Goal: Information Seeking & Learning: Learn about a topic

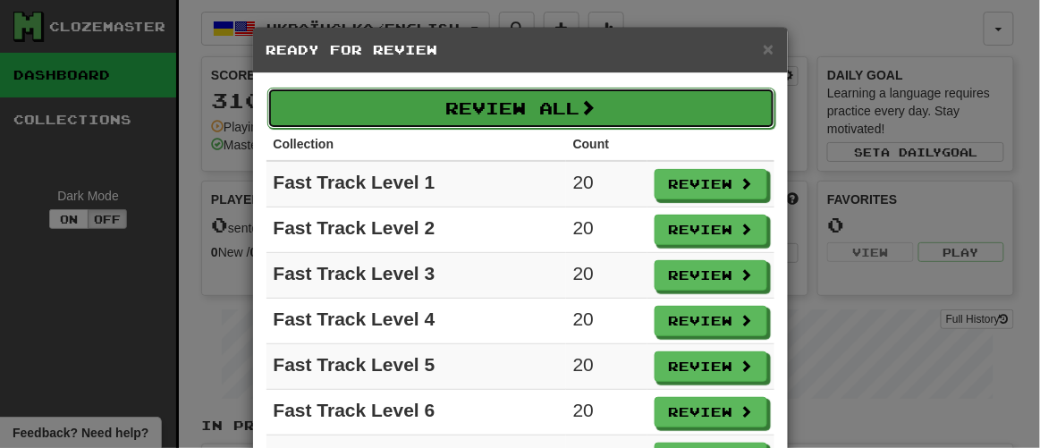
click at [492, 93] on button "Review All" at bounding box center [522, 108] width 508 height 41
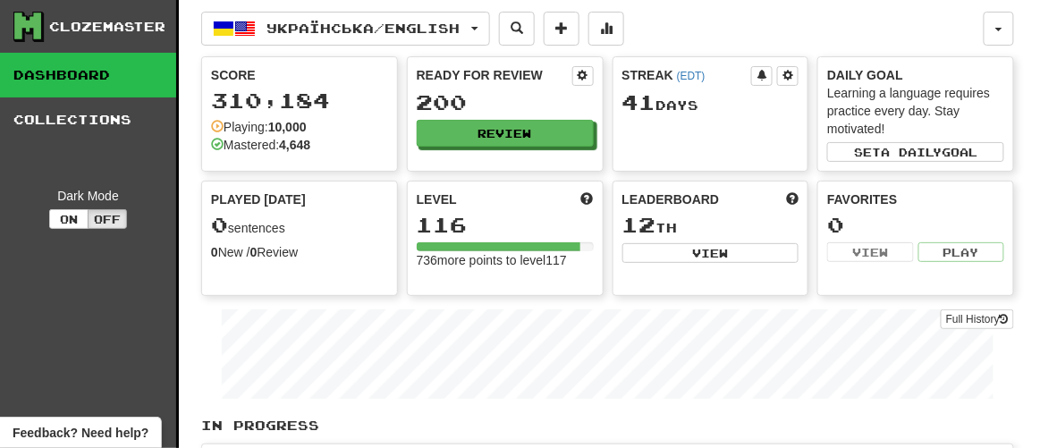
select select "**"
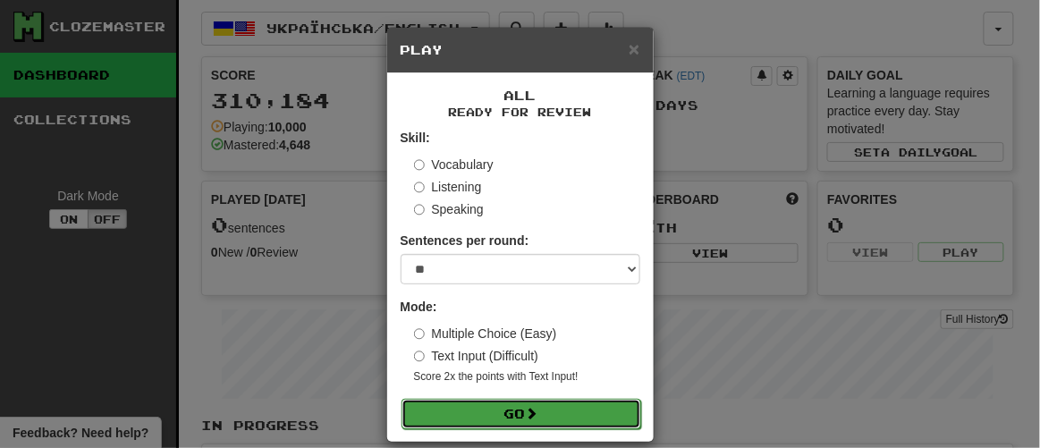
click at [499, 411] on button "Go" at bounding box center [522, 414] width 240 height 30
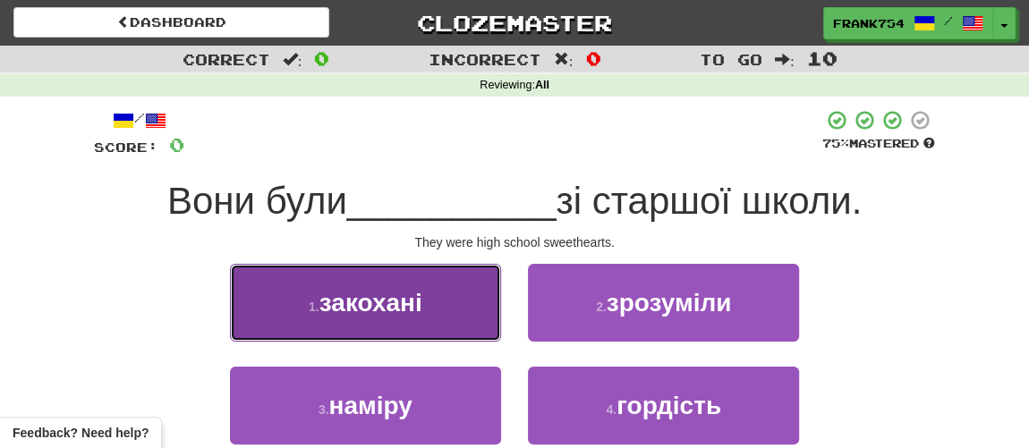
click at [390, 318] on button "1 . закохані" at bounding box center [365, 303] width 271 height 78
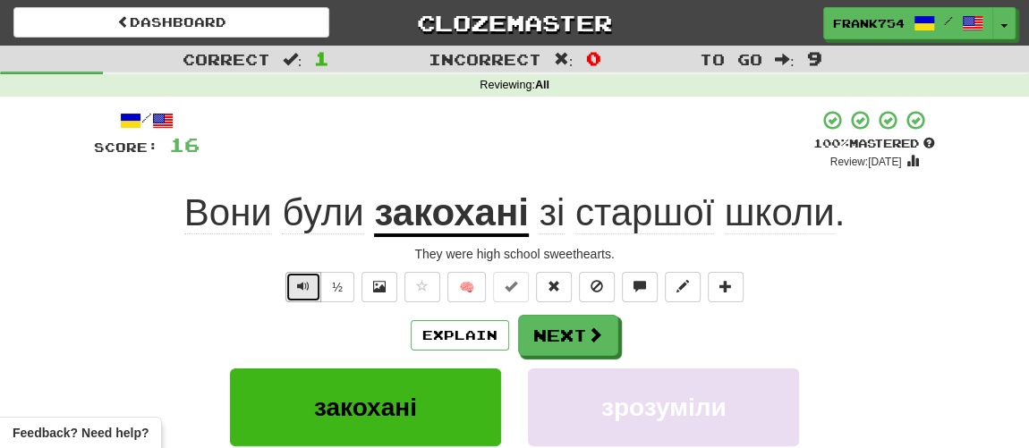
click at [298, 285] on button "Text-to-speech controls" at bounding box center [303, 287] width 36 height 30
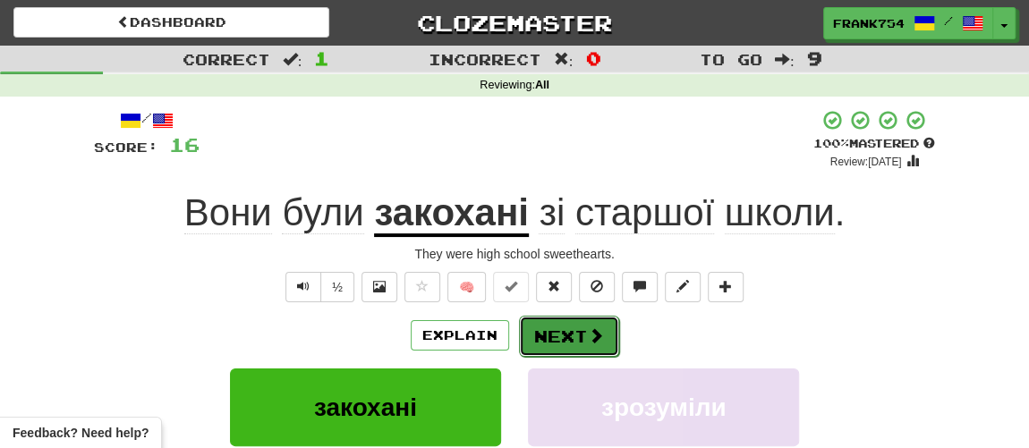
click at [574, 336] on button "Next" at bounding box center [569, 336] width 100 height 41
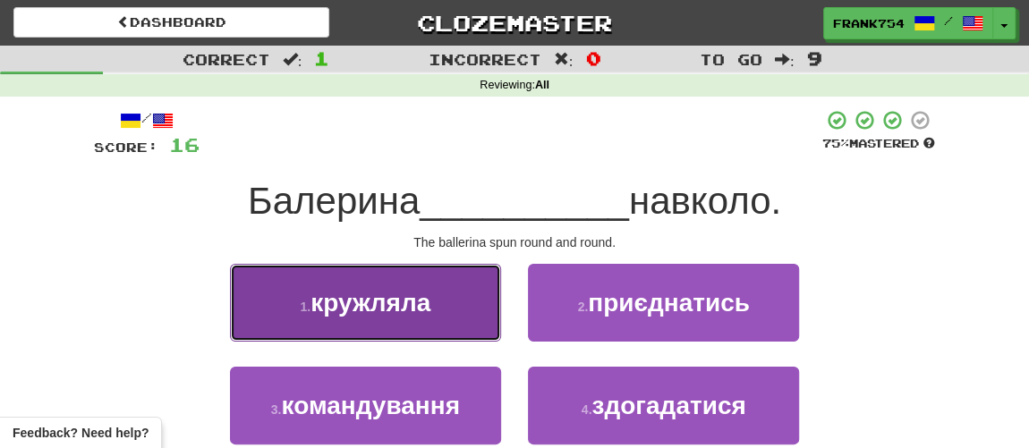
click at [362, 298] on span "кружляла" at bounding box center [370, 303] width 120 height 28
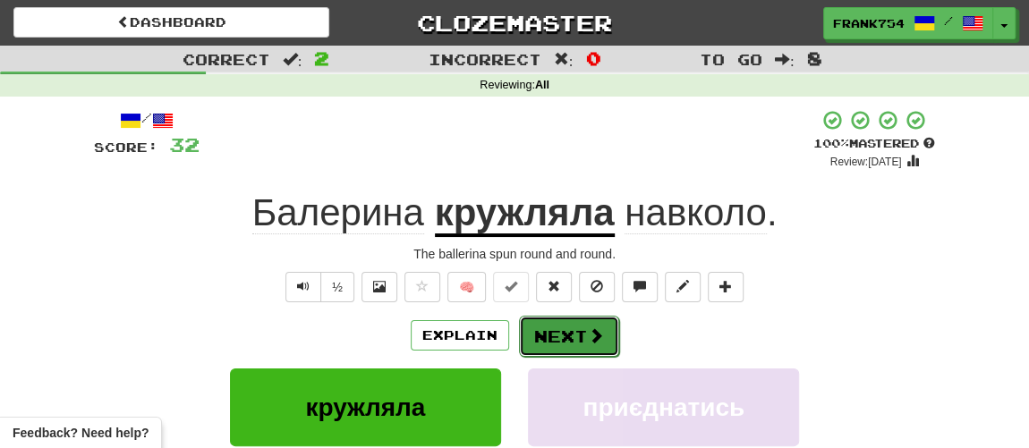
click at [555, 334] on button "Next" at bounding box center [569, 336] width 100 height 41
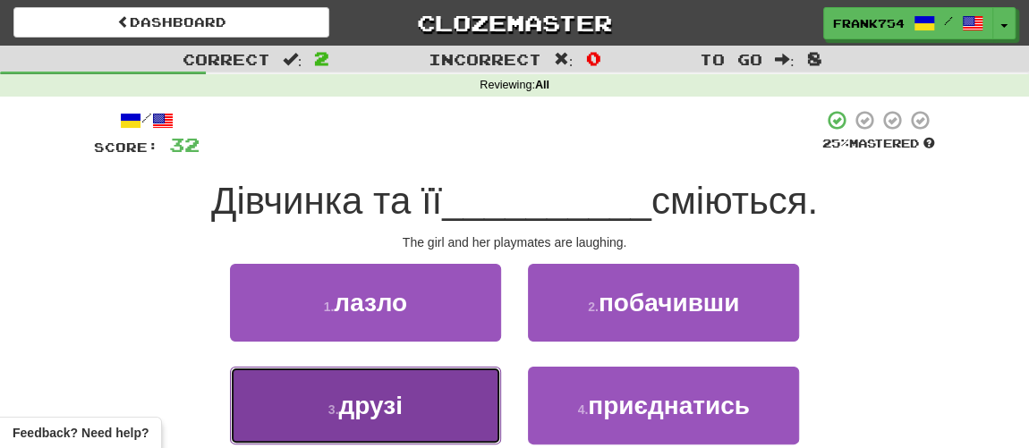
click at [379, 412] on span "друзі" at bounding box center [370, 406] width 64 height 28
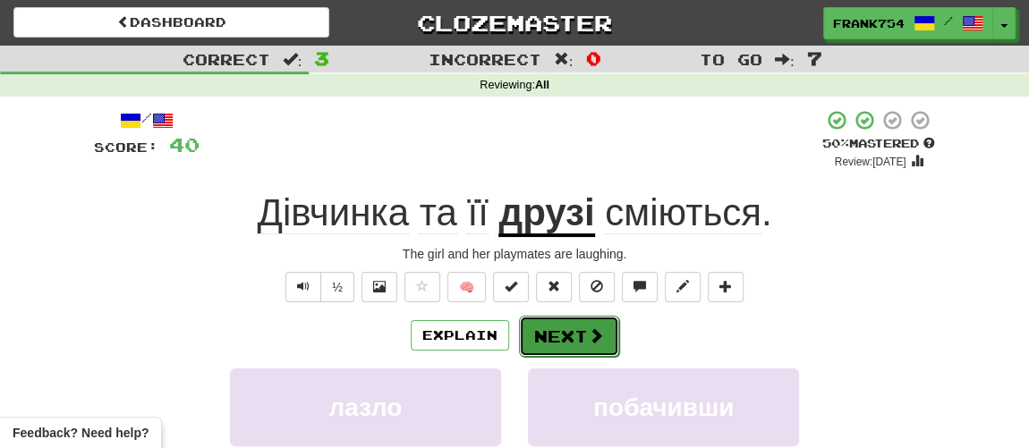
click at [564, 338] on button "Next" at bounding box center [569, 336] width 100 height 41
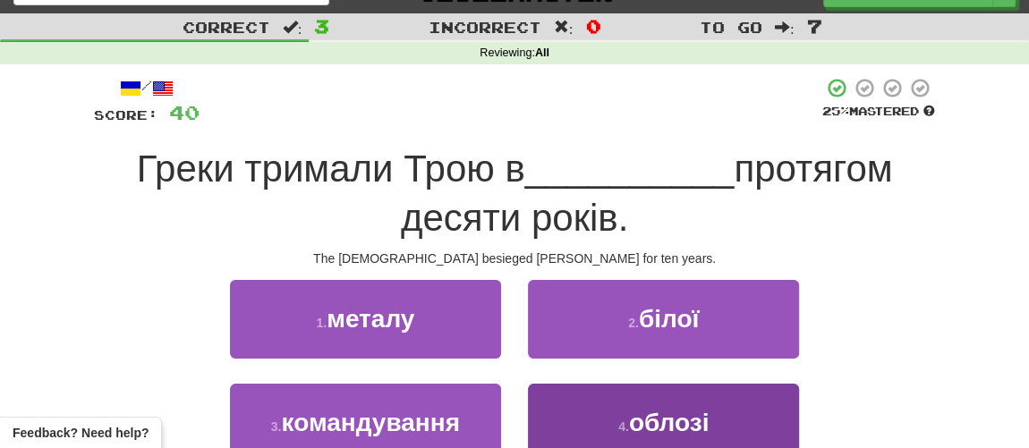
scroll to position [81, 0]
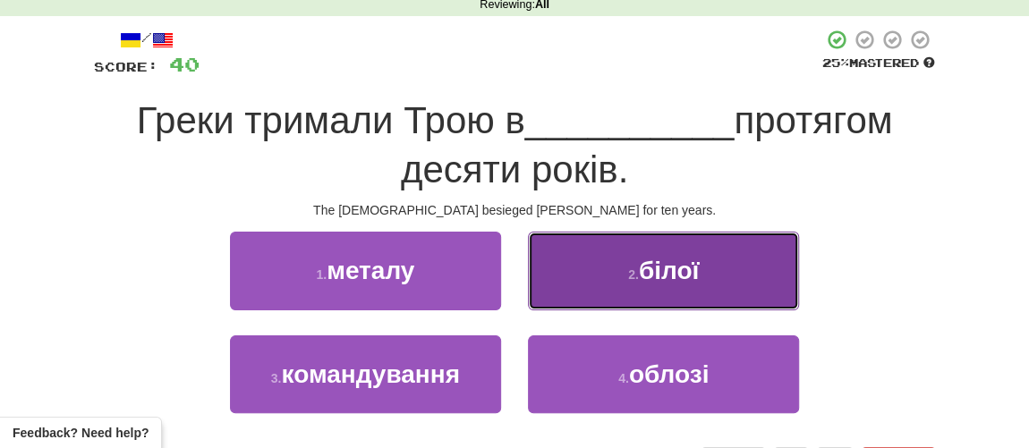
click at [658, 266] on span "білої" at bounding box center [669, 271] width 60 height 28
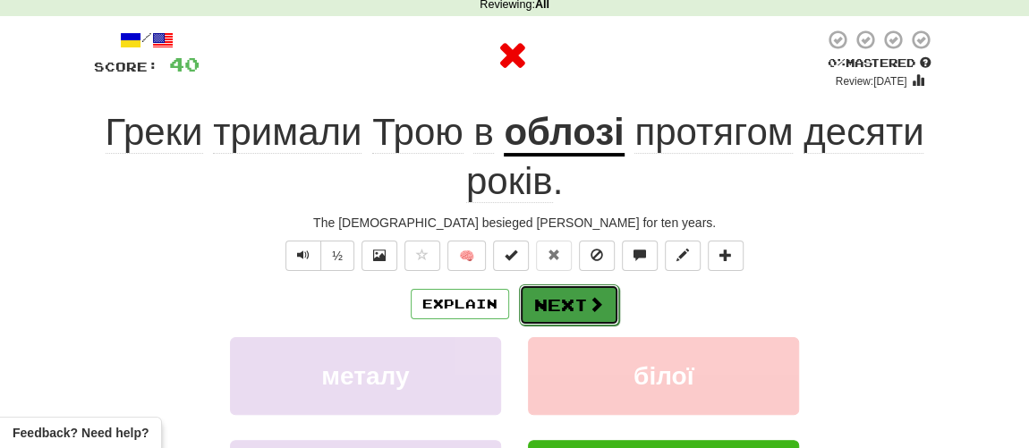
click at [560, 302] on button "Next" at bounding box center [569, 305] width 100 height 41
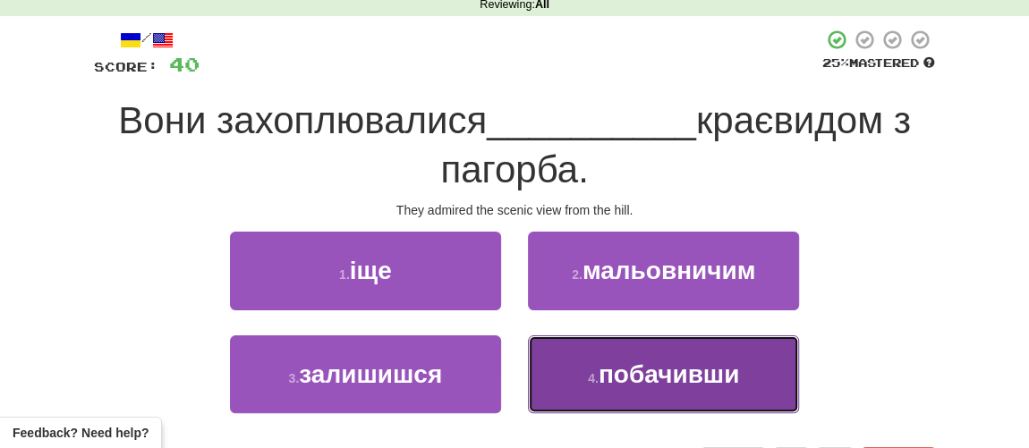
click at [607, 363] on span "побачивши" at bounding box center [669, 375] width 140 height 28
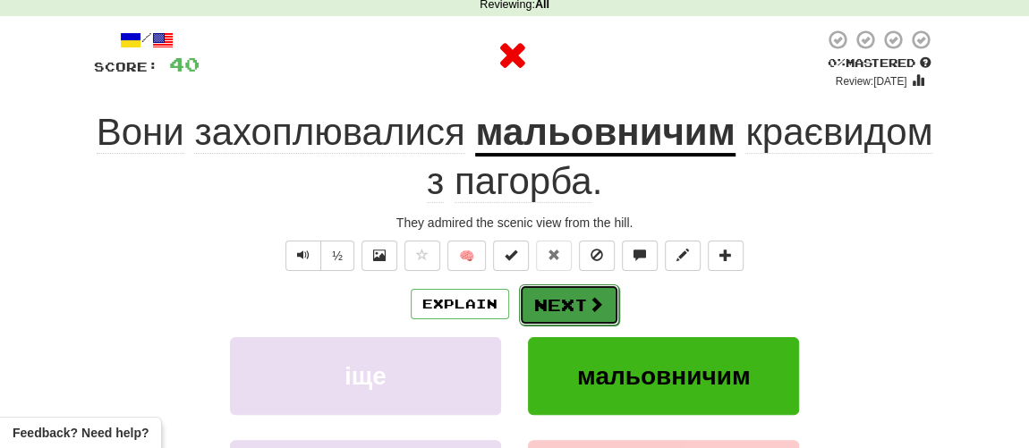
click at [578, 298] on button "Next" at bounding box center [569, 305] width 100 height 41
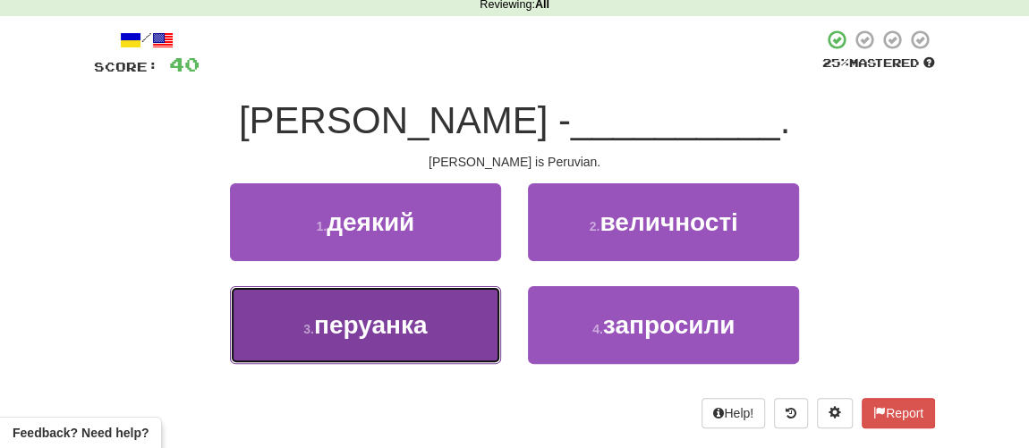
click at [357, 326] on span "перуанка" at bounding box center [371, 325] width 114 height 28
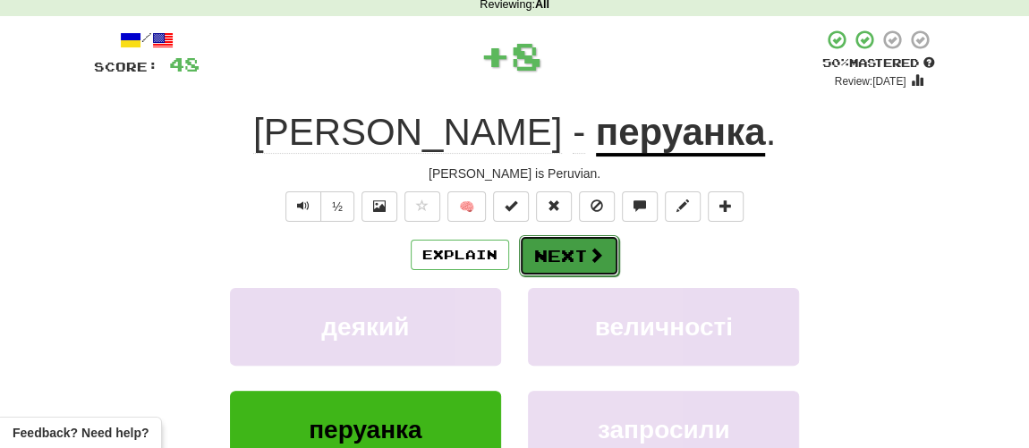
click at [561, 268] on button "Next" at bounding box center [569, 255] width 100 height 41
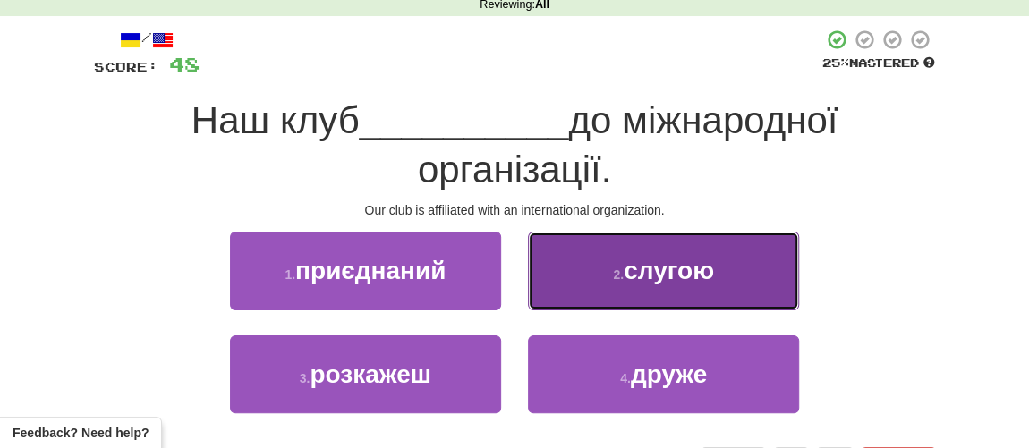
click at [635, 283] on span "слугою" at bounding box center [669, 271] width 90 height 28
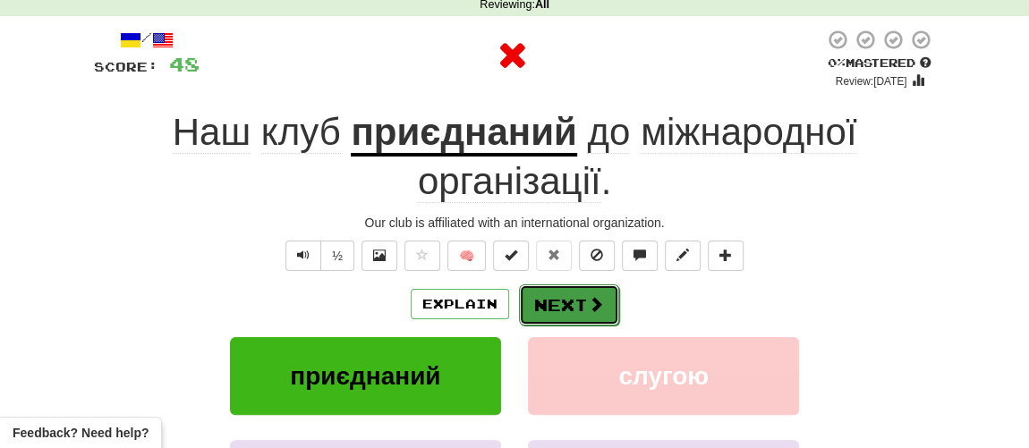
click at [565, 318] on button "Next" at bounding box center [569, 305] width 100 height 41
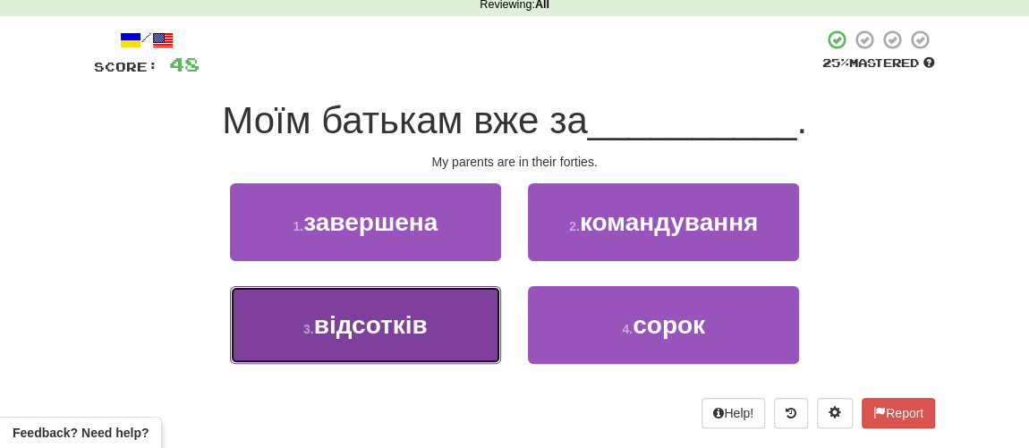
click at [369, 333] on span "відсотків" at bounding box center [371, 325] width 114 height 28
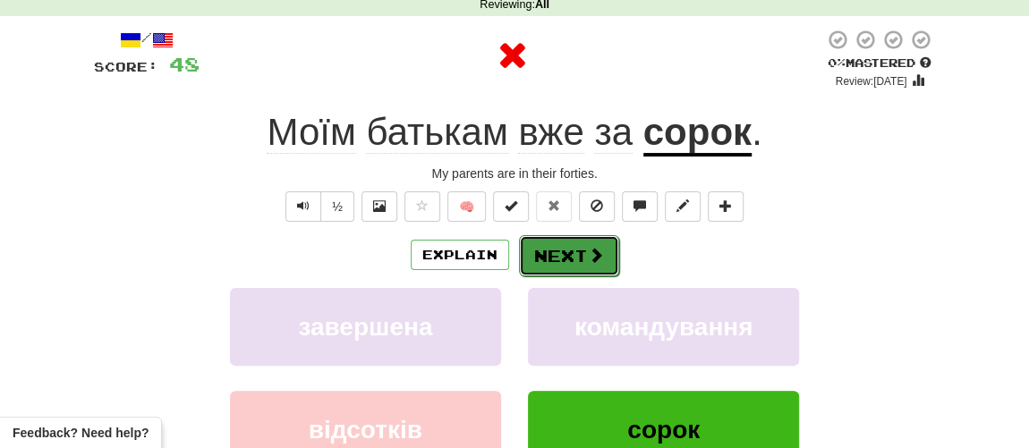
click at [576, 260] on button "Next" at bounding box center [569, 255] width 100 height 41
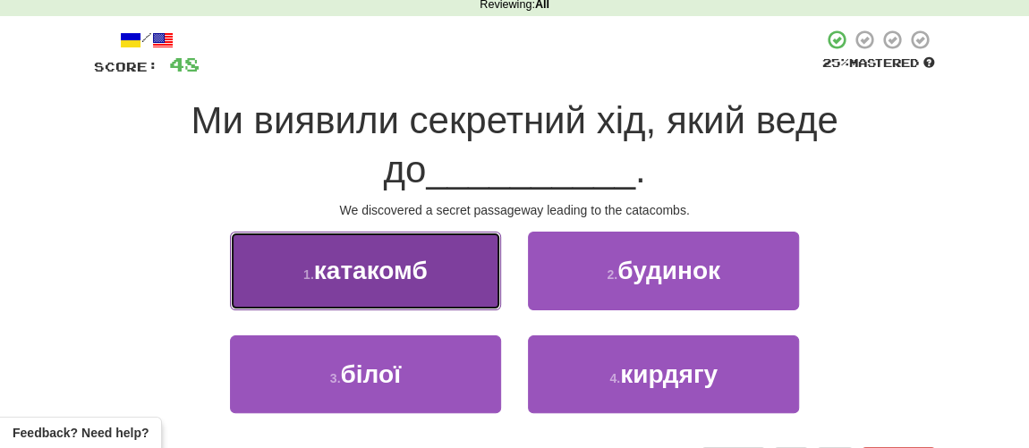
click at [379, 268] on span "катакомб" at bounding box center [371, 271] width 114 height 28
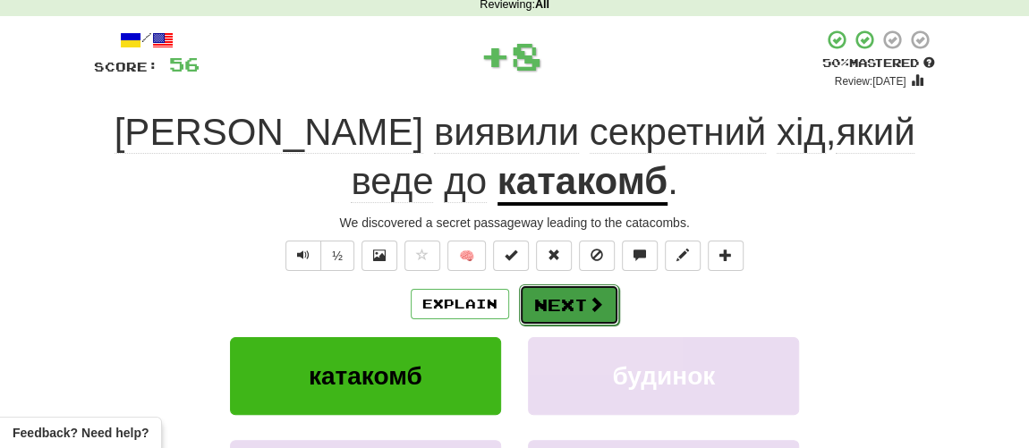
click at [575, 296] on button "Next" at bounding box center [569, 305] width 100 height 41
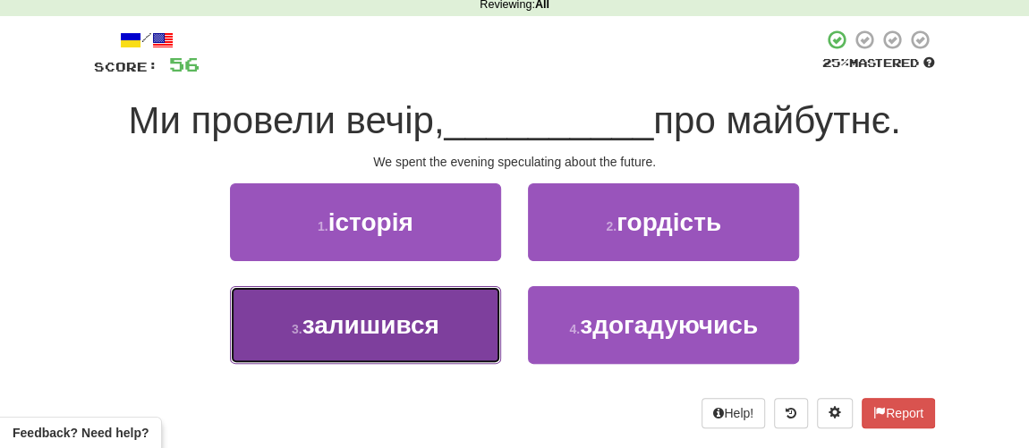
click at [425, 334] on span "залишився" at bounding box center [370, 325] width 137 height 28
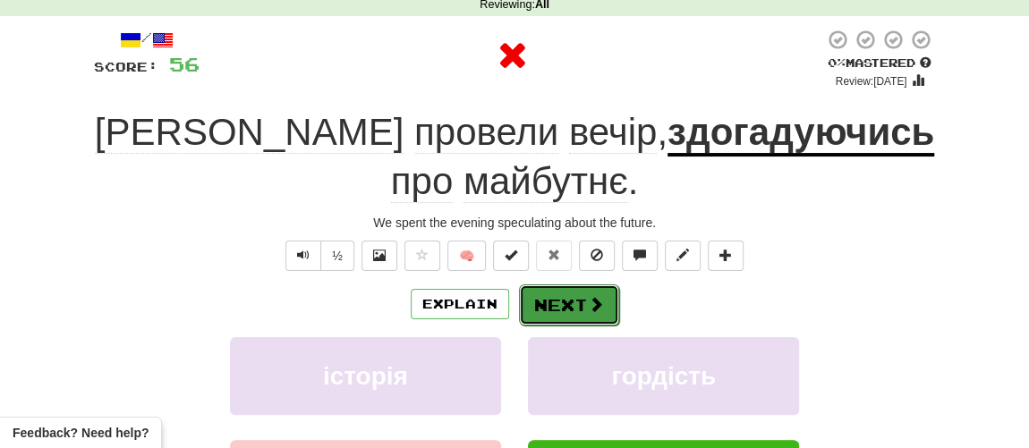
click at [591, 313] on button "Next" at bounding box center [569, 305] width 100 height 41
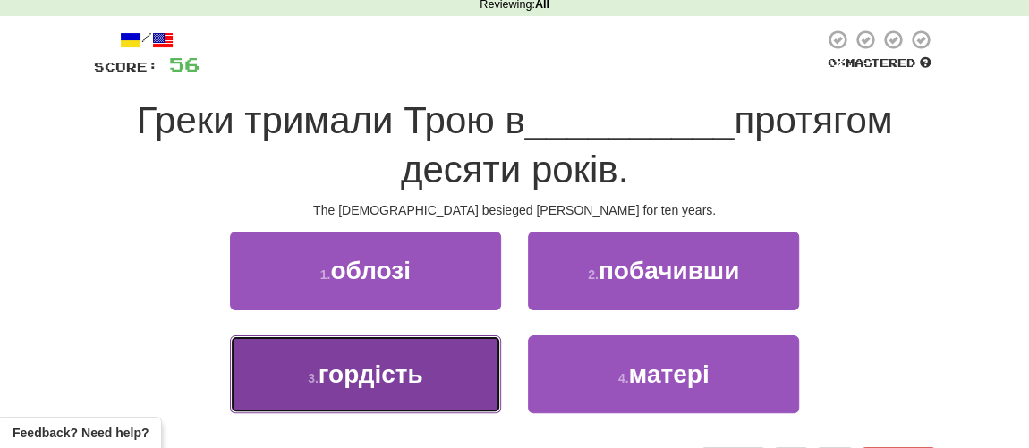
click at [401, 374] on span "гордість" at bounding box center [370, 375] width 105 height 28
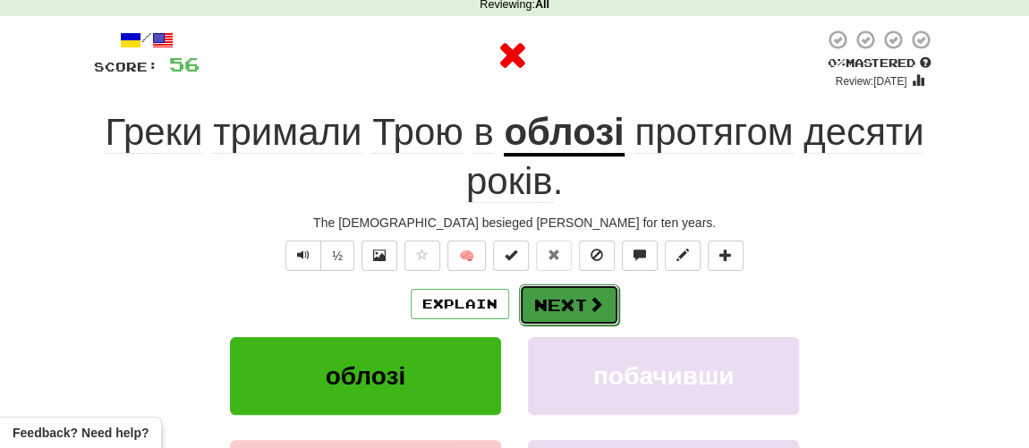
click at [568, 302] on button "Next" at bounding box center [569, 305] width 100 height 41
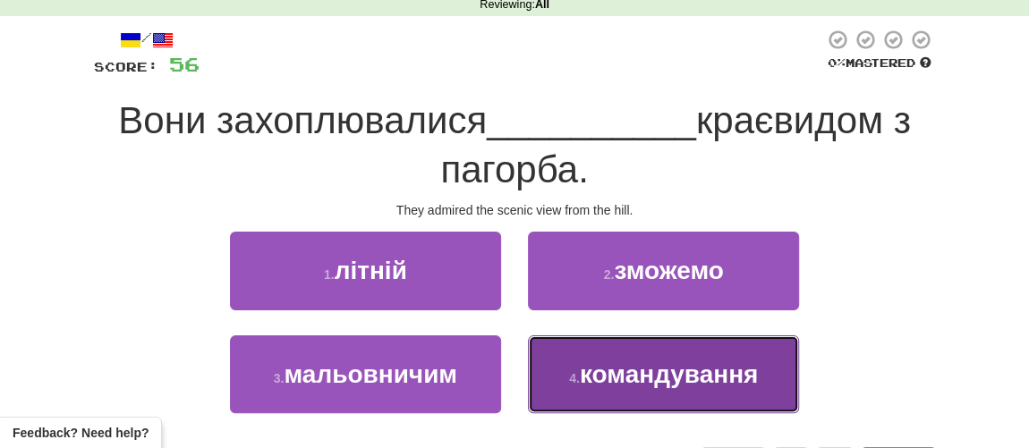
click at [616, 381] on span "командування" at bounding box center [669, 375] width 178 height 28
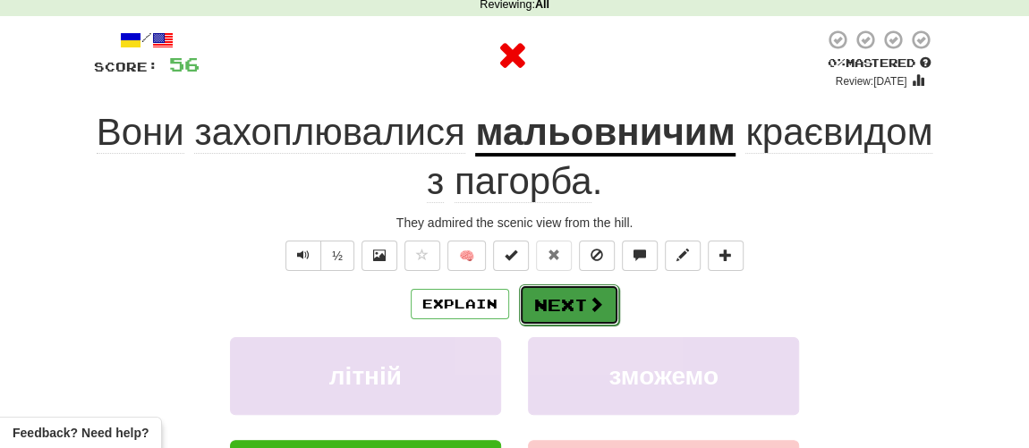
click at [553, 307] on button "Next" at bounding box center [569, 305] width 100 height 41
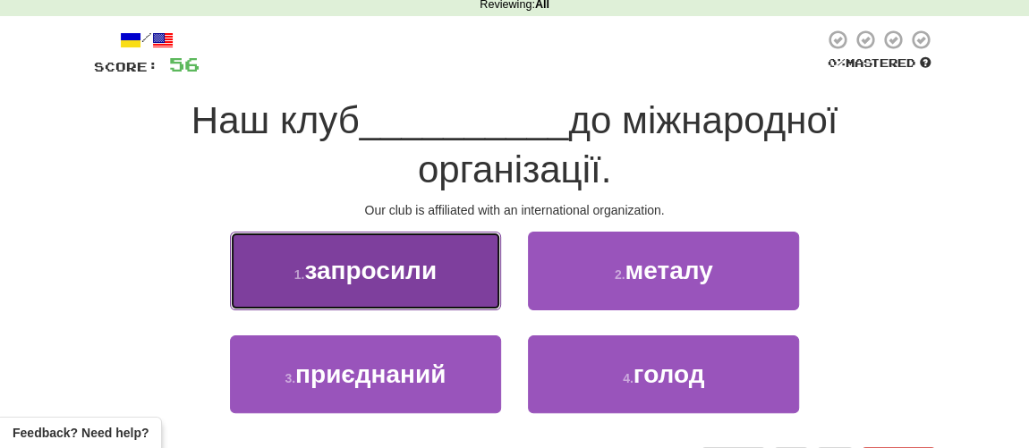
click at [433, 288] on button "1 . запросили" at bounding box center [365, 271] width 271 height 78
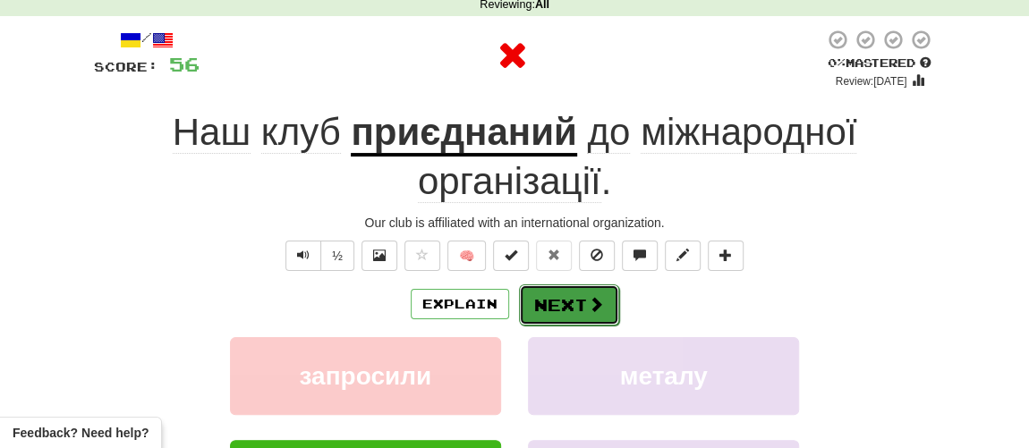
click at [564, 296] on button "Next" at bounding box center [569, 305] width 100 height 41
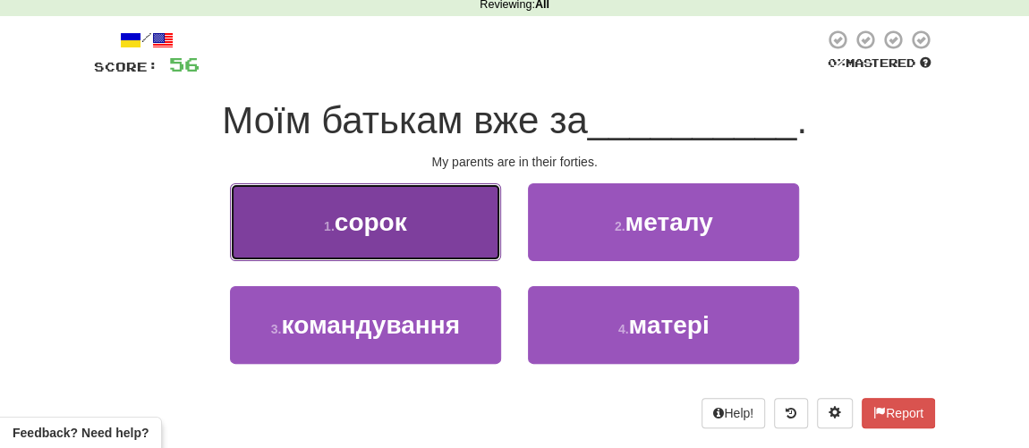
click at [415, 251] on button "1 . сорок" at bounding box center [365, 222] width 271 height 78
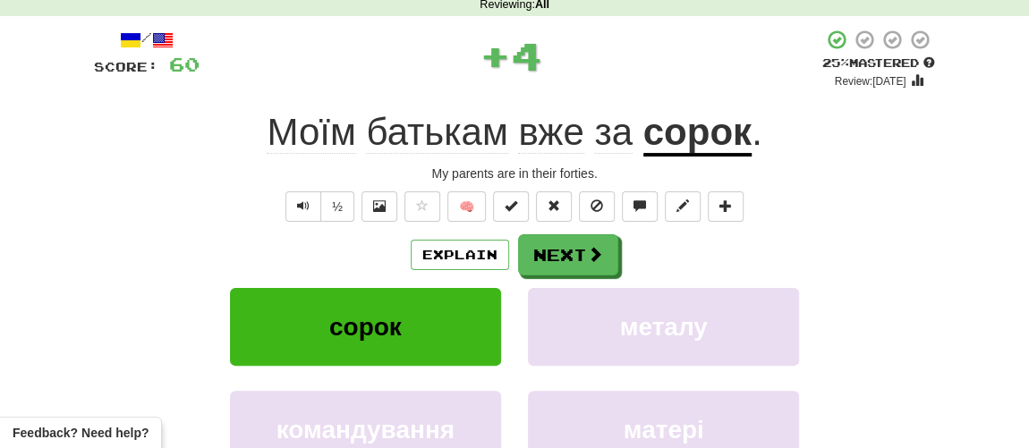
click at [560, 273] on div "Explain Next сорок металу командування матері Learn more: сорок металу командув…" at bounding box center [514, 377] width 841 height 287
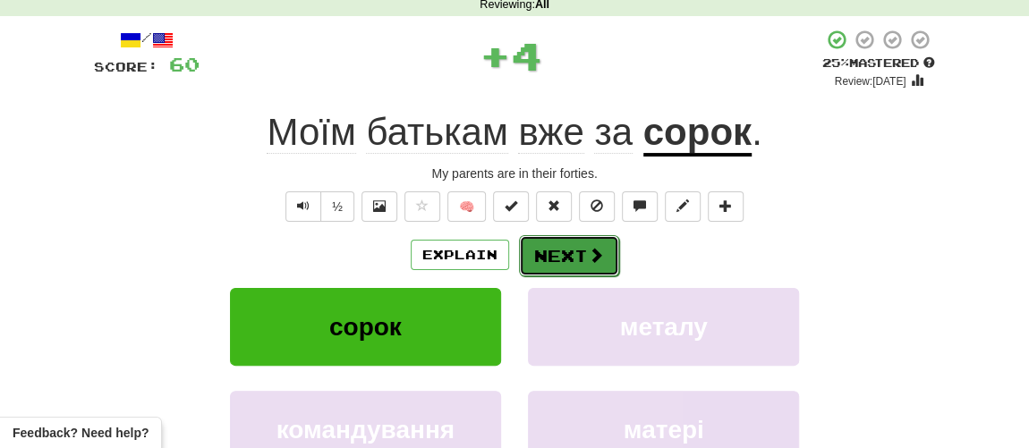
click at [557, 252] on button "Next" at bounding box center [569, 255] width 100 height 41
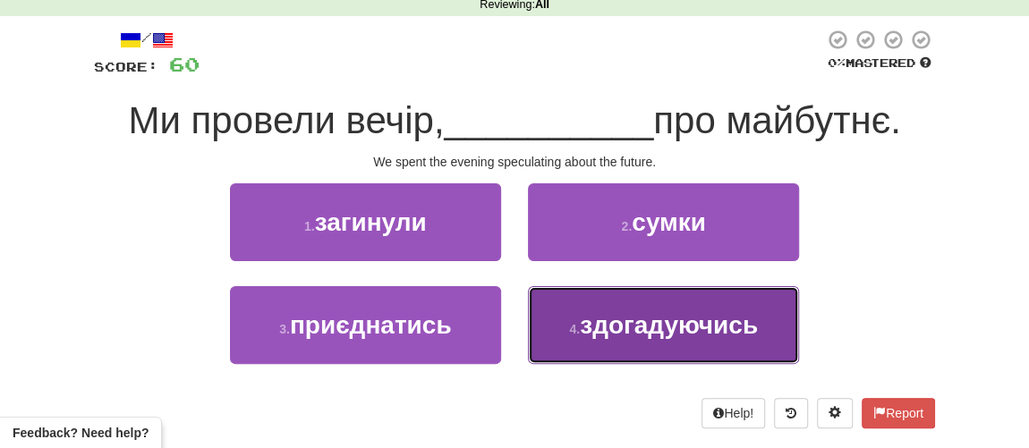
click at [602, 319] on span "здогадуючись" at bounding box center [669, 325] width 178 height 28
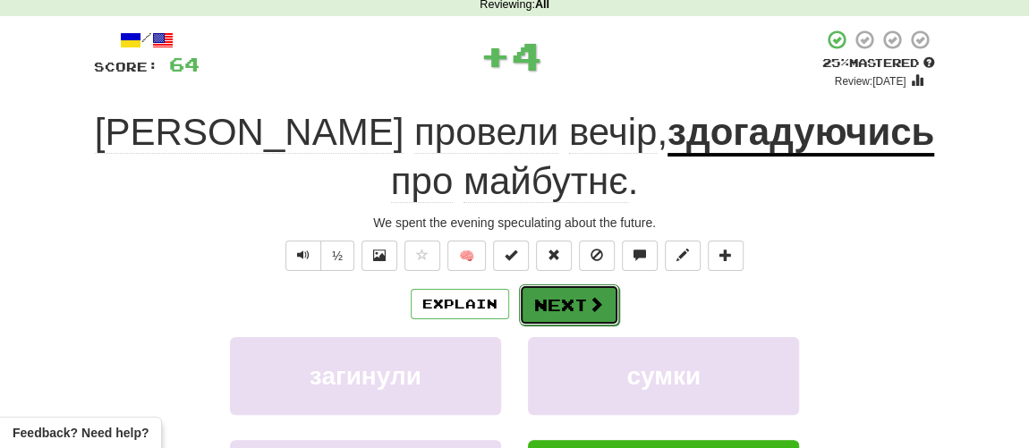
click at [560, 285] on button "Next" at bounding box center [569, 305] width 100 height 41
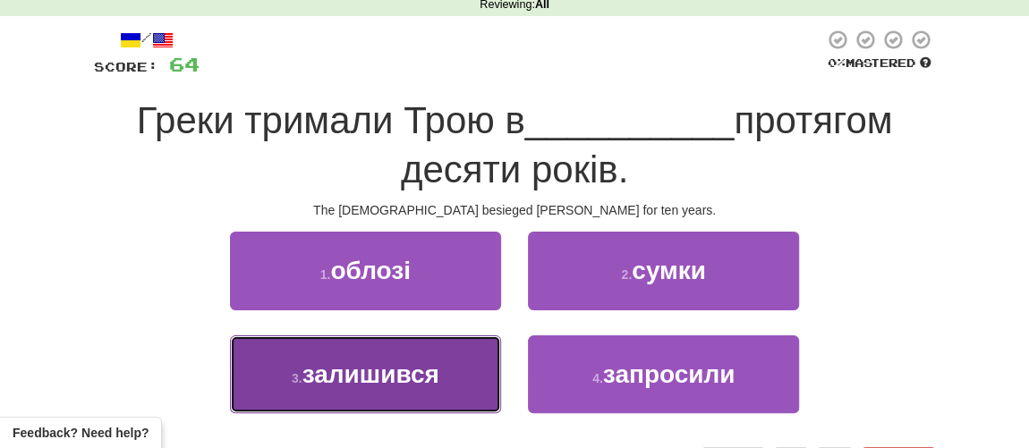
click at [333, 361] on span "залишився" at bounding box center [370, 375] width 137 height 28
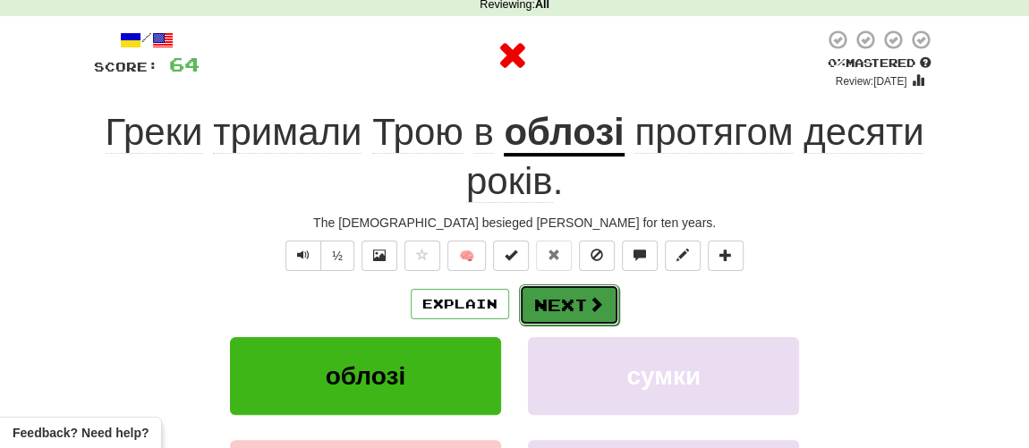
click at [568, 302] on button "Next" at bounding box center [569, 305] width 100 height 41
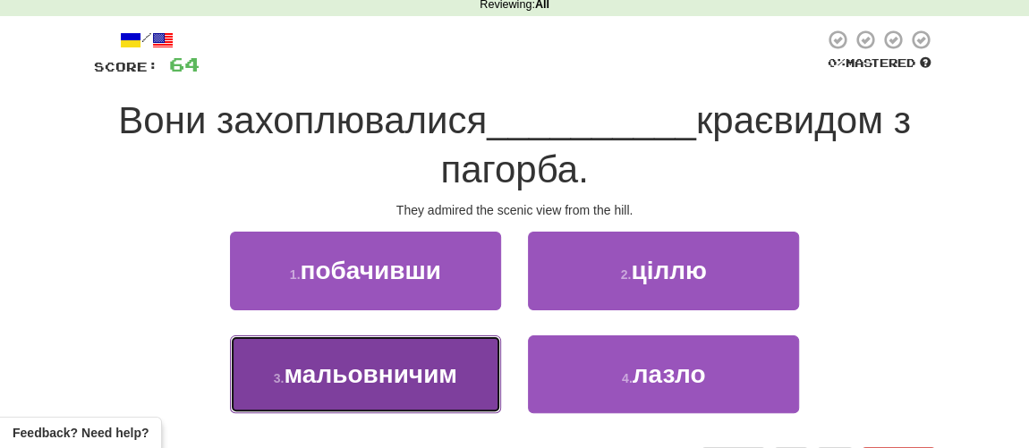
click at [361, 373] on span "мальовничим" at bounding box center [371, 375] width 174 height 28
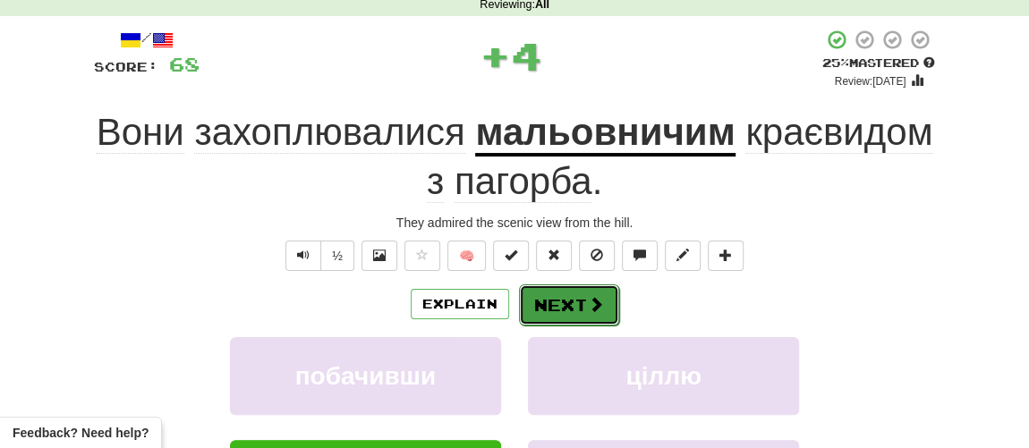
click at [555, 304] on button "Next" at bounding box center [569, 305] width 100 height 41
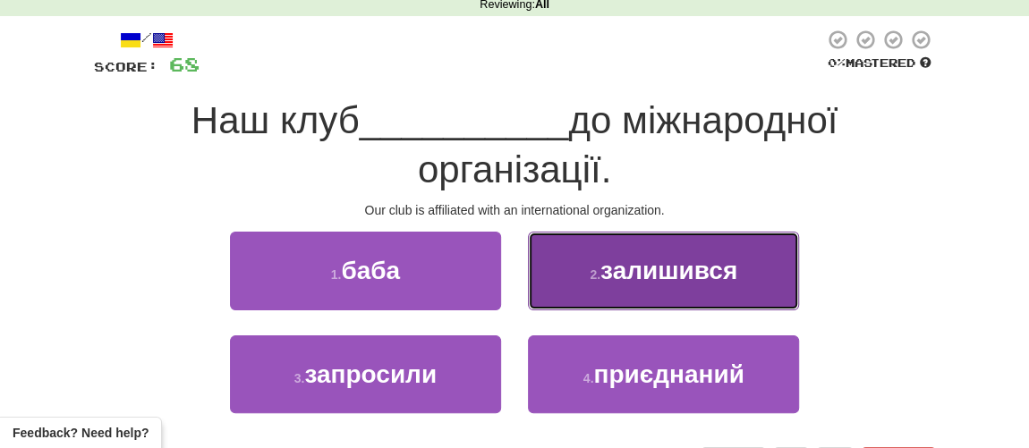
click at [599, 286] on button "2 . залишився" at bounding box center [663, 271] width 271 height 78
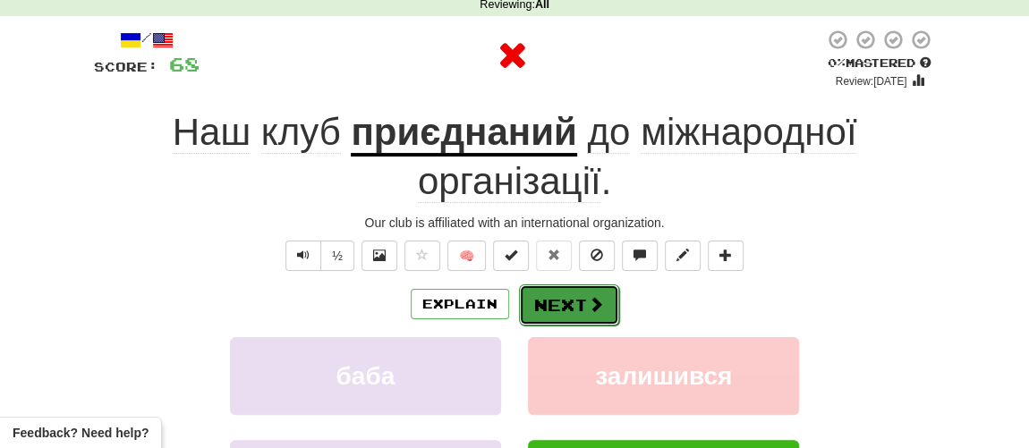
click at [561, 311] on button "Next" at bounding box center [569, 305] width 100 height 41
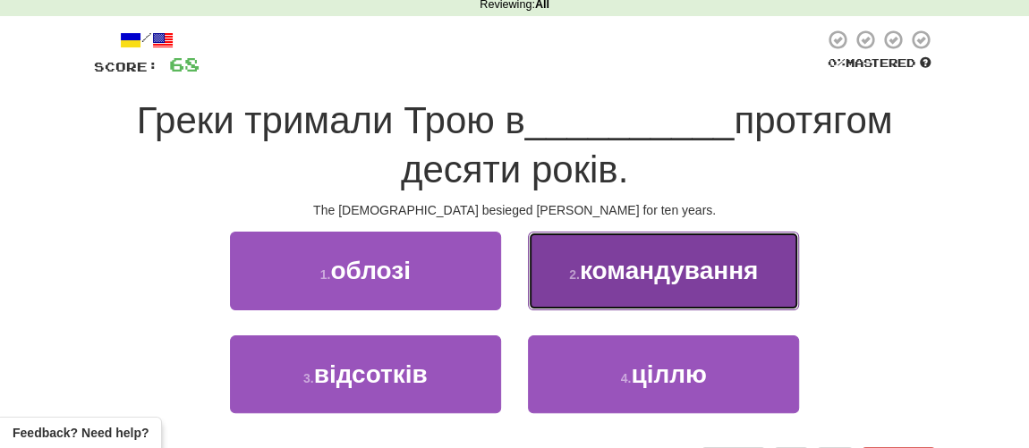
click at [635, 281] on span "командування" at bounding box center [669, 271] width 178 height 28
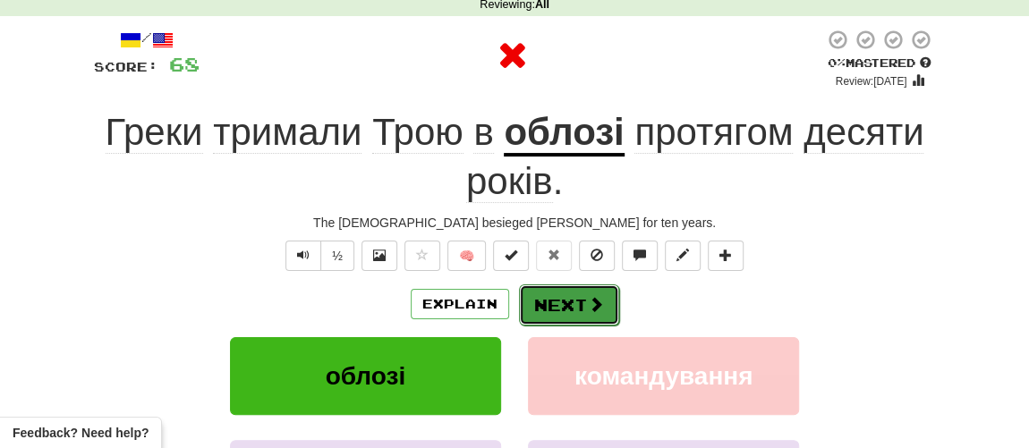
click at [588, 298] on span at bounding box center [596, 304] width 16 height 16
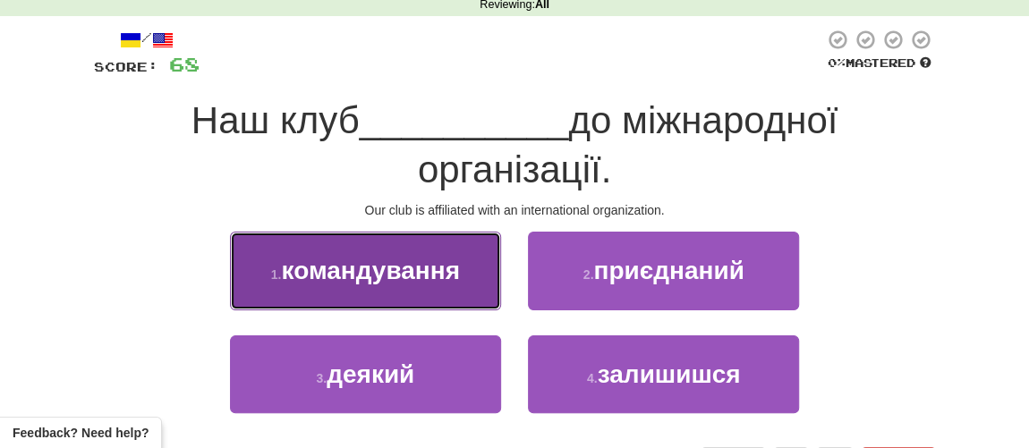
click at [404, 278] on span "командування" at bounding box center [370, 271] width 178 height 28
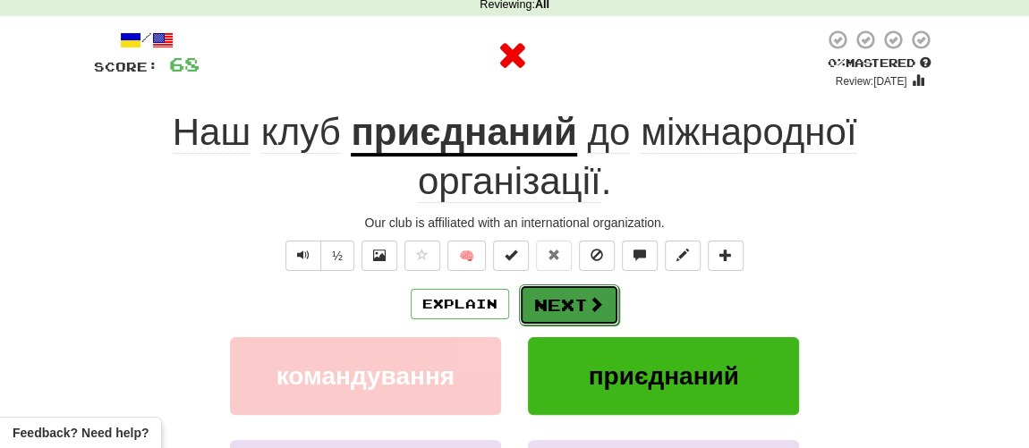
click at [542, 302] on button "Next" at bounding box center [569, 305] width 100 height 41
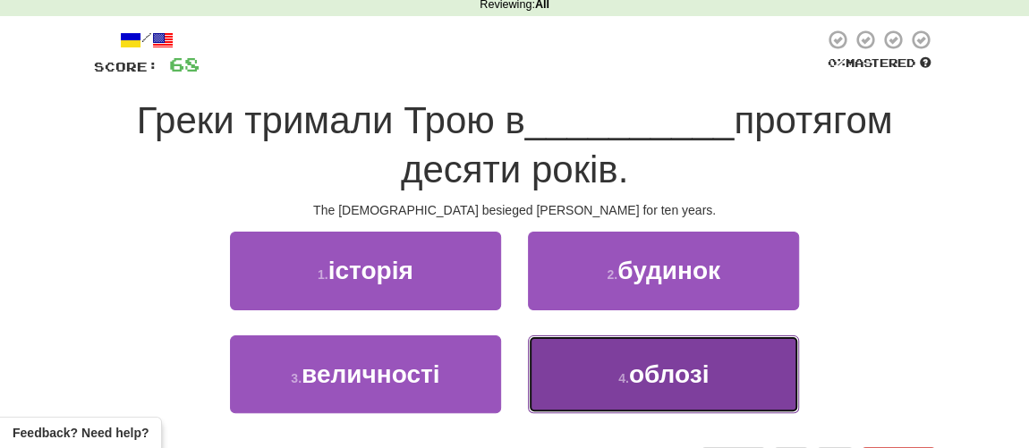
click at [627, 386] on button "4 . облозі" at bounding box center [663, 374] width 271 height 78
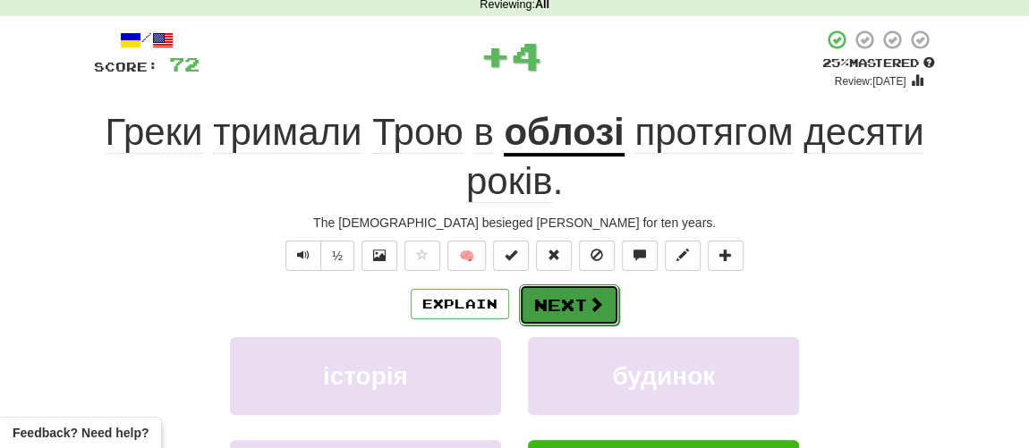
click at [568, 309] on button "Next" at bounding box center [569, 305] width 100 height 41
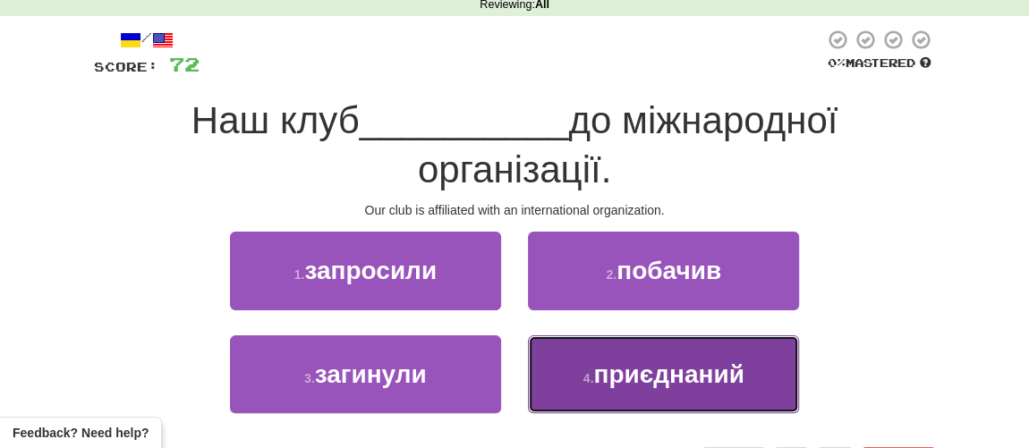
click at [597, 366] on span "приєднаний" at bounding box center [668, 375] width 150 height 28
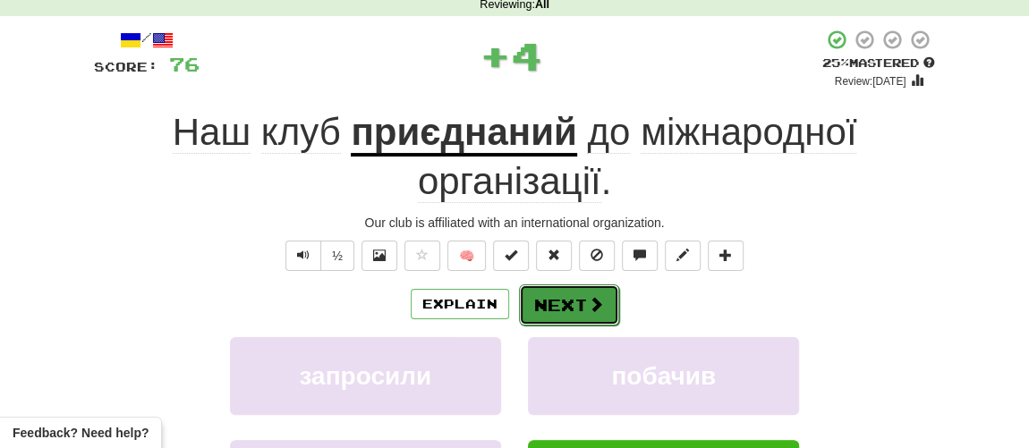
click at [562, 301] on button "Next" at bounding box center [569, 305] width 100 height 41
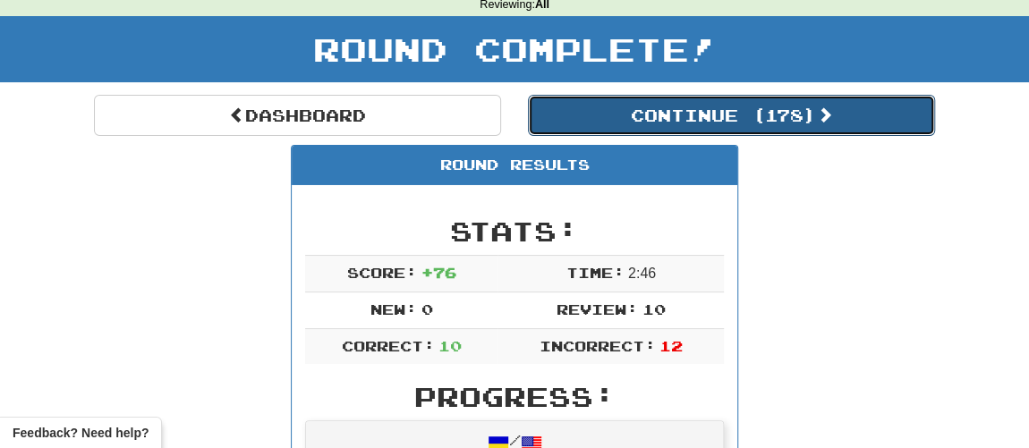
click at [628, 120] on button "Continue ( 178 )" at bounding box center [731, 115] width 407 height 41
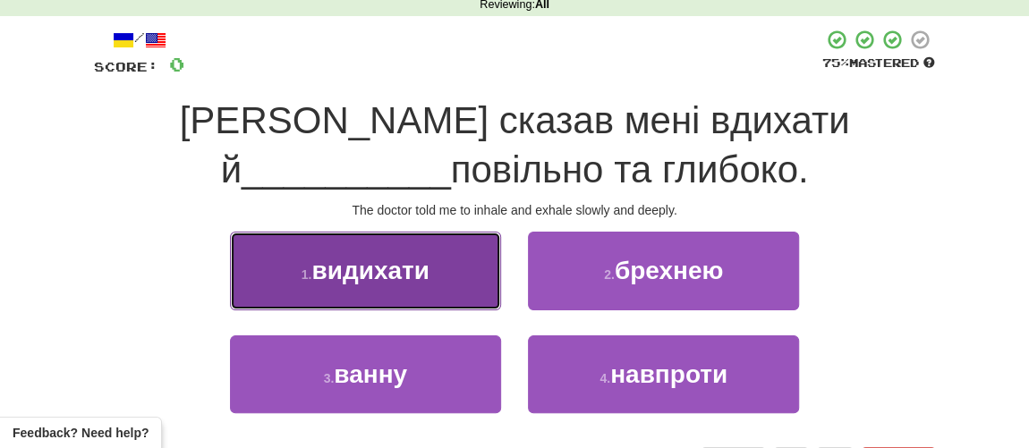
click at [380, 289] on button "1 . видихати" at bounding box center [365, 271] width 271 height 78
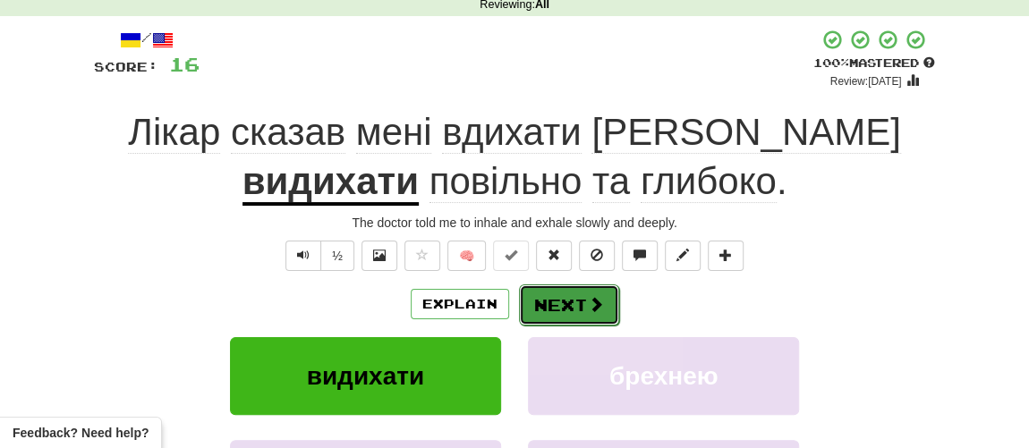
click at [582, 310] on button "Next" at bounding box center [569, 305] width 100 height 41
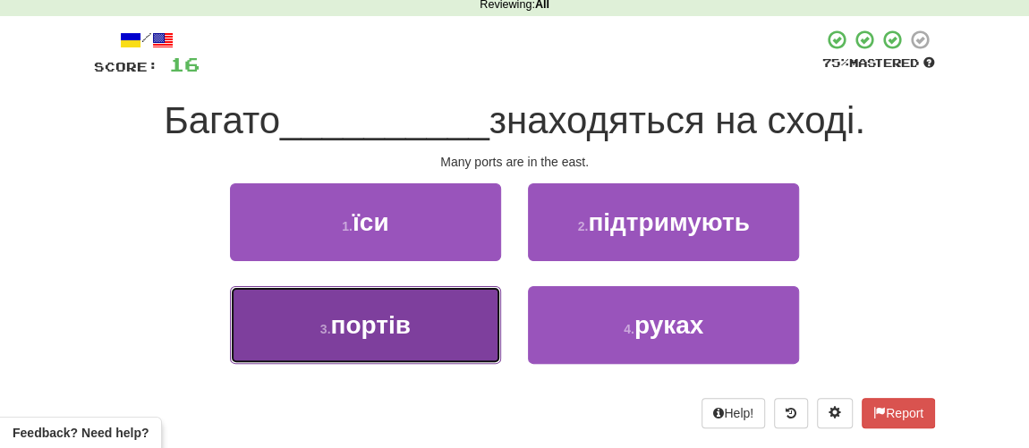
click at [390, 334] on span "портів" at bounding box center [370, 325] width 80 height 28
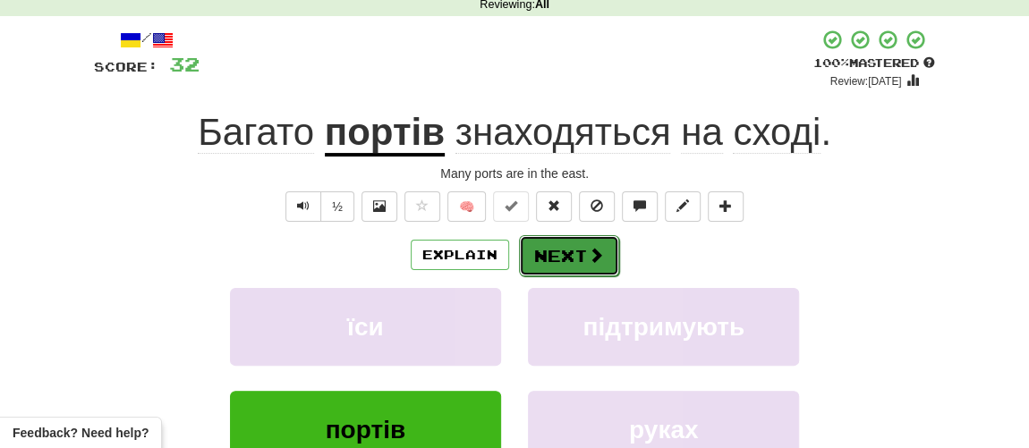
click at [562, 258] on button "Next" at bounding box center [569, 255] width 100 height 41
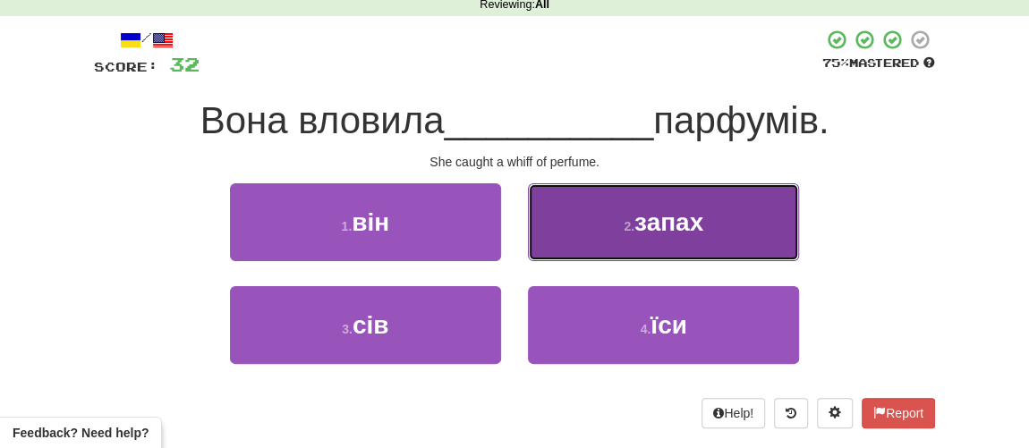
click at [658, 241] on button "2 . запах" at bounding box center [663, 222] width 271 height 78
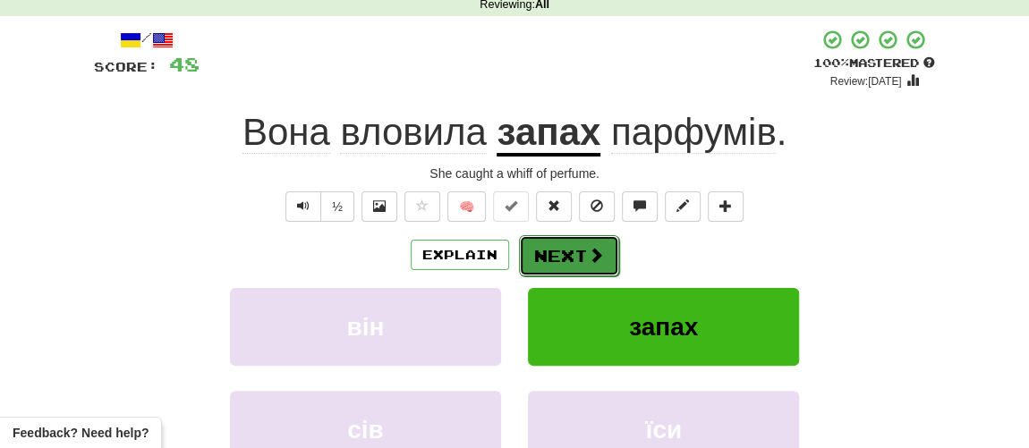
click at [570, 251] on button "Next" at bounding box center [569, 255] width 100 height 41
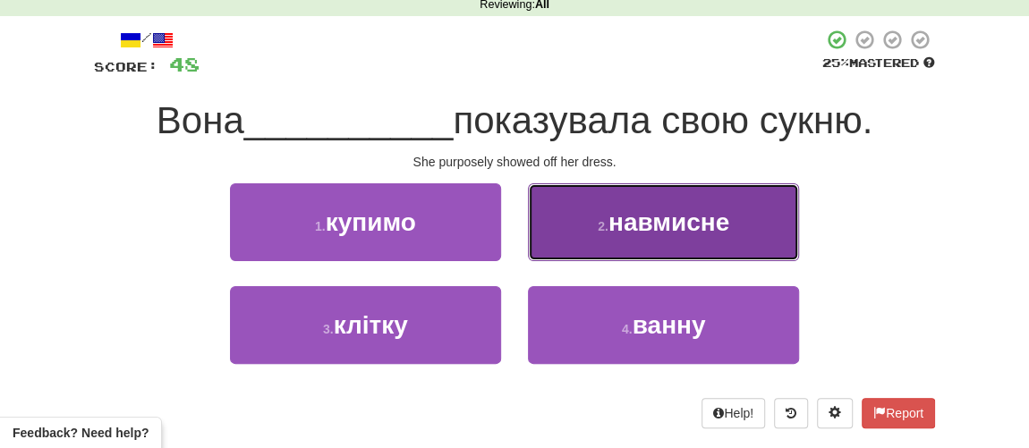
click at [657, 220] on span "навмисне" at bounding box center [668, 222] width 121 height 28
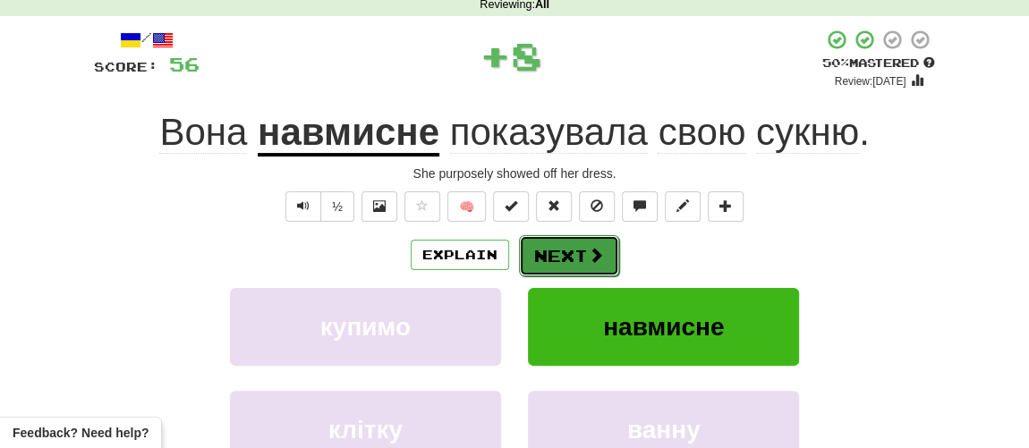
click at [594, 247] on span at bounding box center [596, 255] width 16 height 16
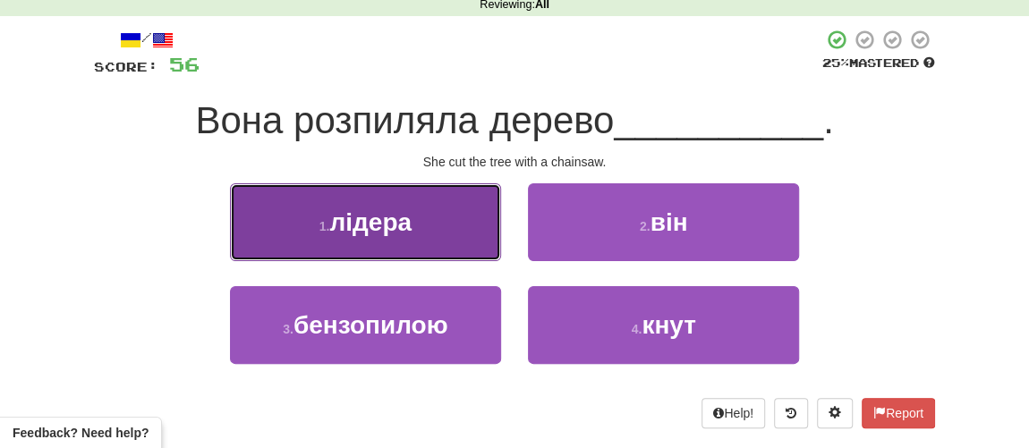
click at [356, 225] on span "лідера" at bounding box center [370, 222] width 82 height 28
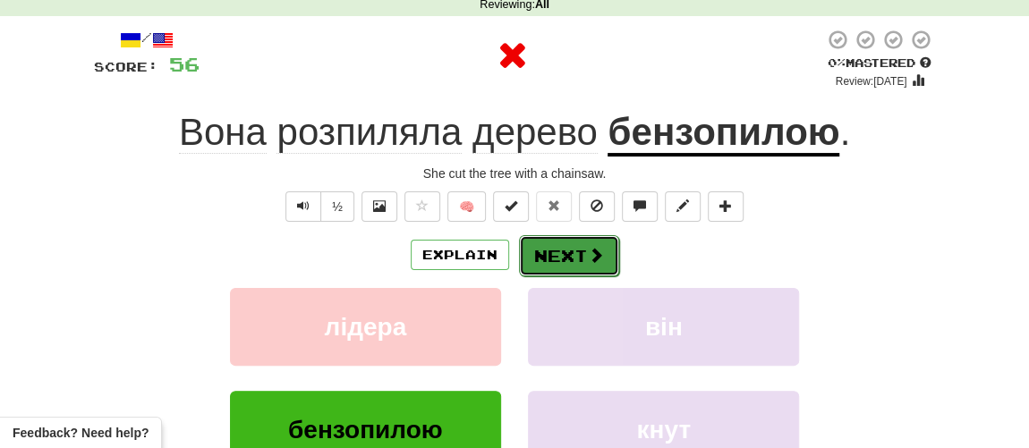
click at [590, 247] on span at bounding box center [596, 255] width 16 height 16
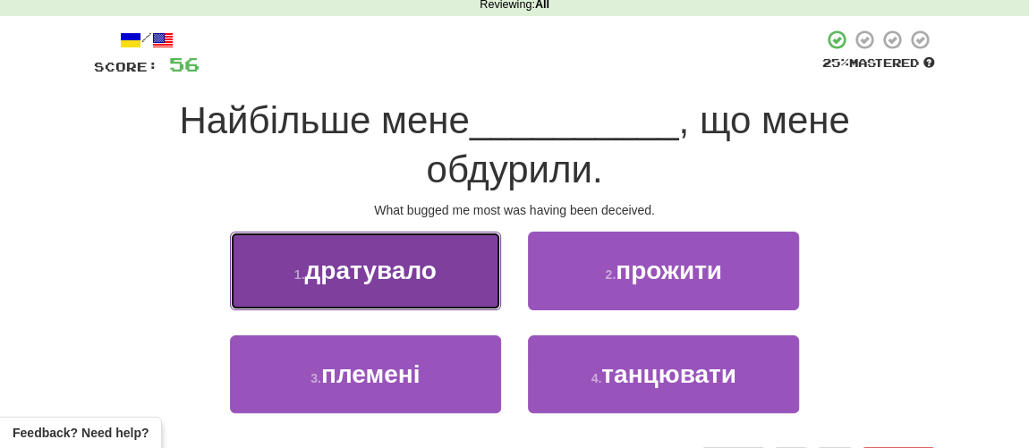
click at [393, 276] on span "дратувало" at bounding box center [370, 271] width 132 height 28
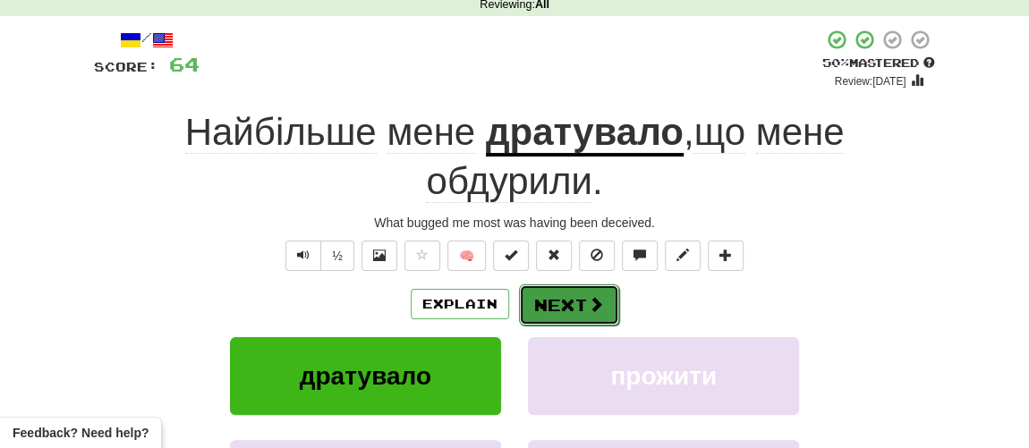
click at [571, 303] on button "Next" at bounding box center [569, 305] width 100 height 41
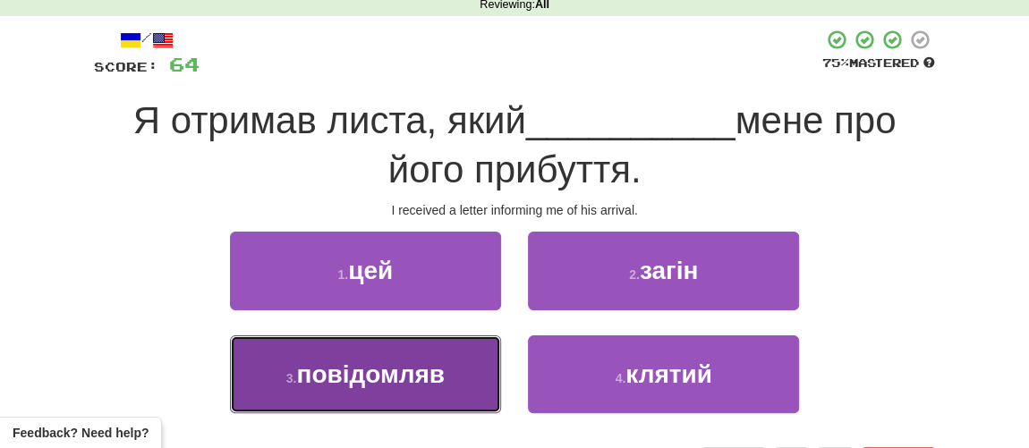
click at [371, 368] on span "повідомляв" at bounding box center [370, 375] width 149 height 28
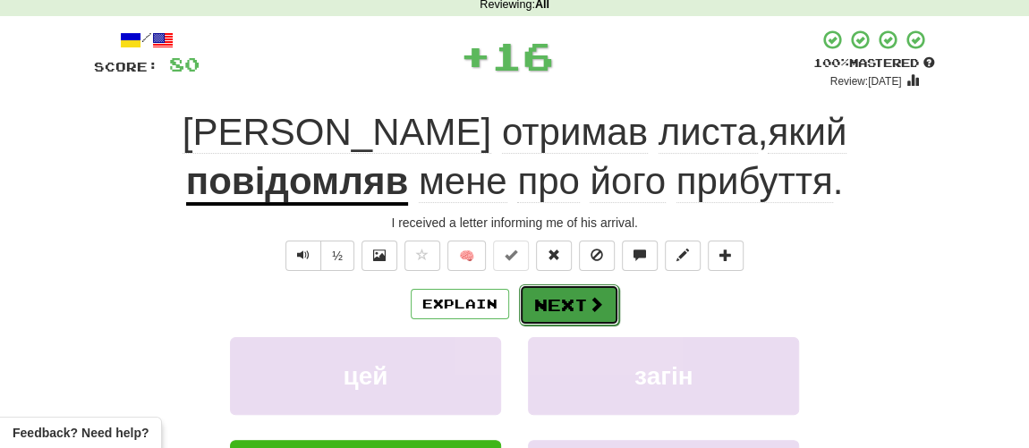
click at [556, 311] on button "Next" at bounding box center [569, 305] width 100 height 41
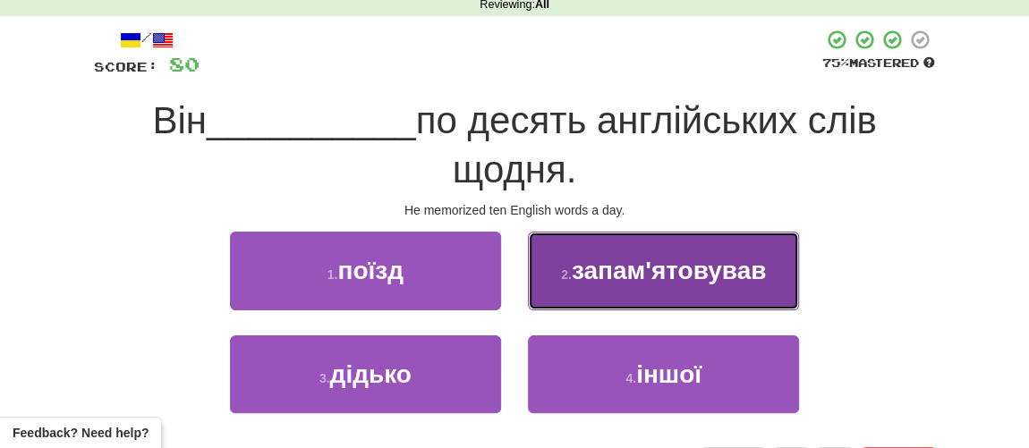
click at [649, 283] on span "запам'ятовував" at bounding box center [669, 271] width 194 height 28
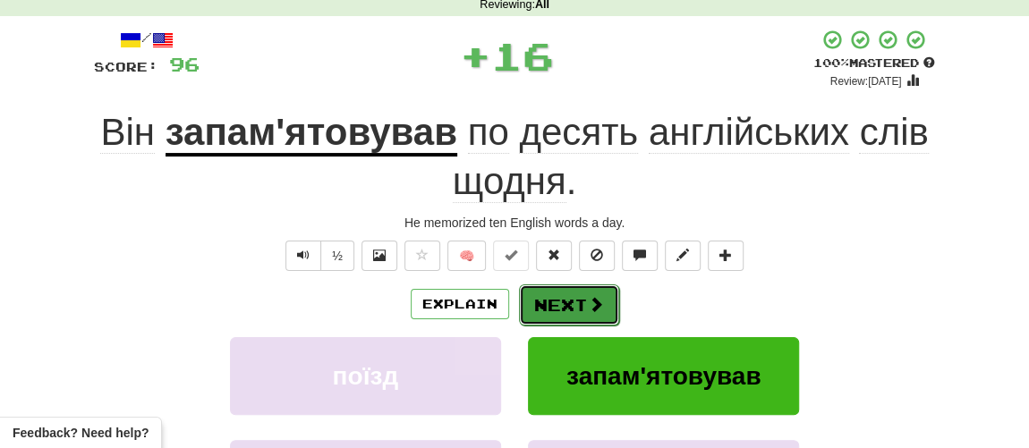
click at [557, 293] on button "Next" at bounding box center [569, 305] width 100 height 41
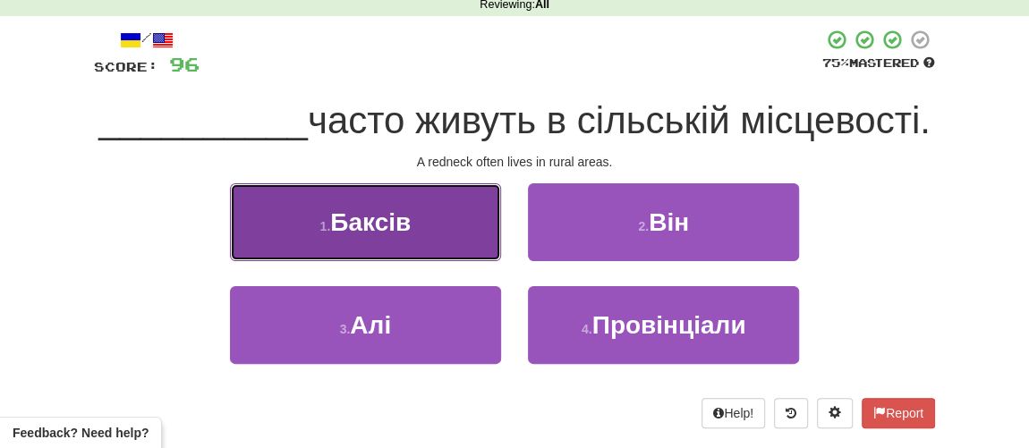
click at [377, 251] on button "1 . Баксів" at bounding box center [365, 222] width 271 height 78
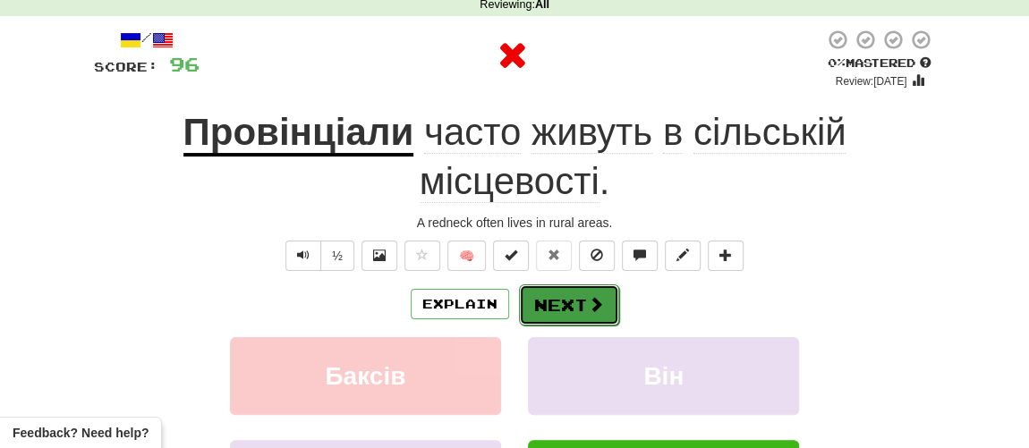
click at [565, 294] on button "Next" at bounding box center [569, 305] width 100 height 41
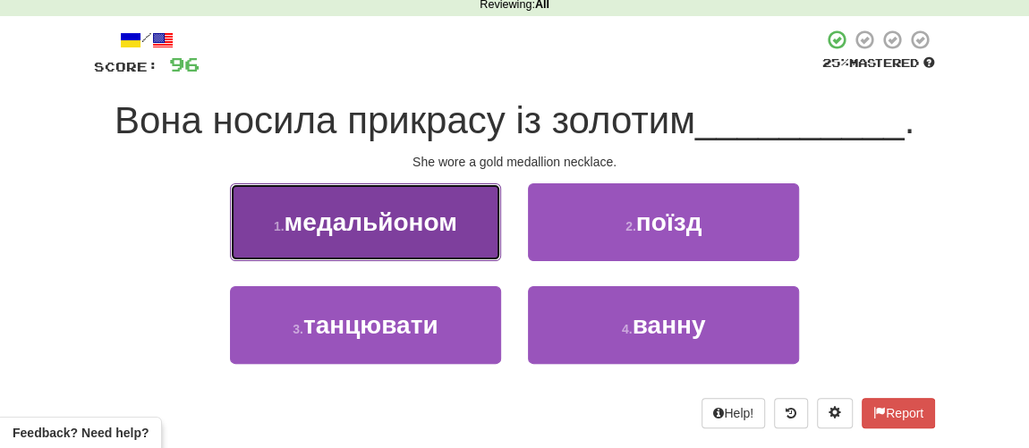
click at [397, 232] on span "медальйоном" at bounding box center [371, 222] width 173 height 28
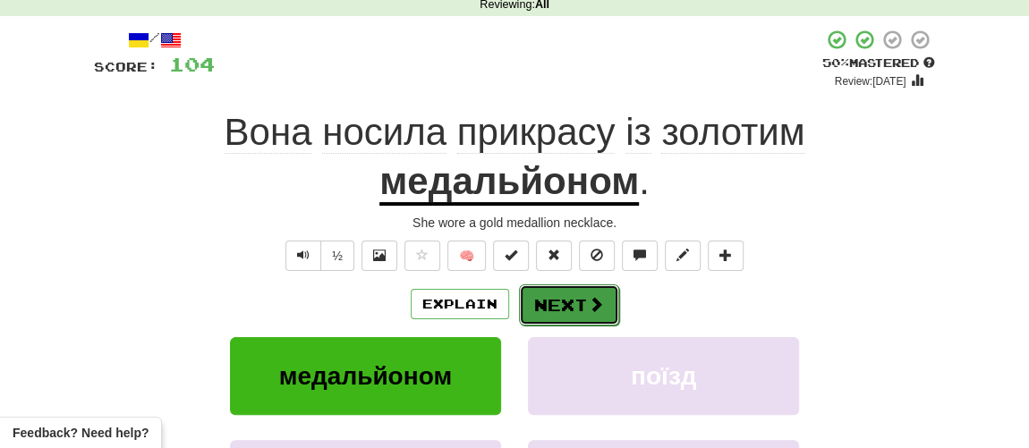
click at [565, 299] on button "Next" at bounding box center [569, 305] width 100 height 41
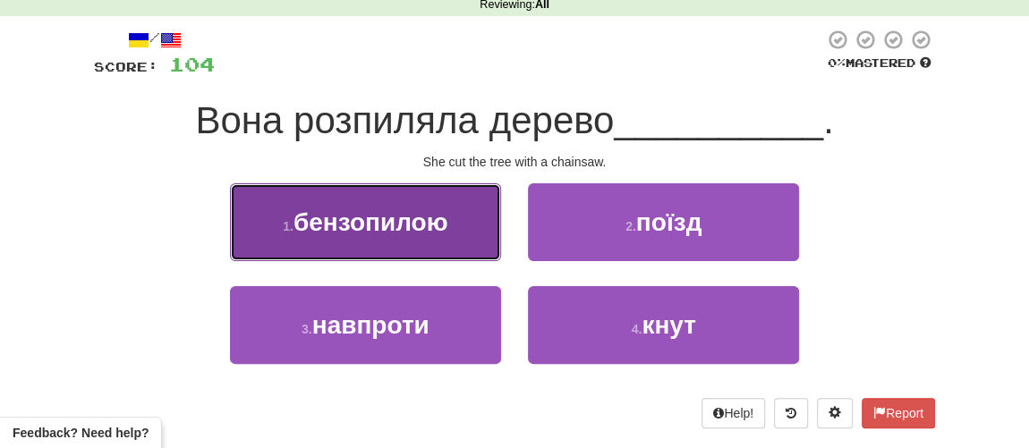
click at [378, 218] on span "бензопилою" at bounding box center [370, 222] width 155 height 28
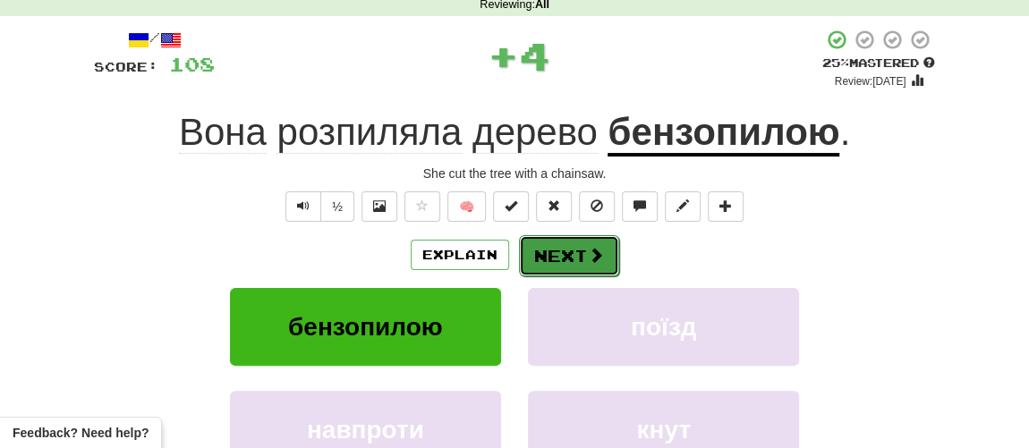
click at [562, 247] on button "Next" at bounding box center [569, 255] width 100 height 41
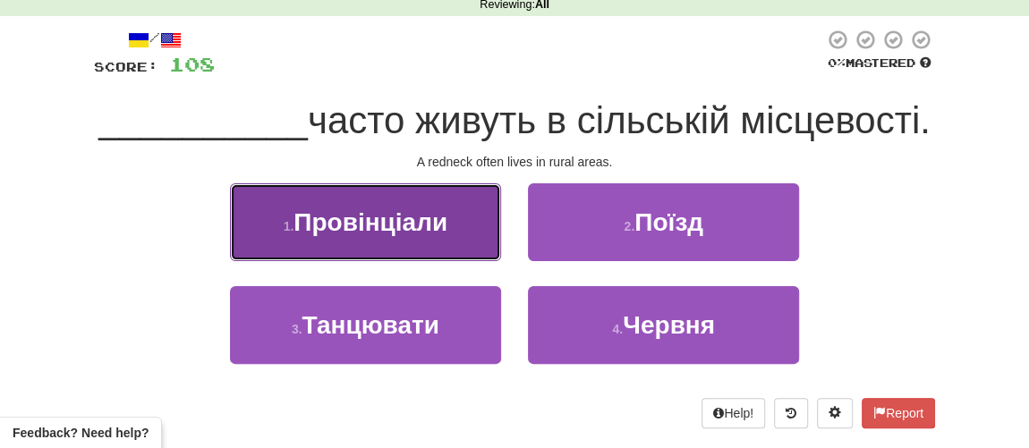
click at [380, 236] on span "Провінціали" at bounding box center [370, 222] width 154 height 28
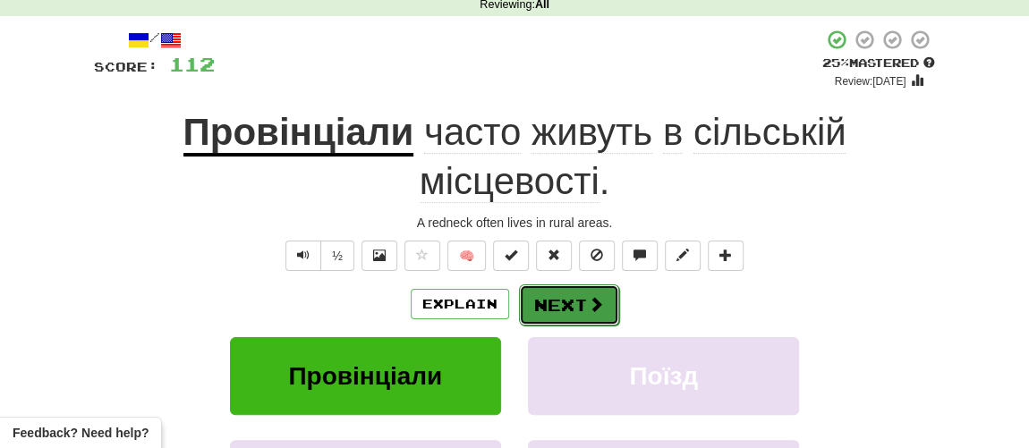
click at [558, 309] on button "Next" at bounding box center [569, 305] width 100 height 41
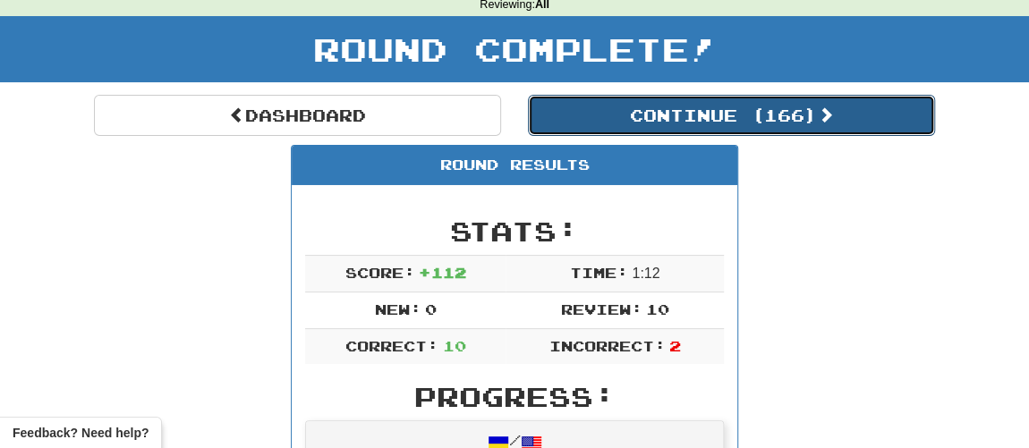
click at [709, 112] on button "Continue ( 166 )" at bounding box center [731, 115] width 407 height 41
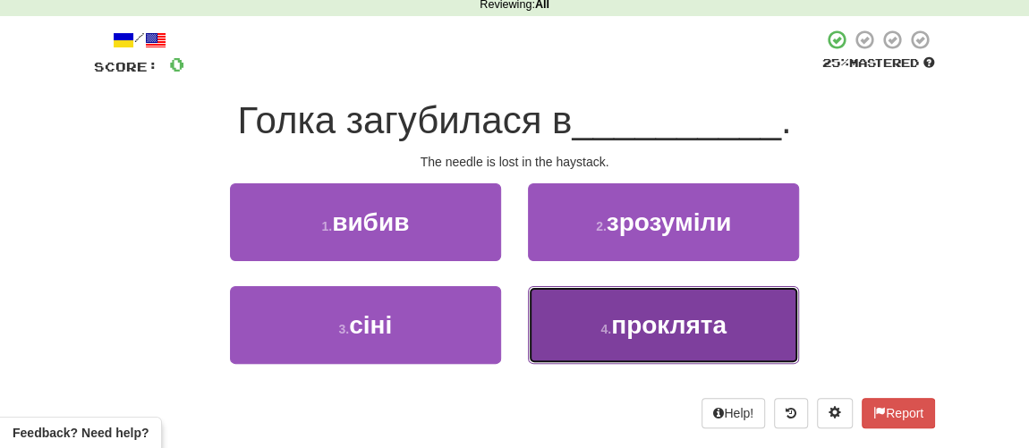
click at [634, 329] on span "проклята" at bounding box center [668, 325] width 115 height 28
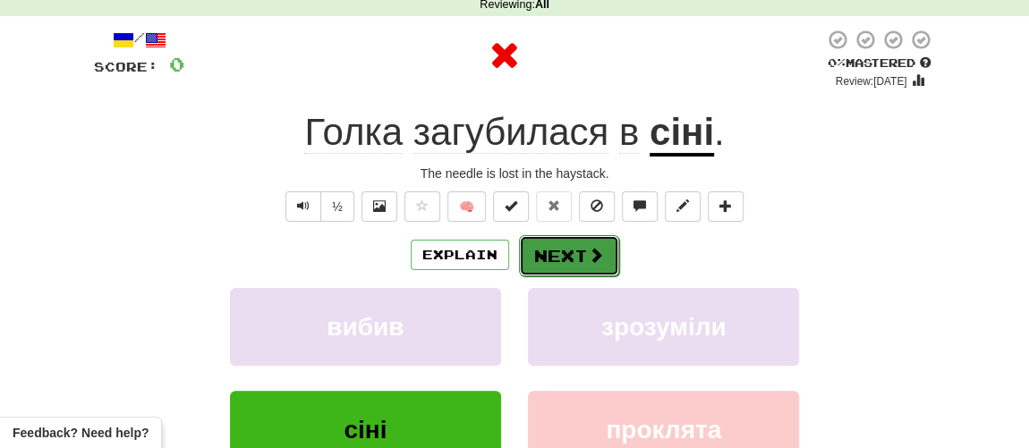
click at [583, 259] on button "Next" at bounding box center [569, 255] width 100 height 41
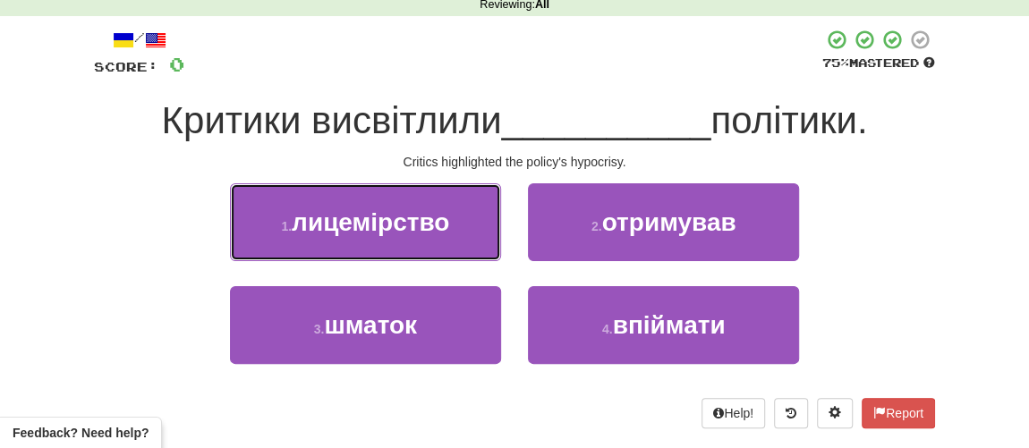
drag, startPoint x: 409, startPoint y: 209, endPoint x: 400, endPoint y: 218, distance: 12.7
click at [403, 214] on span "лицемірство" at bounding box center [370, 222] width 157 height 28
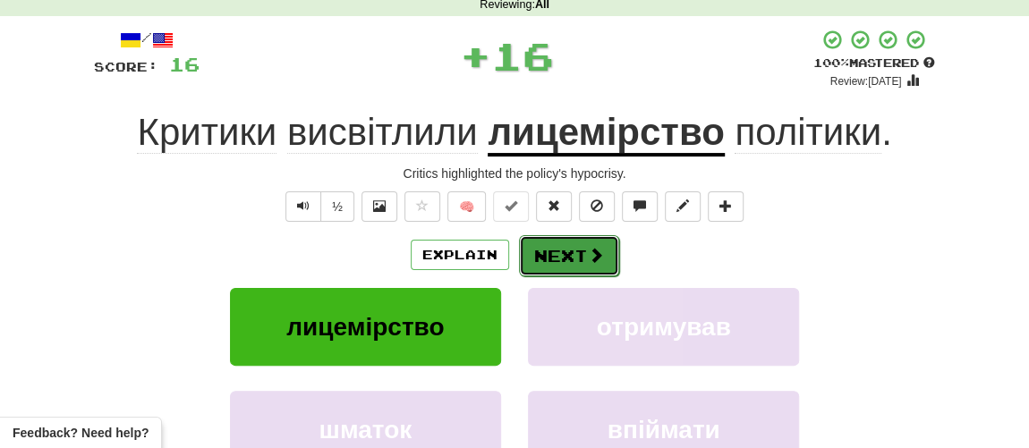
click at [569, 249] on button "Next" at bounding box center [569, 255] width 100 height 41
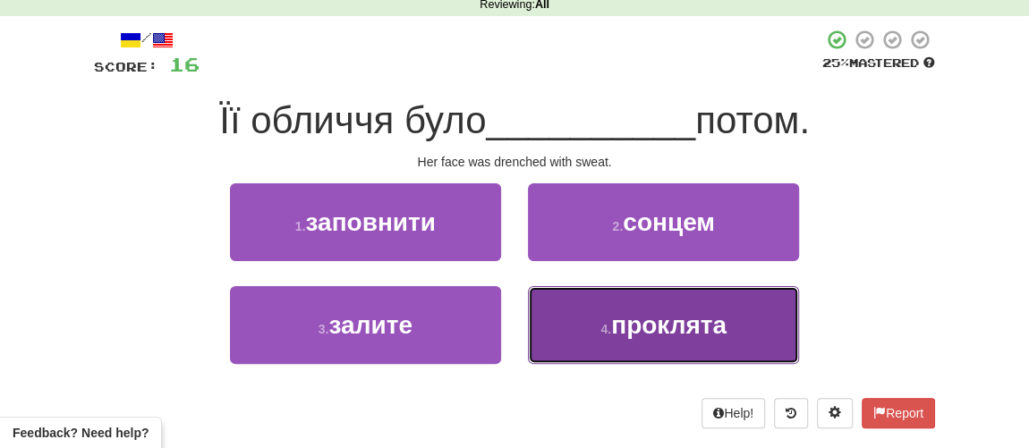
click at [596, 341] on button "4 . проклята" at bounding box center [663, 325] width 271 height 78
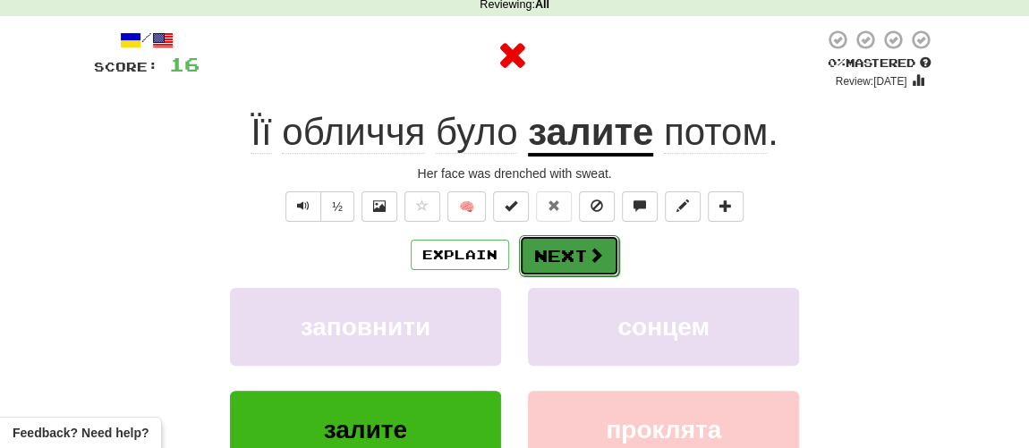
click at [573, 267] on button "Next" at bounding box center [569, 255] width 100 height 41
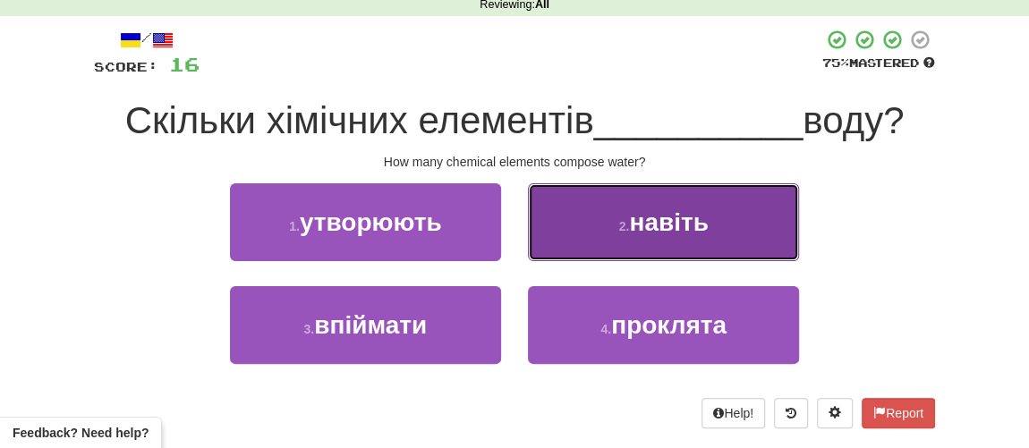
click at [691, 215] on span "навіть" at bounding box center [668, 222] width 79 height 28
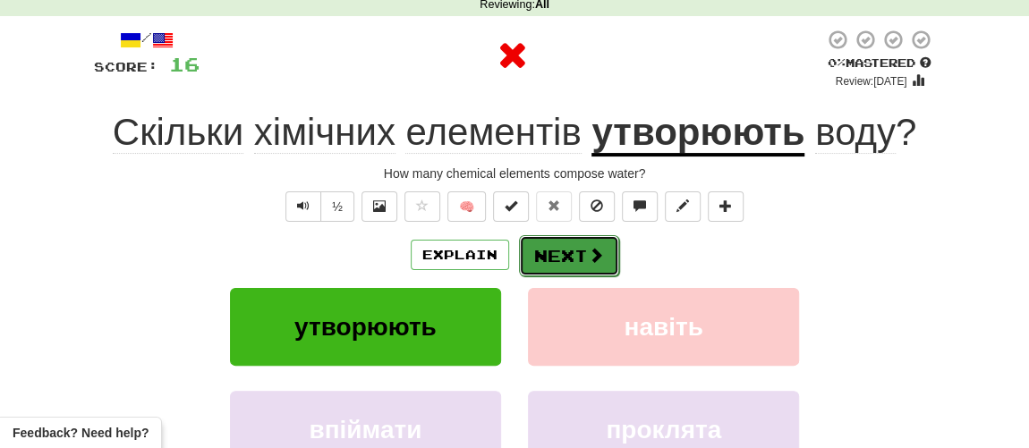
click at [580, 248] on button "Next" at bounding box center [569, 255] width 100 height 41
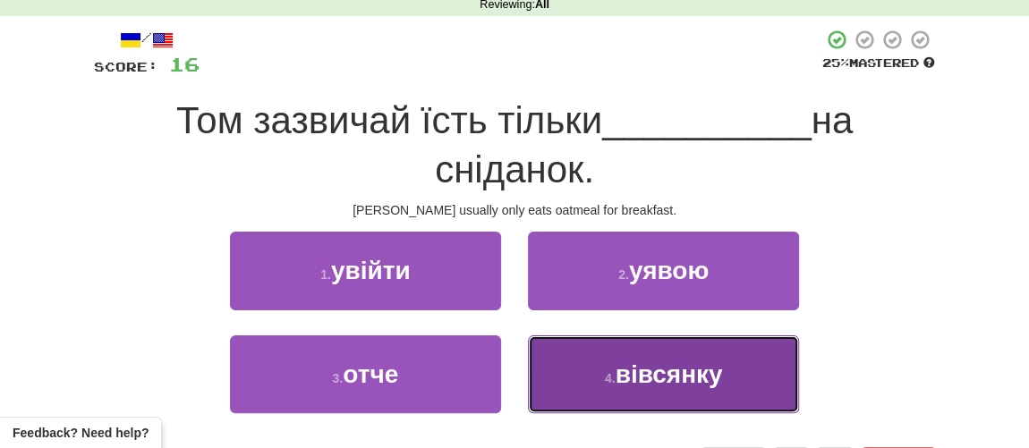
click at [600, 355] on button "4 . вівсянку" at bounding box center [663, 374] width 271 height 78
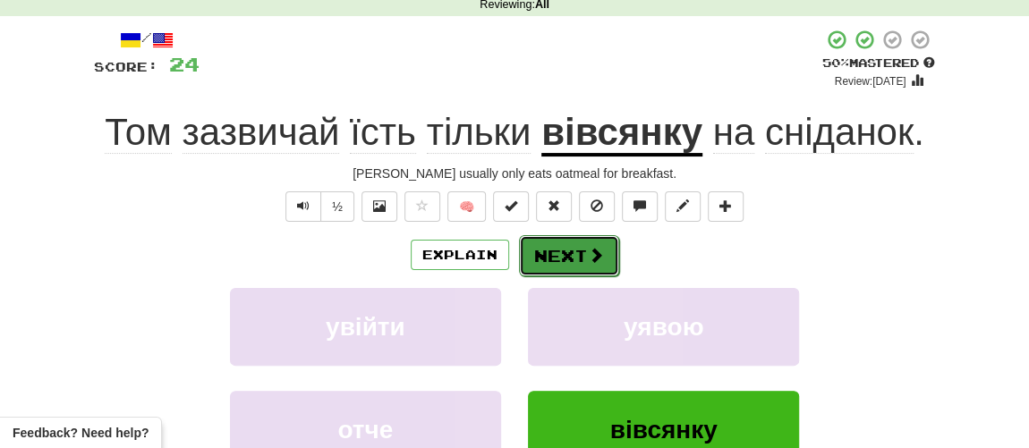
click at [563, 260] on button "Next" at bounding box center [569, 255] width 100 height 41
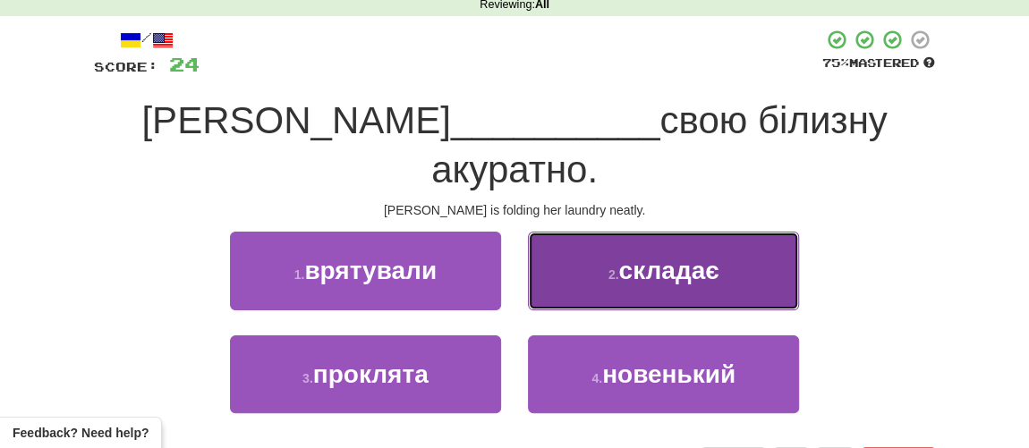
click at [643, 238] on button "2 . складає" at bounding box center [663, 271] width 271 height 78
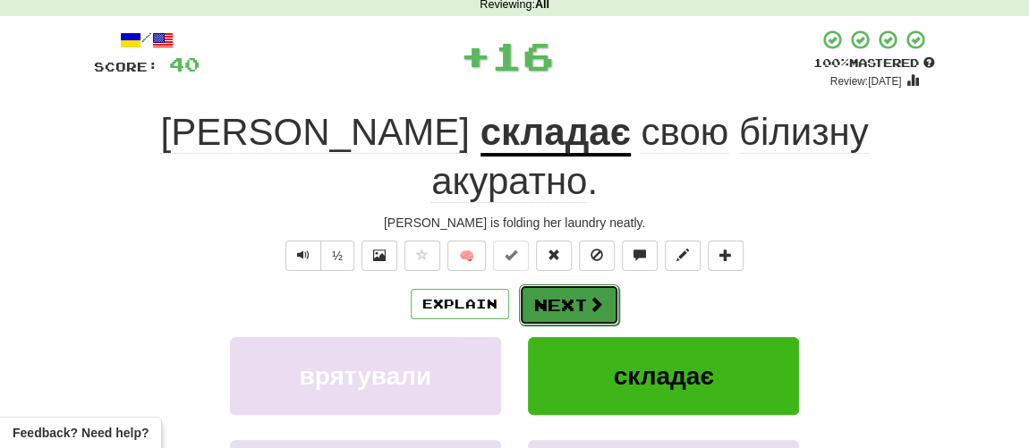
click at [588, 296] on span at bounding box center [596, 304] width 16 height 16
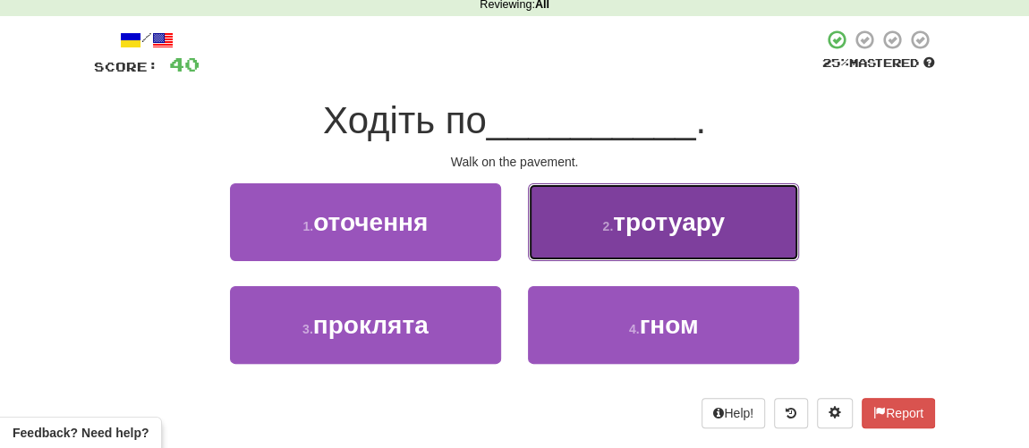
click at [654, 238] on button "2 . тротуару" at bounding box center [663, 222] width 271 height 78
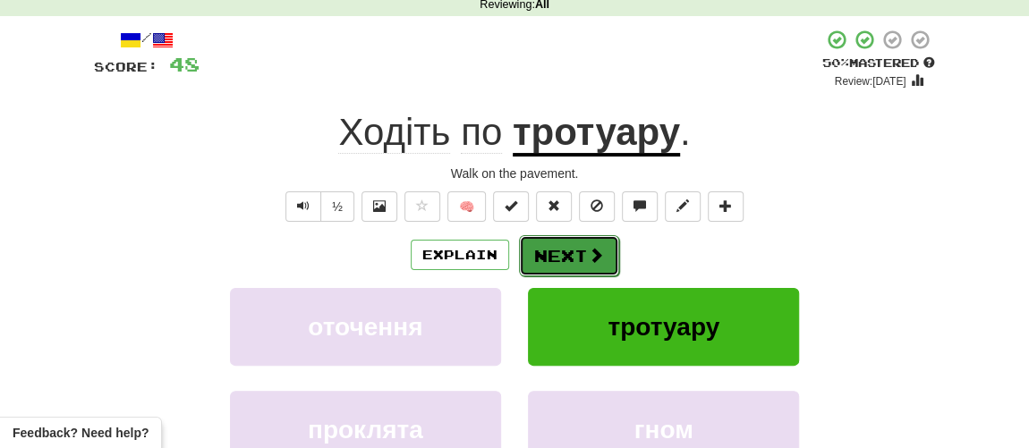
click at [561, 252] on button "Next" at bounding box center [569, 255] width 100 height 41
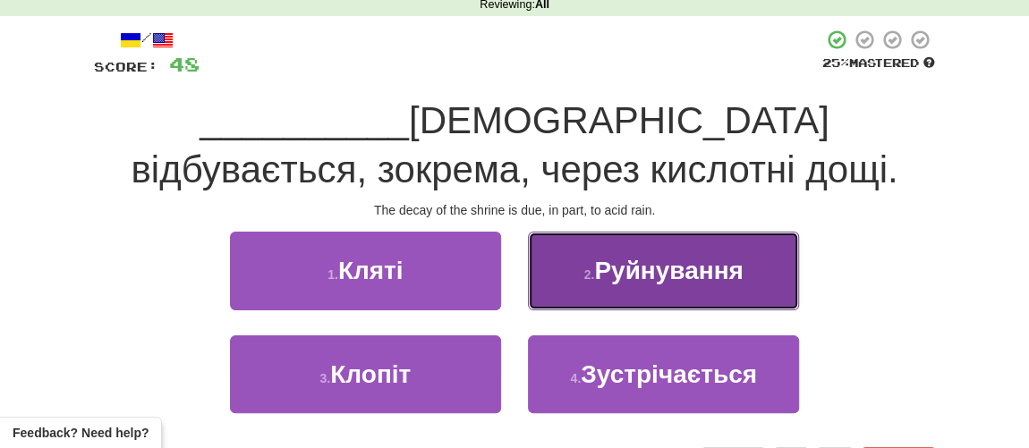
click at [605, 270] on span "Руйнування" at bounding box center [668, 271] width 149 height 28
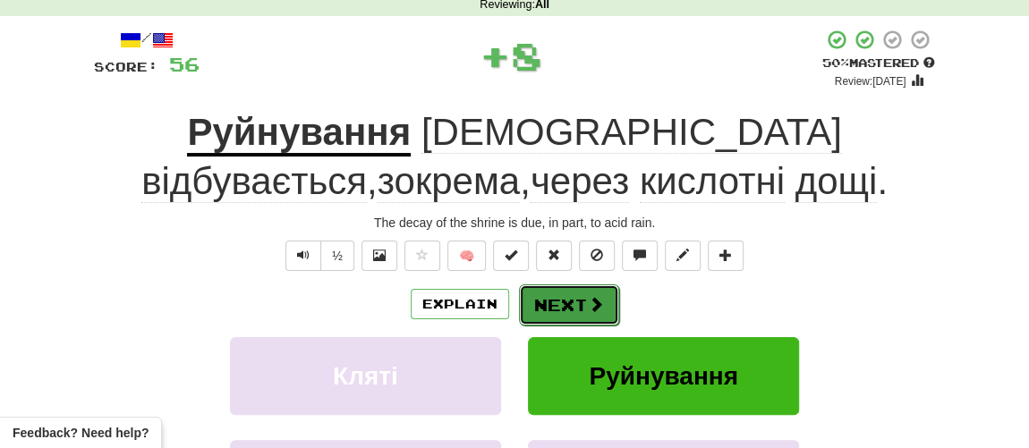
click at [554, 295] on button "Next" at bounding box center [569, 305] width 100 height 41
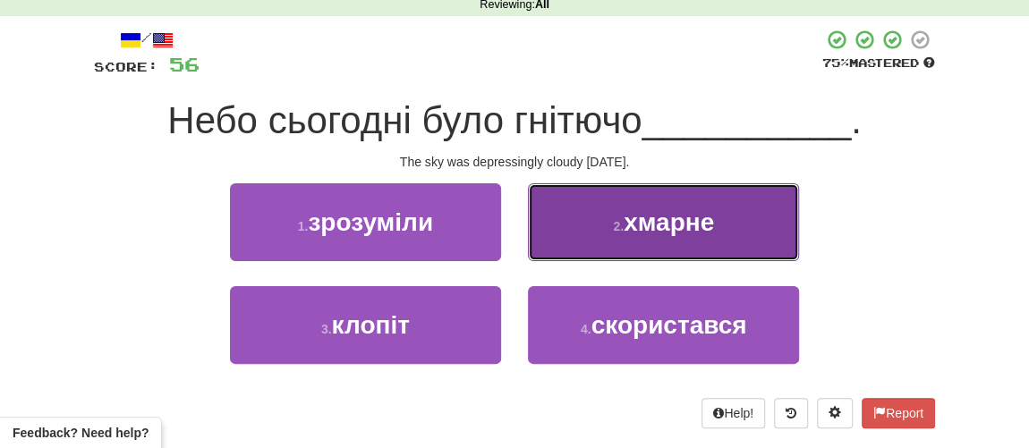
click at [647, 245] on button "2 . хмарне" at bounding box center [663, 222] width 271 height 78
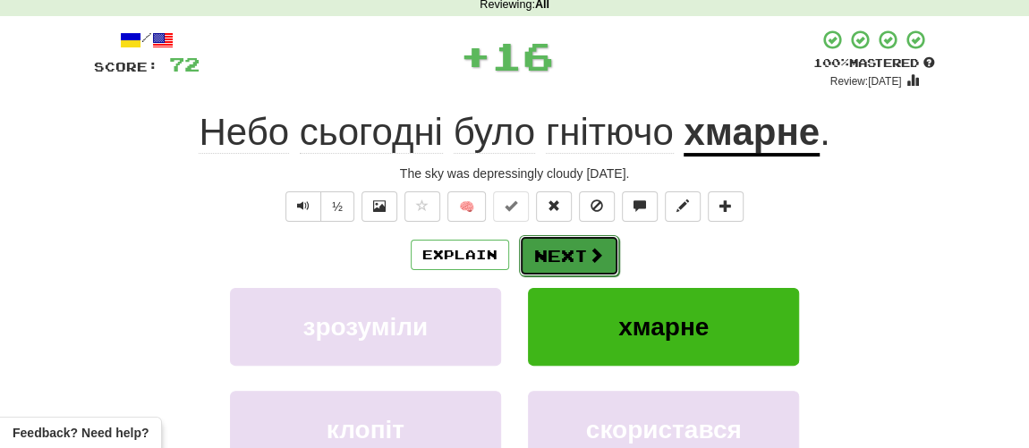
click at [584, 253] on button "Next" at bounding box center [569, 255] width 100 height 41
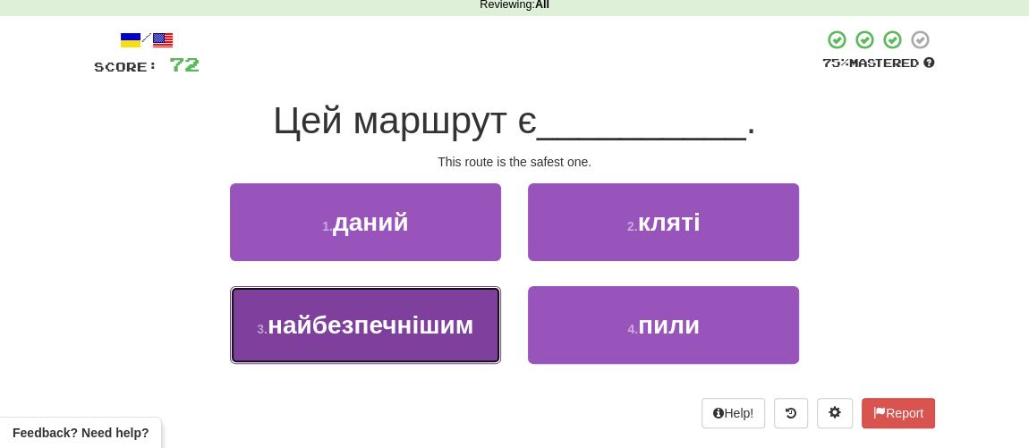
click at [354, 319] on span "найбезпечнішим" at bounding box center [371, 325] width 206 height 28
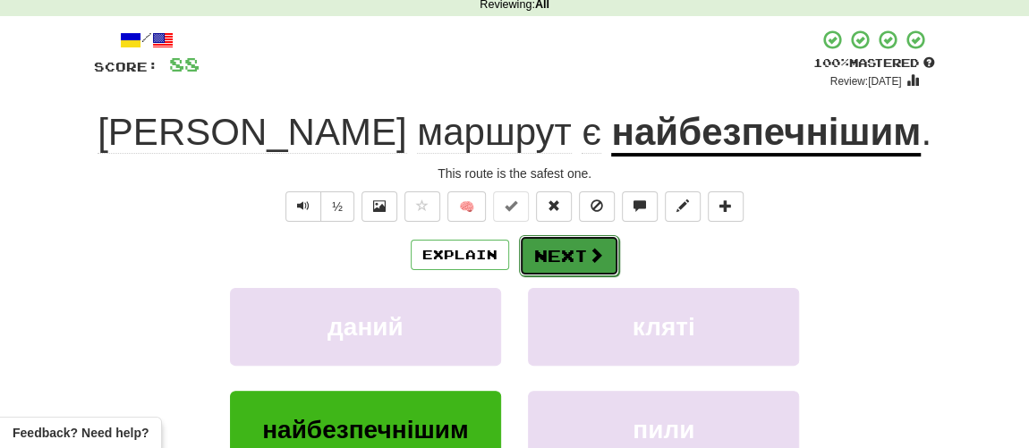
click at [531, 251] on button "Next" at bounding box center [569, 255] width 100 height 41
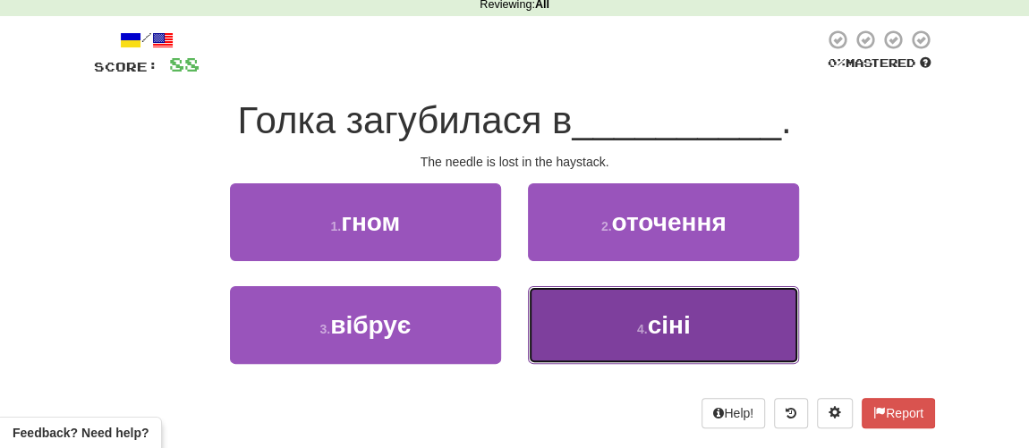
click at [614, 323] on button "4 . сіні" at bounding box center [663, 325] width 271 height 78
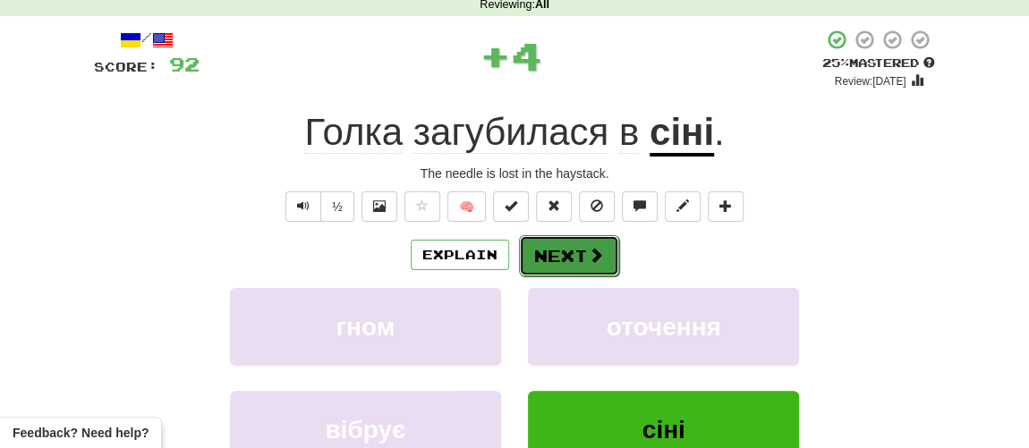
click at [566, 259] on button "Next" at bounding box center [569, 255] width 100 height 41
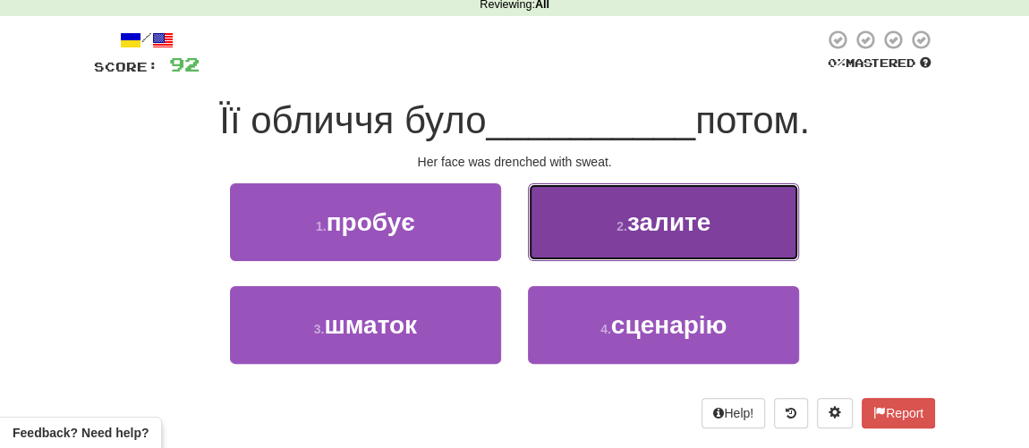
click at [638, 219] on span "залите" at bounding box center [668, 222] width 83 height 28
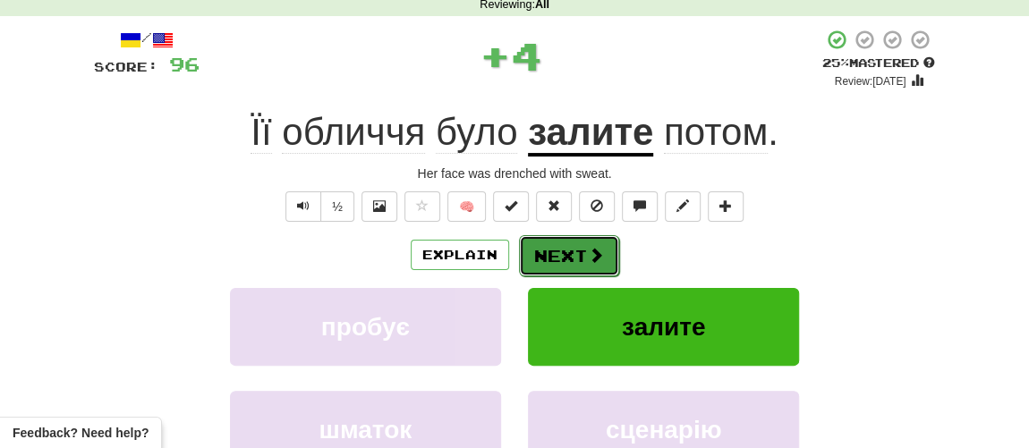
click at [569, 251] on button "Next" at bounding box center [569, 255] width 100 height 41
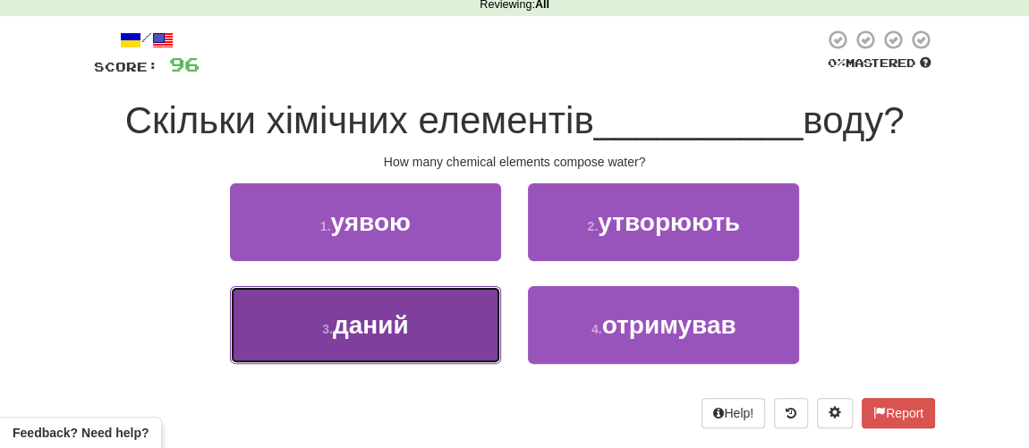
click at [344, 323] on span "даний" at bounding box center [371, 325] width 76 height 28
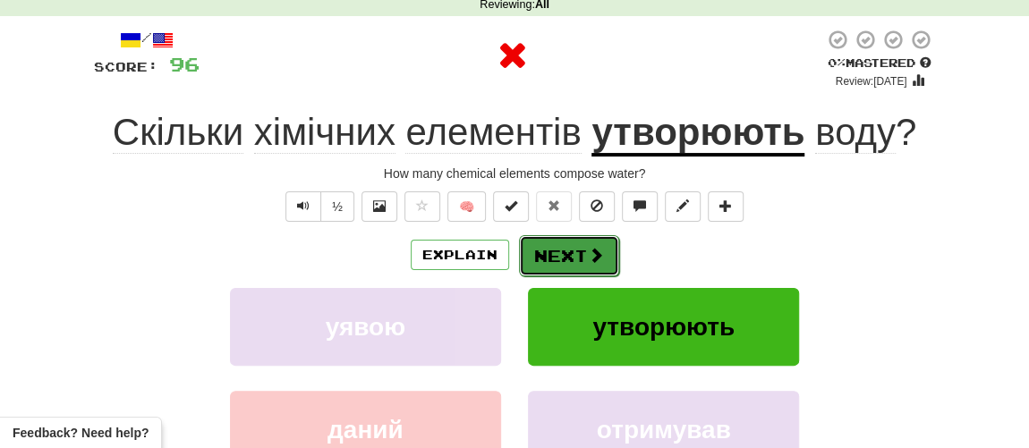
click at [563, 243] on button "Next" at bounding box center [569, 255] width 100 height 41
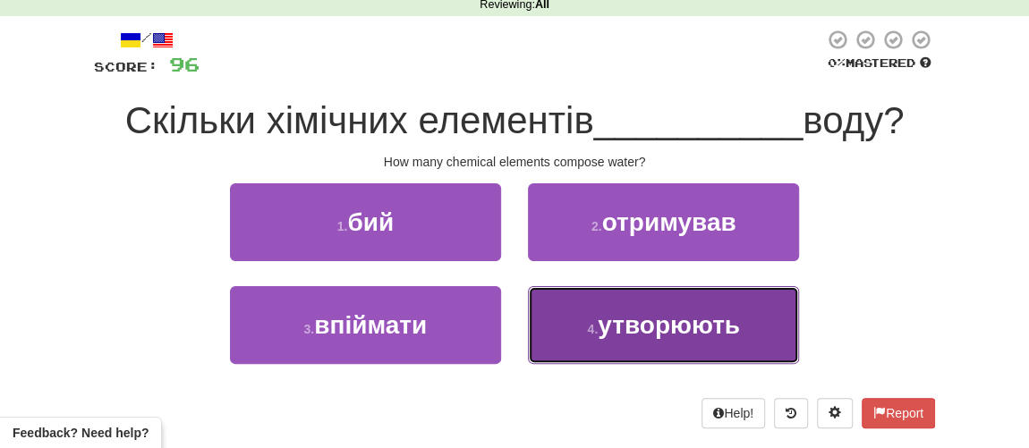
click at [622, 313] on span "утворюють" at bounding box center [669, 325] width 142 height 28
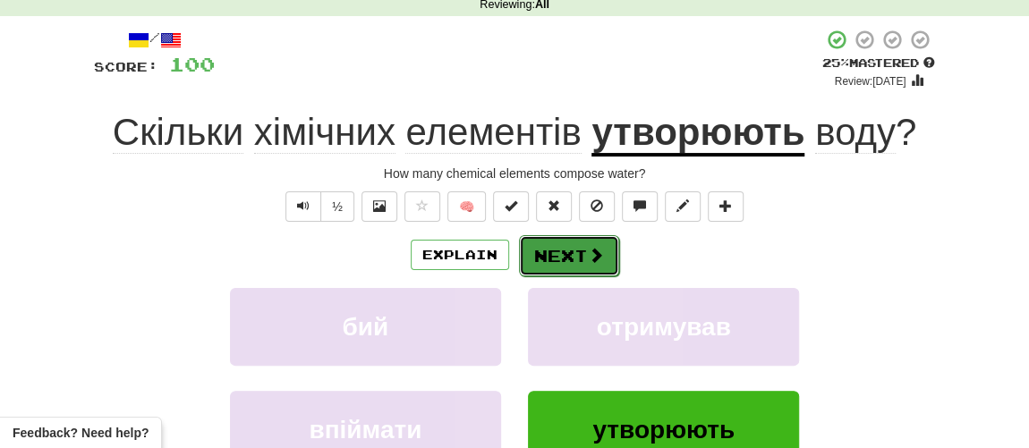
click at [566, 250] on button "Next" at bounding box center [569, 255] width 100 height 41
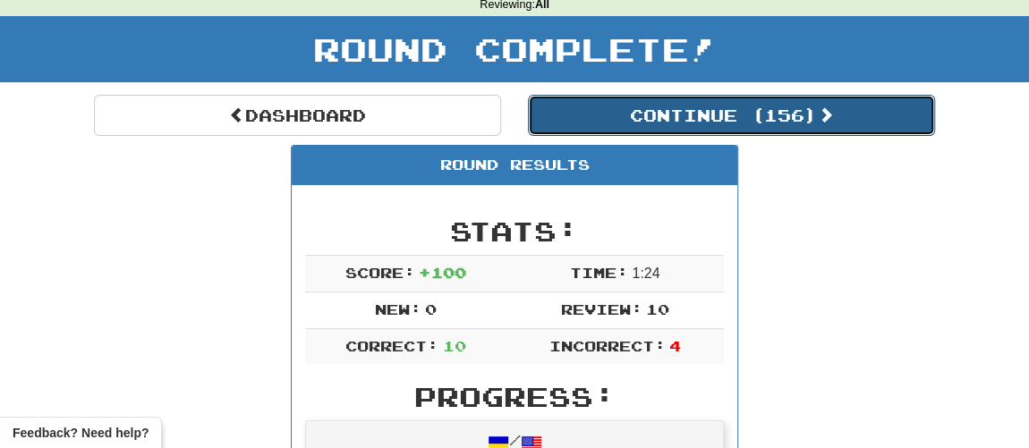
click at [721, 120] on button "Continue ( 156 )" at bounding box center [731, 115] width 407 height 41
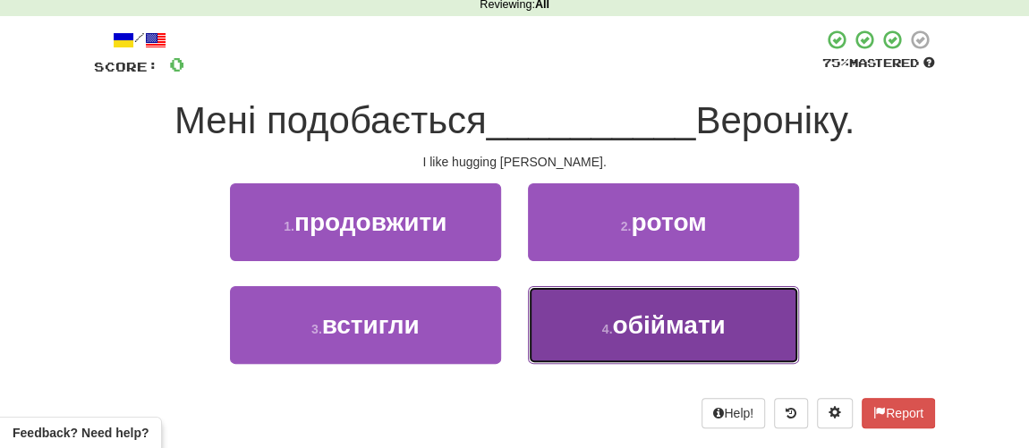
click at [624, 327] on span "обіймати" at bounding box center [668, 325] width 113 height 28
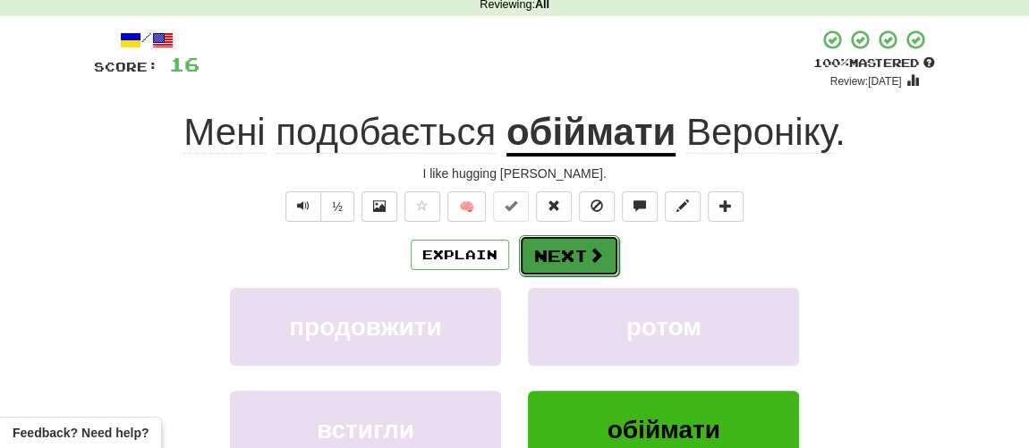
click at [546, 256] on button "Next" at bounding box center [569, 255] width 100 height 41
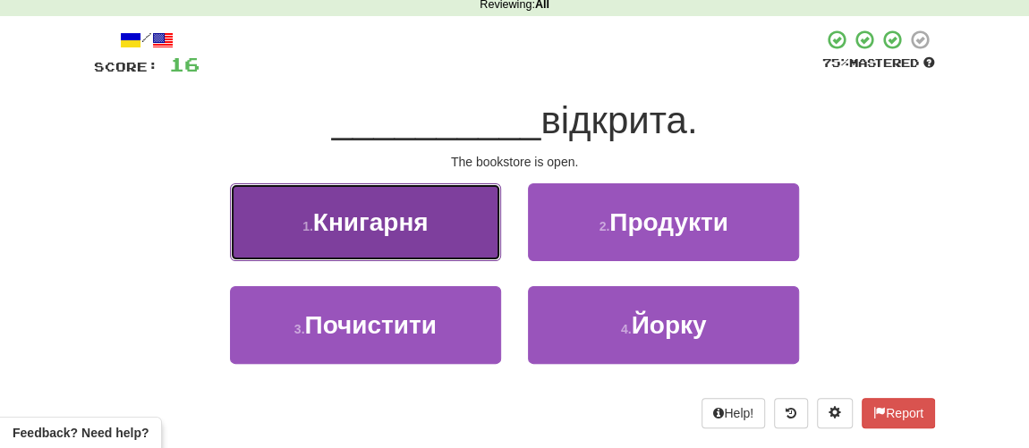
click at [400, 218] on span "Книгарня" at bounding box center [370, 222] width 115 height 28
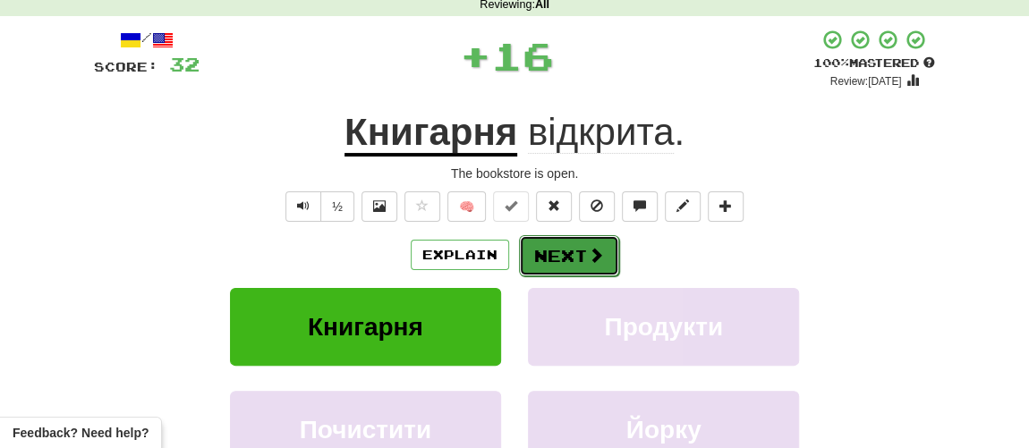
click at [579, 262] on button "Next" at bounding box center [569, 255] width 100 height 41
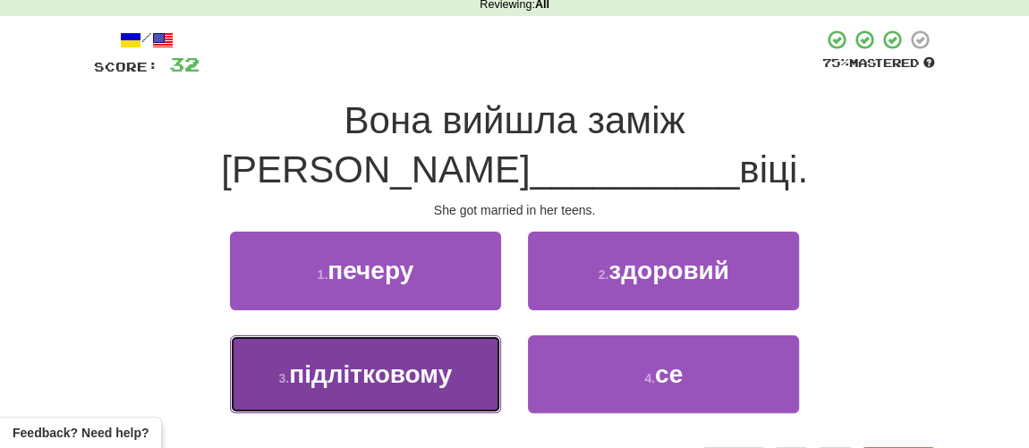
click at [397, 361] on span "підлітковому" at bounding box center [370, 375] width 163 height 28
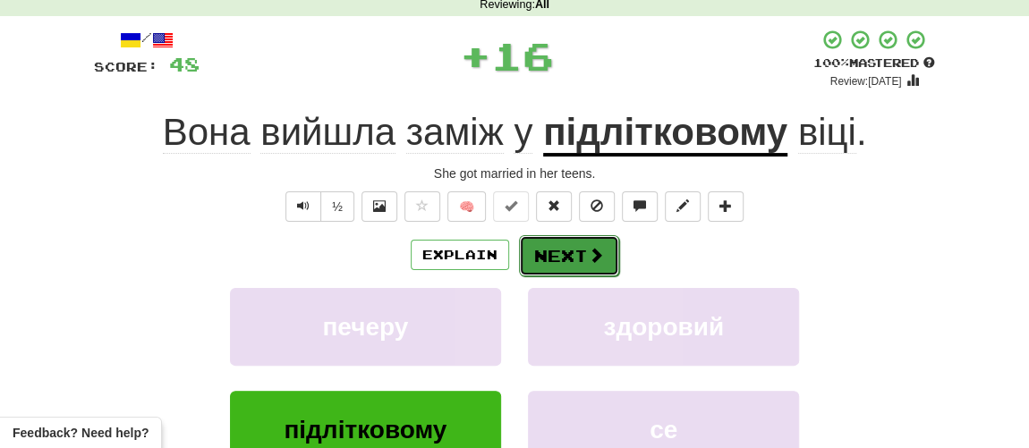
click at [565, 262] on button "Next" at bounding box center [569, 255] width 100 height 41
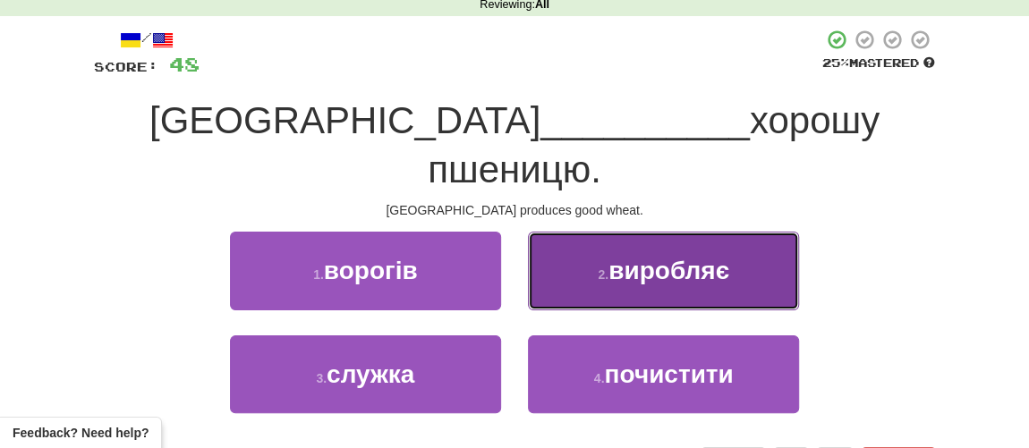
click at [631, 257] on span "виробляє" at bounding box center [668, 271] width 121 height 28
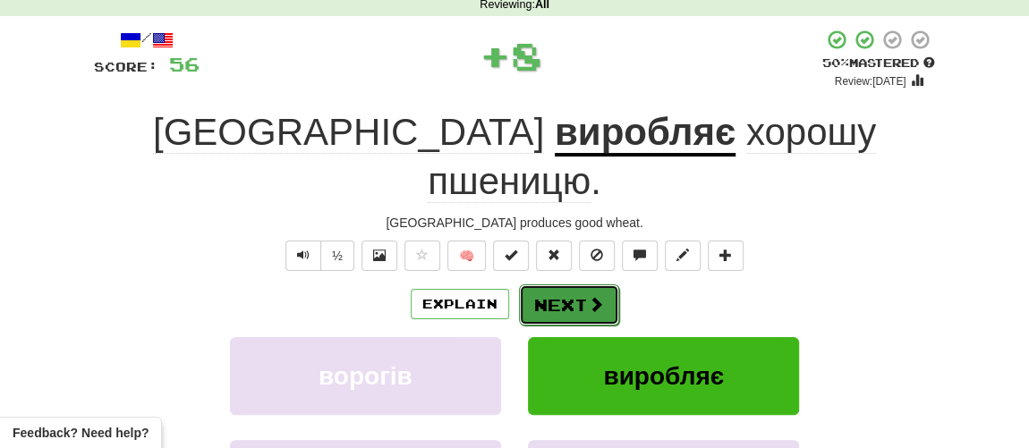
click at [543, 285] on button "Next" at bounding box center [569, 305] width 100 height 41
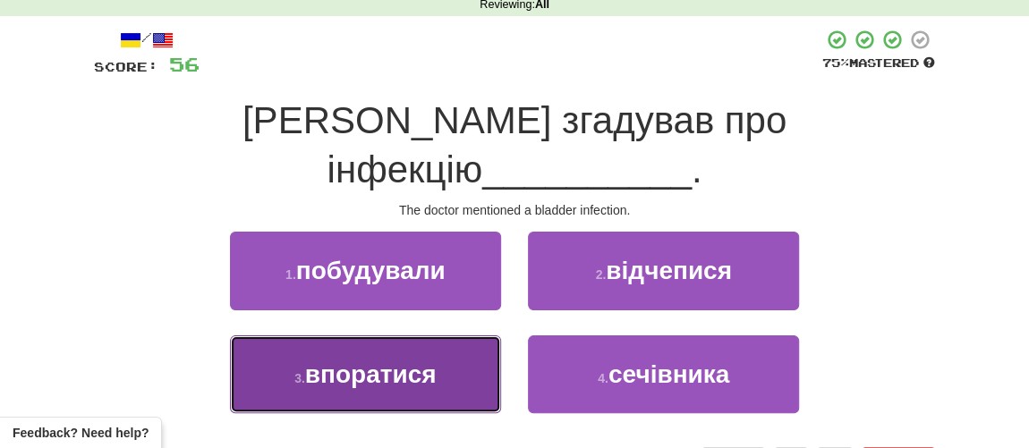
click at [366, 361] on span "впоратися" at bounding box center [371, 375] width 132 height 28
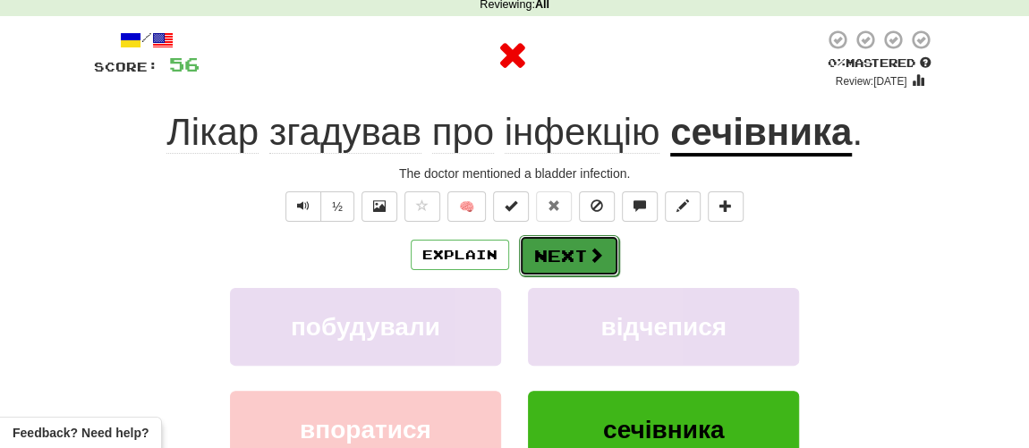
click at [565, 260] on button "Next" at bounding box center [569, 255] width 100 height 41
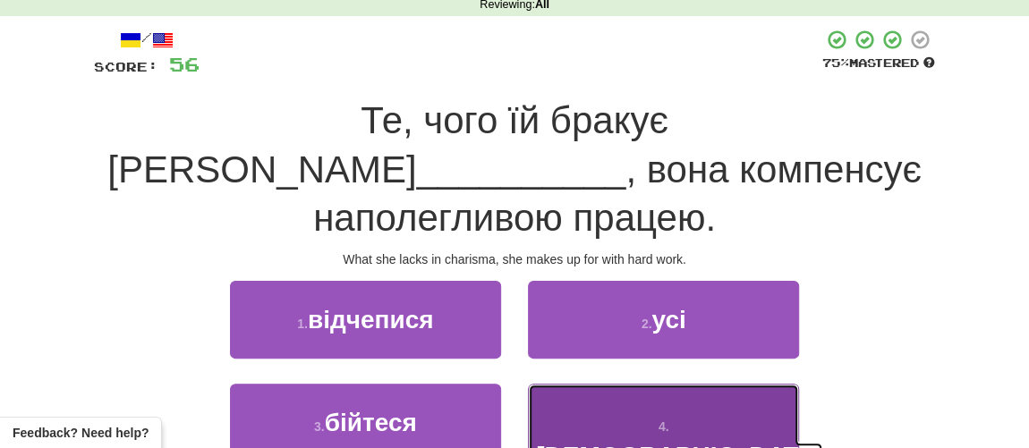
click at [641, 442] on span "харизмі" at bounding box center [679, 456] width 287 height 28
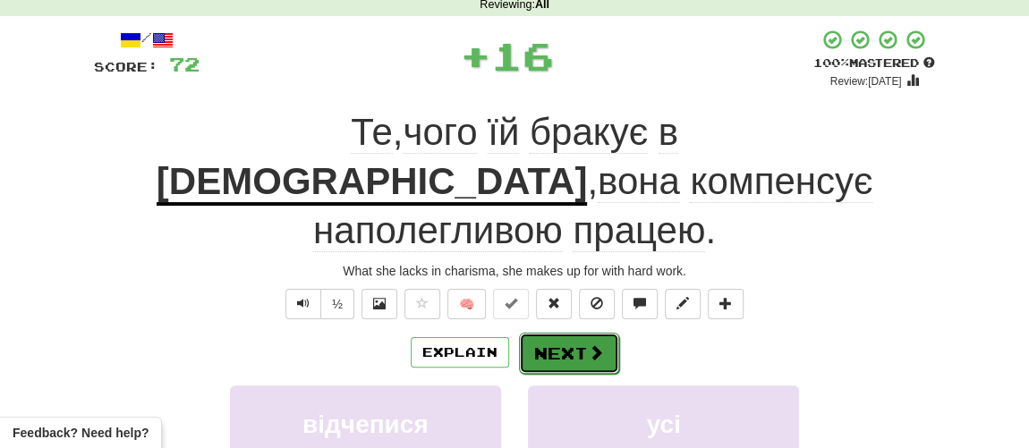
click at [570, 333] on button "Next" at bounding box center [569, 353] width 100 height 41
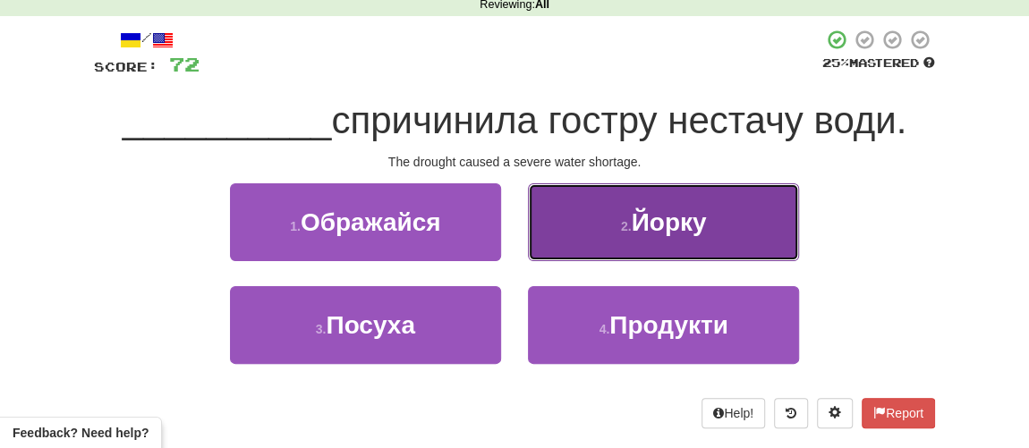
click at [646, 234] on span "Йорку" at bounding box center [669, 222] width 75 height 28
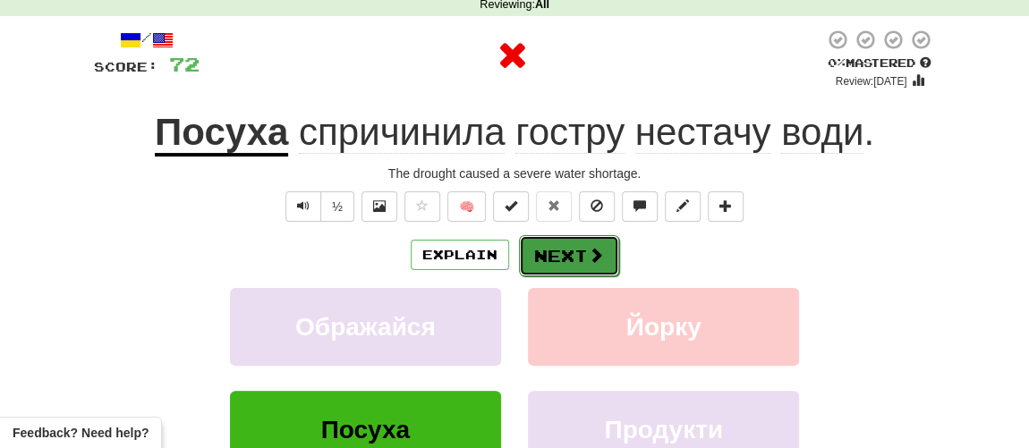
click at [575, 254] on button "Next" at bounding box center [569, 255] width 100 height 41
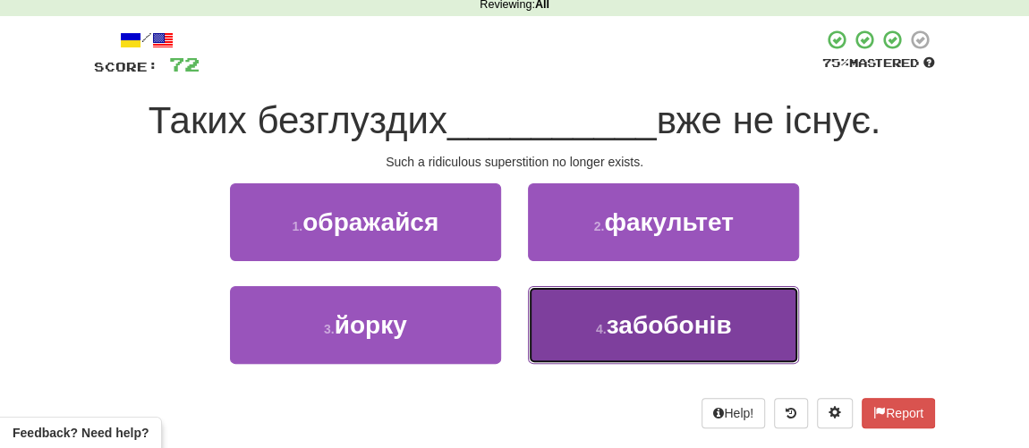
click at [655, 318] on span "забобонів" at bounding box center [669, 325] width 125 height 28
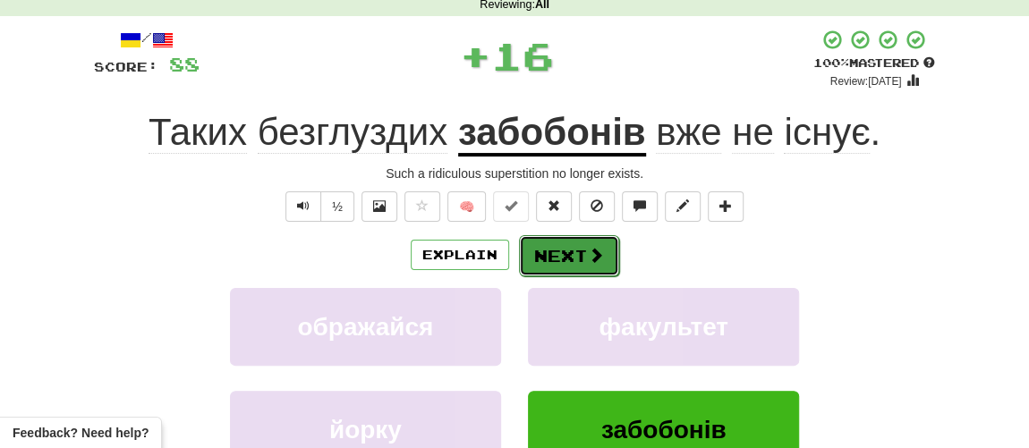
click at [582, 265] on button "Next" at bounding box center [569, 255] width 100 height 41
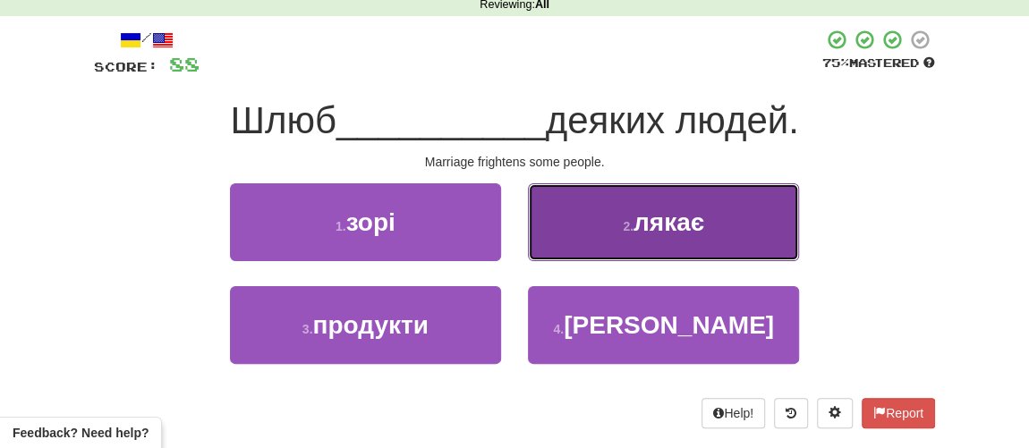
click at [685, 232] on span "лякає" at bounding box center [668, 222] width 71 height 28
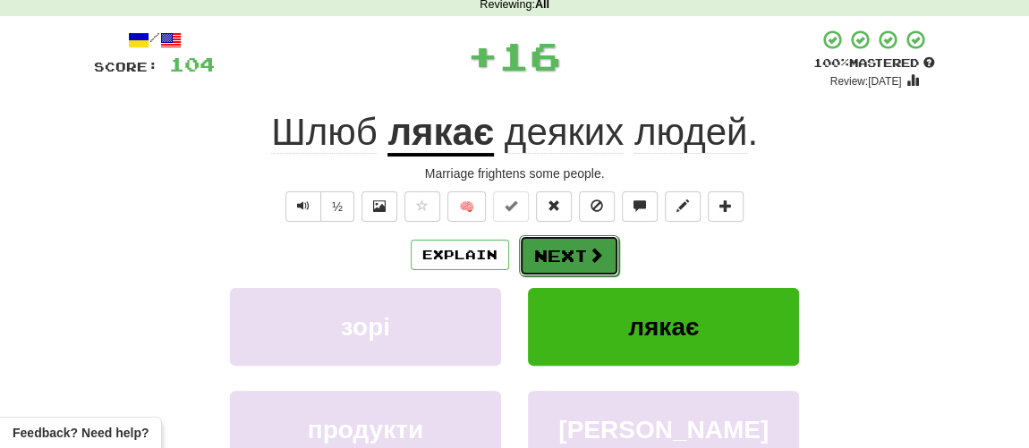
click at [588, 256] on span at bounding box center [596, 255] width 16 height 16
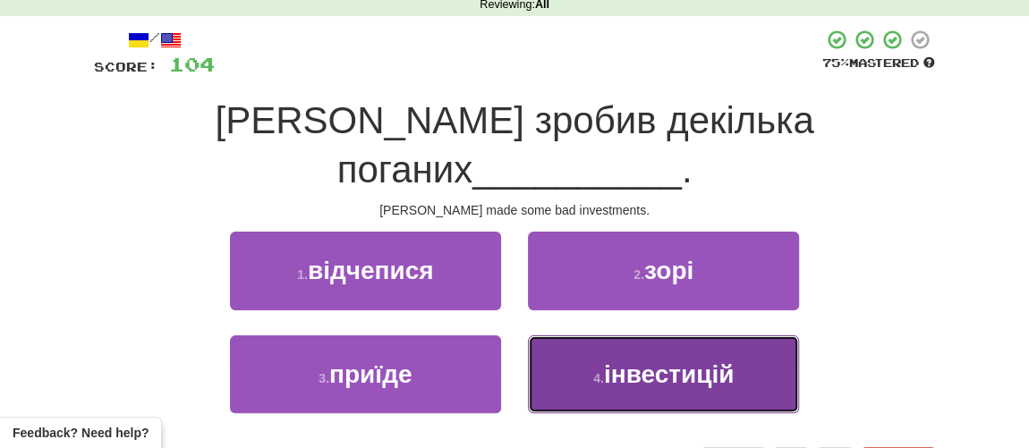
click at [609, 361] on span "інвестицій" at bounding box center [669, 375] width 130 height 28
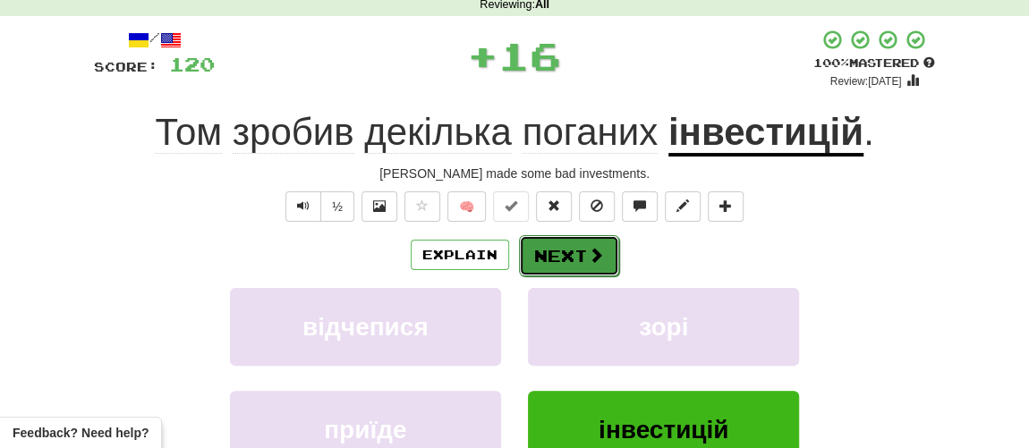
click at [573, 258] on button "Next" at bounding box center [569, 255] width 100 height 41
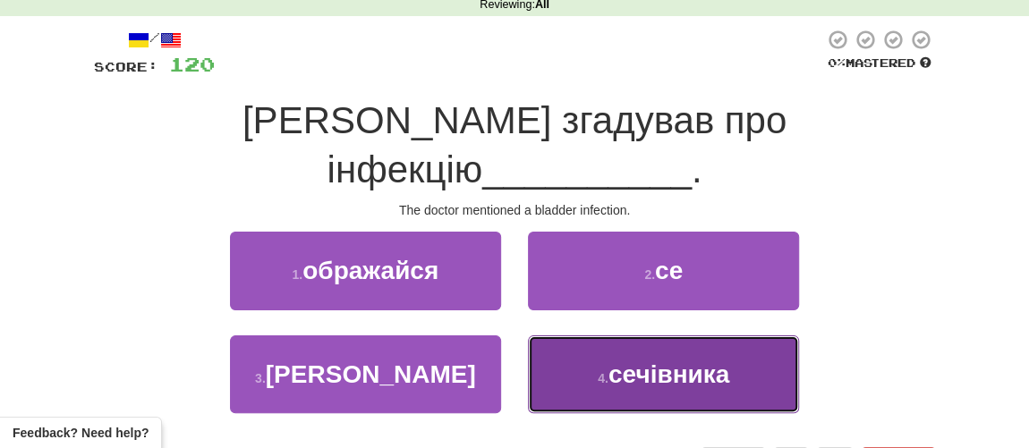
click at [630, 339] on button "4 . сечівника" at bounding box center [663, 374] width 271 height 78
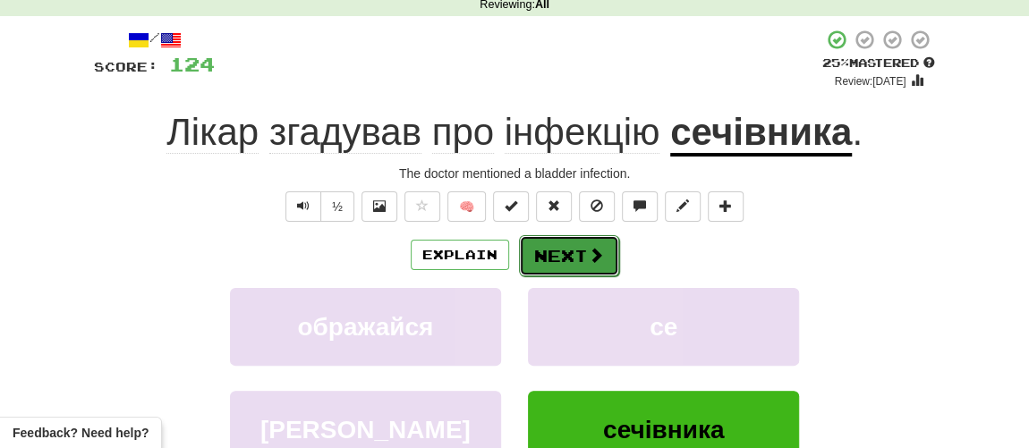
click at [554, 256] on button "Next" at bounding box center [569, 255] width 100 height 41
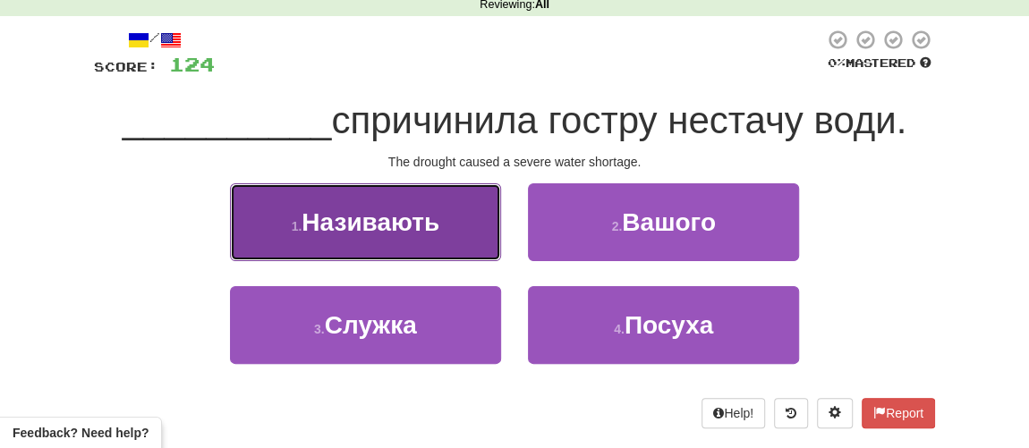
click at [336, 214] on span "Називають" at bounding box center [371, 222] width 138 height 28
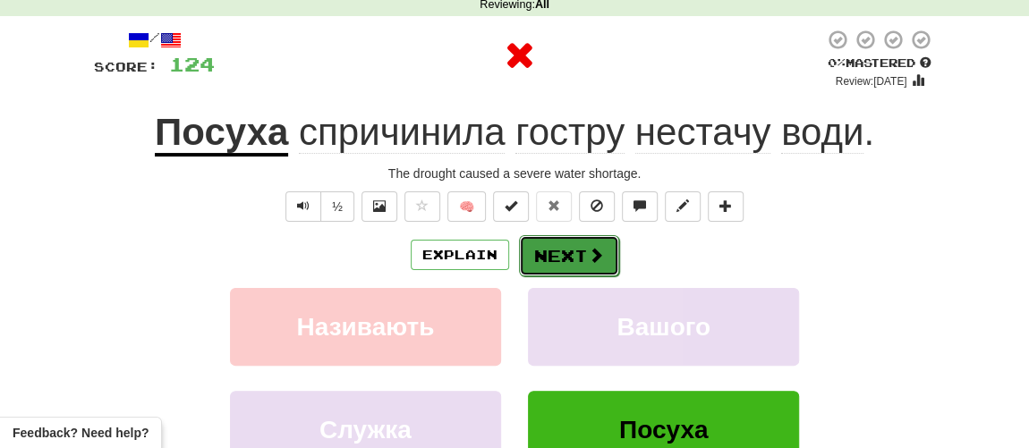
click at [550, 265] on button "Next" at bounding box center [569, 255] width 100 height 41
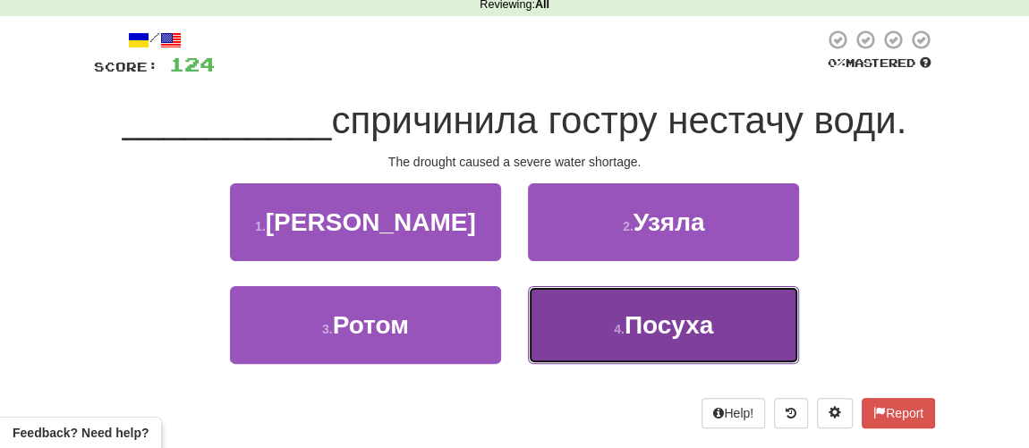
click at [675, 327] on span "Посуха" at bounding box center [668, 325] width 89 height 28
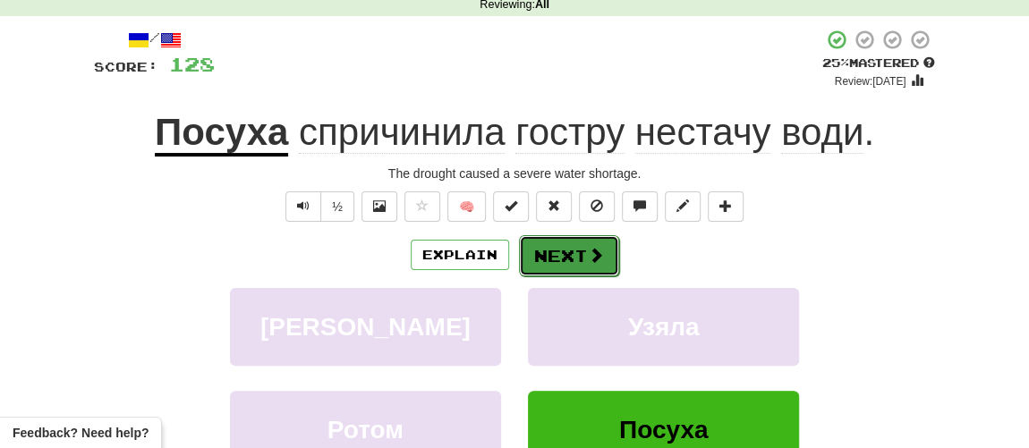
click at [576, 256] on button "Next" at bounding box center [569, 255] width 100 height 41
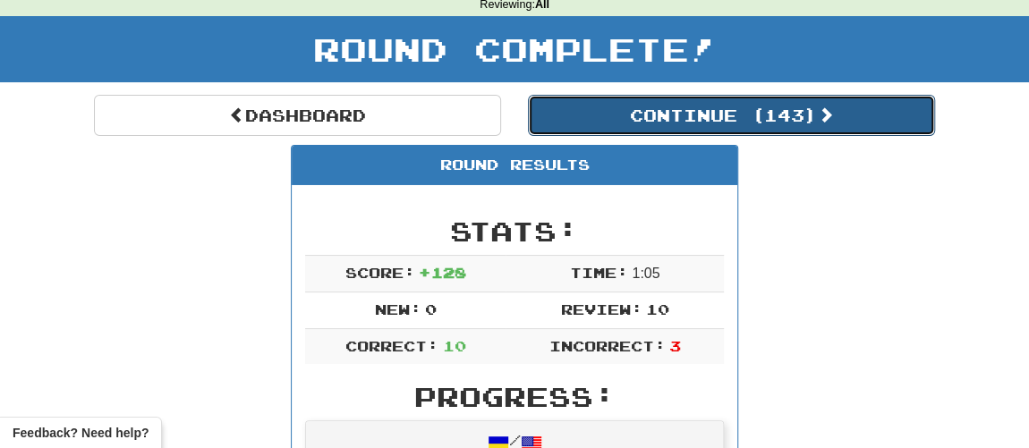
click at [632, 123] on button "Continue ( 143 )" at bounding box center [731, 115] width 407 height 41
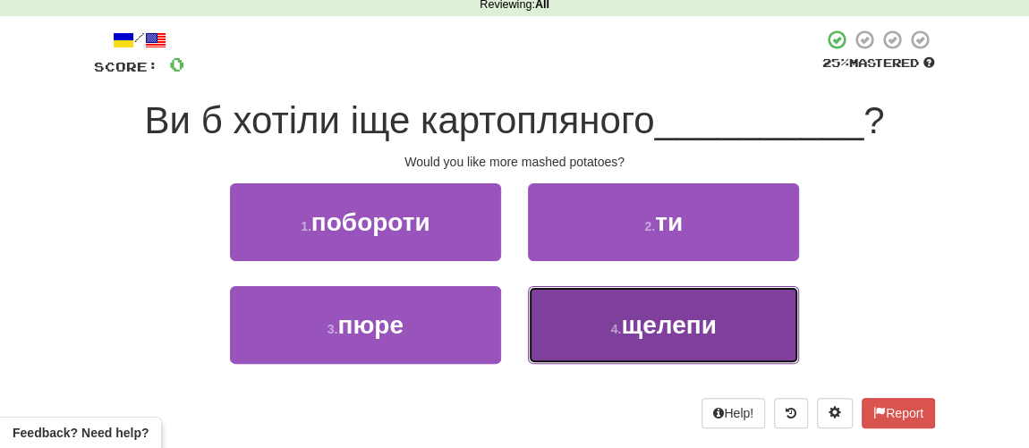
click at [630, 329] on span "щелепи" at bounding box center [668, 325] width 95 height 28
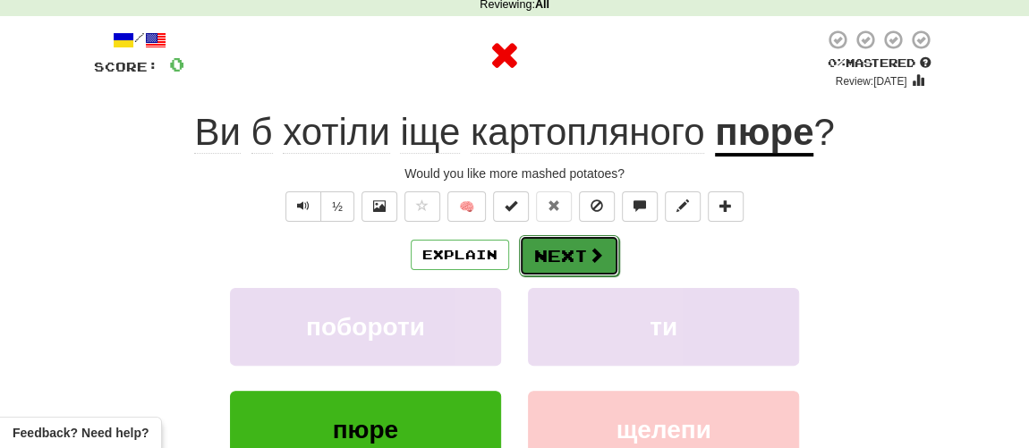
click at [574, 248] on button "Next" at bounding box center [569, 255] width 100 height 41
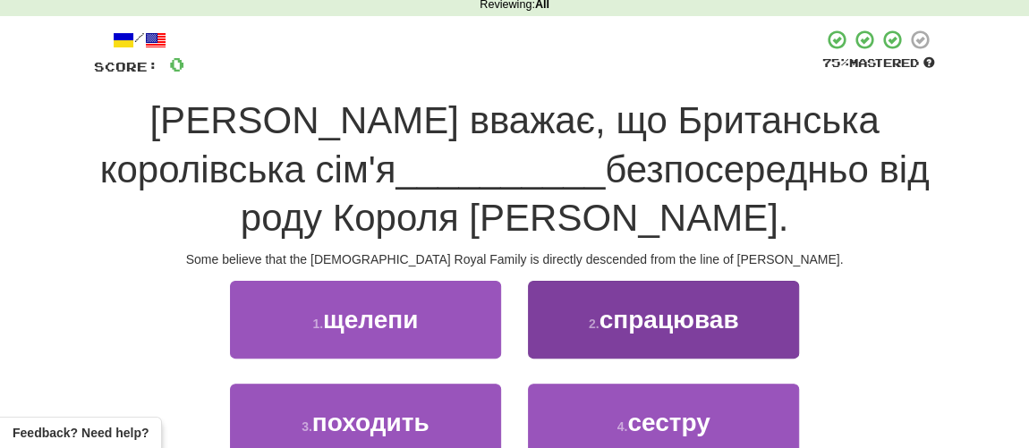
scroll to position [162, 0]
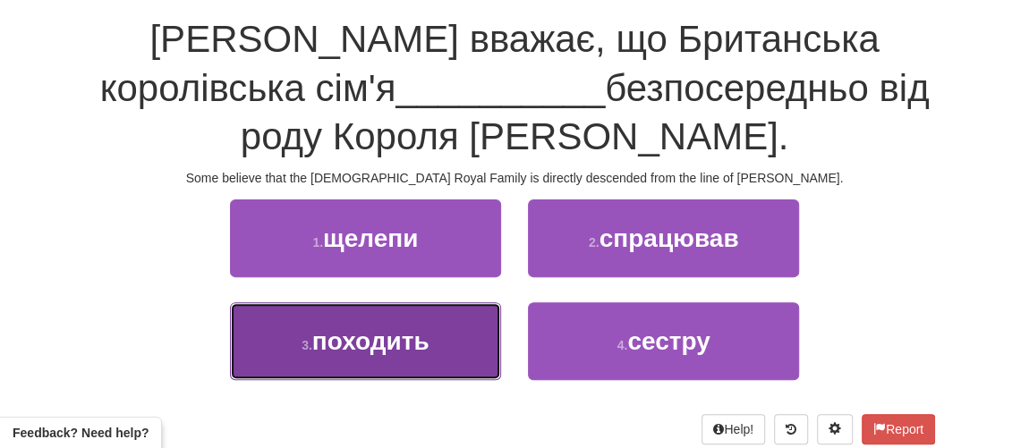
click at [380, 344] on span "походить" at bounding box center [370, 341] width 117 height 28
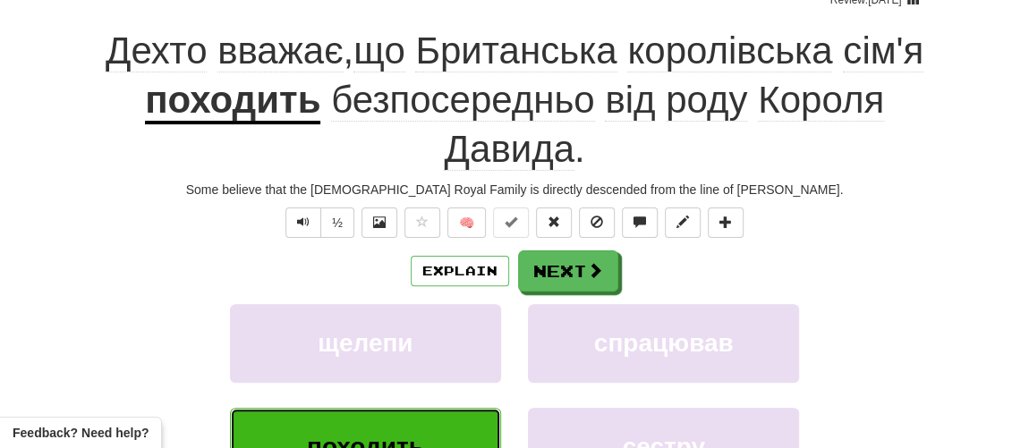
scroll to position [174, 0]
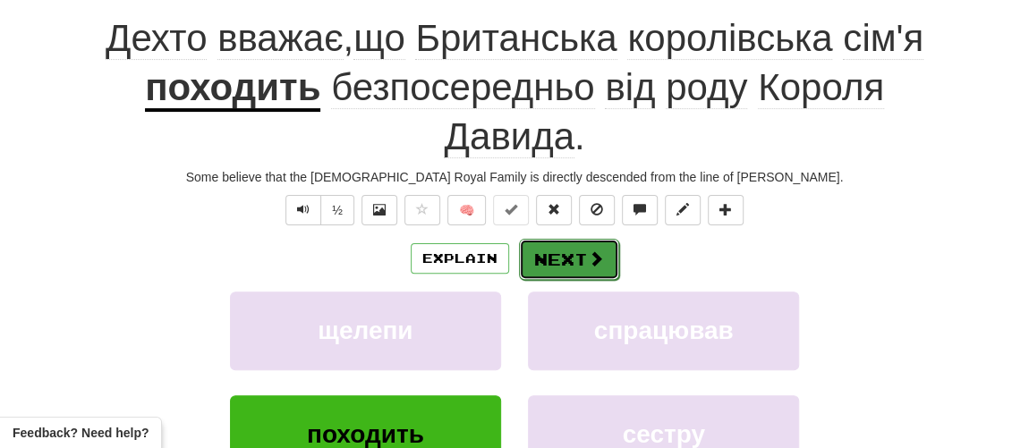
click at [563, 257] on button "Next" at bounding box center [569, 259] width 100 height 41
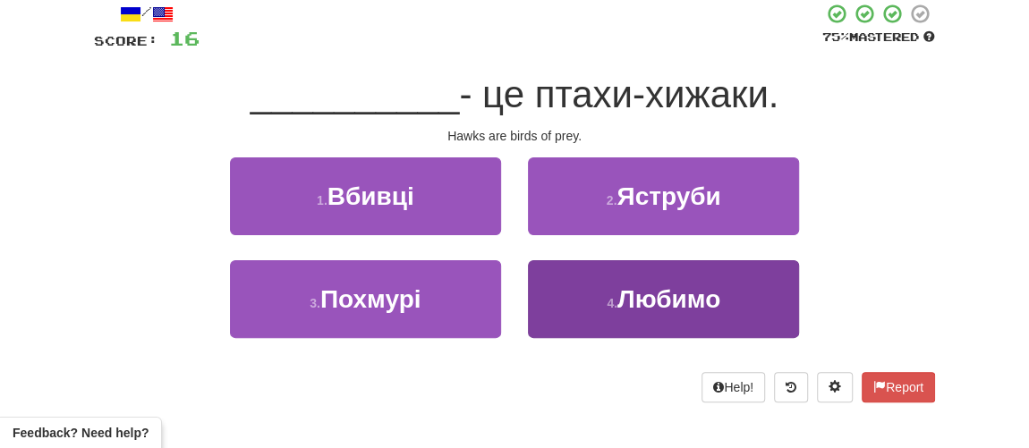
scroll to position [81, 0]
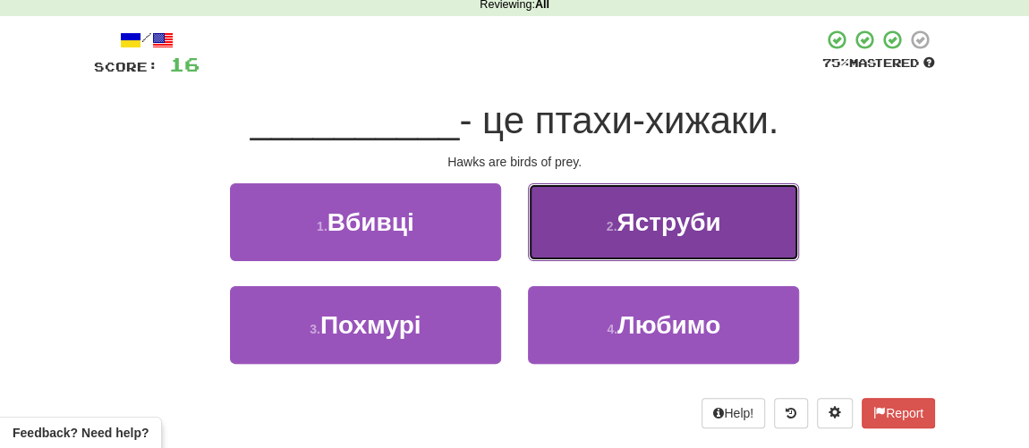
click at [656, 220] on span "Яструби" at bounding box center [668, 222] width 104 height 28
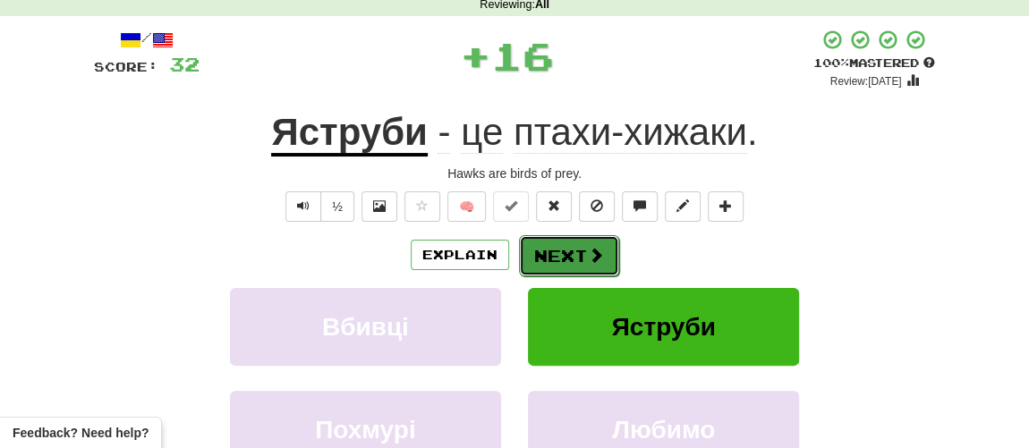
click at [583, 247] on button "Next" at bounding box center [569, 255] width 100 height 41
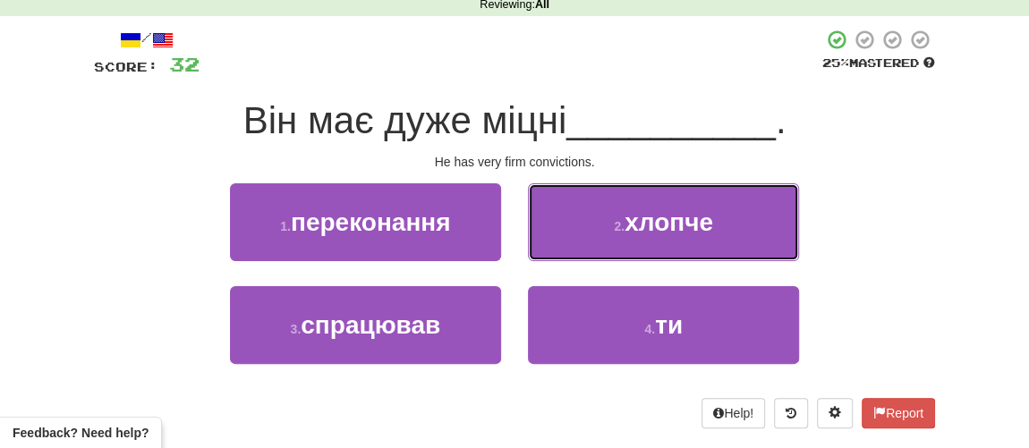
click at [583, 247] on button "2 . хлопче" at bounding box center [663, 222] width 271 height 78
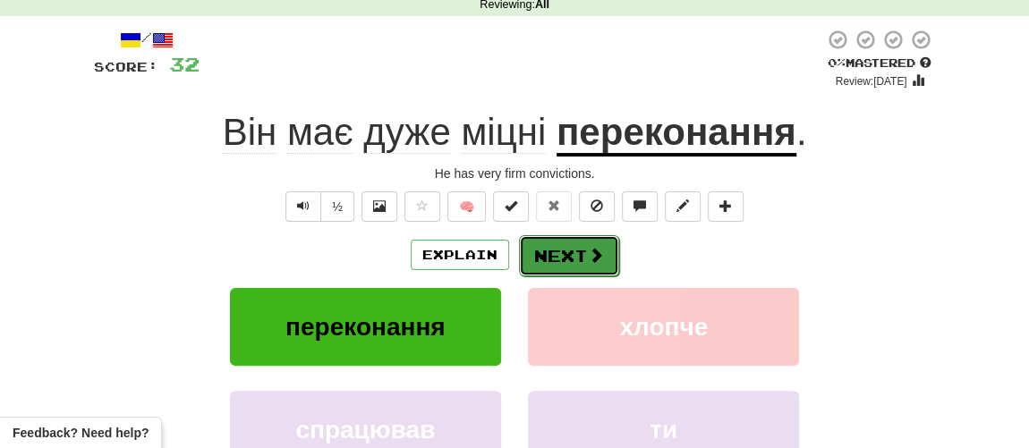
click at [558, 261] on button "Next" at bounding box center [569, 255] width 100 height 41
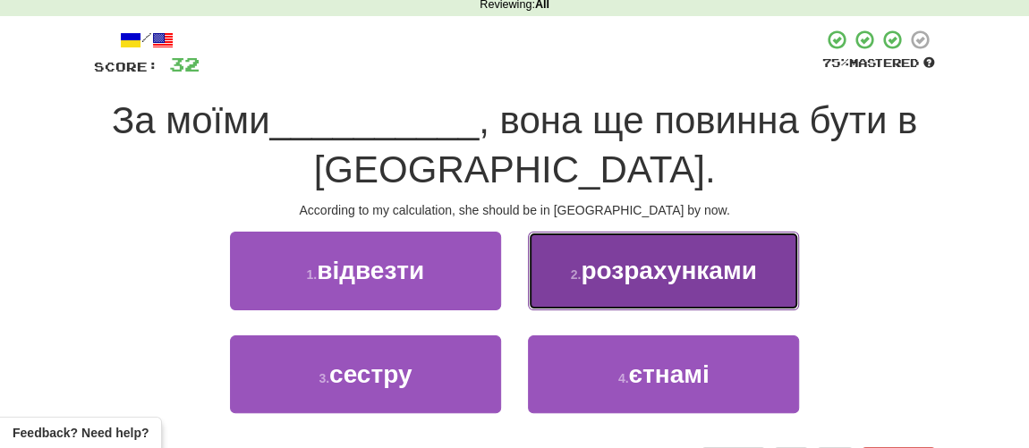
click at [653, 285] on button "2 . розрахунками" at bounding box center [663, 271] width 271 height 78
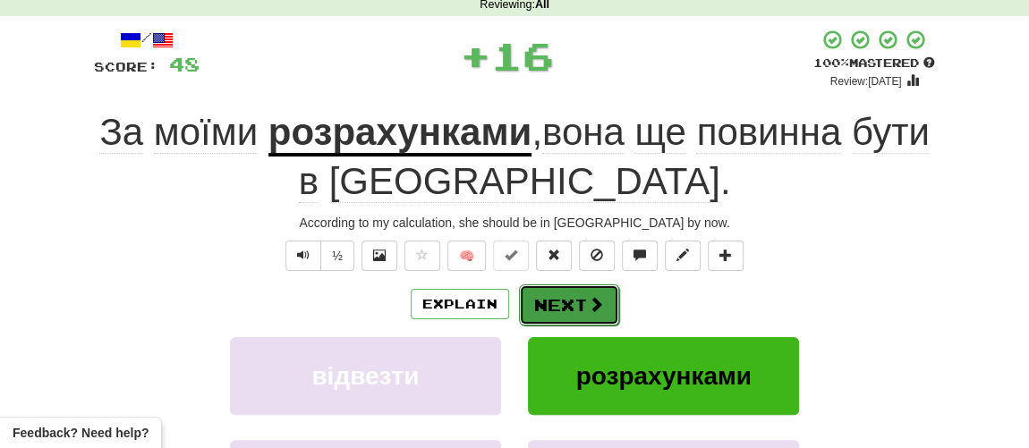
click at [588, 306] on span at bounding box center [596, 304] width 16 height 16
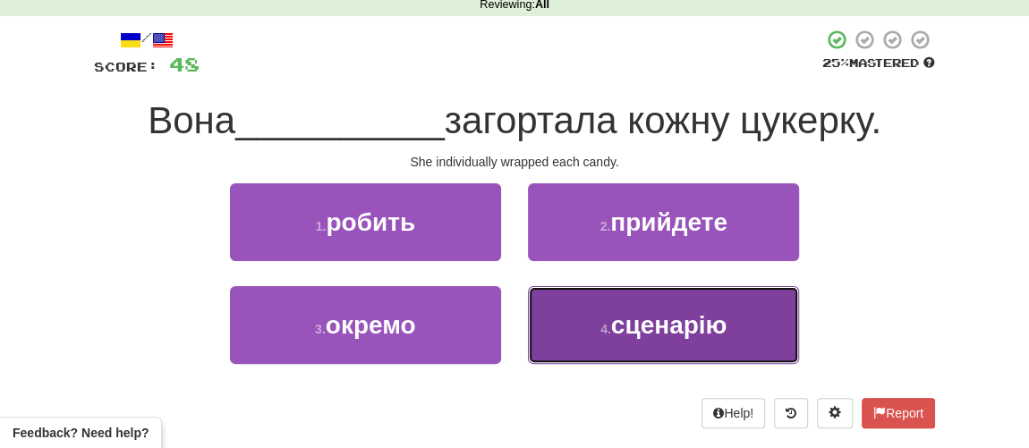
click at [626, 314] on span "сценарію" at bounding box center [669, 325] width 116 height 28
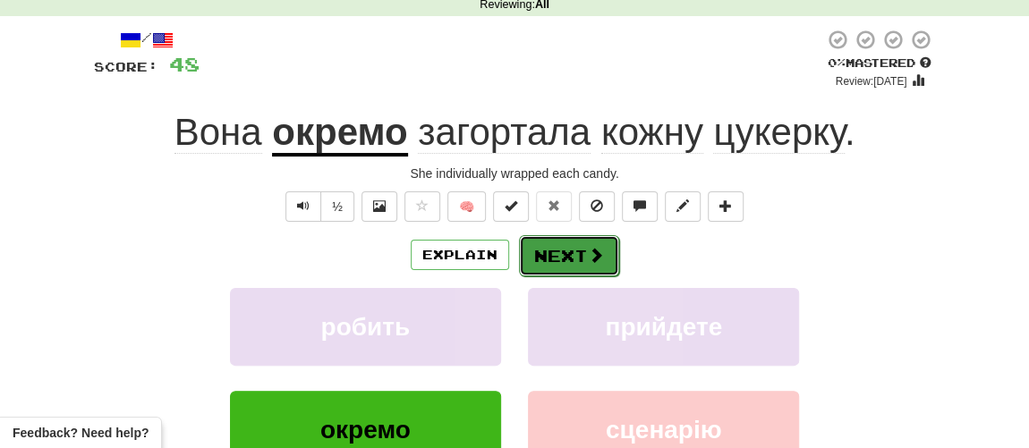
click at [556, 257] on button "Next" at bounding box center [569, 255] width 100 height 41
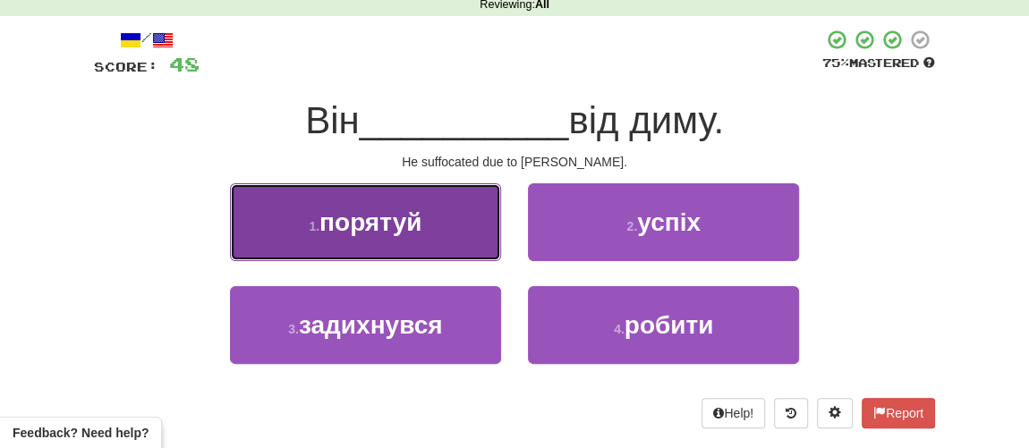
click at [391, 227] on span "порятуй" at bounding box center [370, 222] width 102 height 28
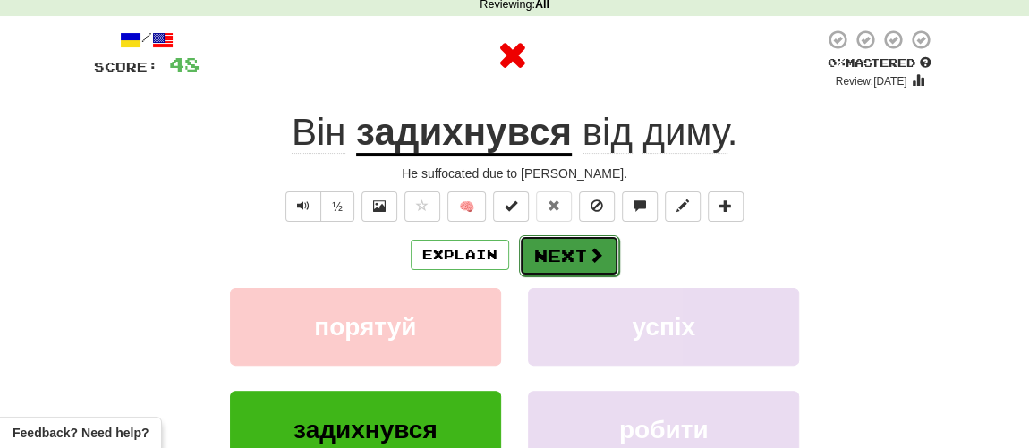
click at [536, 241] on button "Next" at bounding box center [569, 255] width 100 height 41
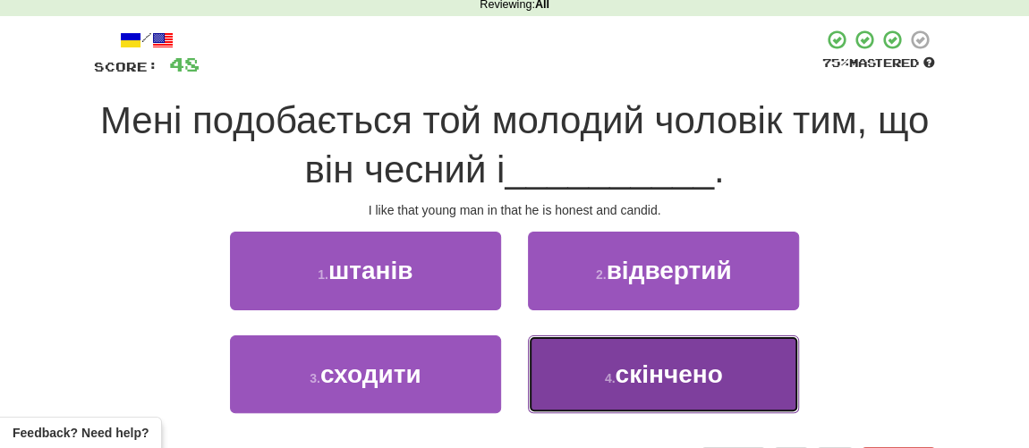
click at [580, 387] on button "4 . скінчено" at bounding box center [663, 374] width 271 height 78
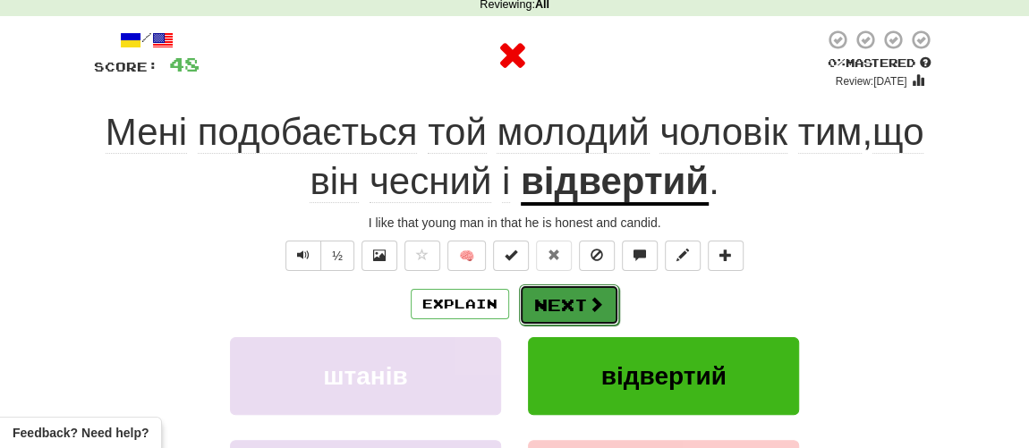
click at [545, 307] on button "Next" at bounding box center [569, 305] width 100 height 41
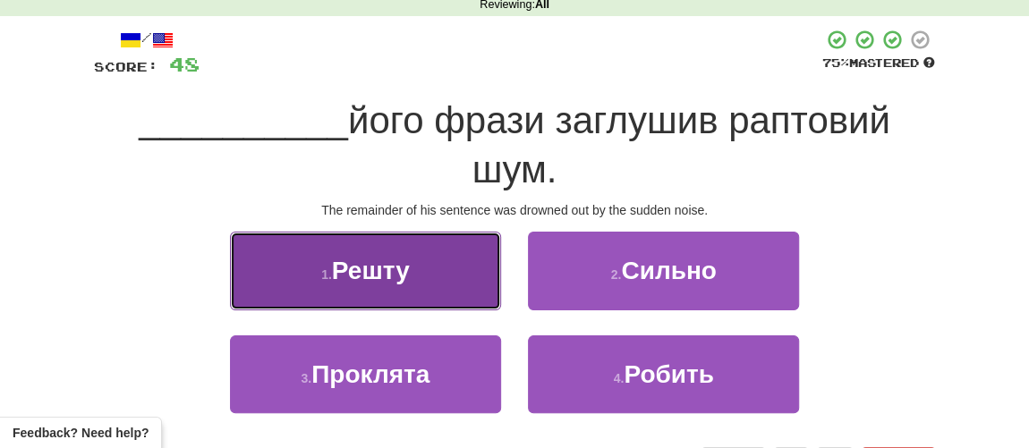
click at [379, 284] on button "1 . Решту" at bounding box center [365, 271] width 271 height 78
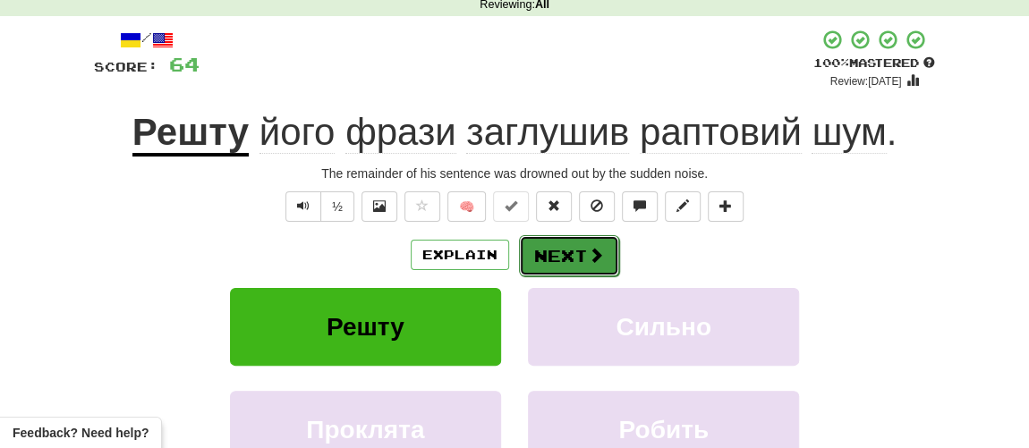
click at [575, 253] on button "Next" at bounding box center [569, 255] width 100 height 41
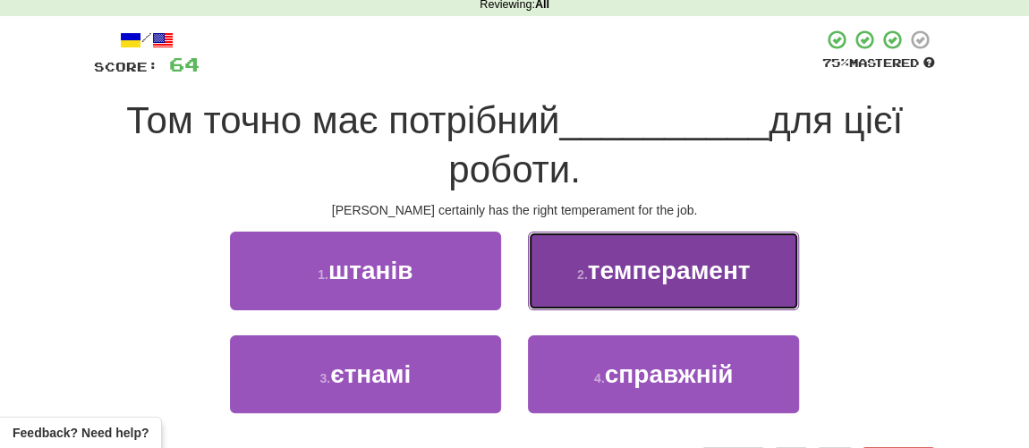
click at [593, 270] on span "темперамент" at bounding box center [669, 271] width 163 height 28
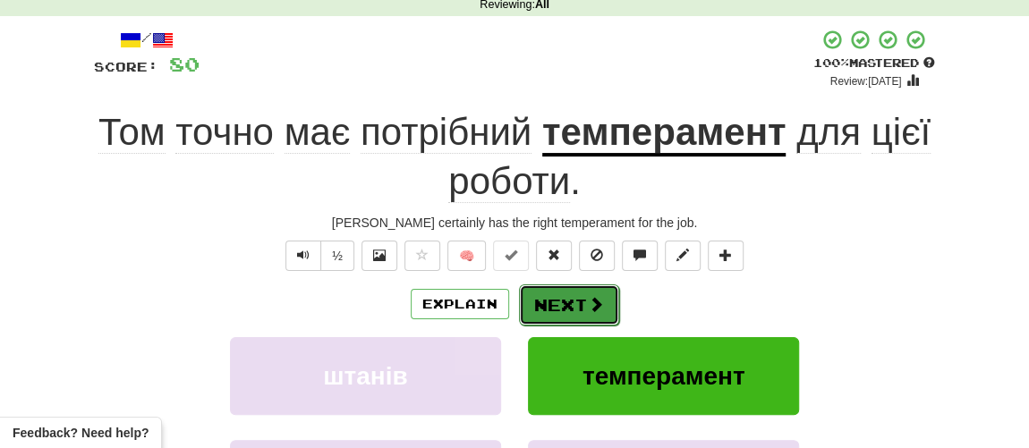
click at [561, 301] on button "Next" at bounding box center [569, 305] width 100 height 41
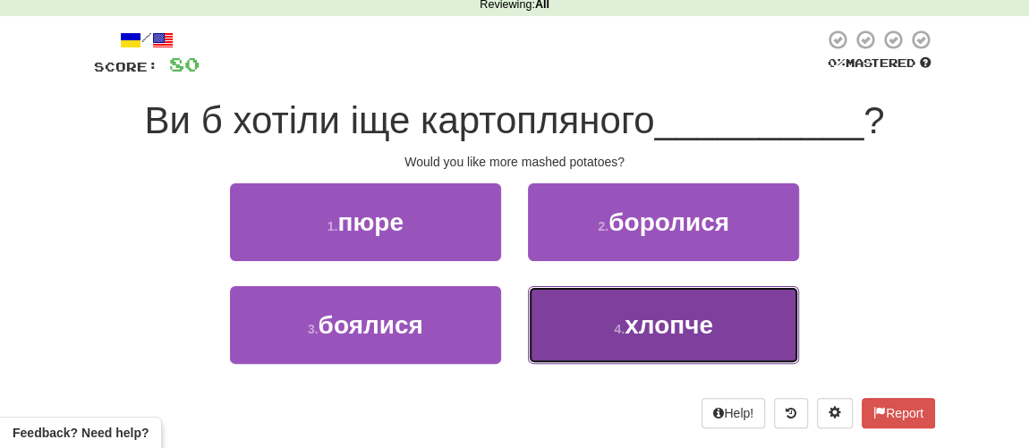
click at [618, 330] on small "4 ." at bounding box center [619, 329] width 11 height 14
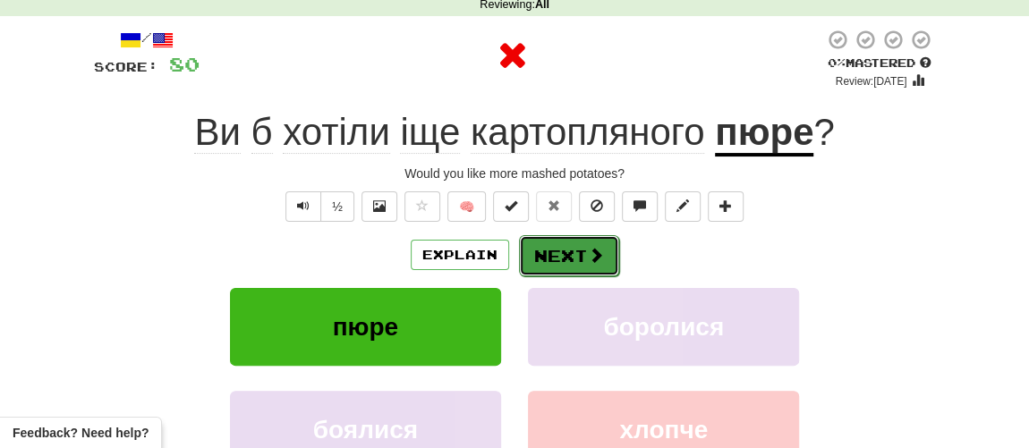
click at [579, 255] on button "Next" at bounding box center [569, 255] width 100 height 41
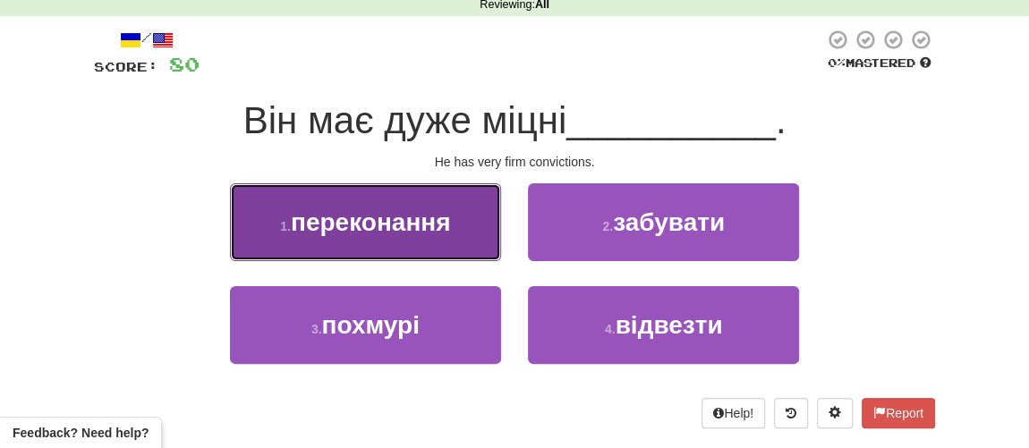
click at [435, 232] on span "переконання" at bounding box center [371, 222] width 160 height 28
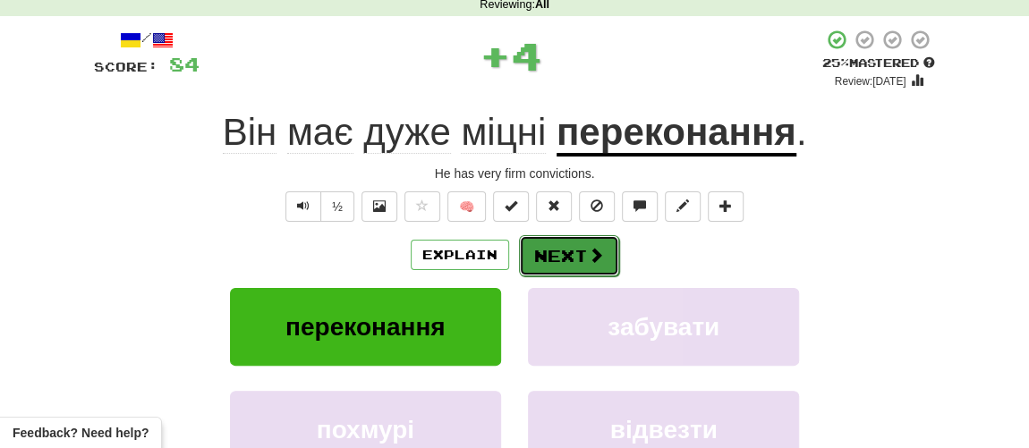
click at [583, 249] on button "Next" at bounding box center [569, 255] width 100 height 41
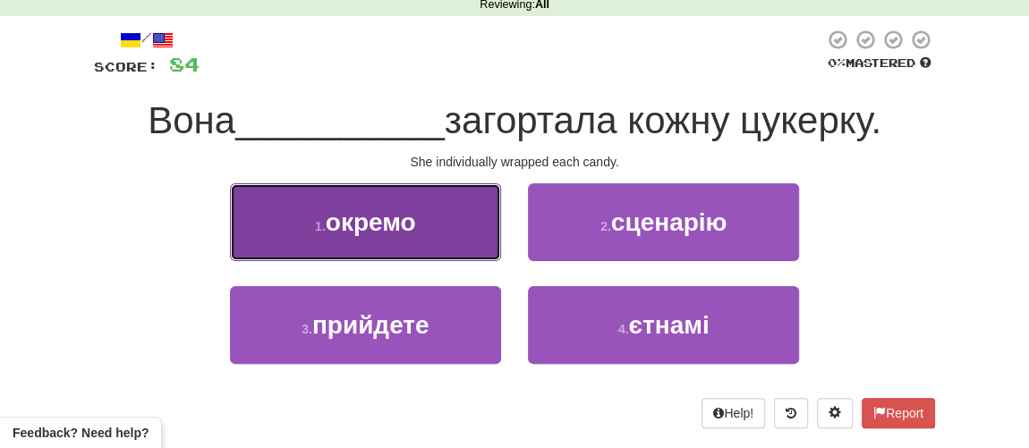
click at [377, 217] on span "окремо" at bounding box center [371, 222] width 90 height 28
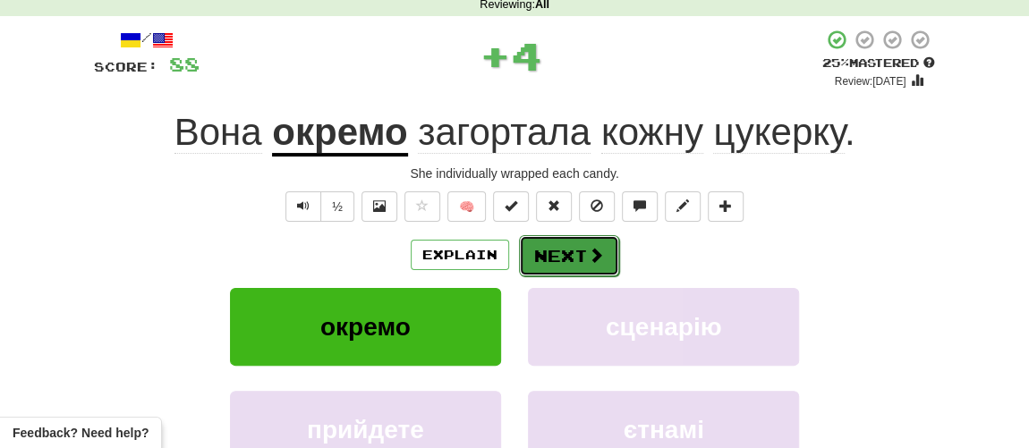
click at [577, 259] on button "Next" at bounding box center [569, 255] width 100 height 41
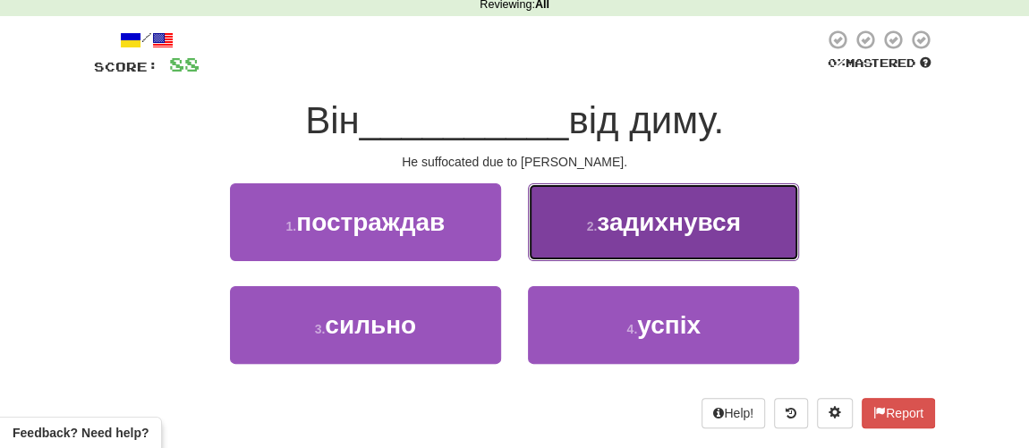
click at [617, 237] on button "2 . задихнувся" at bounding box center [663, 222] width 271 height 78
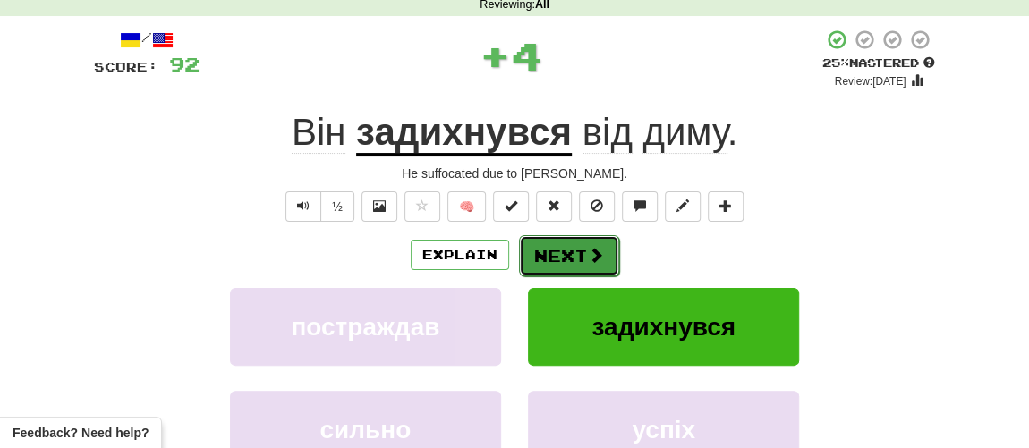
click at [583, 251] on button "Next" at bounding box center [569, 255] width 100 height 41
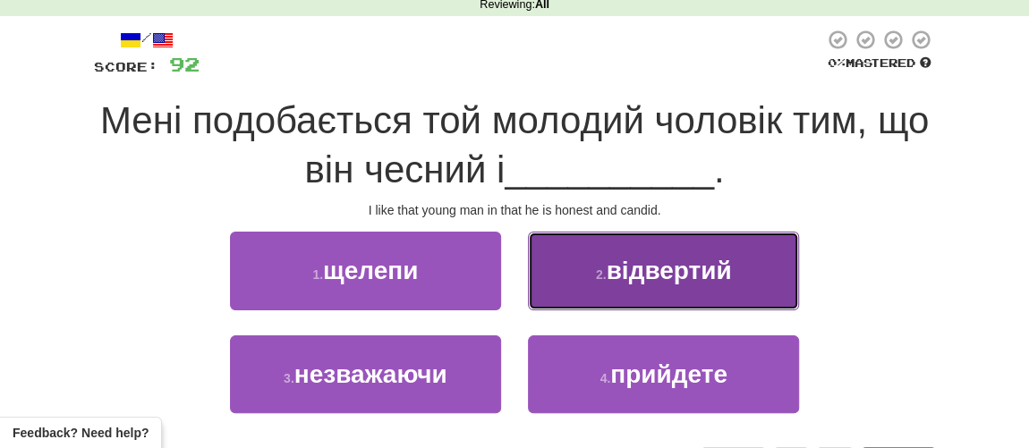
click at [633, 263] on span "відвертий" at bounding box center [668, 271] width 125 height 28
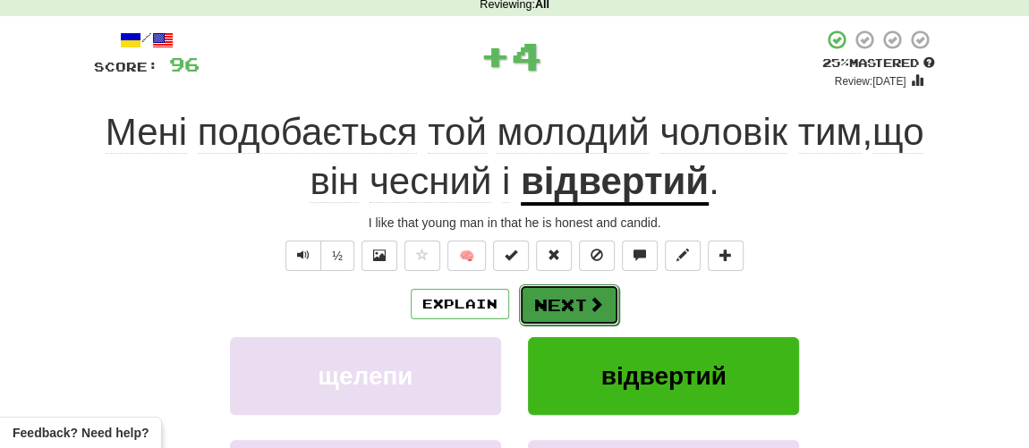
click at [566, 288] on button "Next" at bounding box center [569, 305] width 100 height 41
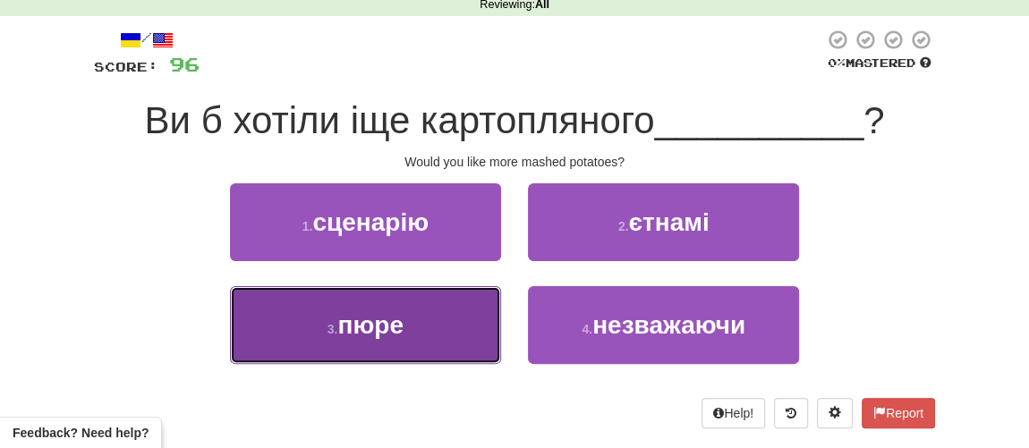
click at [432, 327] on button "3 . пюре" at bounding box center [365, 325] width 271 height 78
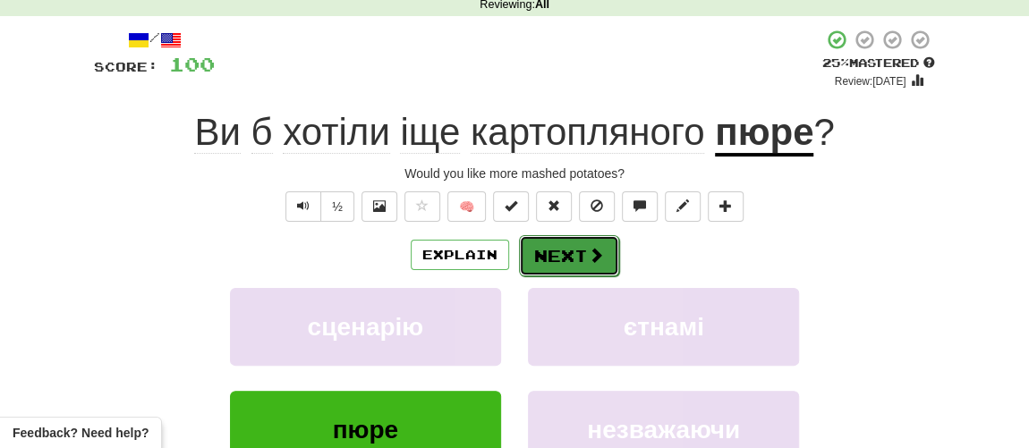
click at [558, 258] on button "Next" at bounding box center [569, 255] width 100 height 41
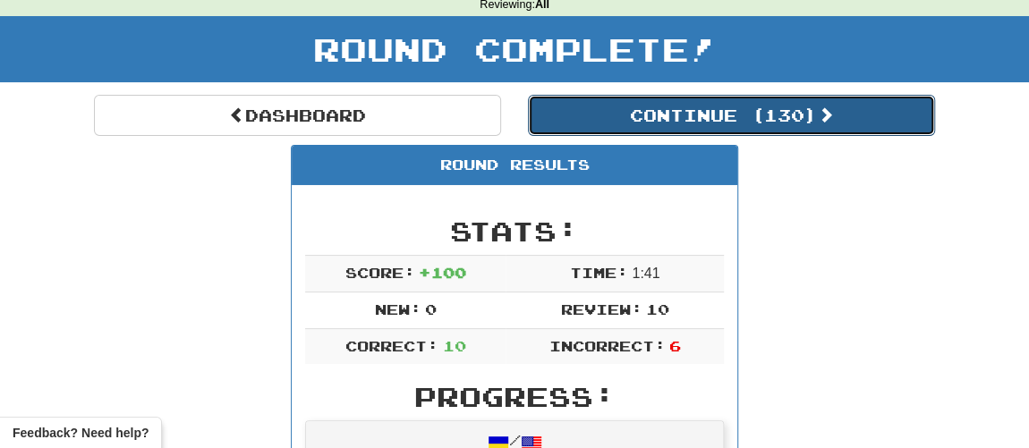
click at [608, 115] on button "Continue ( 130 )" at bounding box center [731, 115] width 407 height 41
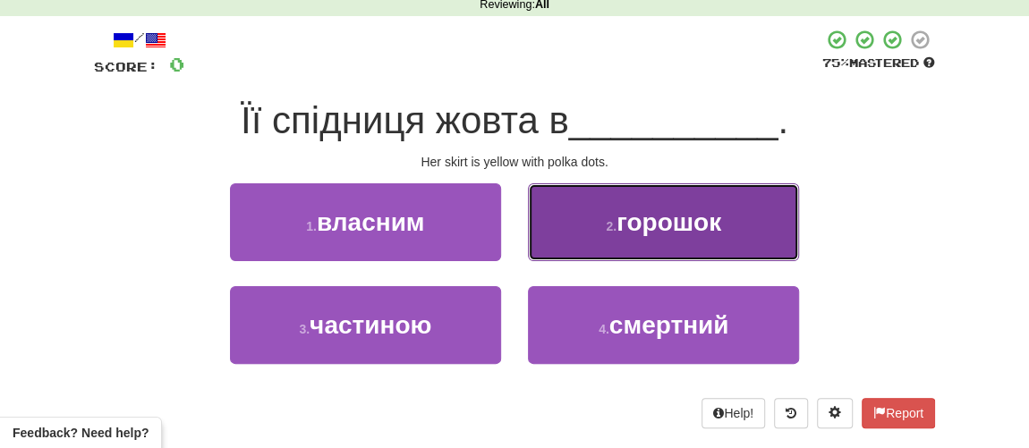
click at [619, 248] on button "2 . горошок" at bounding box center [663, 222] width 271 height 78
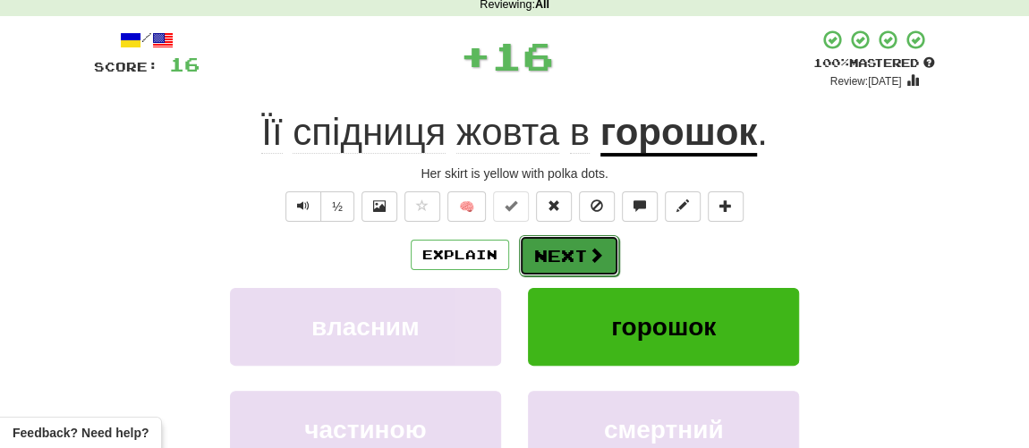
click at [577, 255] on button "Next" at bounding box center [569, 255] width 100 height 41
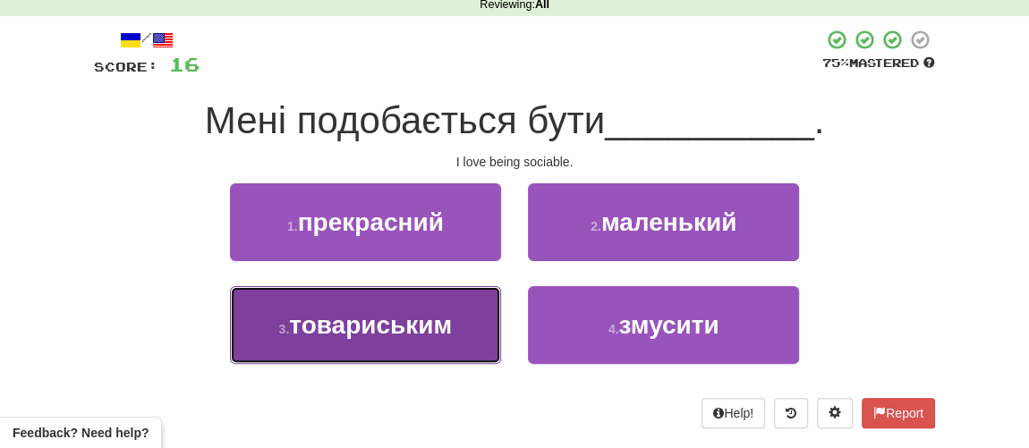
click at [407, 326] on span "товариським" at bounding box center [370, 325] width 163 height 28
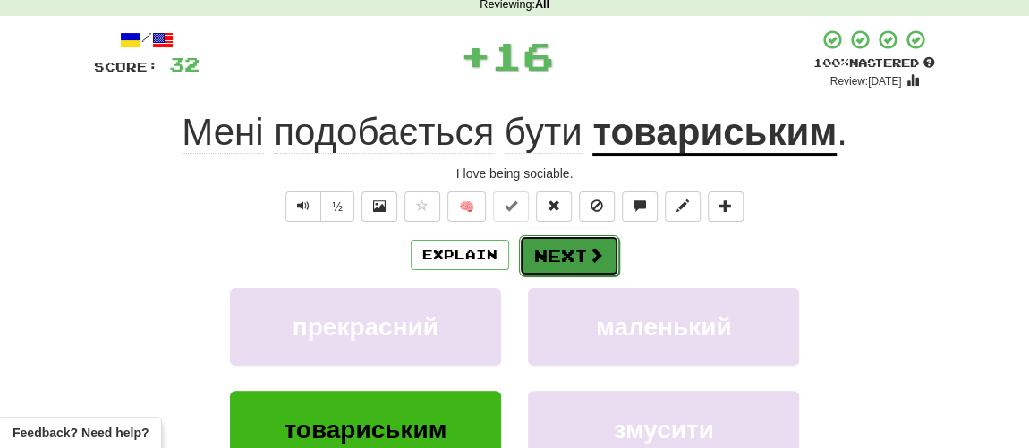
click at [564, 247] on button "Next" at bounding box center [569, 255] width 100 height 41
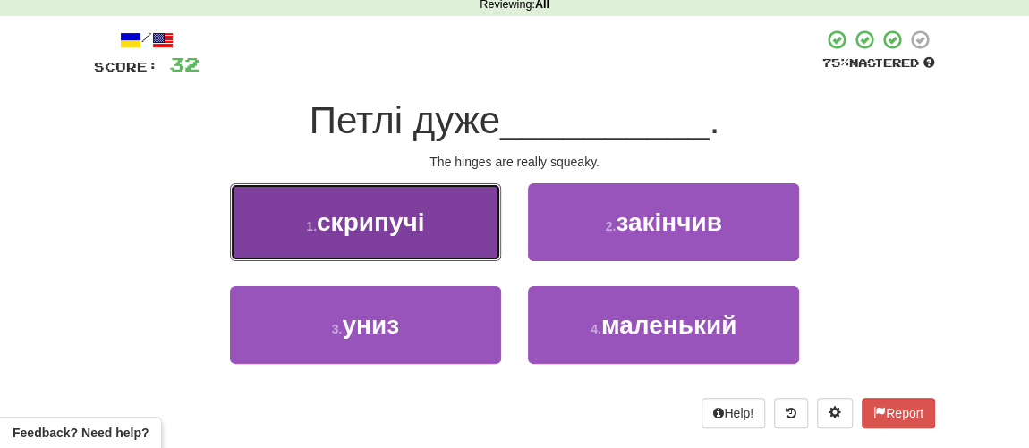
click at [351, 223] on span "скрипучі" at bounding box center [370, 222] width 107 height 28
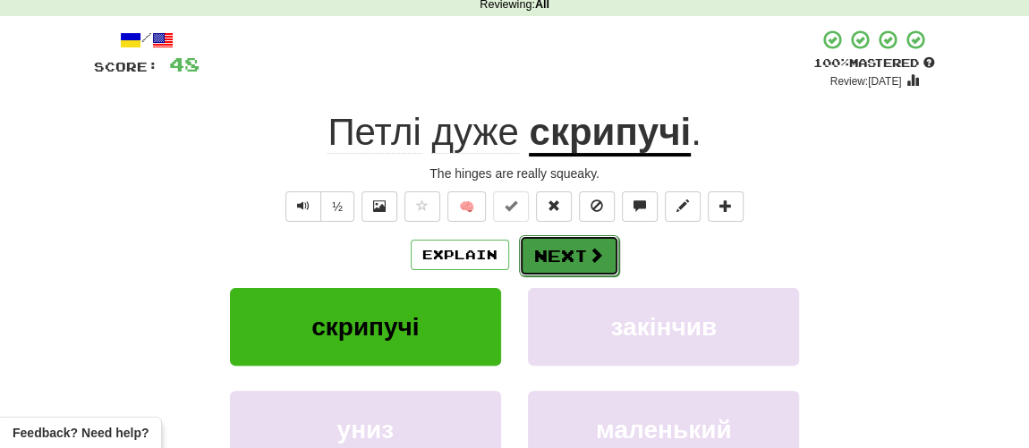
click at [562, 256] on button "Next" at bounding box center [569, 255] width 100 height 41
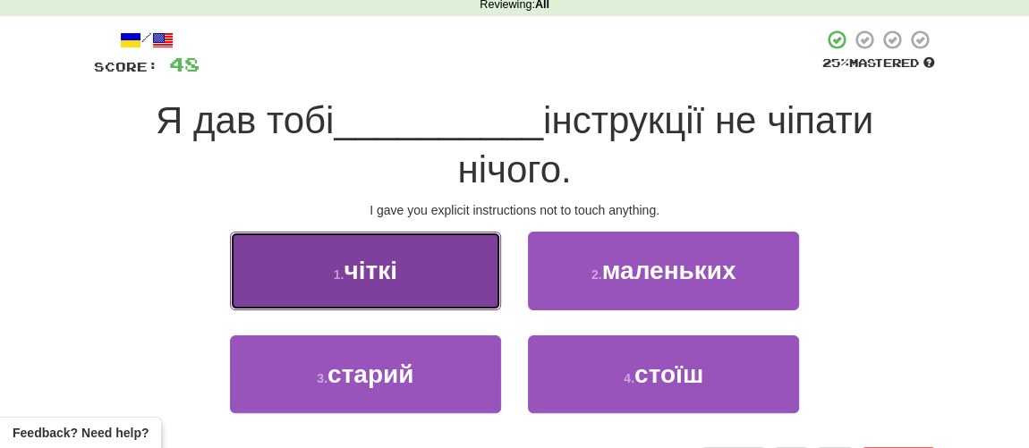
click at [426, 276] on button "1 . чіткі" at bounding box center [365, 271] width 271 height 78
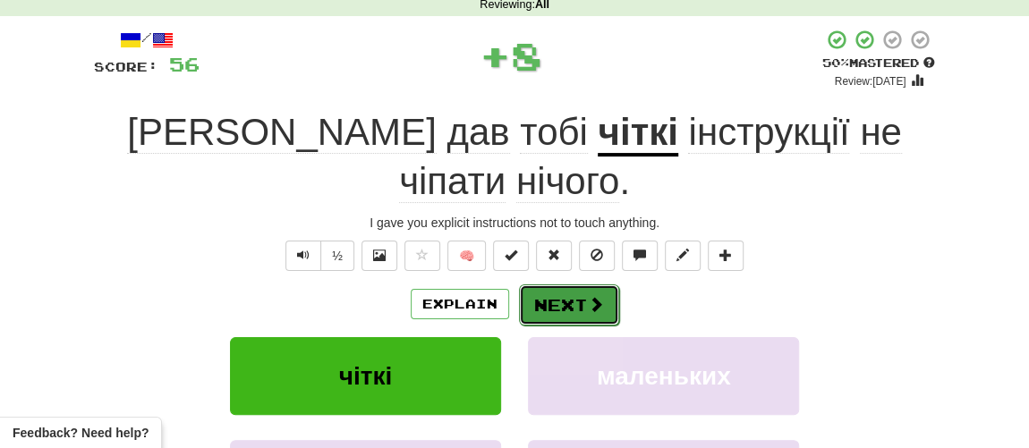
click at [581, 285] on button "Next" at bounding box center [569, 305] width 100 height 41
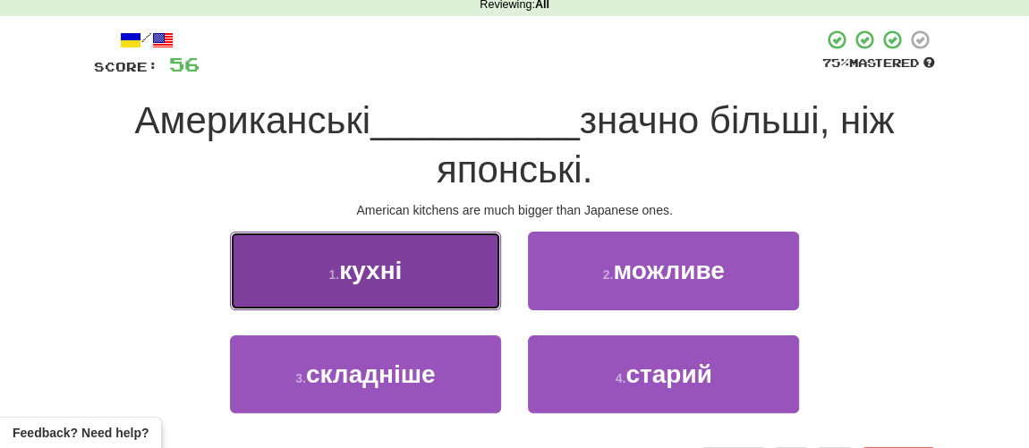
click at [438, 271] on button "1 . кухні" at bounding box center [365, 271] width 271 height 78
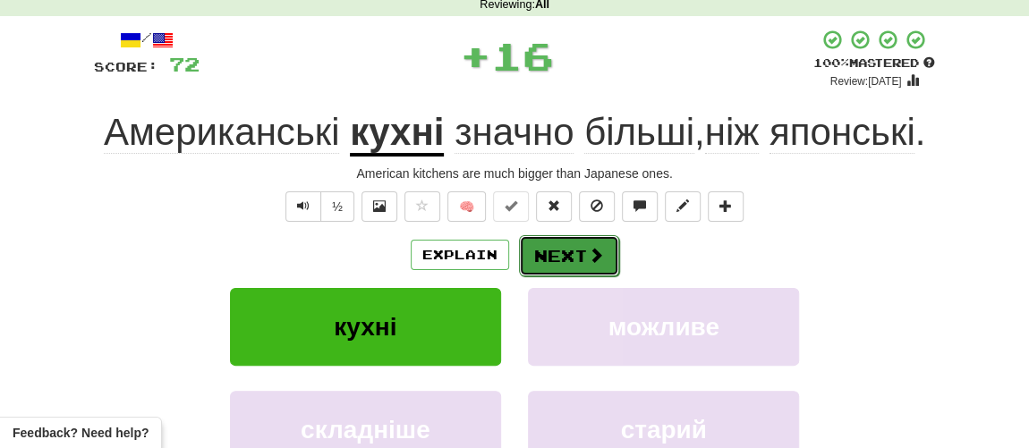
click at [567, 255] on button "Next" at bounding box center [569, 255] width 100 height 41
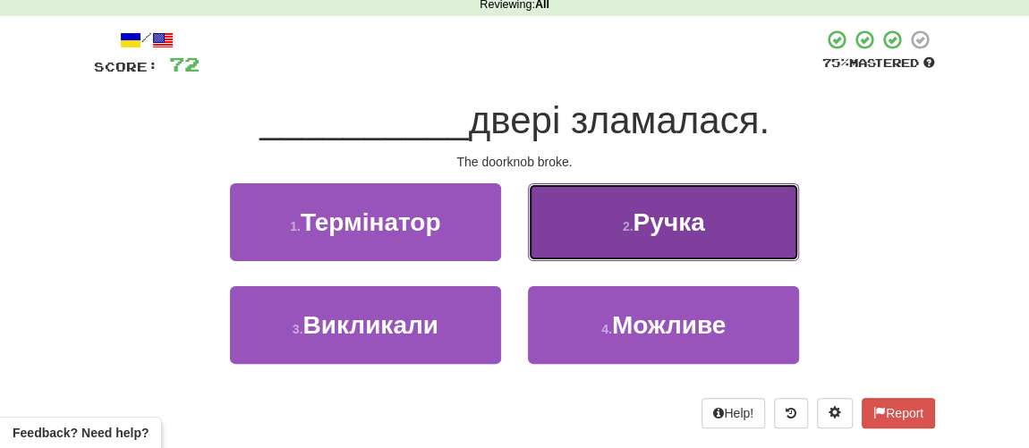
click at [622, 240] on button "2 . Ручка" at bounding box center [663, 222] width 271 height 78
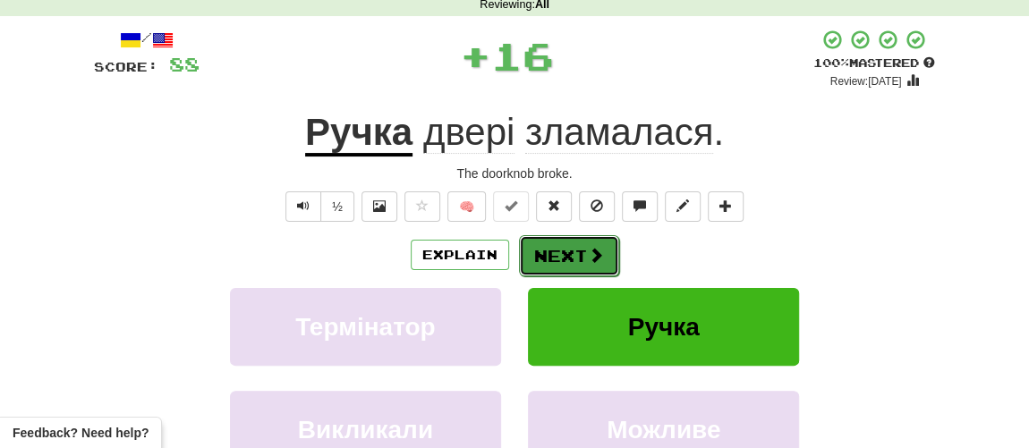
click at [538, 255] on button "Next" at bounding box center [569, 255] width 100 height 41
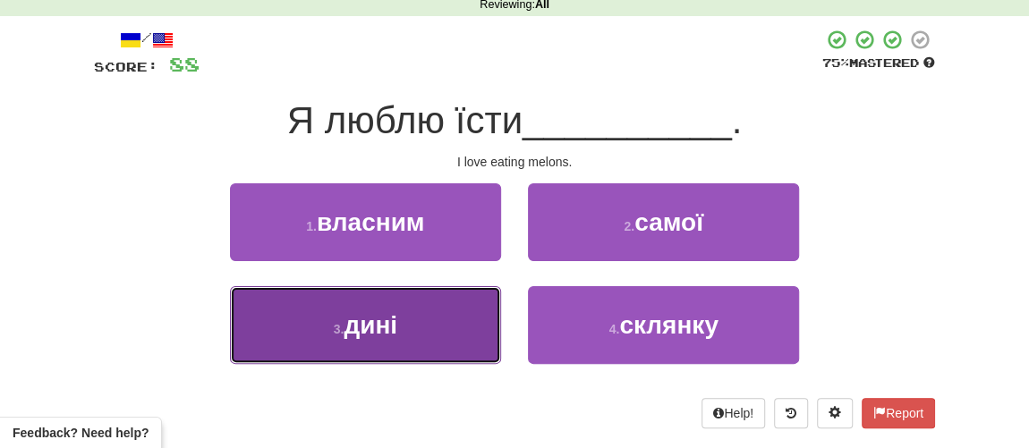
click at [402, 318] on button "3 . дині" at bounding box center [365, 325] width 271 height 78
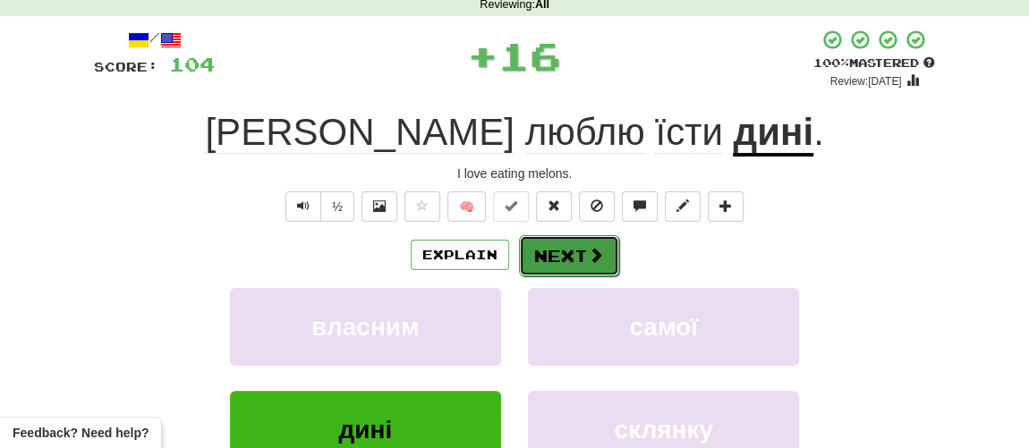
click at [559, 251] on button "Next" at bounding box center [569, 255] width 100 height 41
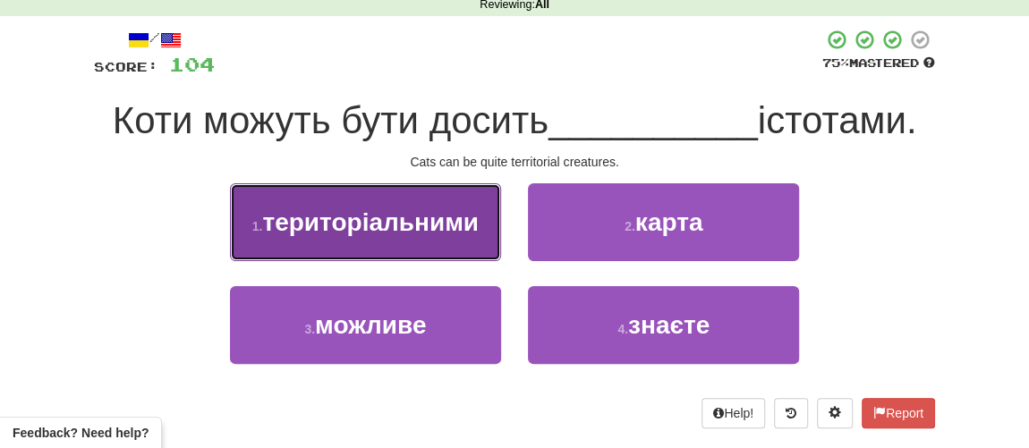
click at [403, 229] on span "територіальними" at bounding box center [370, 222] width 217 height 28
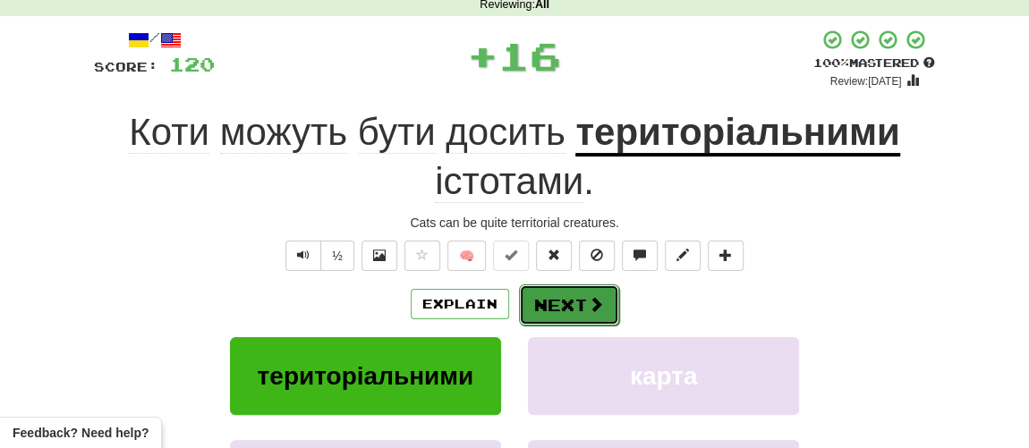
click at [578, 302] on button "Next" at bounding box center [569, 305] width 100 height 41
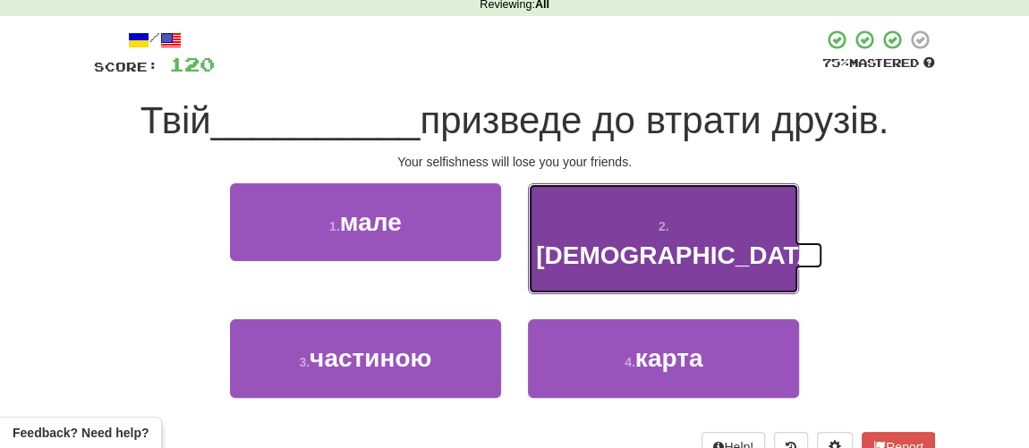
click at [636, 242] on span "егоїзм" at bounding box center [679, 256] width 287 height 28
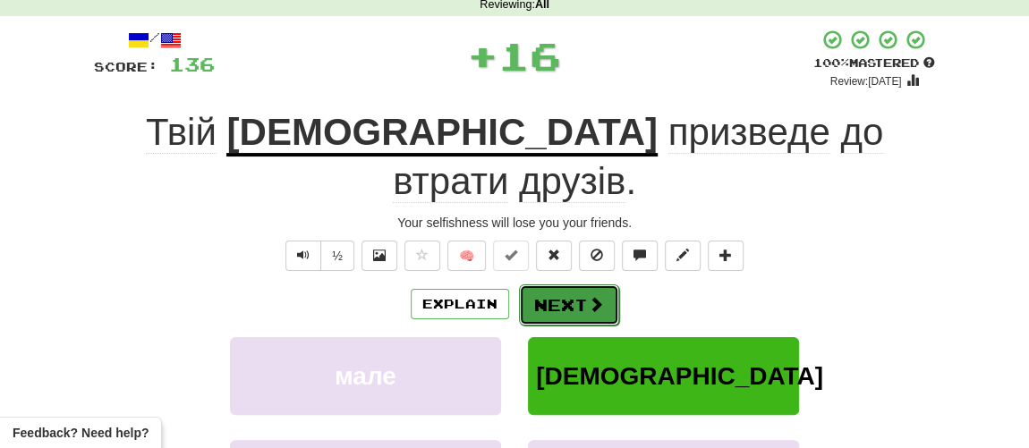
click at [556, 285] on button "Next" at bounding box center [569, 305] width 100 height 41
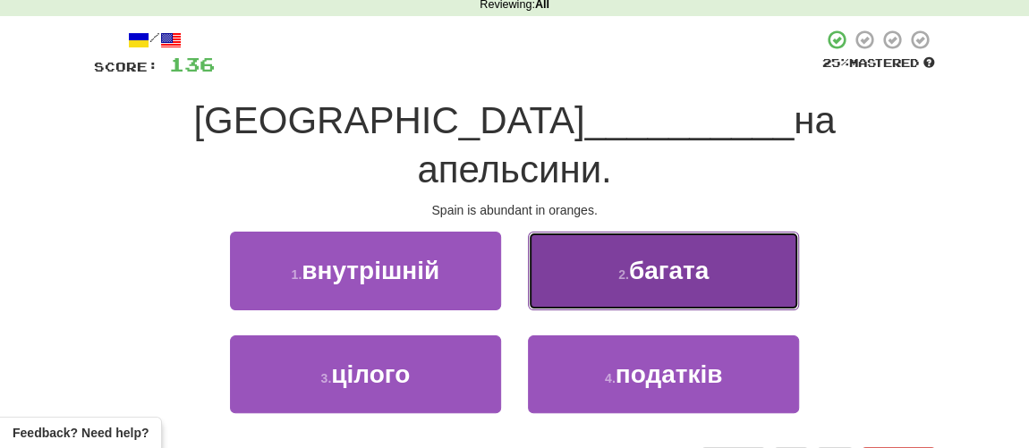
click at [629, 234] on button "2 . багата" at bounding box center [663, 271] width 271 height 78
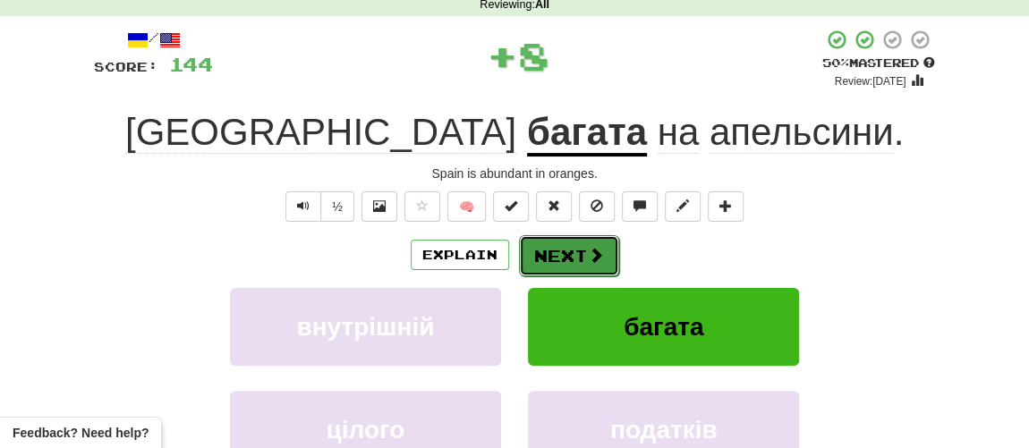
click at [578, 254] on button "Next" at bounding box center [569, 255] width 100 height 41
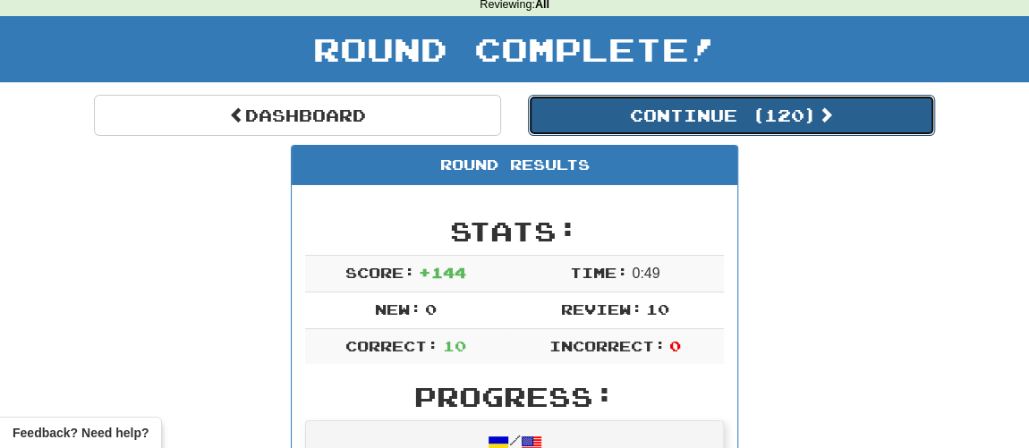
click at [652, 112] on button "Continue ( 120 )" at bounding box center [731, 115] width 407 height 41
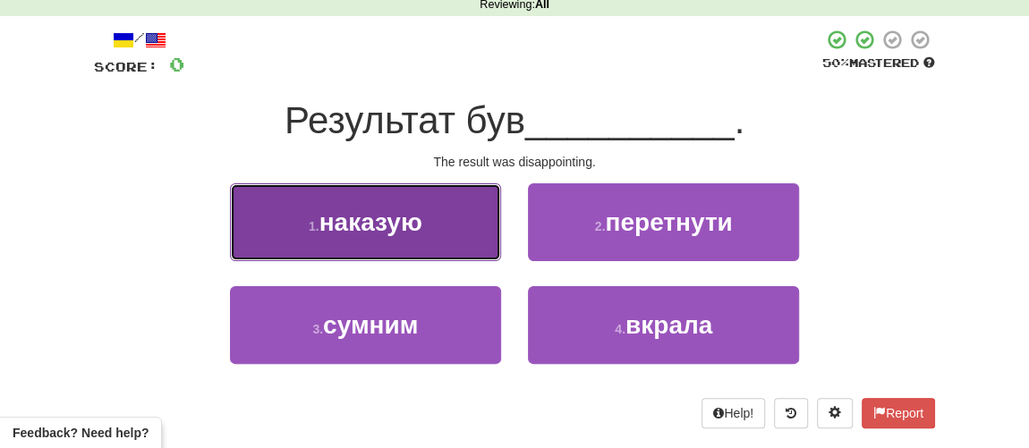
click at [363, 225] on span "наказую" at bounding box center [370, 222] width 103 height 28
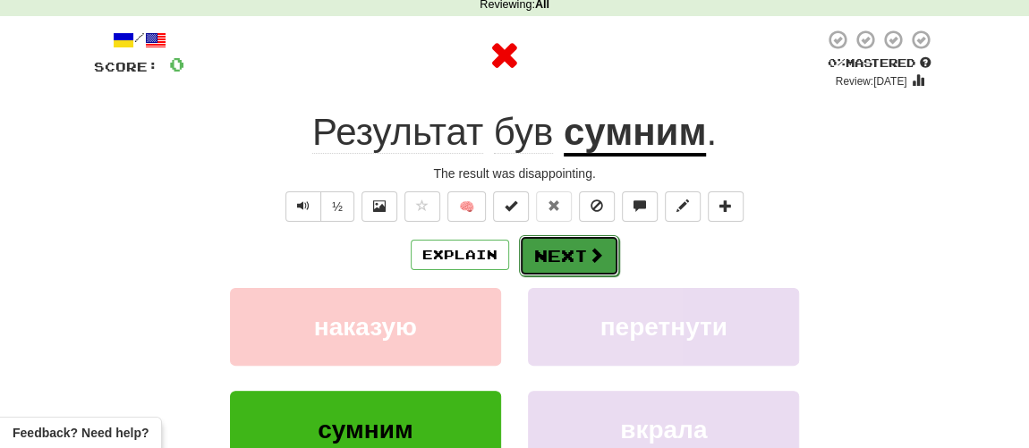
click at [546, 241] on button "Next" at bounding box center [569, 255] width 100 height 41
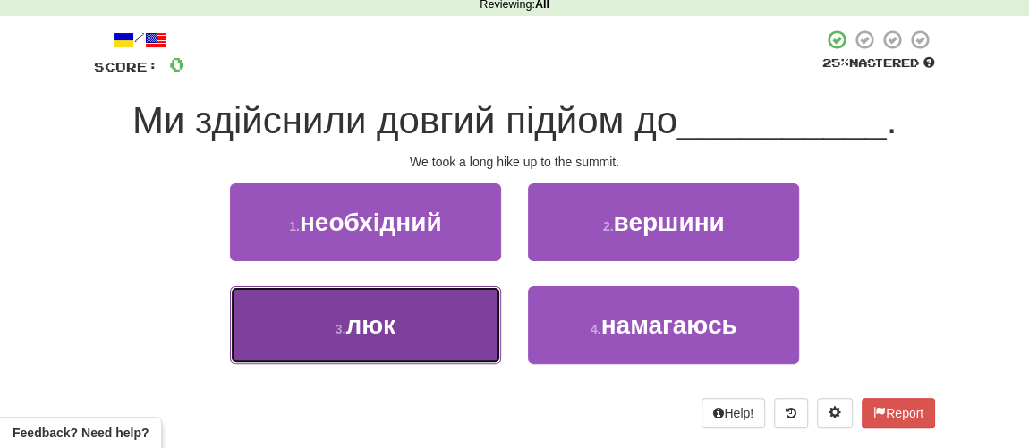
click at [386, 313] on span "люк" at bounding box center [370, 325] width 50 height 28
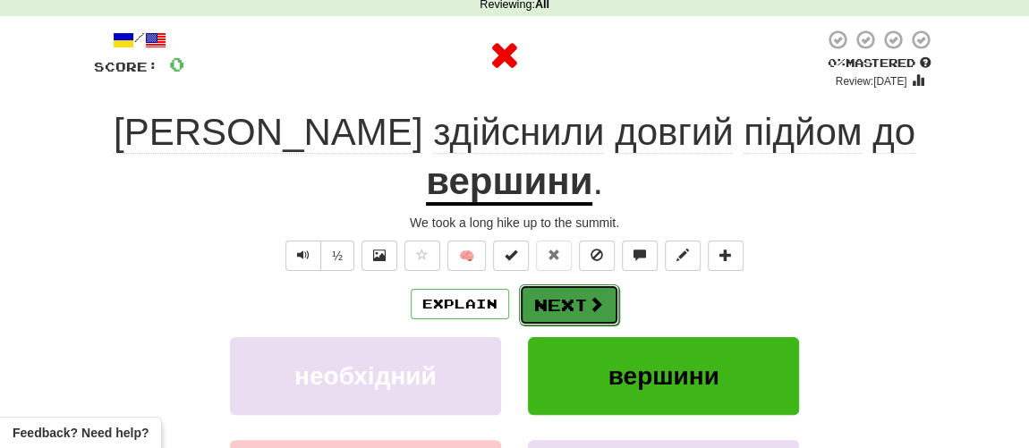
click at [545, 285] on button "Next" at bounding box center [569, 305] width 100 height 41
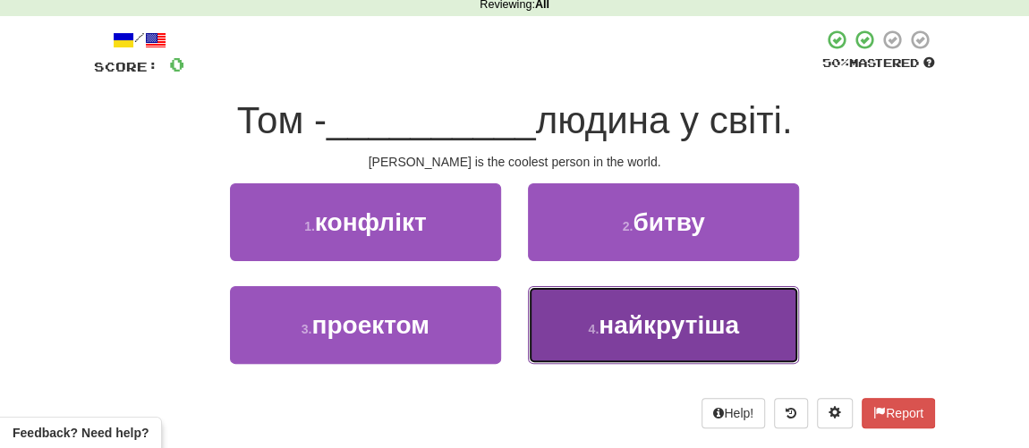
click at [605, 327] on span "найкрутіша" at bounding box center [669, 325] width 140 height 28
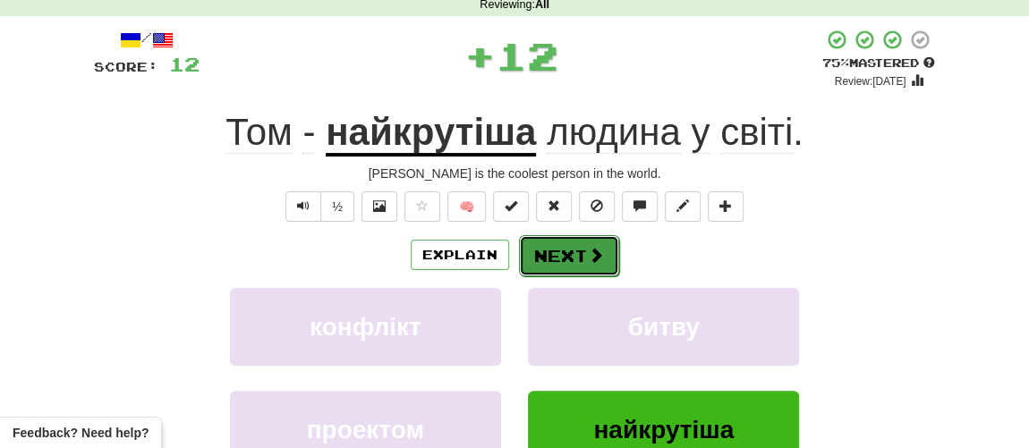
click at [566, 256] on button "Next" at bounding box center [569, 255] width 100 height 41
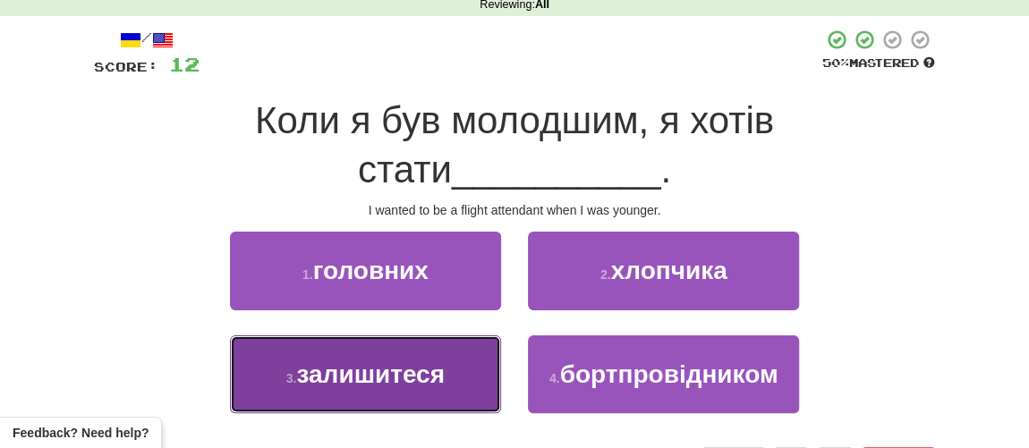
click at [310, 356] on button "3 . залишитеся" at bounding box center [365, 374] width 271 height 78
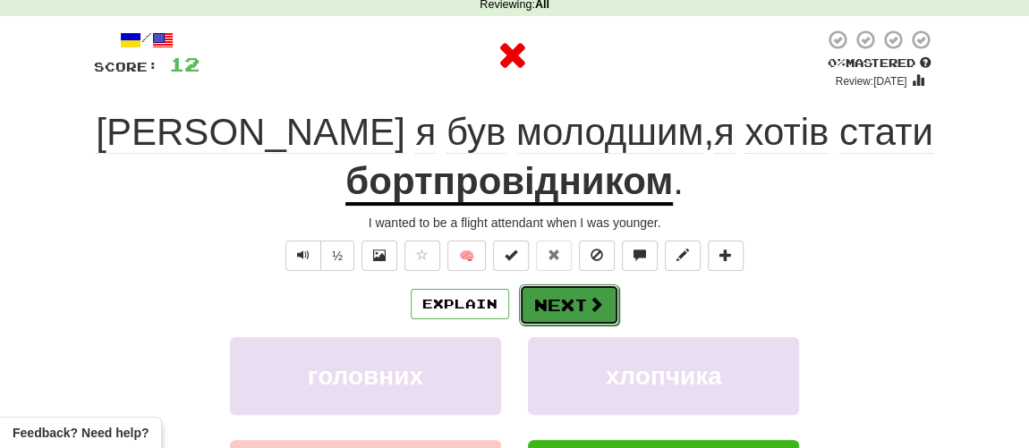
click at [566, 303] on button "Next" at bounding box center [569, 305] width 100 height 41
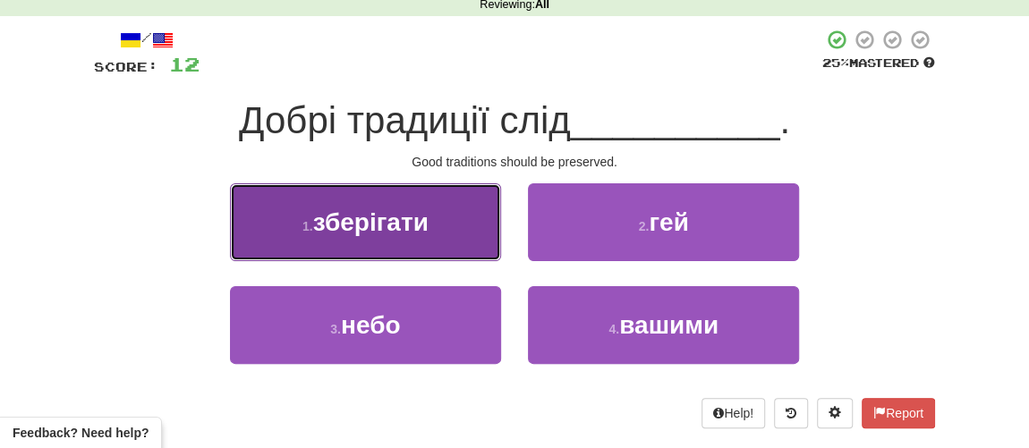
click at [386, 237] on button "1 . зберігати" at bounding box center [365, 222] width 271 height 78
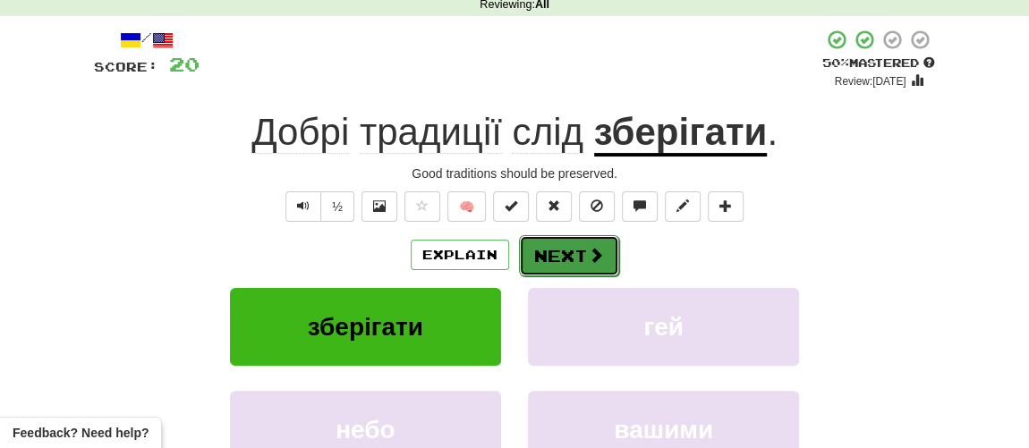
click at [561, 251] on button "Next" at bounding box center [569, 255] width 100 height 41
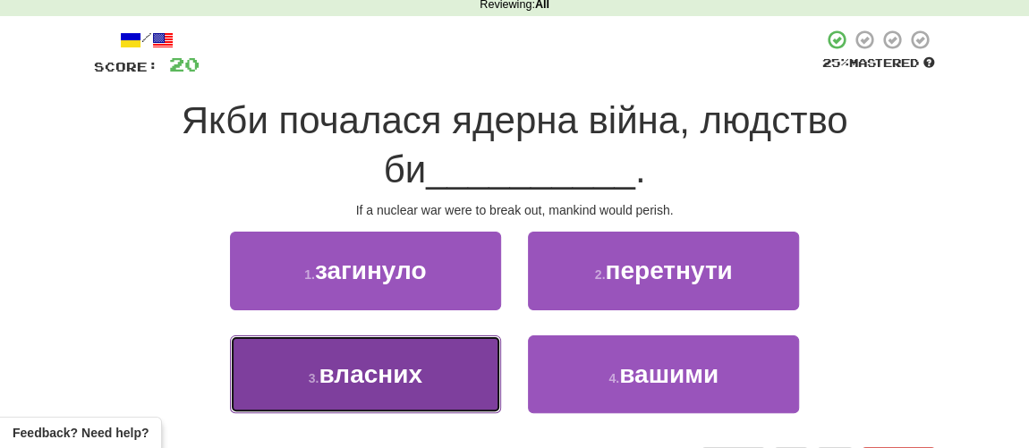
click at [335, 403] on button "3 . власних" at bounding box center [365, 374] width 271 height 78
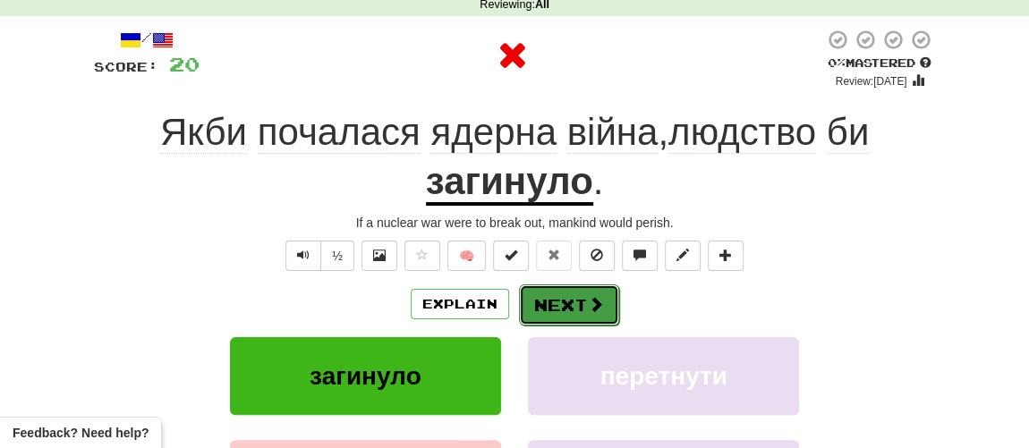
click at [567, 303] on button "Next" at bounding box center [569, 305] width 100 height 41
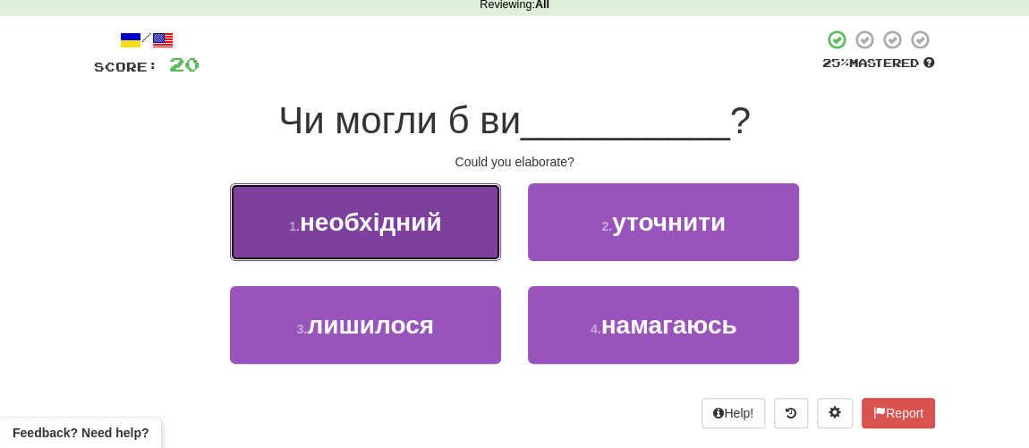
click at [433, 211] on span "необхідний" at bounding box center [371, 222] width 142 height 28
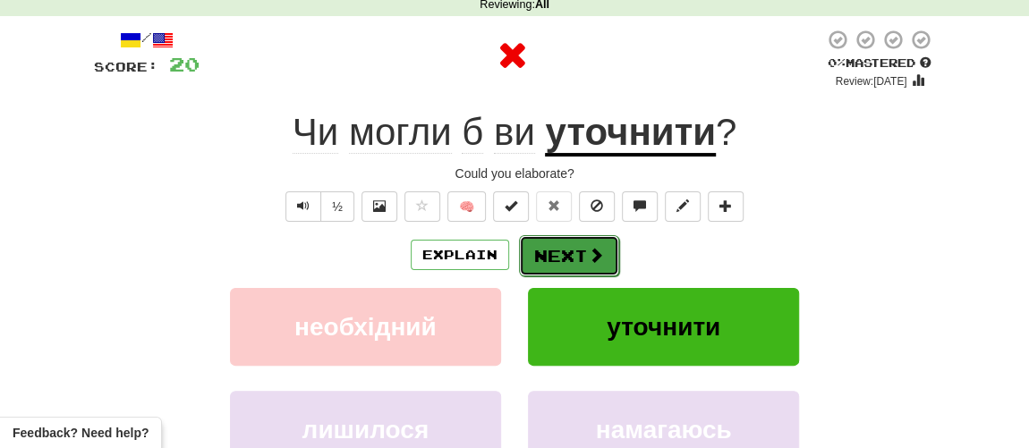
click at [562, 251] on button "Next" at bounding box center [569, 255] width 100 height 41
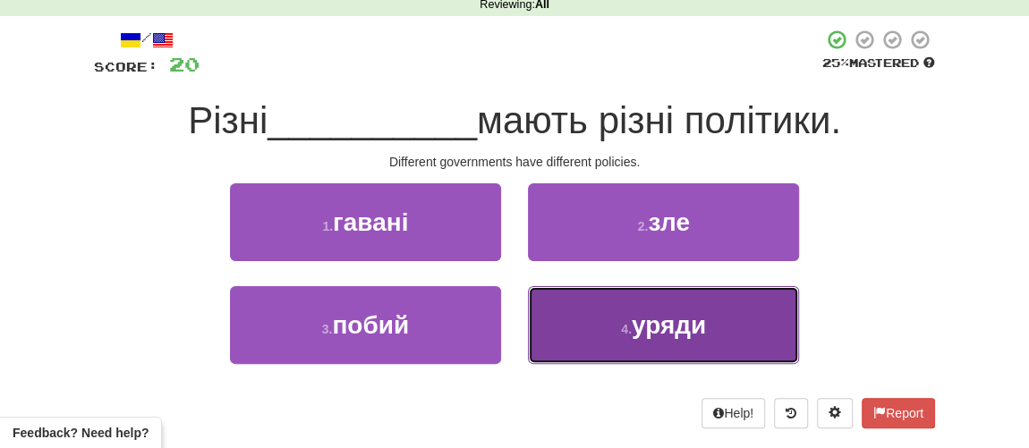
click at [661, 327] on span "уряди" at bounding box center [669, 325] width 74 height 28
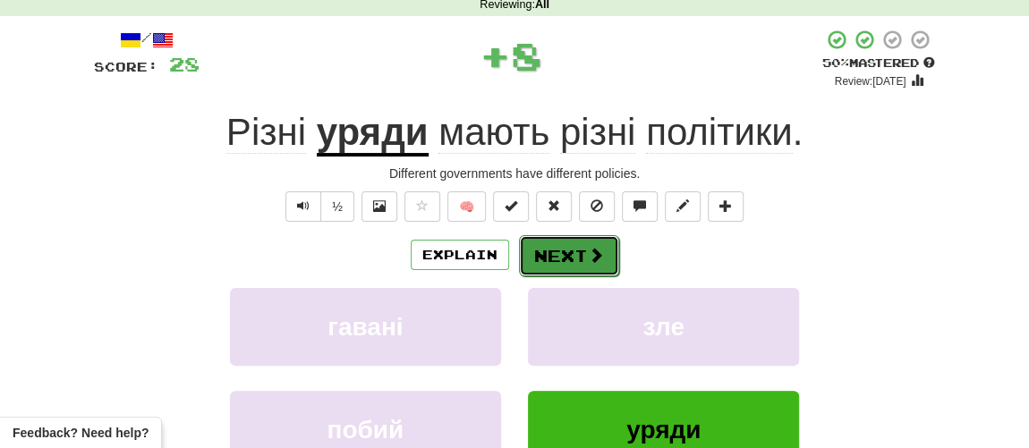
click at [568, 250] on button "Next" at bounding box center [569, 255] width 100 height 41
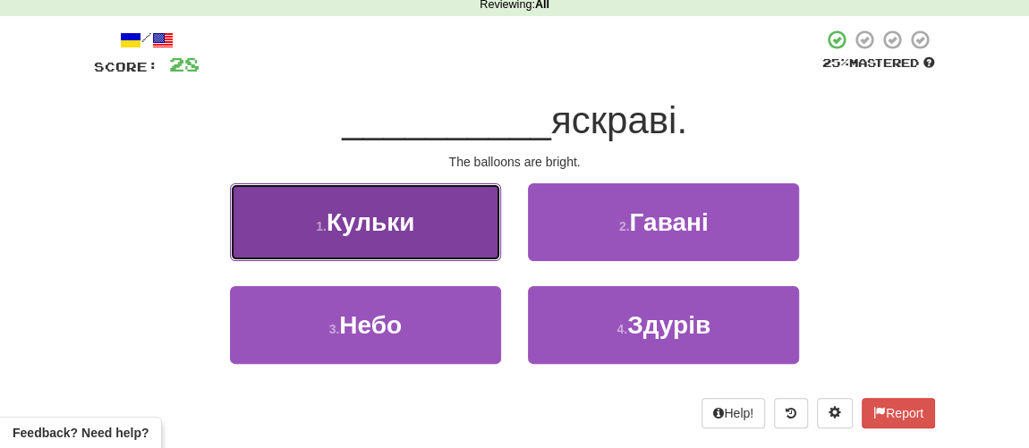
click at [437, 226] on button "1 . Кульки" at bounding box center [365, 222] width 271 height 78
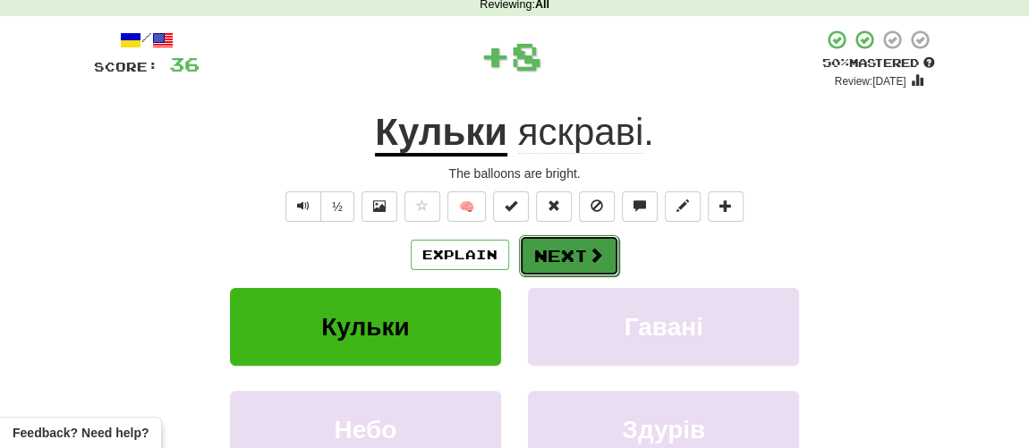
click at [555, 247] on button "Next" at bounding box center [569, 255] width 100 height 41
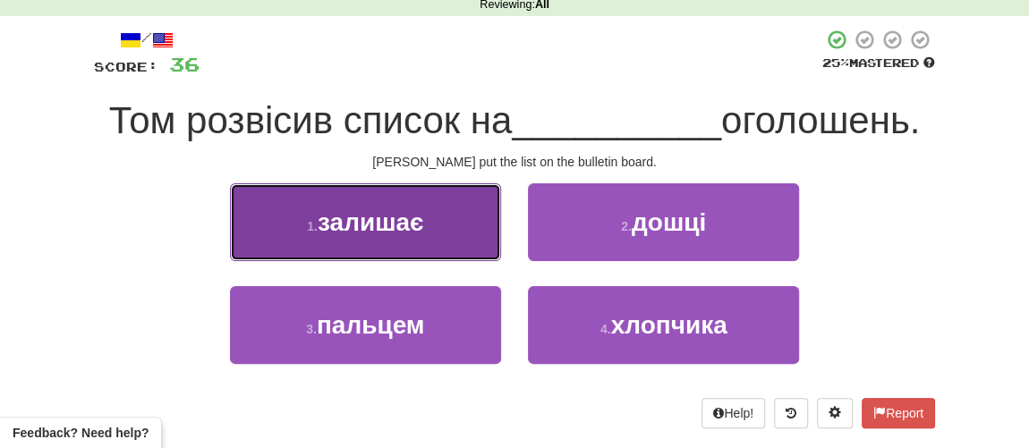
click at [424, 222] on span "залишає" at bounding box center [371, 222] width 106 height 28
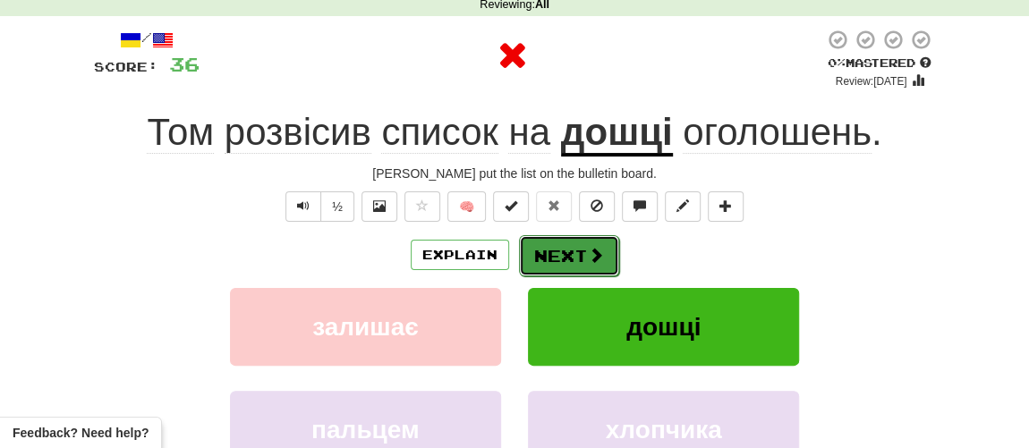
click at [584, 246] on button "Next" at bounding box center [569, 255] width 100 height 41
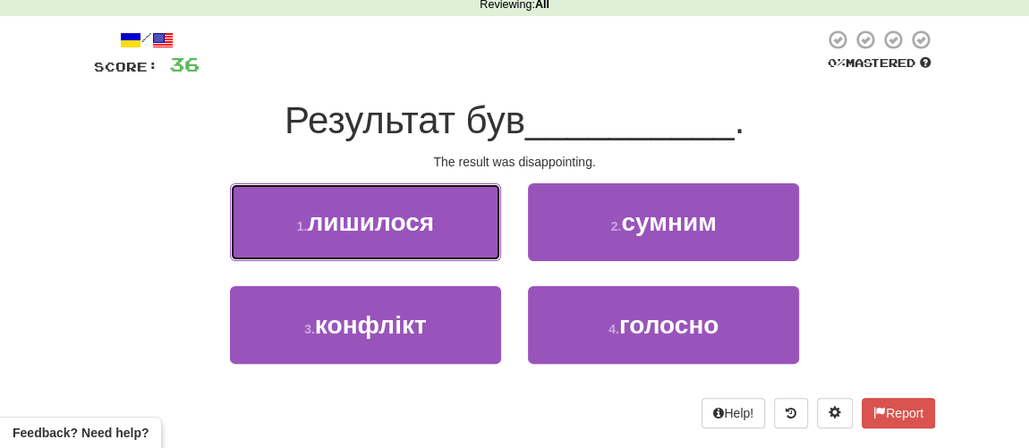
click at [408, 220] on span "лишилося" at bounding box center [370, 222] width 127 height 28
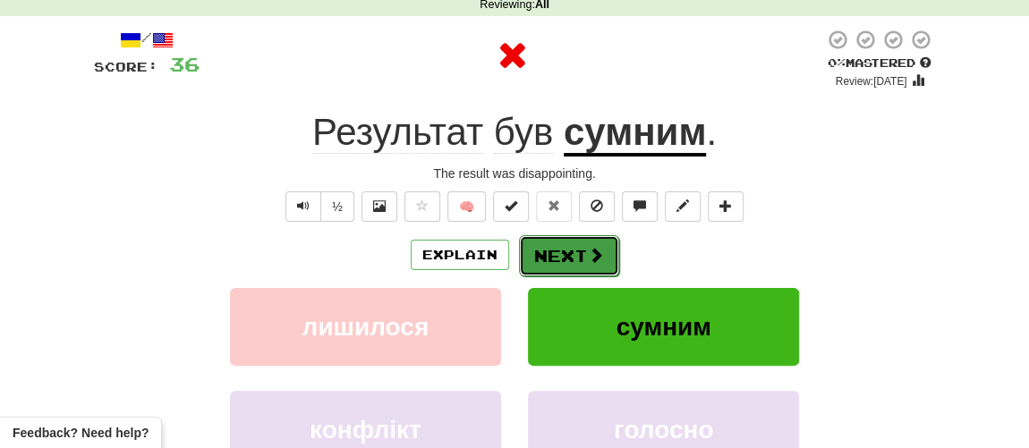
click at [557, 242] on button "Next" at bounding box center [569, 255] width 100 height 41
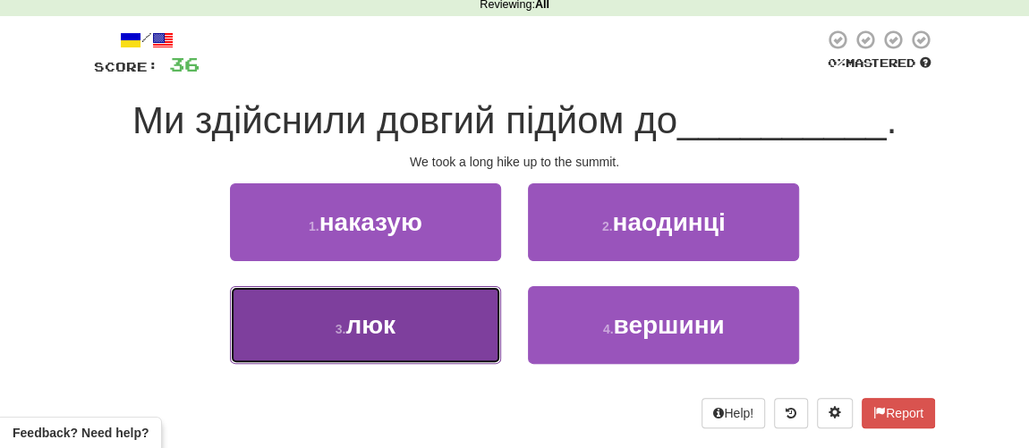
click at [390, 314] on span "люк" at bounding box center [370, 325] width 50 height 28
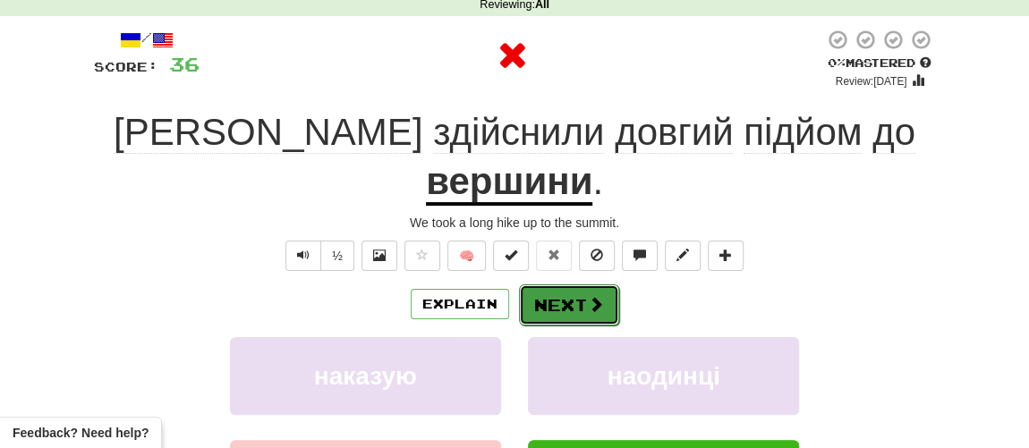
click at [536, 285] on button "Next" at bounding box center [569, 305] width 100 height 41
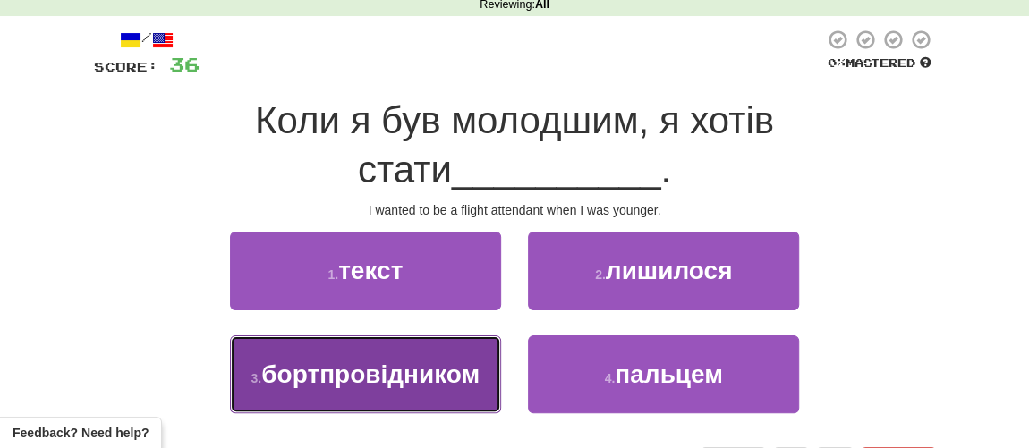
click at [393, 380] on span "бортпровідником" at bounding box center [370, 375] width 218 height 28
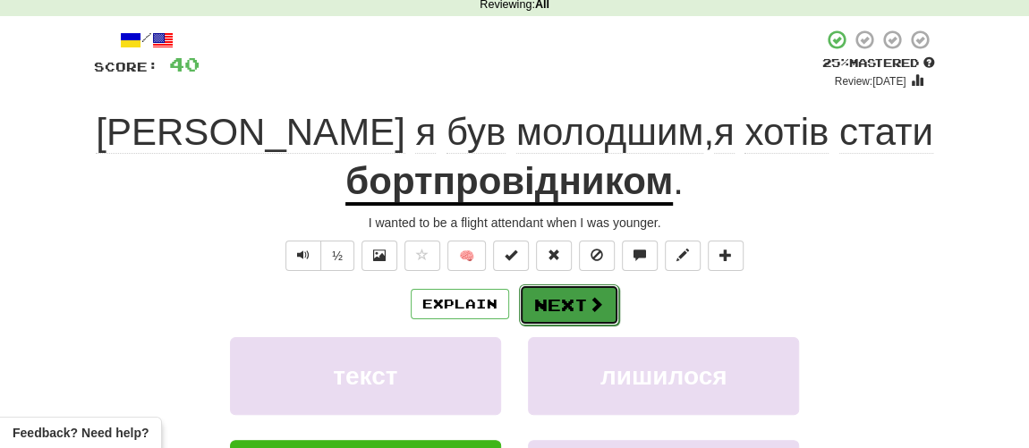
click at [553, 307] on button "Next" at bounding box center [569, 305] width 100 height 41
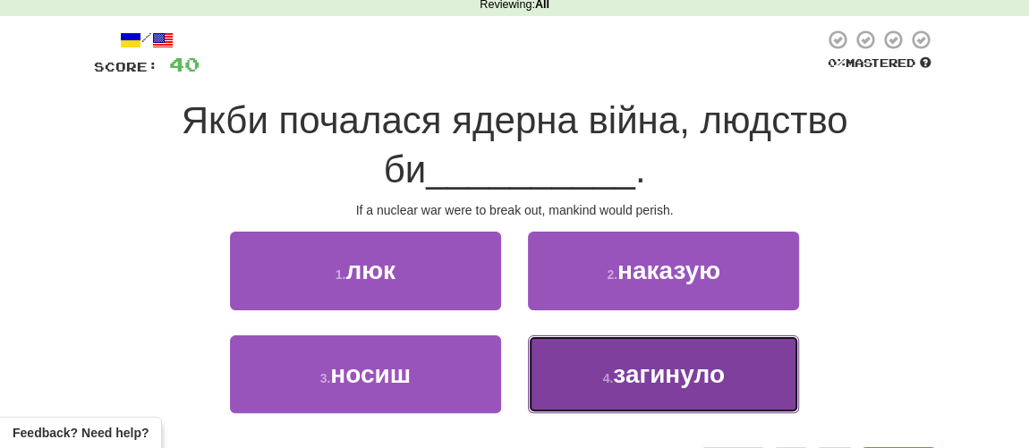
click at [612, 372] on small "4 ." at bounding box center [607, 378] width 11 height 14
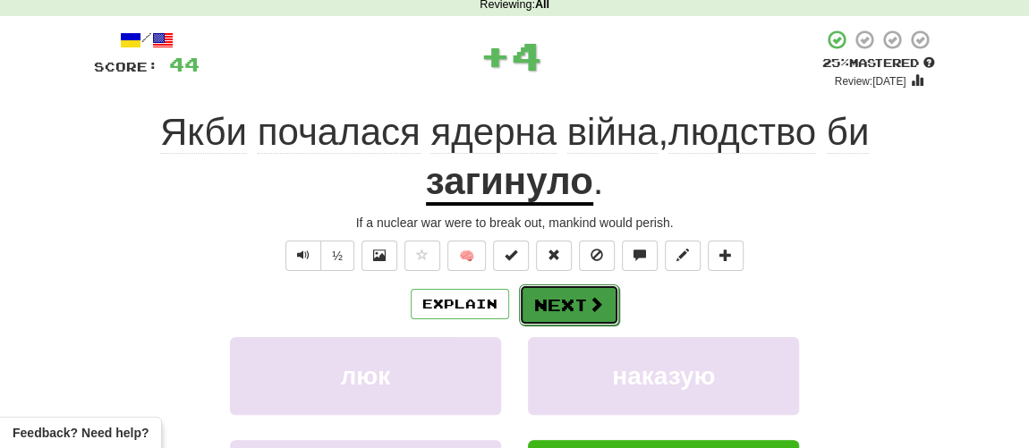
click at [567, 304] on button "Next" at bounding box center [569, 305] width 100 height 41
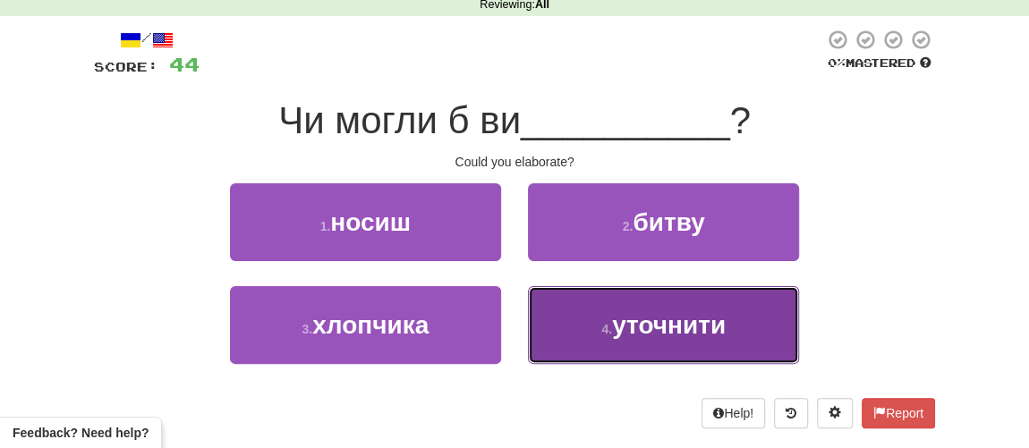
click at [612, 322] on small "4 ." at bounding box center [606, 329] width 11 height 14
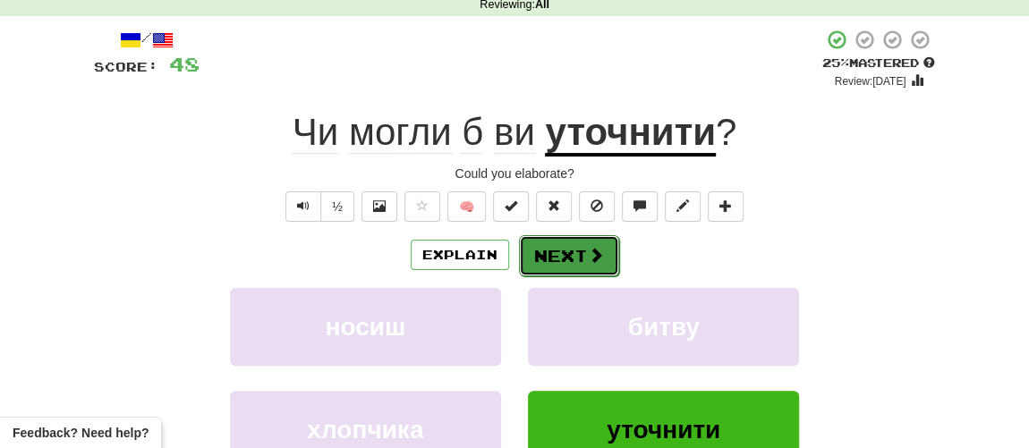
click at [561, 251] on button "Next" at bounding box center [569, 255] width 100 height 41
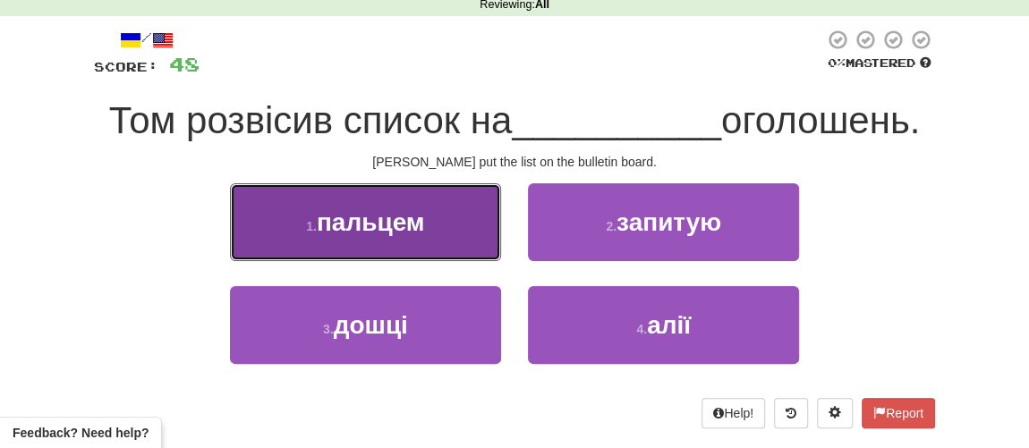
click at [382, 219] on span "пальцем" at bounding box center [371, 222] width 108 height 28
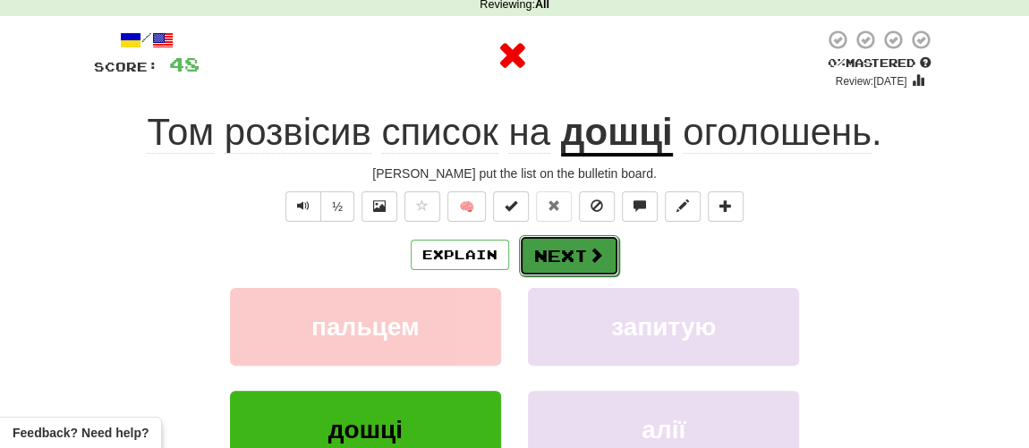
click at [575, 249] on button "Next" at bounding box center [569, 255] width 100 height 41
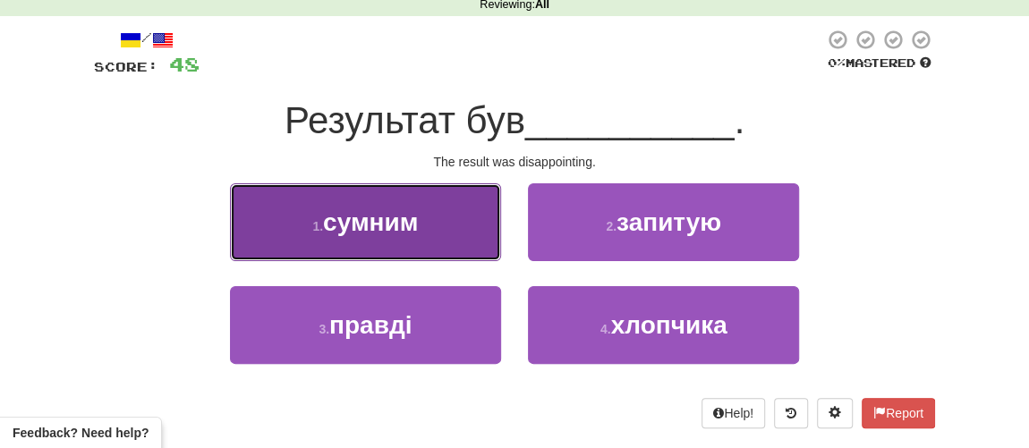
click at [369, 229] on span "сумним" at bounding box center [370, 222] width 95 height 28
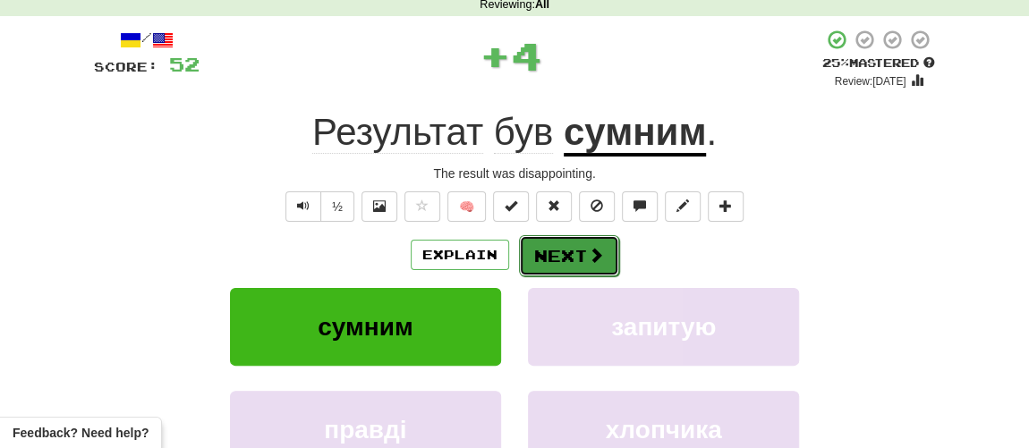
click at [569, 255] on button "Next" at bounding box center [569, 255] width 100 height 41
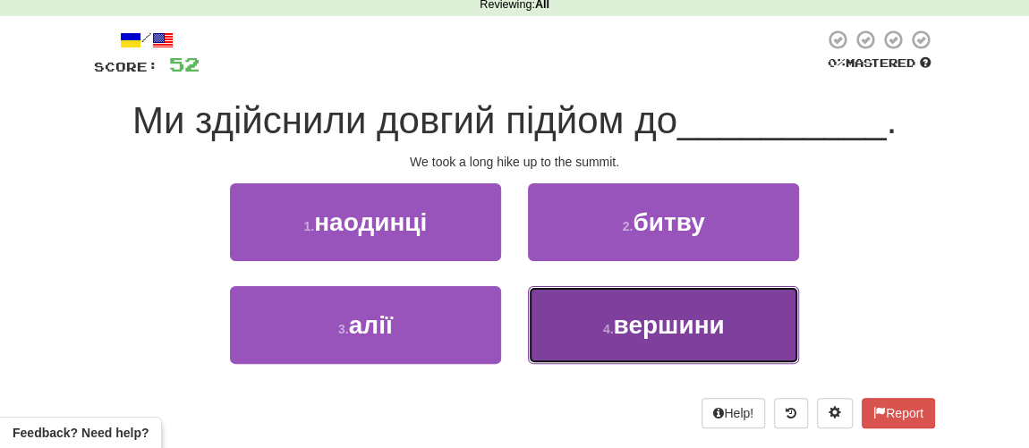
click at [638, 318] on span "вершини" at bounding box center [668, 325] width 111 height 28
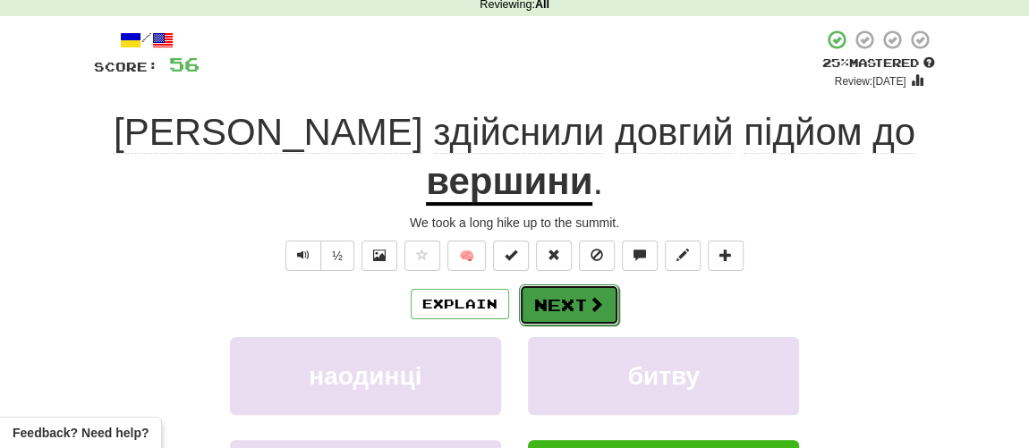
click at [565, 285] on button "Next" at bounding box center [569, 305] width 100 height 41
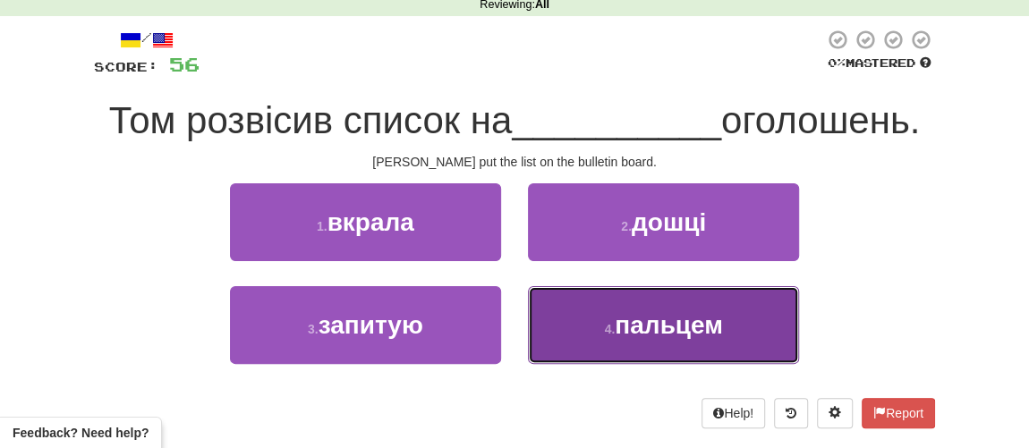
click at [622, 327] on span "пальцем" at bounding box center [669, 325] width 108 height 28
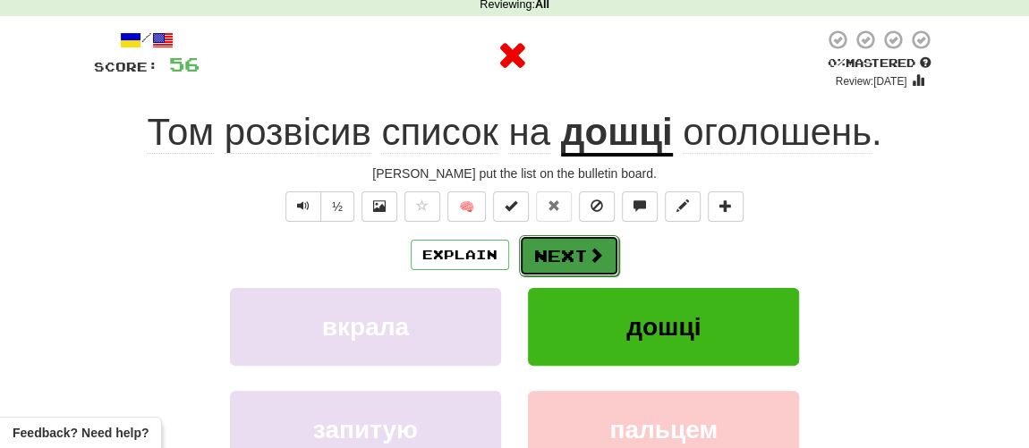
click at [571, 252] on button "Next" at bounding box center [569, 255] width 100 height 41
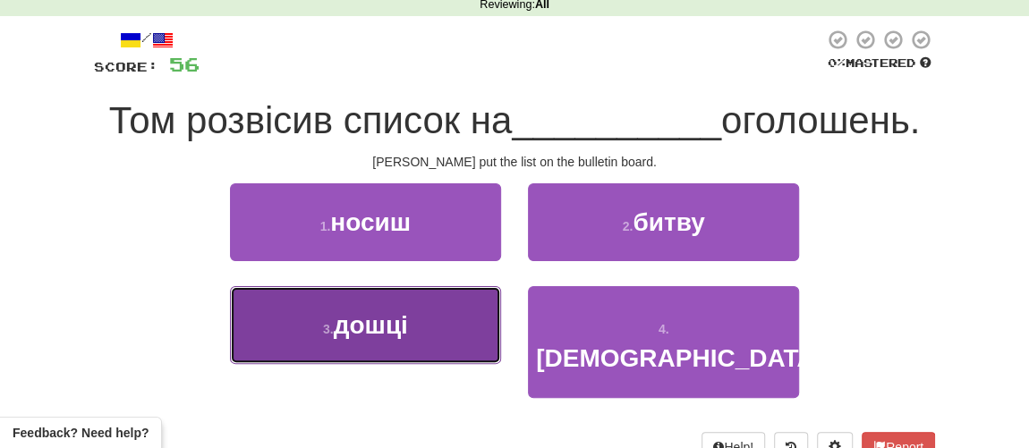
click at [354, 322] on span "дошці" at bounding box center [371, 325] width 74 height 28
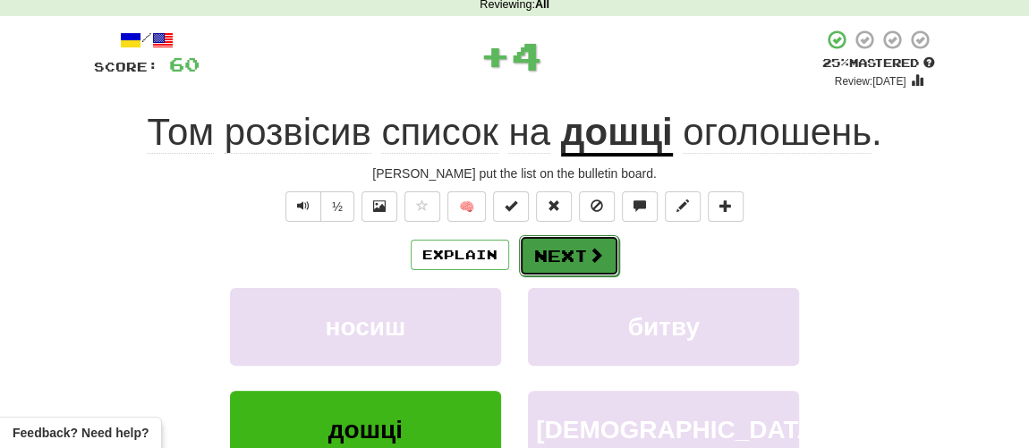
click at [570, 262] on button "Next" at bounding box center [569, 255] width 100 height 41
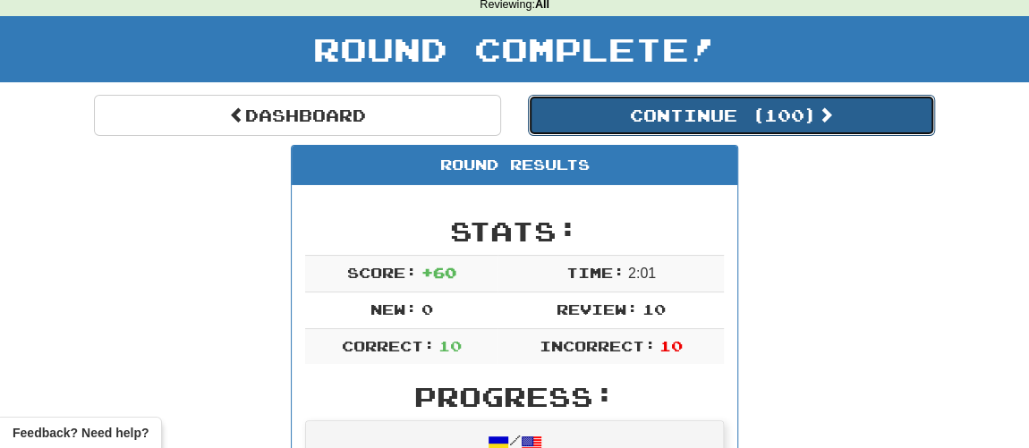
click at [677, 123] on button "Continue ( 100 )" at bounding box center [731, 115] width 407 height 41
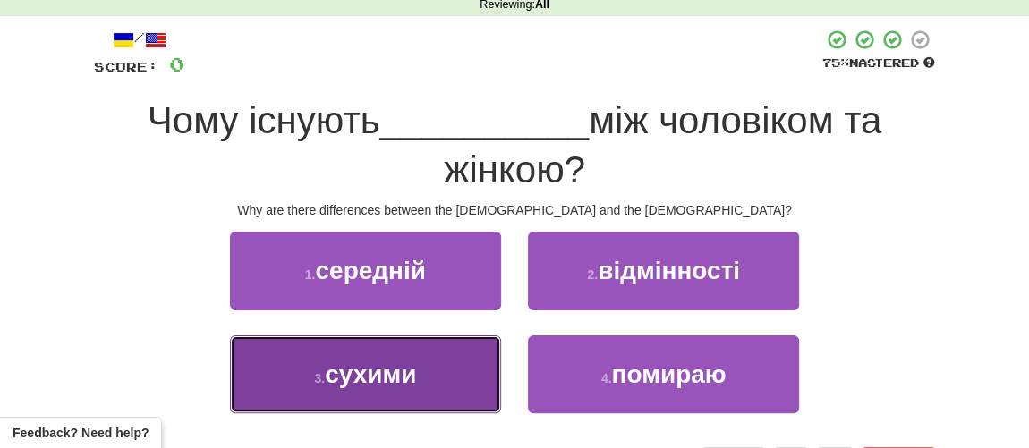
click at [339, 368] on span "сухими" at bounding box center [370, 375] width 91 height 28
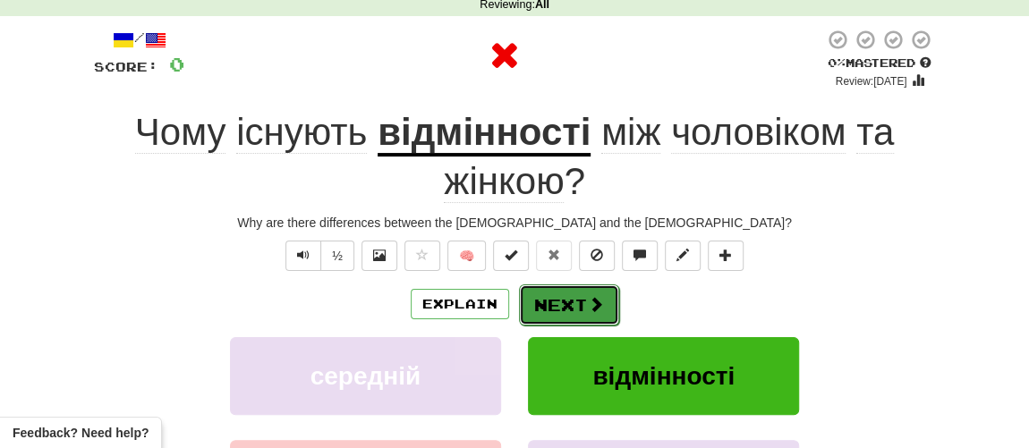
click at [566, 301] on button "Next" at bounding box center [569, 305] width 100 height 41
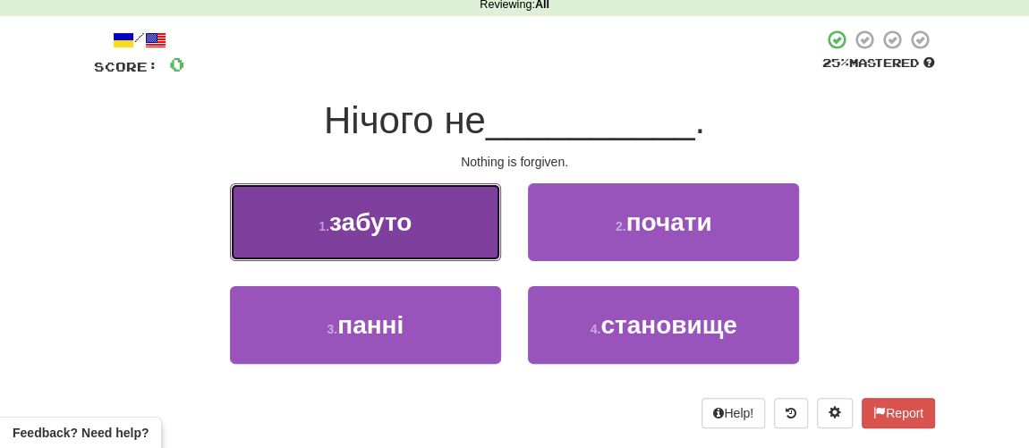
click at [372, 212] on span "забуто" at bounding box center [370, 222] width 82 height 28
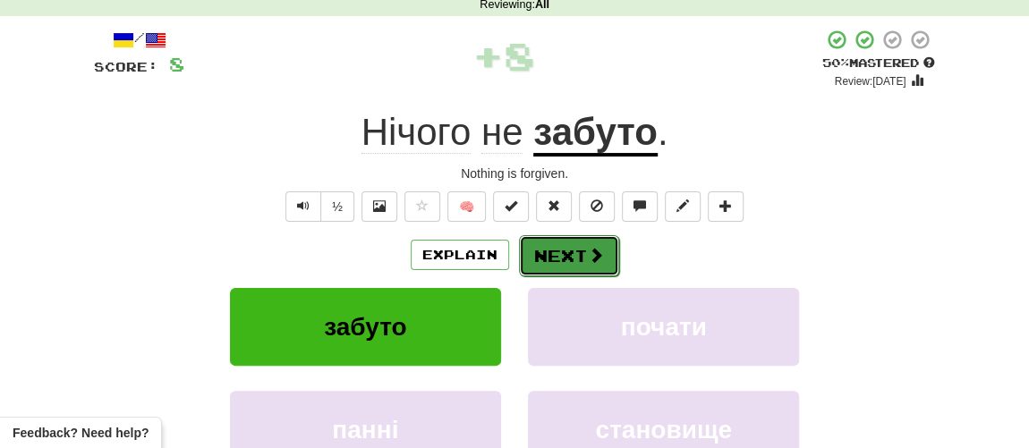
click at [566, 254] on button "Next" at bounding box center [569, 255] width 100 height 41
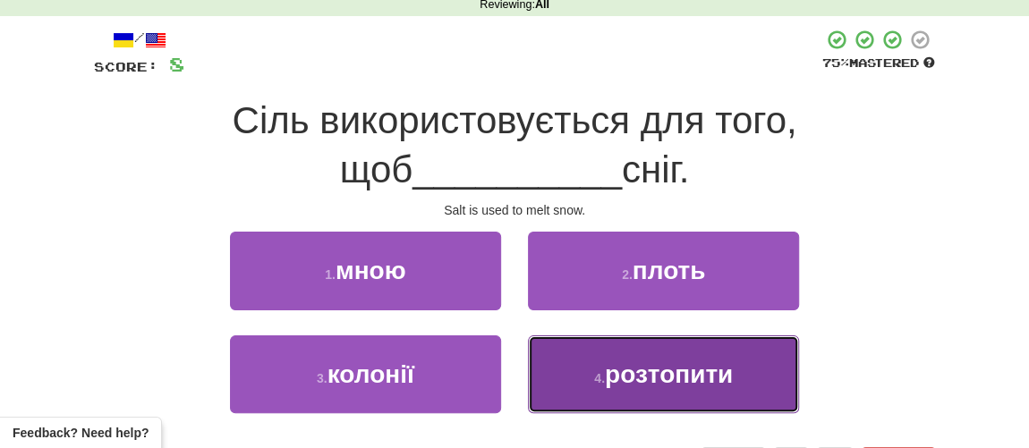
click at [624, 398] on button "4 . розтопити" at bounding box center [663, 374] width 271 height 78
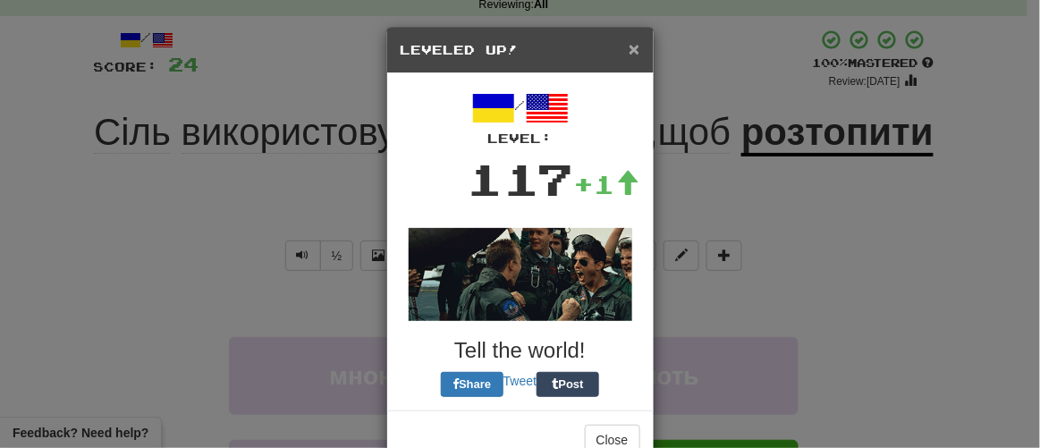
click at [633, 47] on span "×" at bounding box center [634, 48] width 11 height 21
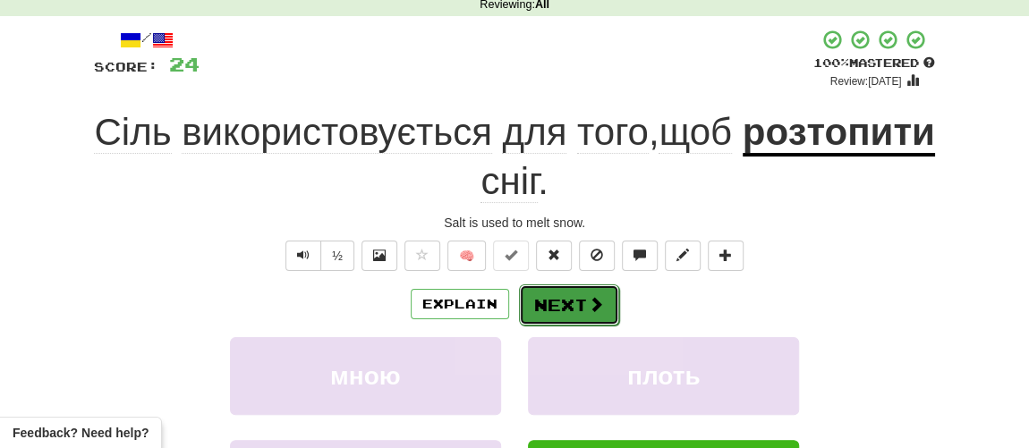
click at [573, 304] on button "Next" at bounding box center [569, 305] width 100 height 41
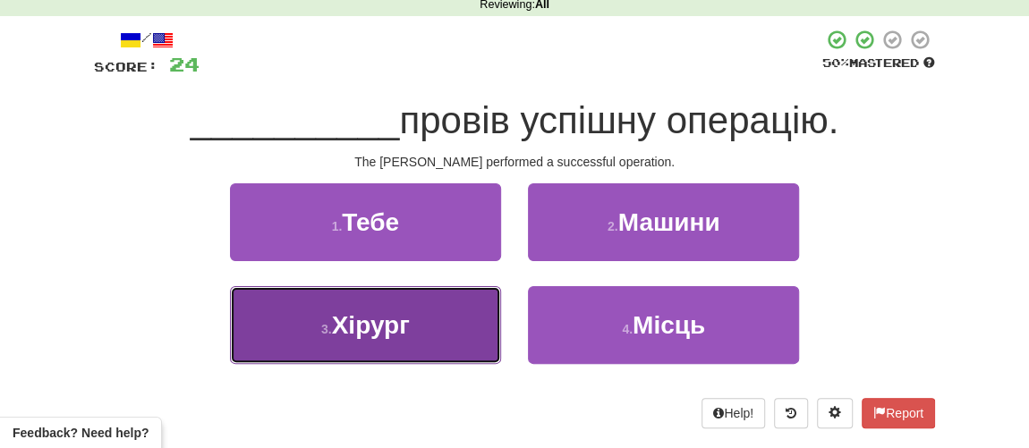
click at [378, 332] on span "Хірург" at bounding box center [371, 325] width 78 height 28
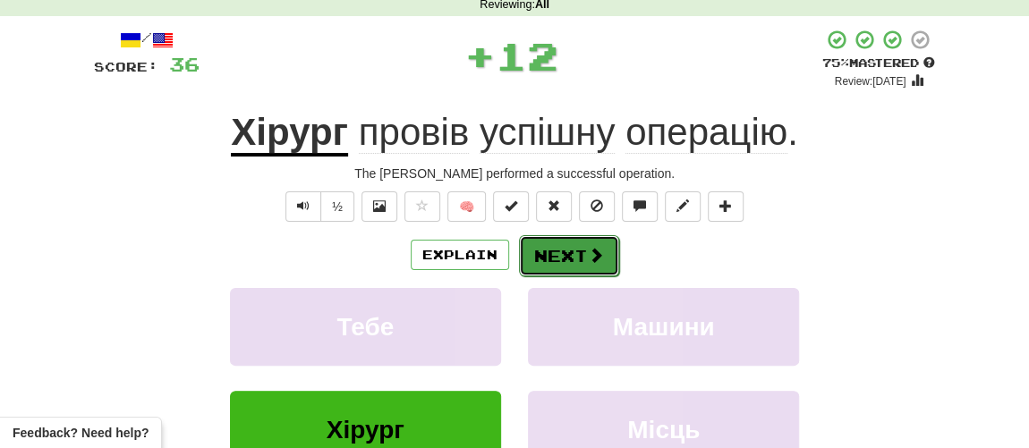
click at [582, 257] on button "Next" at bounding box center [569, 255] width 100 height 41
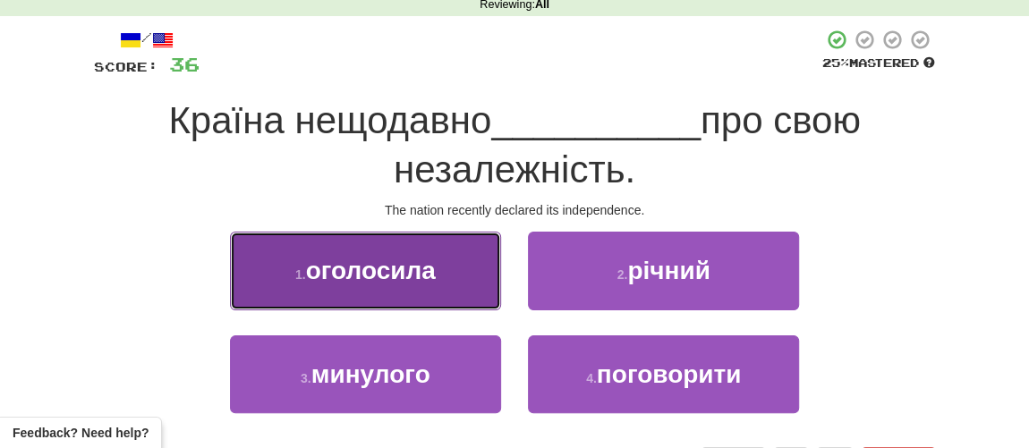
click at [424, 281] on span "оголосила" at bounding box center [371, 271] width 130 height 28
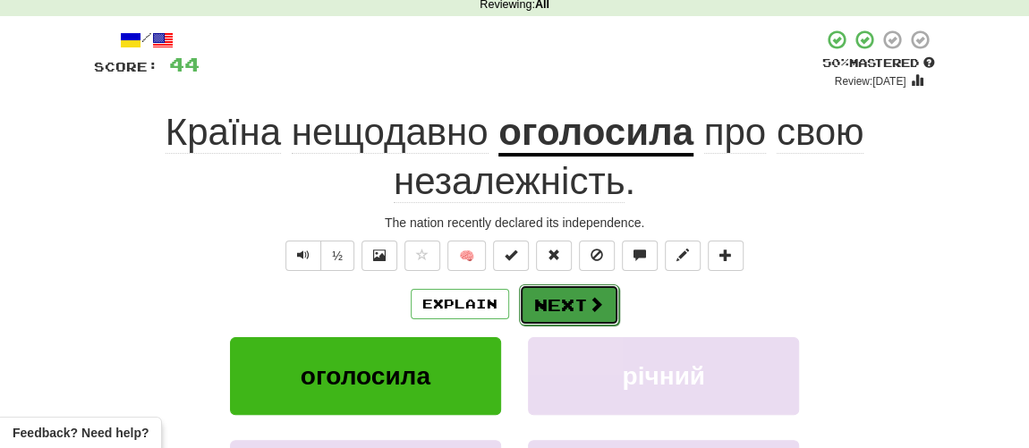
click at [563, 299] on button "Next" at bounding box center [569, 305] width 100 height 41
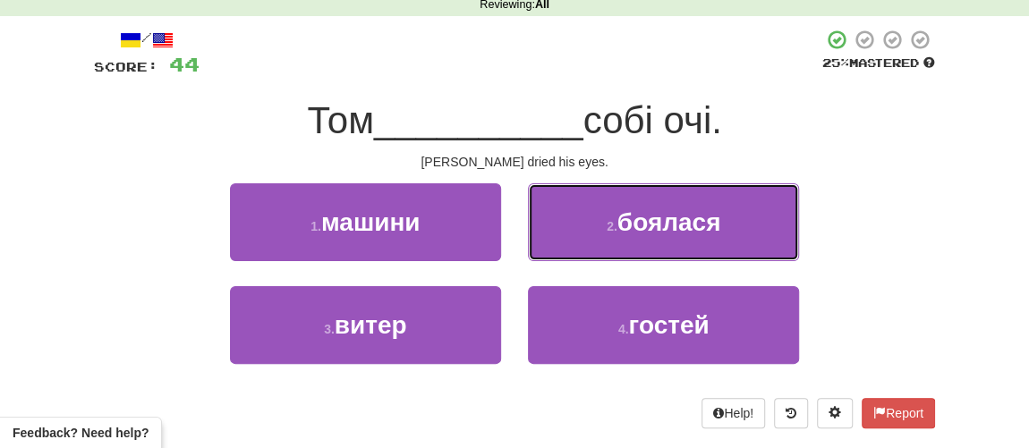
drag, startPoint x: 688, startPoint y: 223, endPoint x: 678, endPoint y: 232, distance: 13.3
click at [686, 225] on span "боялася" at bounding box center [669, 222] width 104 height 28
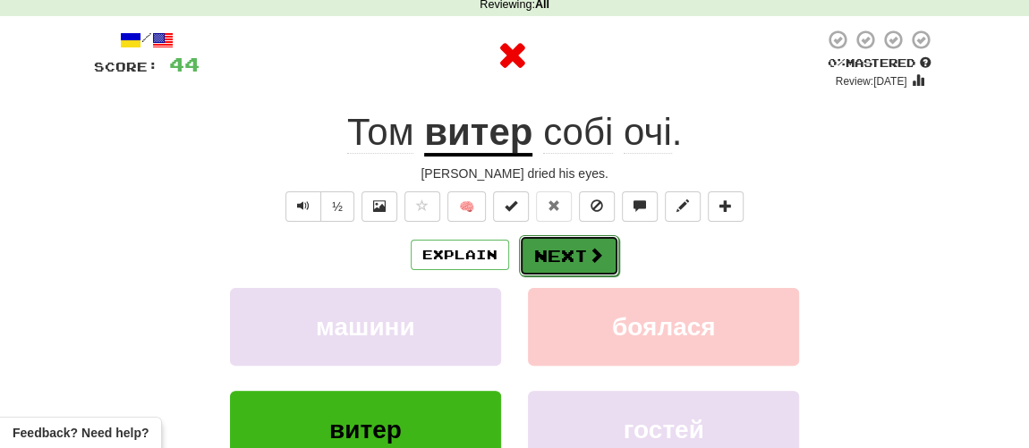
click at [573, 265] on button "Next" at bounding box center [569, 255] width 100 height 41
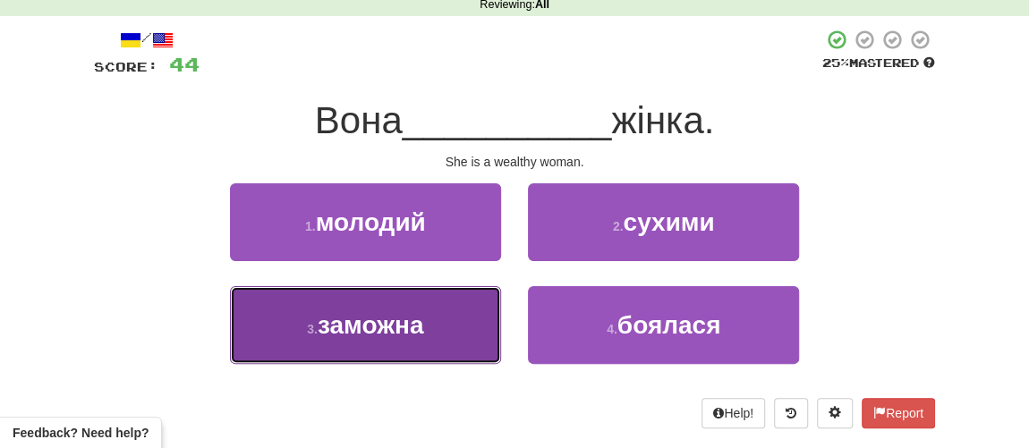
click at [405, 314] on span "заможна" at bounding box center [371, 325] width 106 height 28
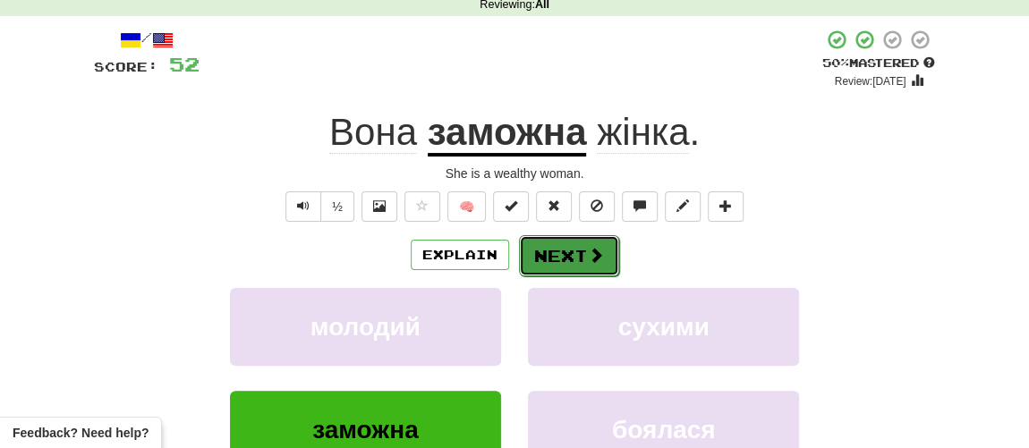
click at [564, 253] on button "Next" at bounding box center [569, 255] width 100 height 41
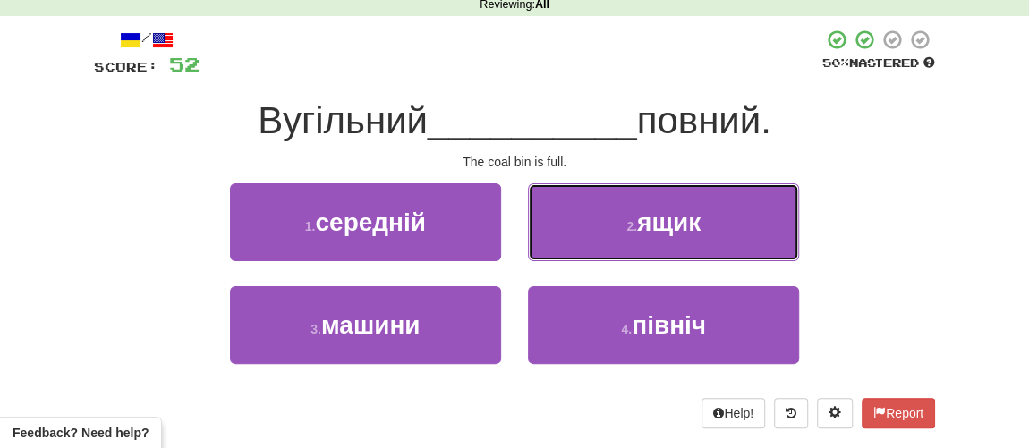
click at [647, 228] on span "ящик" at bounding box center [669, 222] width 64 height 28
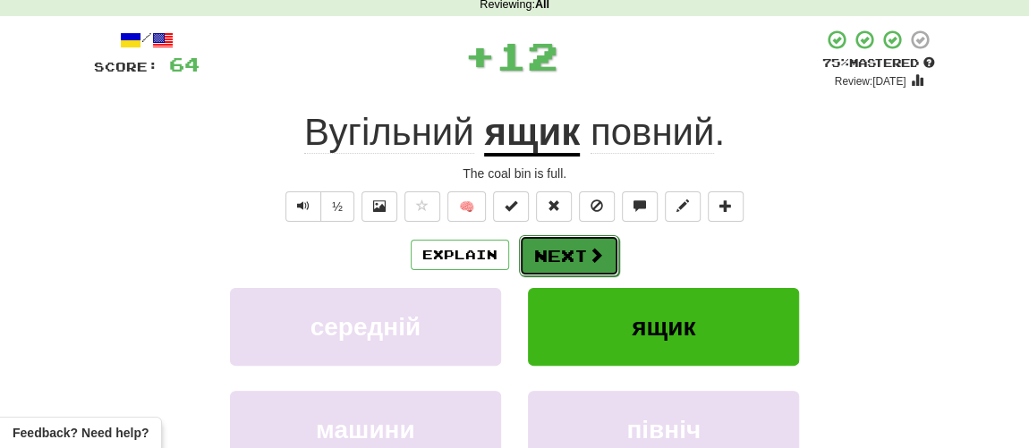
click at [573, 255] on button "Next" at bounding box center [569, 255] width 100 height 41
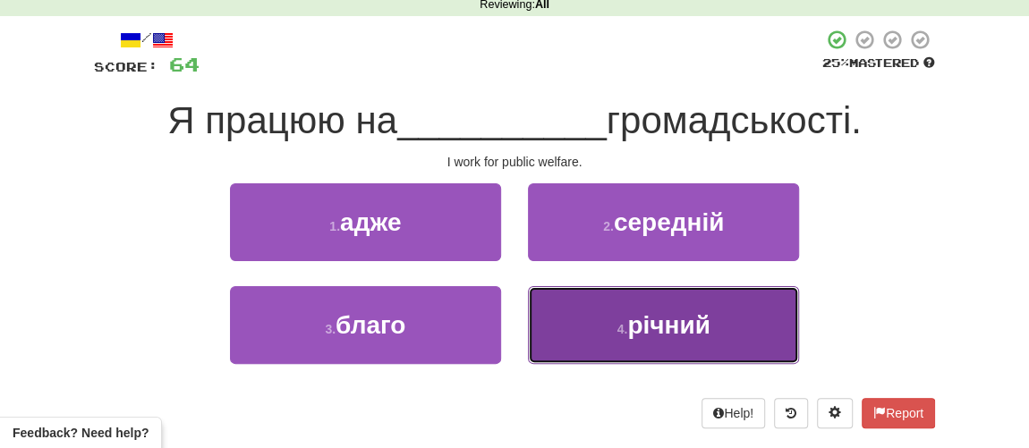
click at [614, 322] on button "4 . річний" at bounding box center [663, 325] width 271 height 78
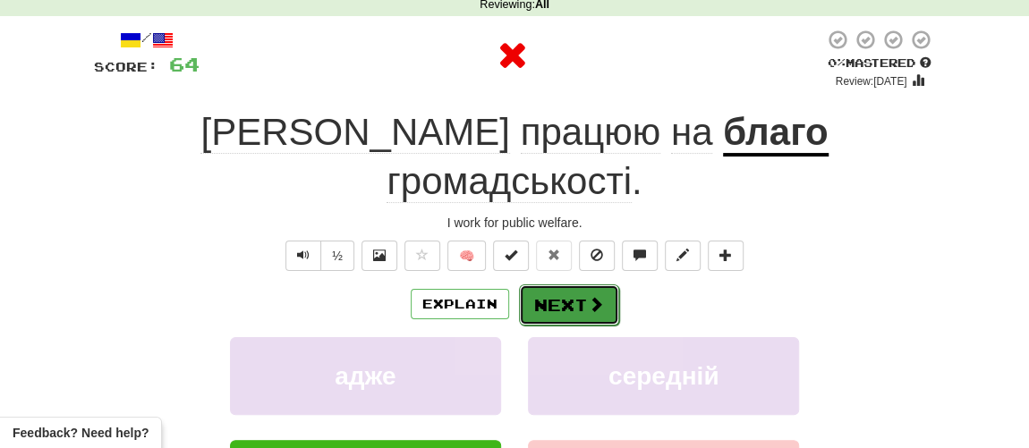
click at [587, 285] on button "Next" at bounding box center [569, 305] width 100 height 41
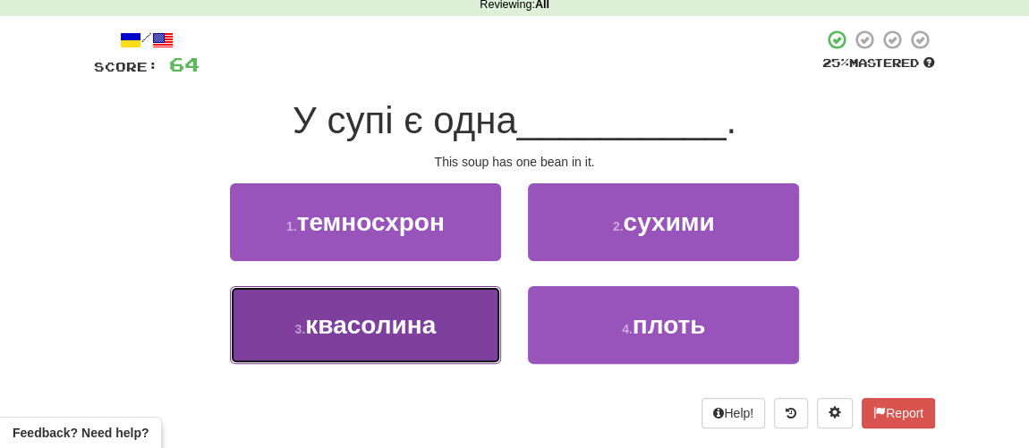
click at [368, 324] on span "квасолина" at bounding box center [370, 325] width 131 height 28
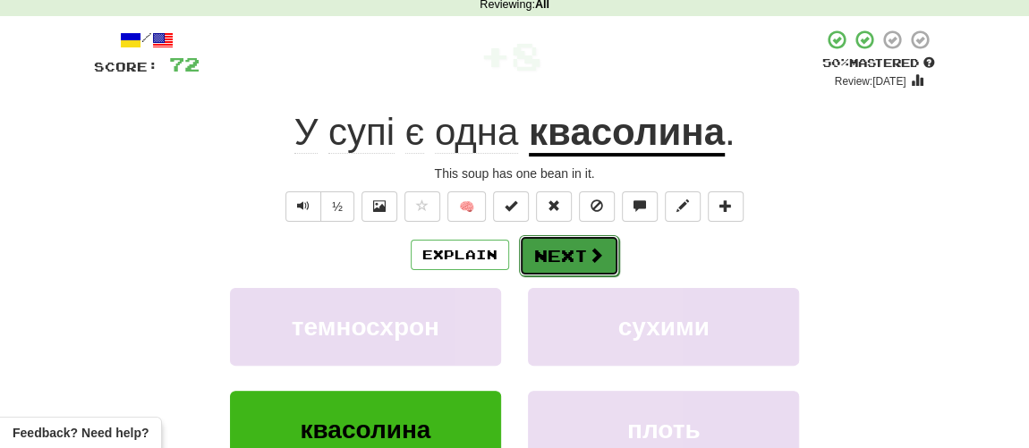
click at [556, 258] on button "Next" at bounding box center [569, 255] width 100 height 41
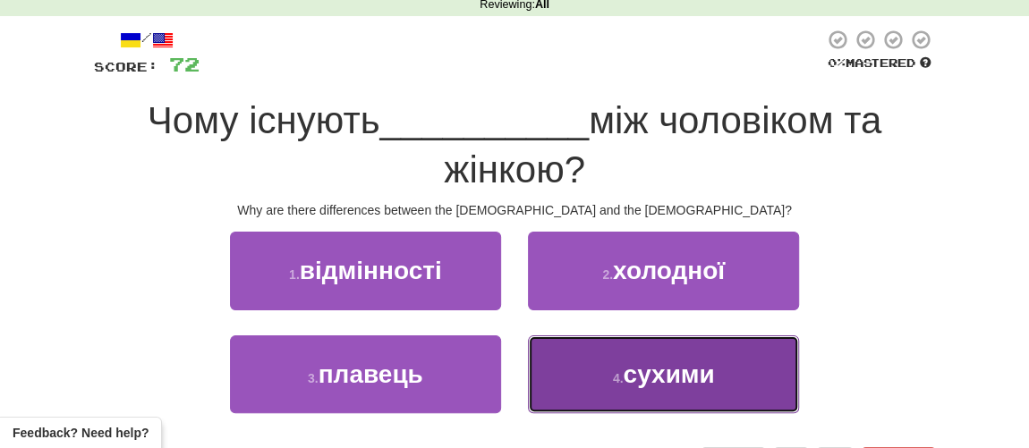
click at [634, 390] on button "4 . сухими" at bounding box center [663, 374] width 271 height 78
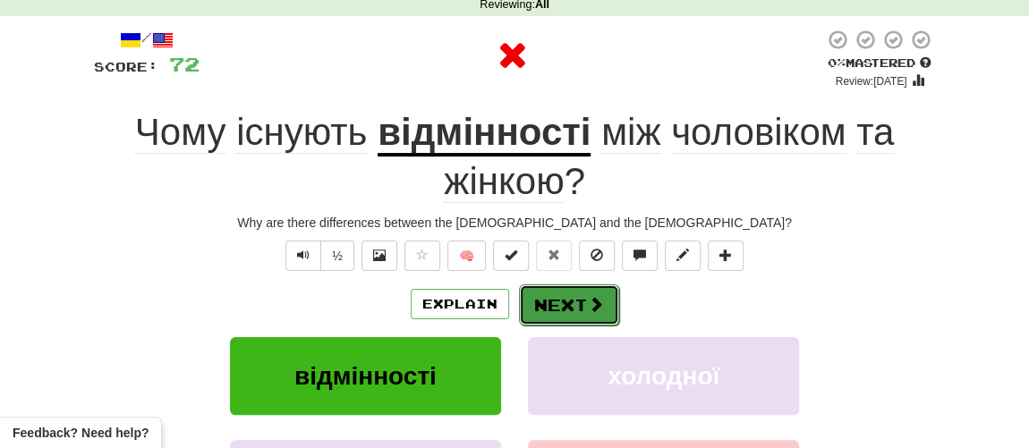
click at [588, 320] on button "Next" at bounding box center [569, 305] width 100 height 41
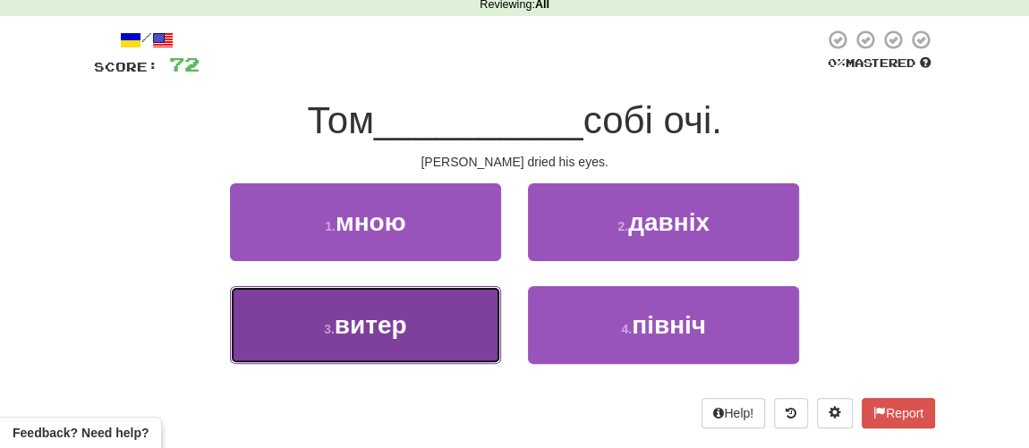
click at [393, 318] on span "витер" at bounding box center [371, 325] width 72 height 28
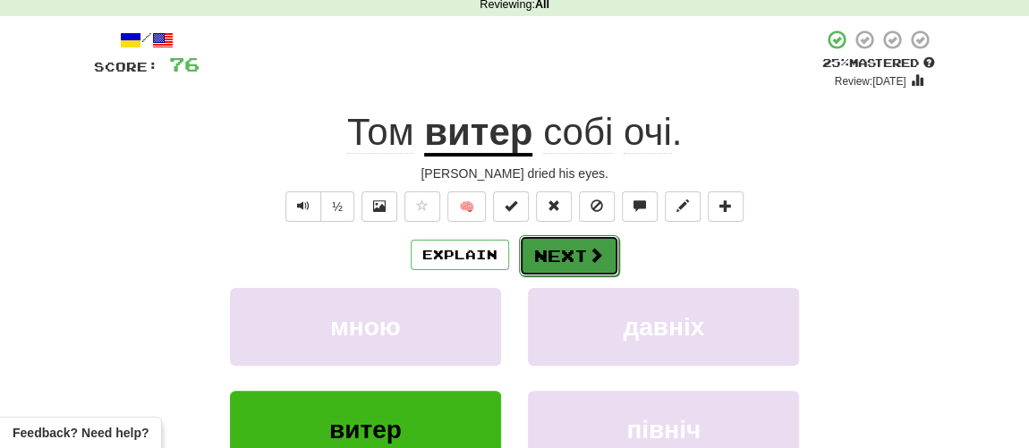
click at [569, 259] on button "Next" at bounding box center [569, 255] width 100 height 41
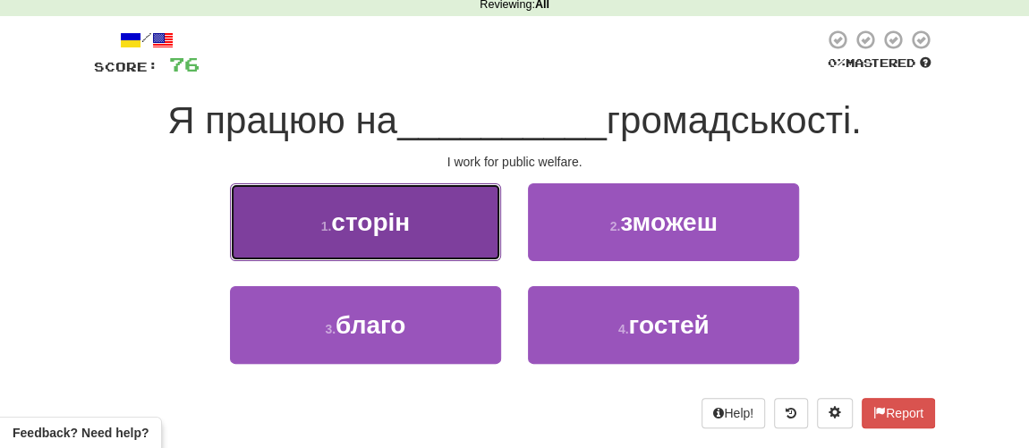
click at [382, 232] on span "сторін" at bounding box center [370, 222] width 79 height 28
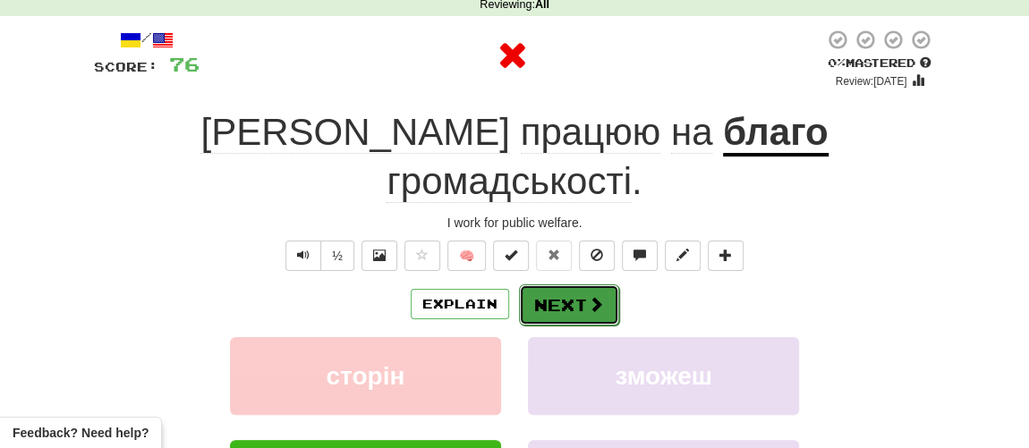
click at [571, 285] on button "Next" at bounding box center [569, 305] width 100 height 41
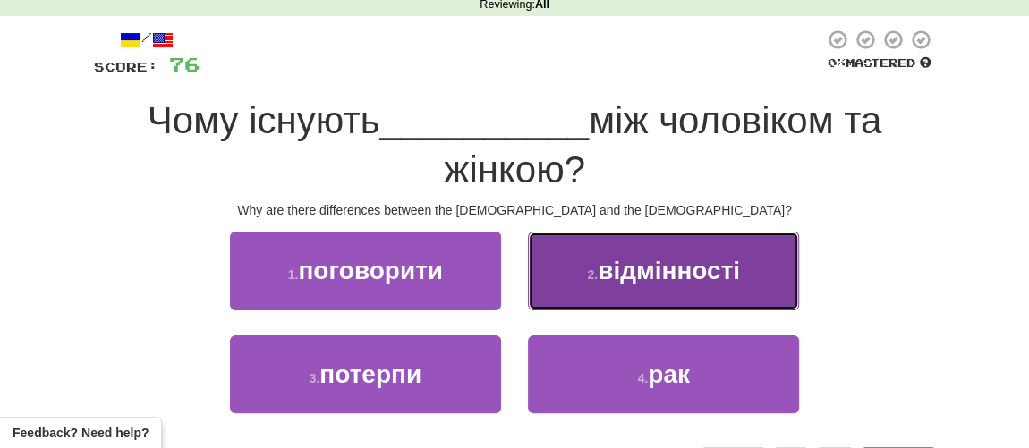
click at [612, 278] on span "відмінності" at bounding box center [669, 271] width 142 height 28
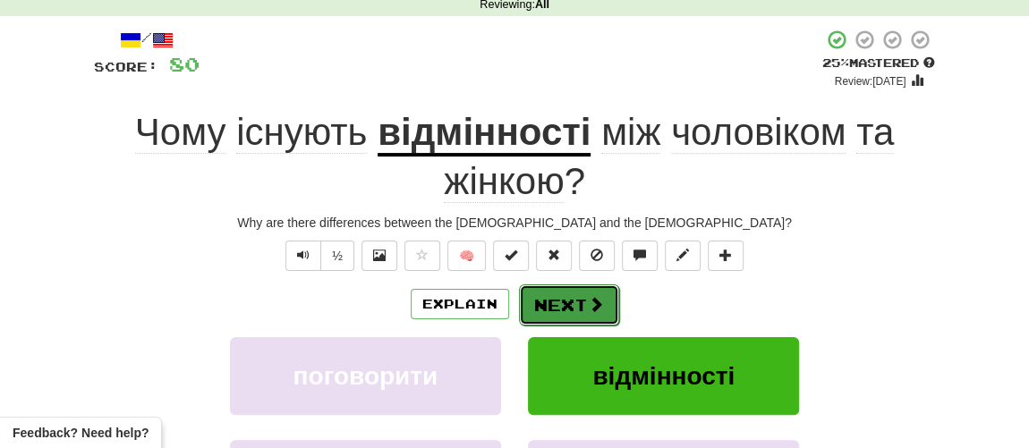
click at [567, 301] on button "Next" at bounding box center [569, 305] width 100 height 41
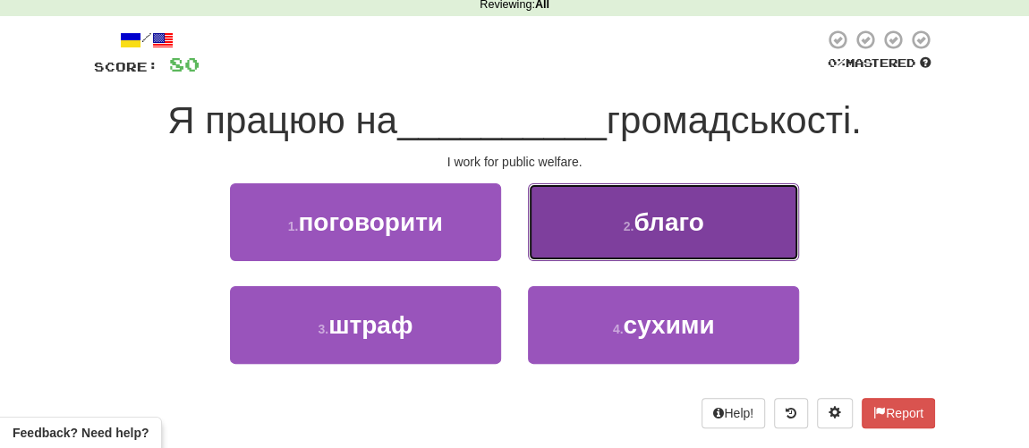
click at [651, 236] on button "2 . благо" at bounding box center [663, 222] width 271 height 78
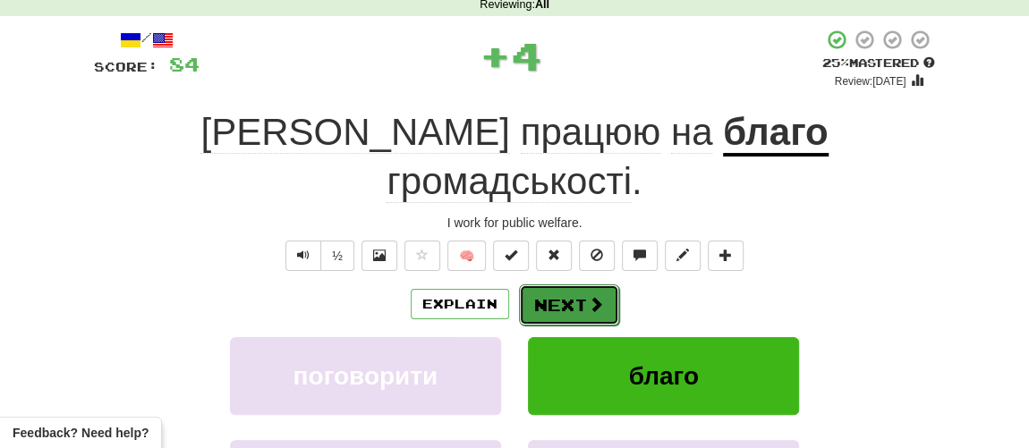
click at [562, 285] on button "Next" at bounding box center [569, 305] width 100 height 41
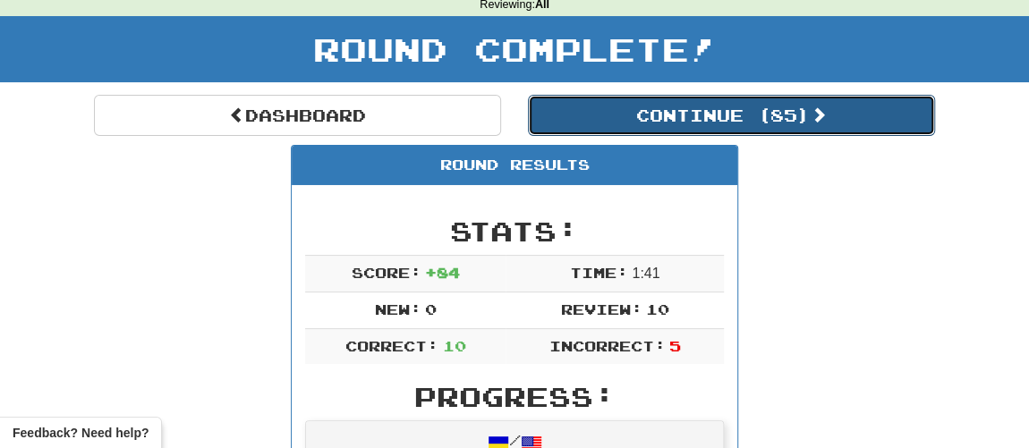
click at [655, 109] on button "Continue ( 85 )" at bounding box center [731, 115] width 407 height 41
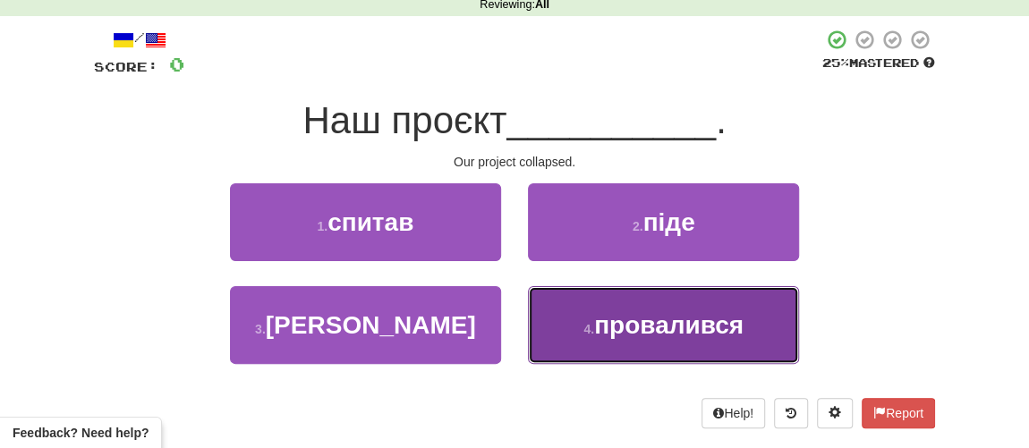
click at [609, 333] on span "провалився" at bounding box center [668, 325] width 149 height 28
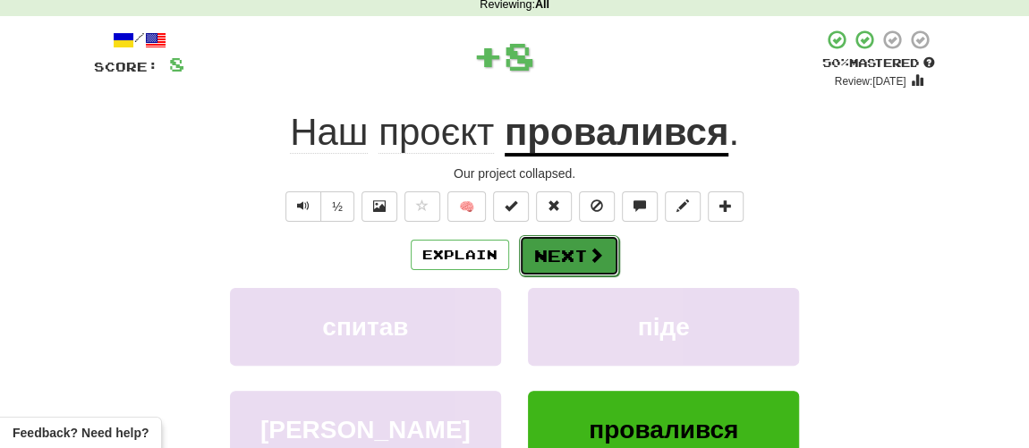
click at [564, 266] on button "Next" at bounding box center [569, 255] width 100 height 41
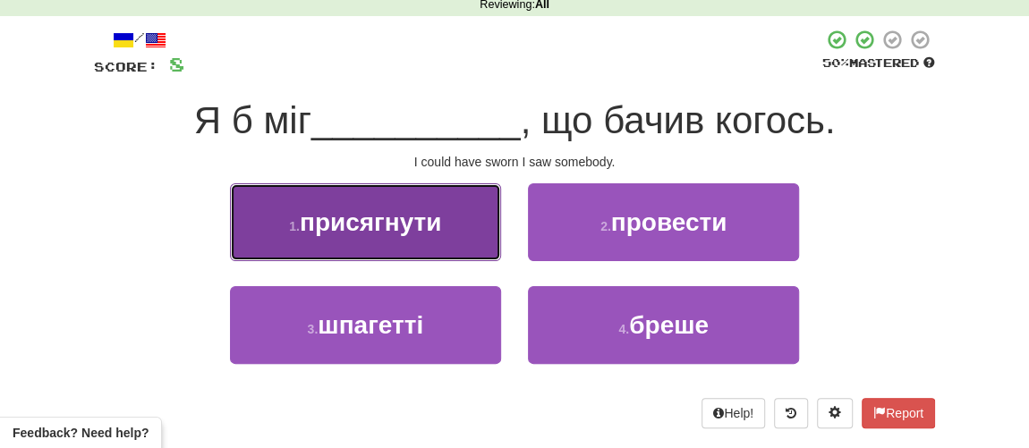
click at [431, 238] on button "1 . присягнути" at bounding box center [365, 222] width 271 height 78
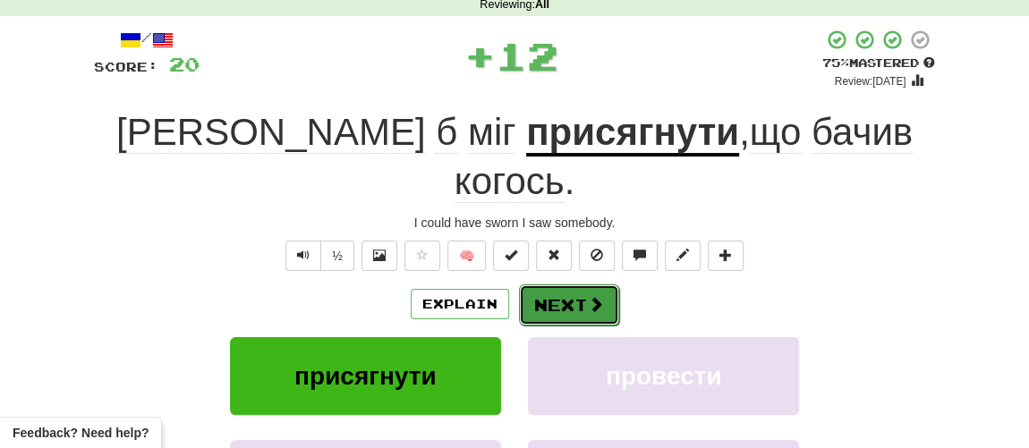
click at [558, 285] on button "Next" at bounding box center [569, 305] width 100 height 41
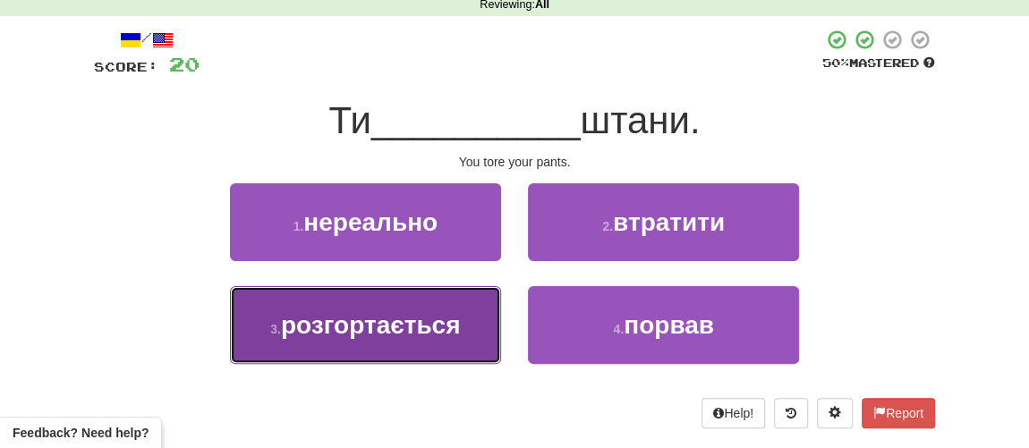
click at [408, 317] on span "розгортається" at bounding box center [370, 325] width 179 height 28
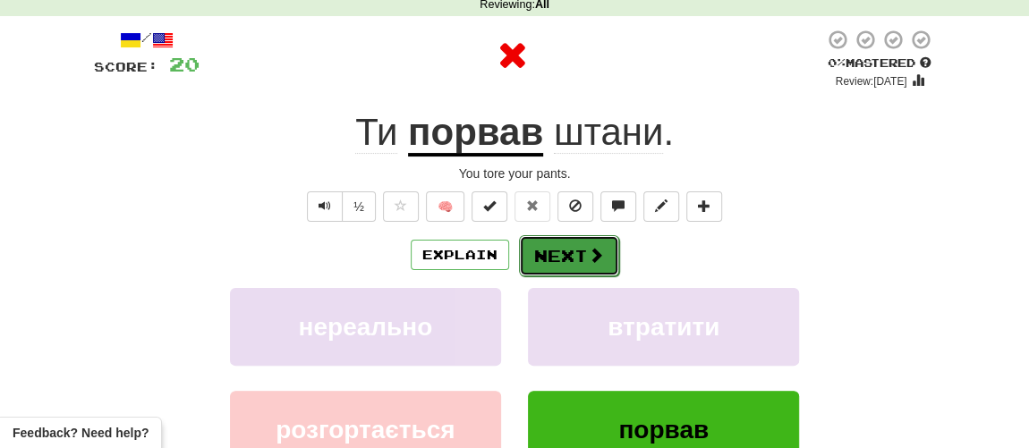
click at [590, 254] on span at bounding box center [596, 255] width 16 height 16
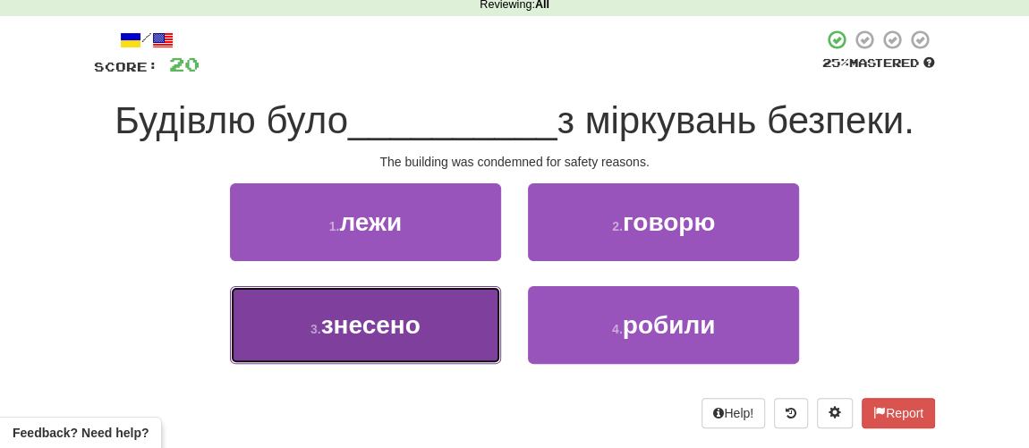
click at [393, 330] on span "знесено" at bounding box center [370, 325] width 99 height 28
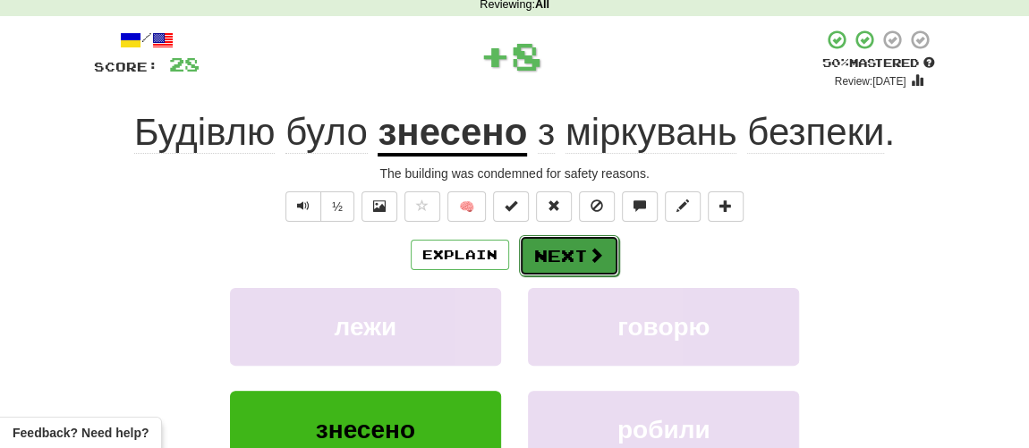
click at [588, 259] on span at bounding box center [596, 255] width 16 height 16
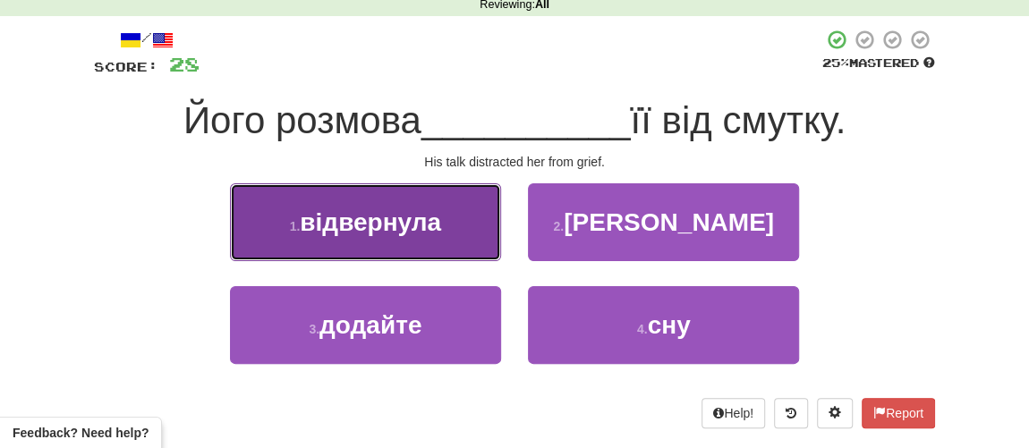
click at [400, 238] on button "1 . відвернула" at bounding box center [365, 222] width 271 height 78
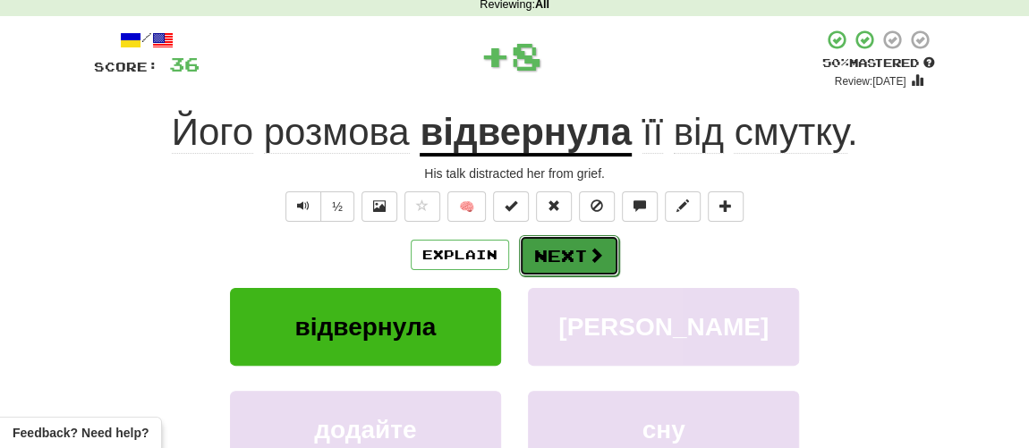
click at [553, 260] on button "Next" at bounding box center [569, 255] width 100 height 41
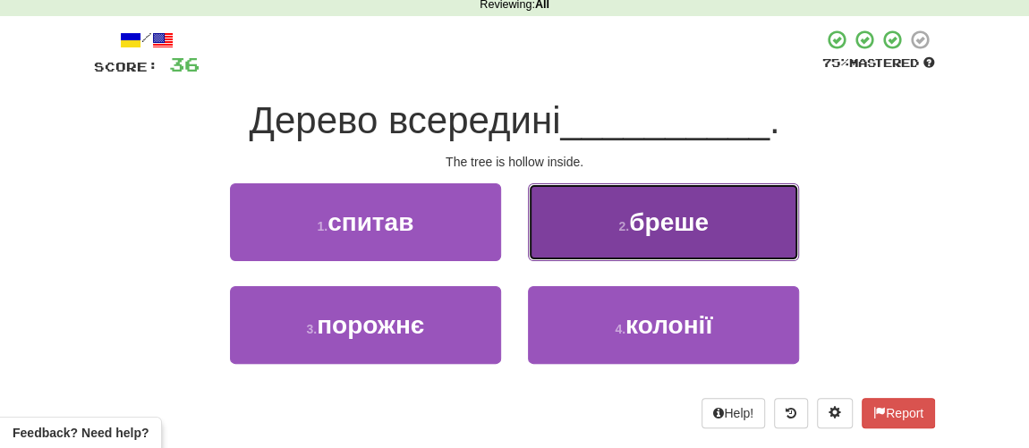
click at [697, 241] on button "2 . бреше" at bounding box center [663, 222] width 271 height 78
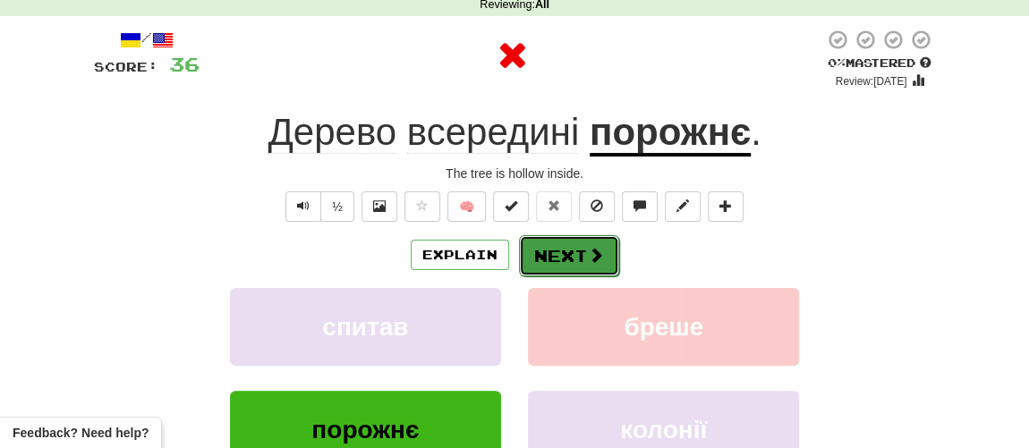
click at [591, 257] on span at bounding box center [596, 255] width 16 height 16
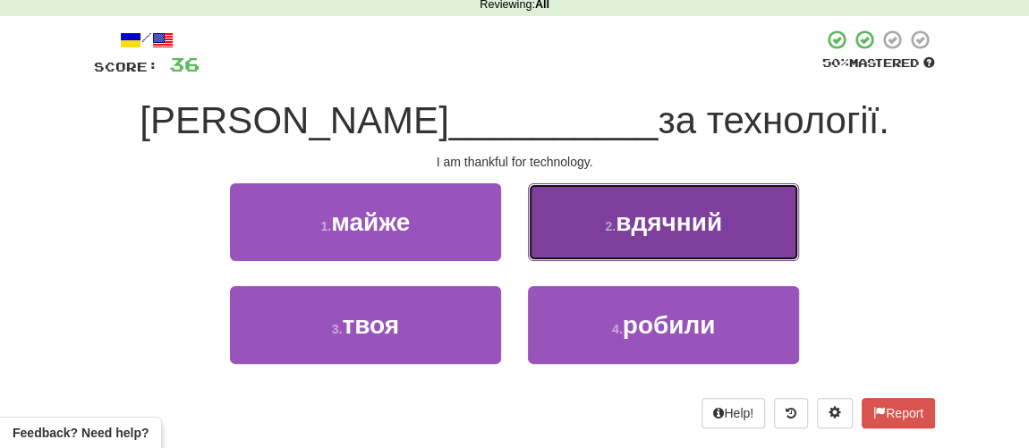
click at [656, 234] on button "2 . вдячний" at bounding box center [663, 222] width 271 height 78
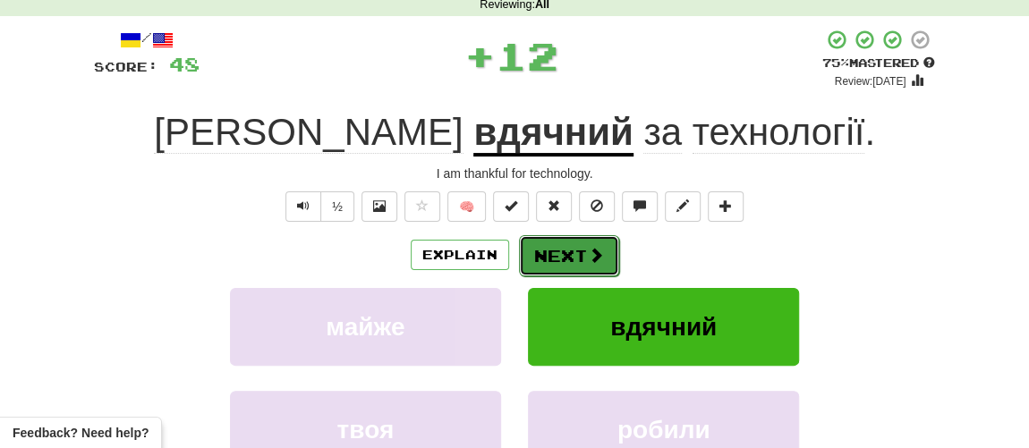
click at [569, 253] on button "Next" at bounding box center [569, 255] width 100 height 41
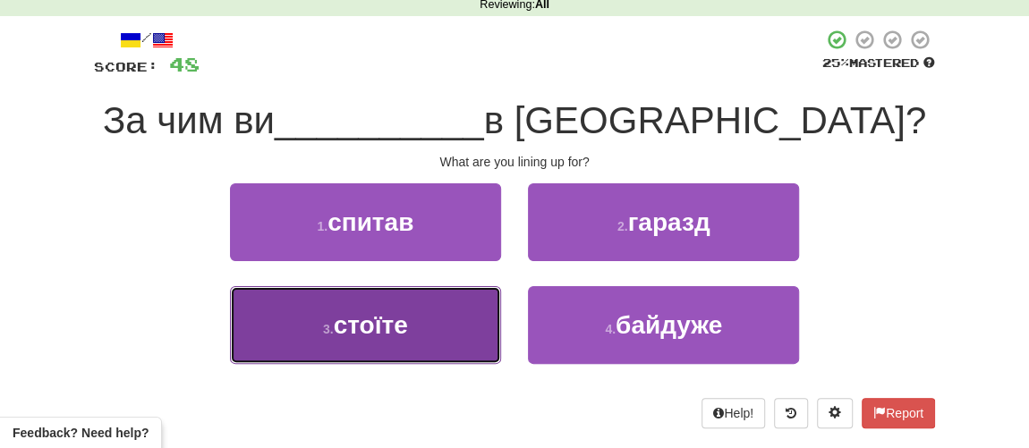
click at [403, 313] on span "стоїте" at bounding box center [371, 325] width 74 height 28
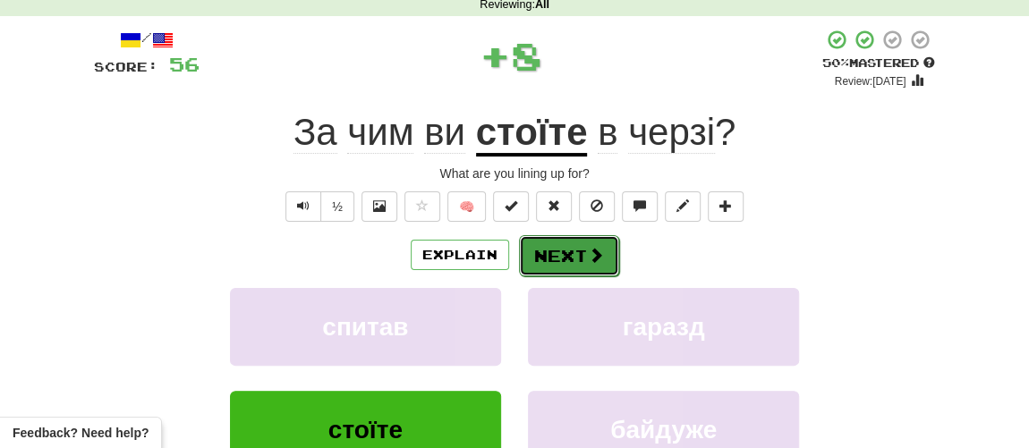
click at [577, 251] on button "Next" at bounding box center [569, 255] width 100 height 41
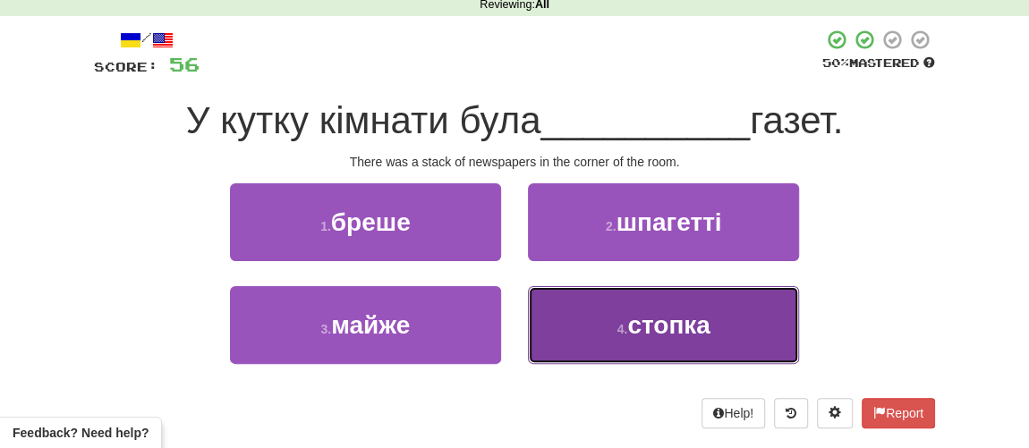
click at [641, 331] on span "стопка" at bounding box center [668, 325] width 83 height 28
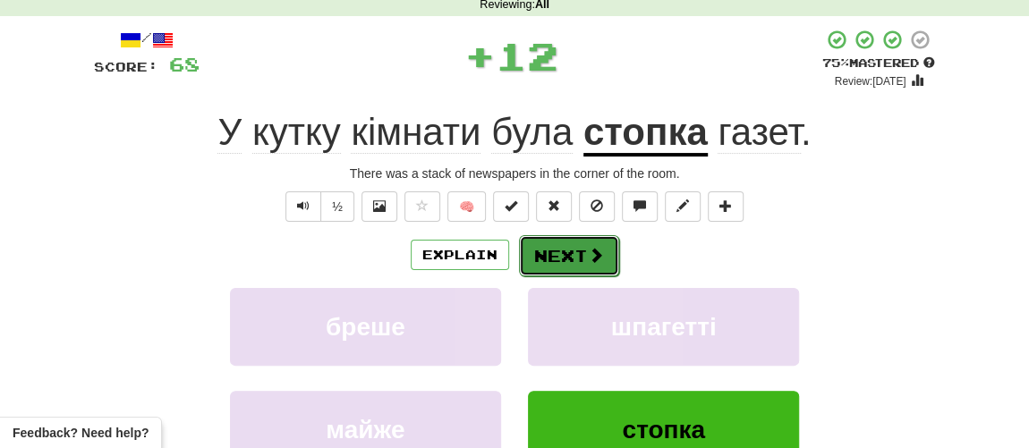
click at [574, 259] on button "Next" at bounding box center [569, 255] width 100 height 41
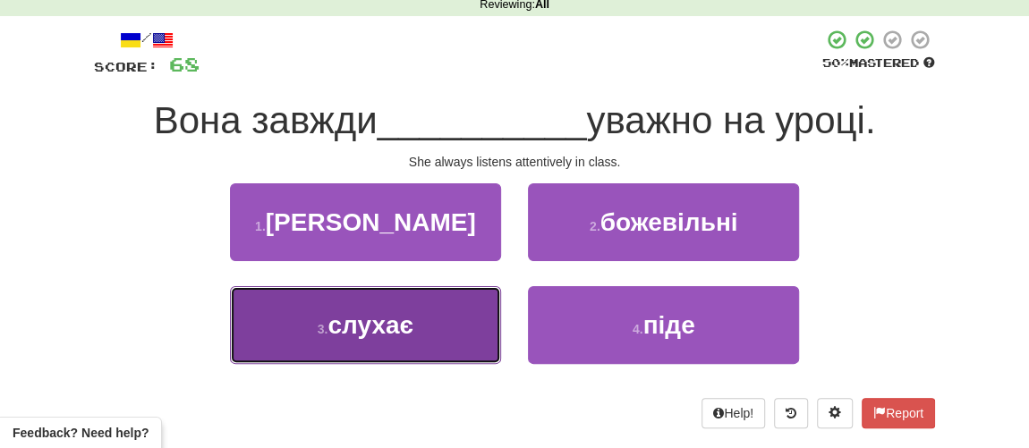
click at [378, 329] on span "слухає" at bounding box center [370, 325] width 86 height 28
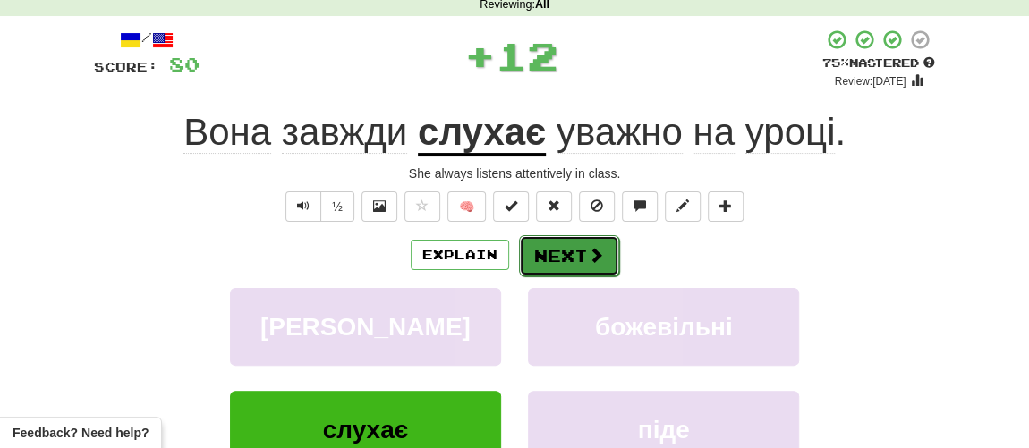
click at [568, 266] on button "Next" at bounding box center [569, 255] width 100 height 41
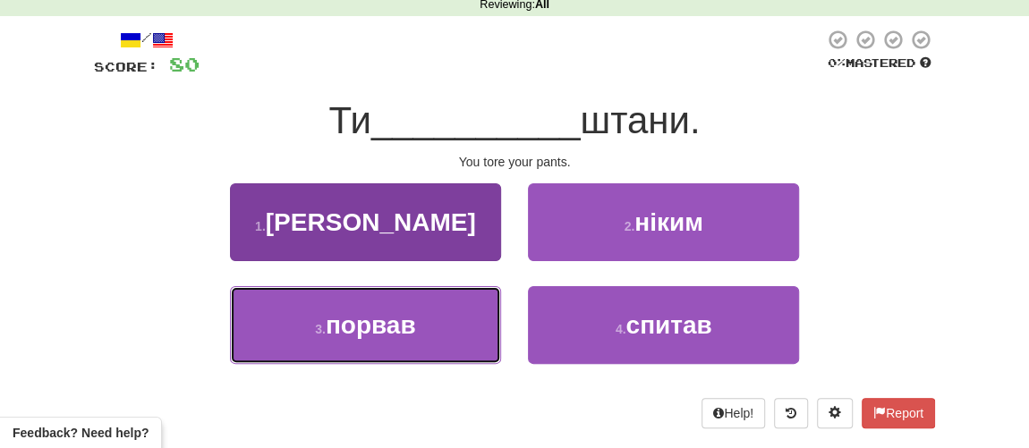
click at [427, 339] on button "3 . порвав" at bounding box center [365, 325] width 271 height 78
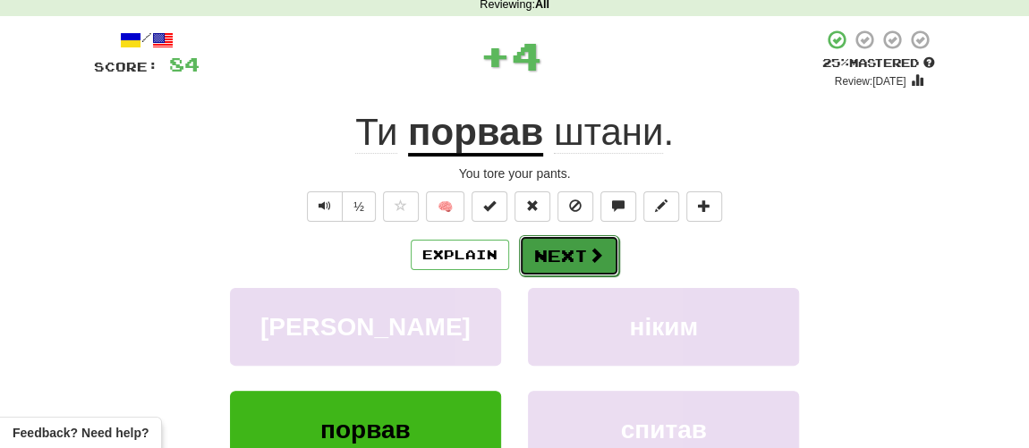
click at [568, 268] on button "Next" at bounding box center [569, 255] width 100 height 41
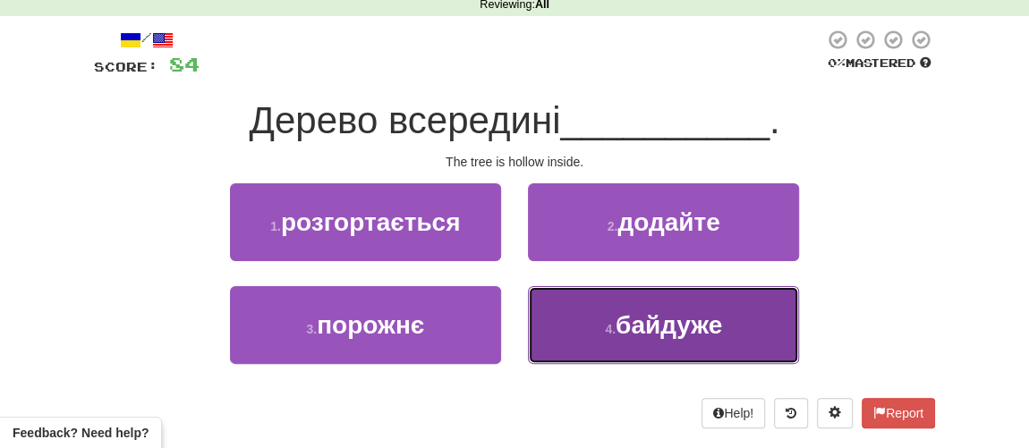
click at [583, 331] on button "4 . байдуже" at bounding box center [663, 325] width 271 height 78
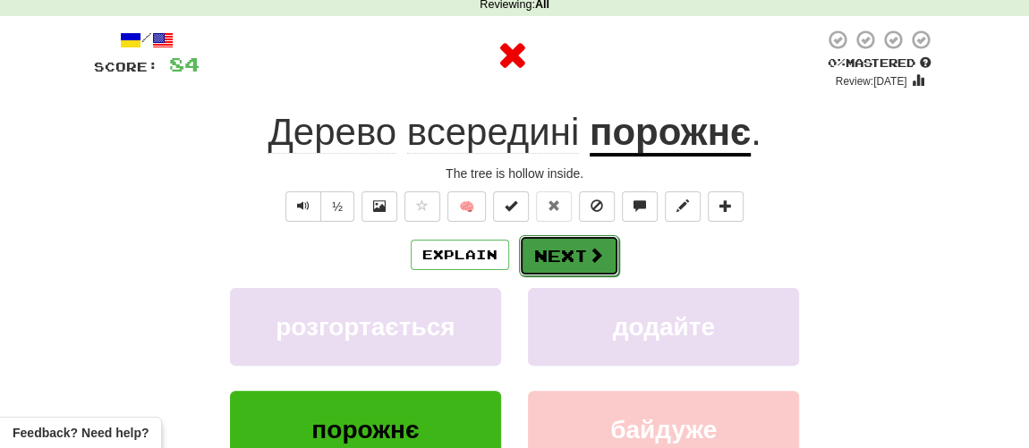
click at [551, 253] on button "Next" at bounding box center [569, 255] width 100 height 41
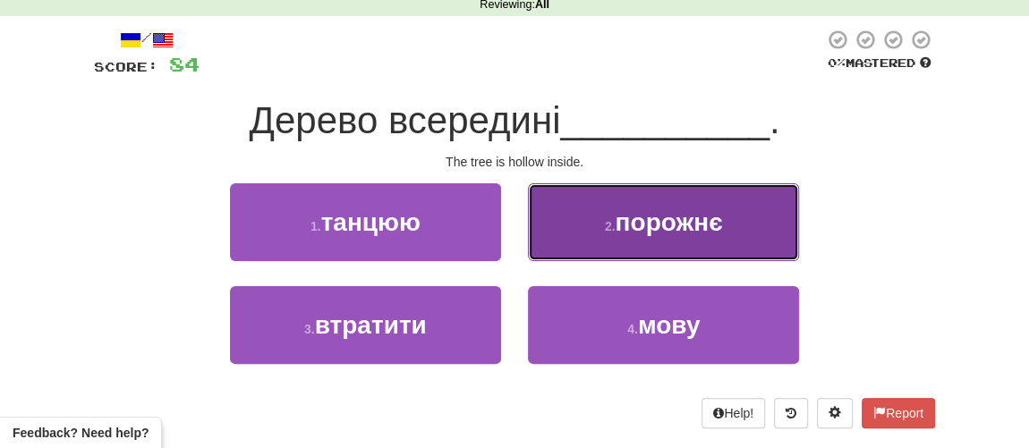
click at [604, 234] on button "2 . порожнє" at bounding box center [663, 222] width 271 height 78
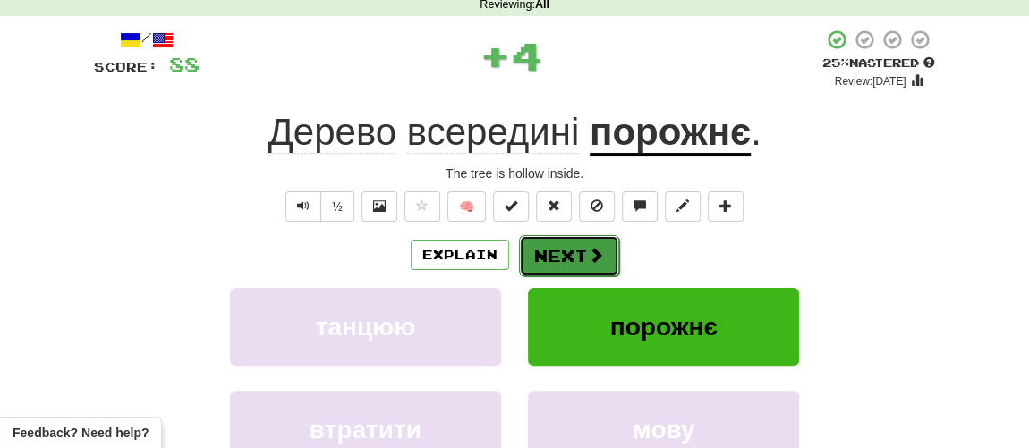
click at [569, 251] on button "Next" at bounding box center [569, 255] width 100 height 41
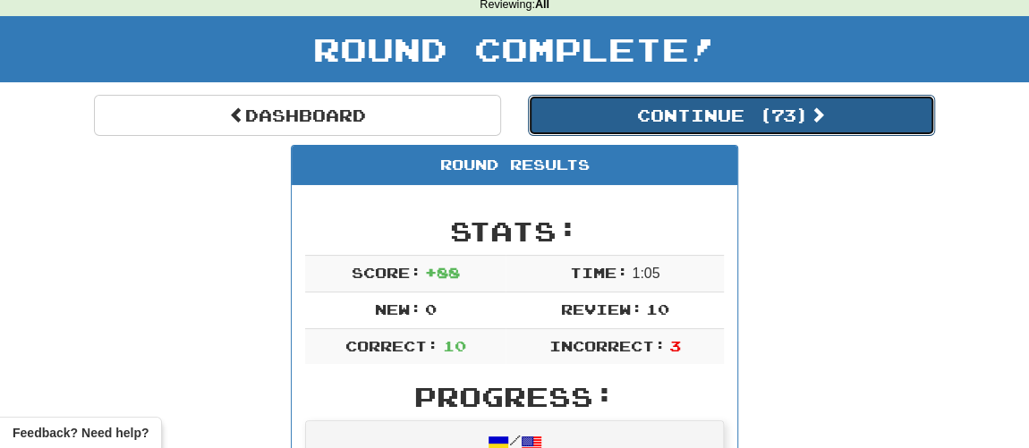
click at [599, 117] on button "Continue ( 73 )" at bounding box center [731, 115] width 407 height 41
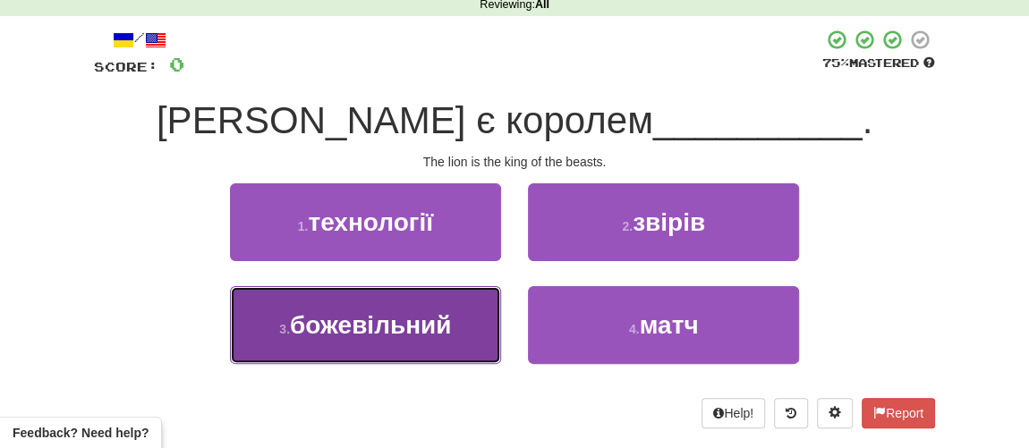
click at [364, 328] on span "божевільний" at bounding box center [370, 325] width 161 height 28
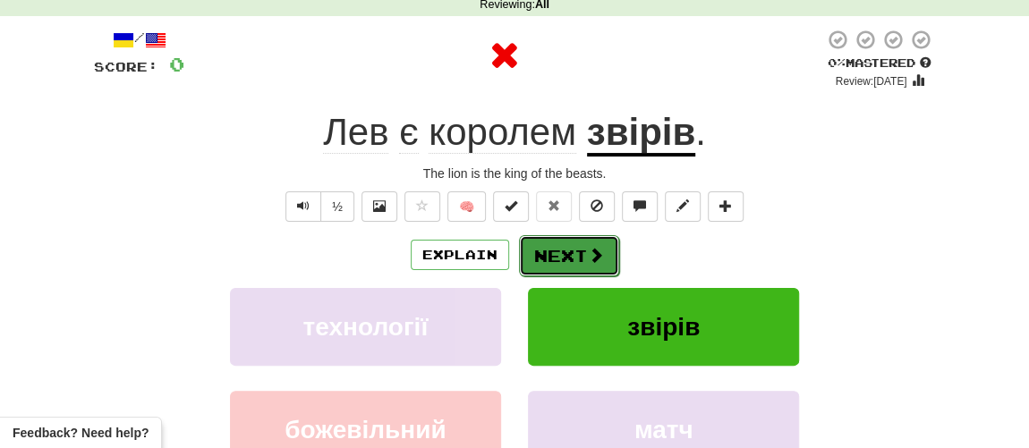
click at [564, 261] on button "Next" at bounding box center [569, 255] width 100 height 41
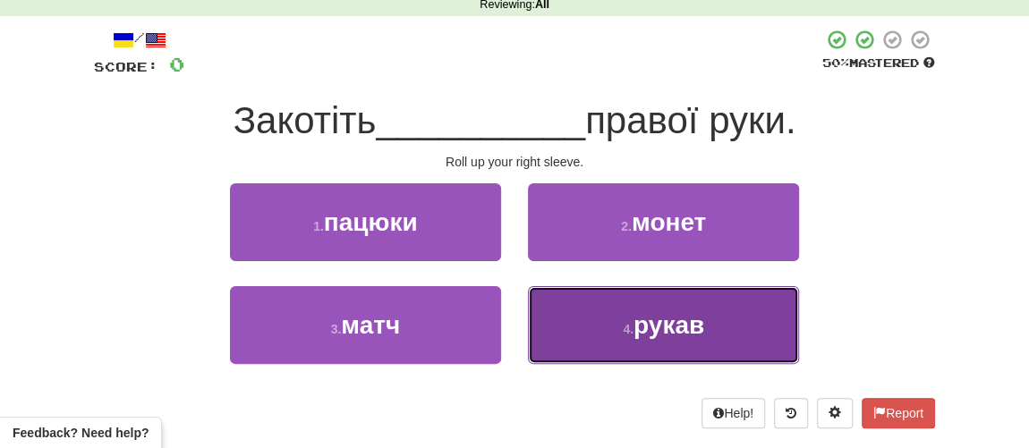
click at [649, 335] on span "рукав" at bounding box center [668, 325] width 71 height 28
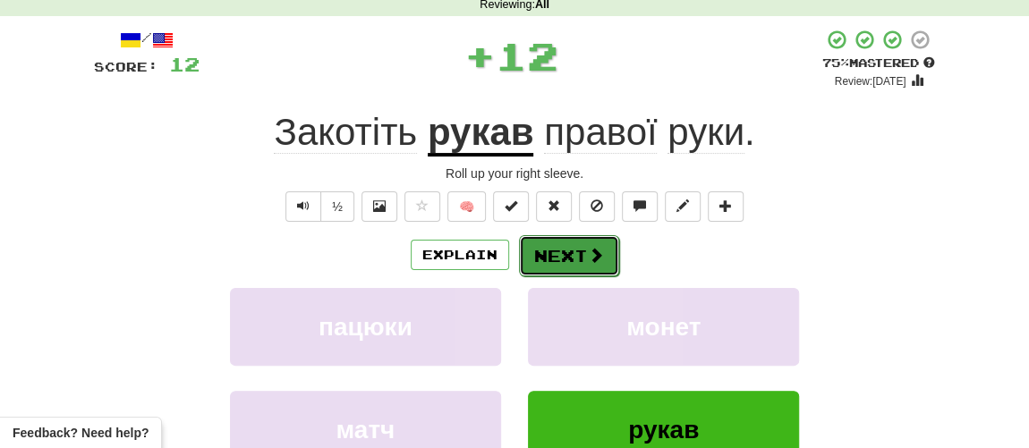
click at [582, 260] on button "Next" at bounding box center [569, 255] width 100 height 41
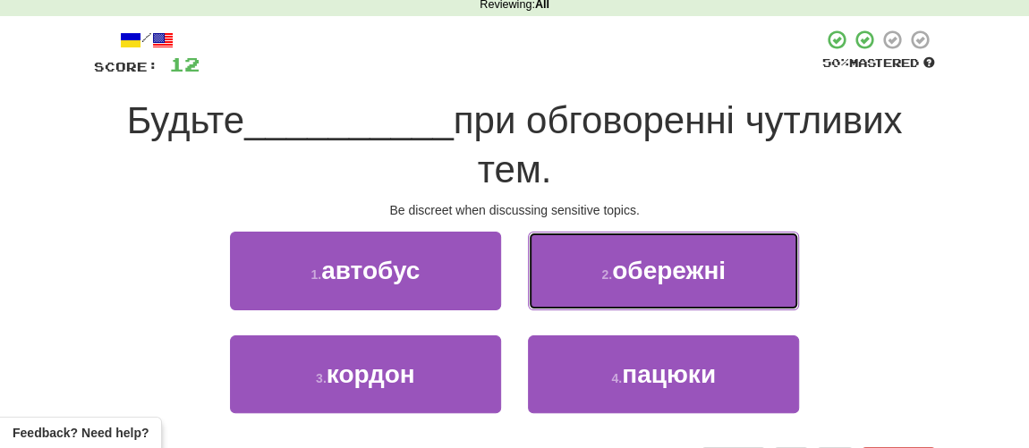
click at [629, 272] on span "обережні" at bounding box center [669, 271] width 114 height 28
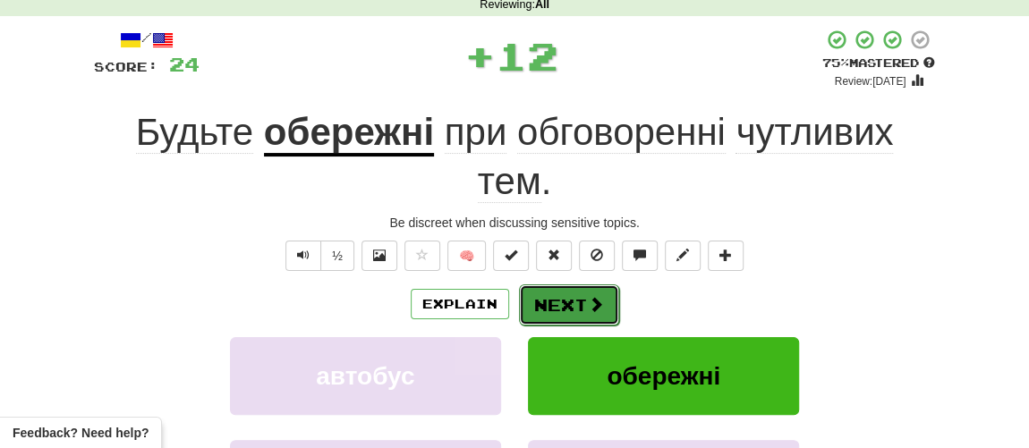
click at [557, 301] on button "Next" at bounding box center [569, 305] width 100 height 41
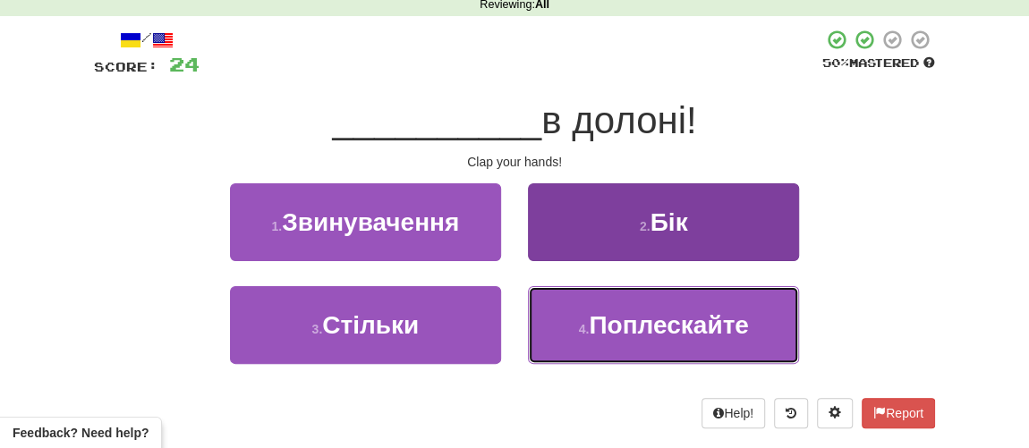
click at [639, 338] on button "4 . Поплескайте" at bounding box center [663, 325] width 271 height 78
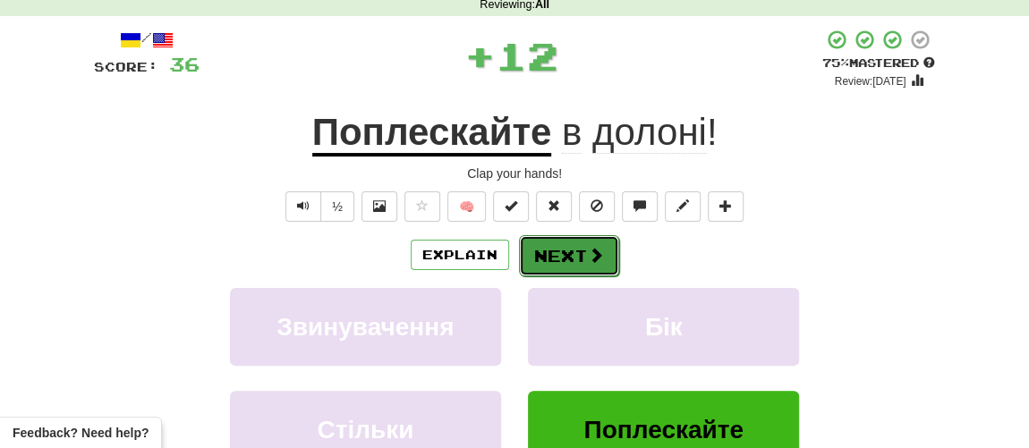
click at [575, 265] on button "Next" at bounding box center [569, 255] width 100 height 41
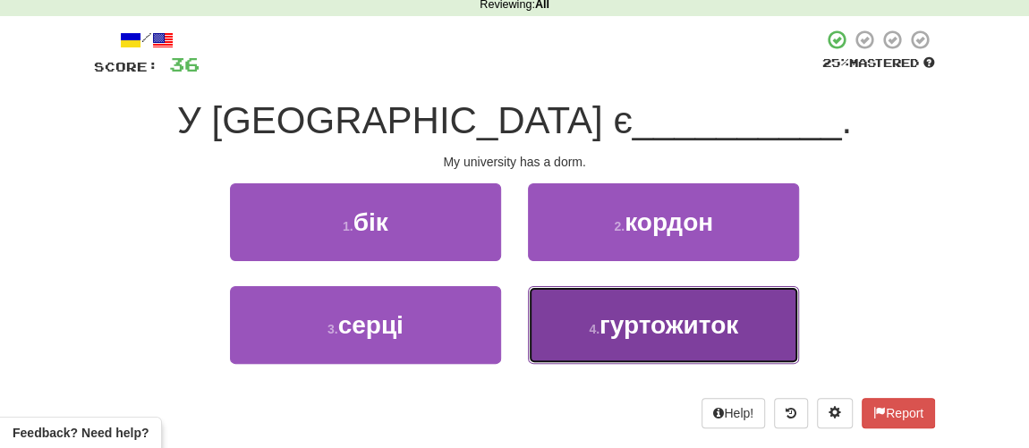
click at [602, 312] on span "гуртожиток" at bounding box center [668, 325] width 139 height 28
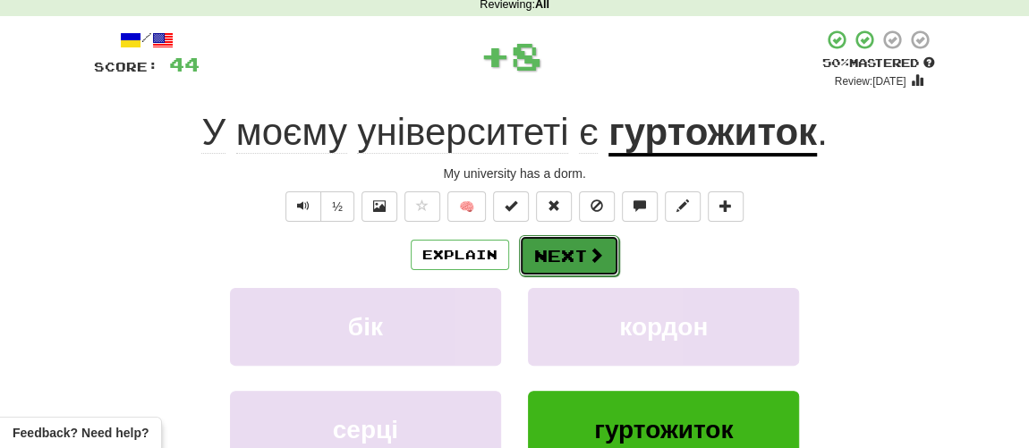
click at [532, 263] on button "Next" at bounding box center [569, 255] width 100 height 41
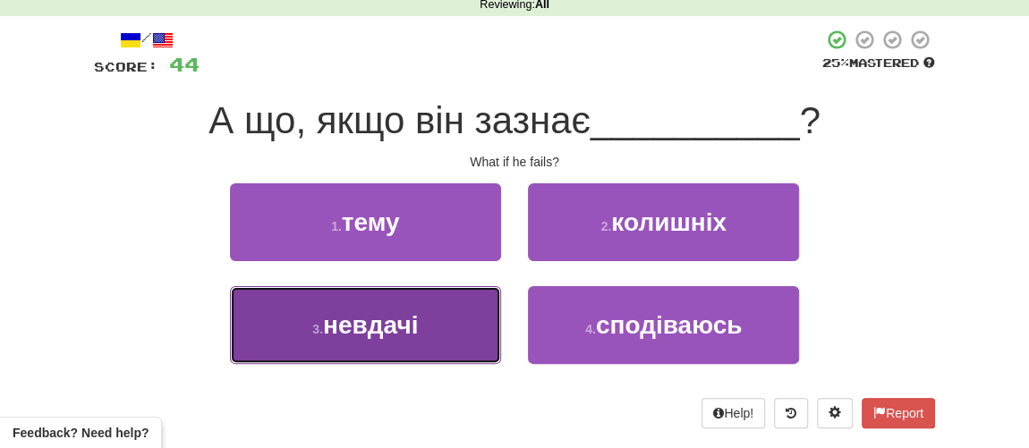
click at [410, 352] on button "3 . невдачі" at bounding box center [365, 325] width 271 height 78
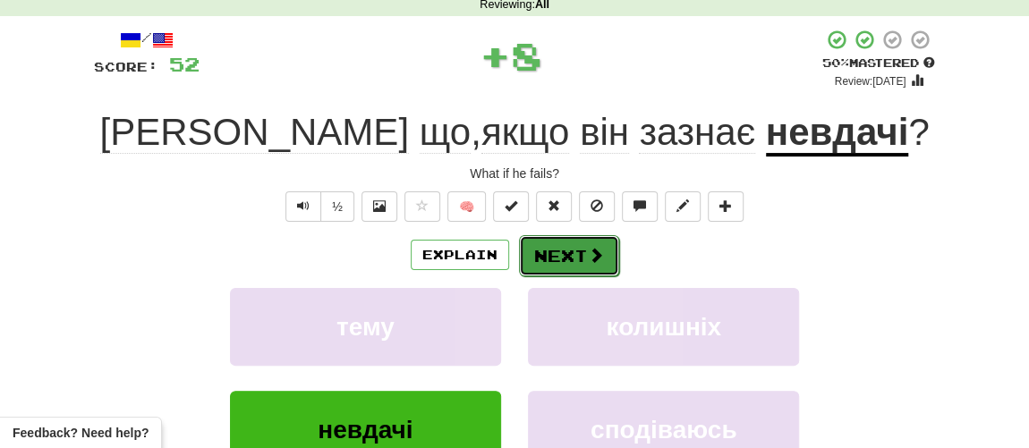
click at [577, 267] on button "Next" at bounding box center [569, 255] width 100 height 41
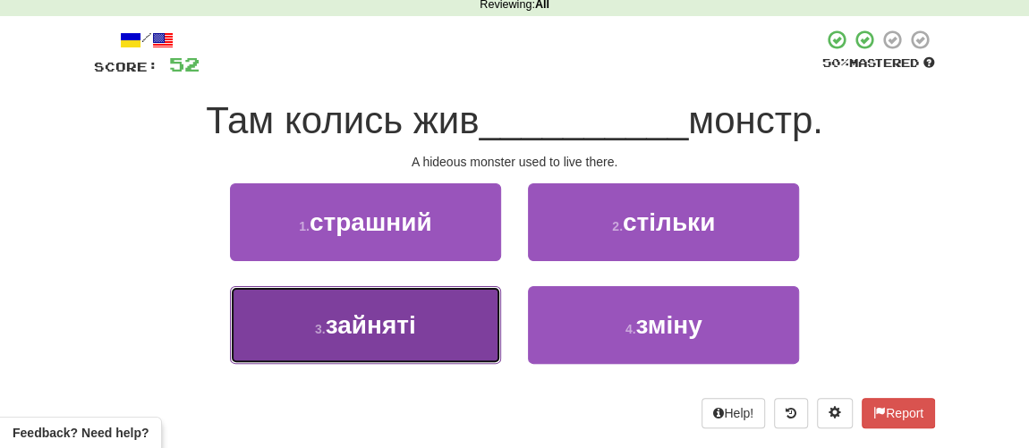
click at [411, 321] on span "зайняті" at bounding box center [371, 325] width 90 height 28
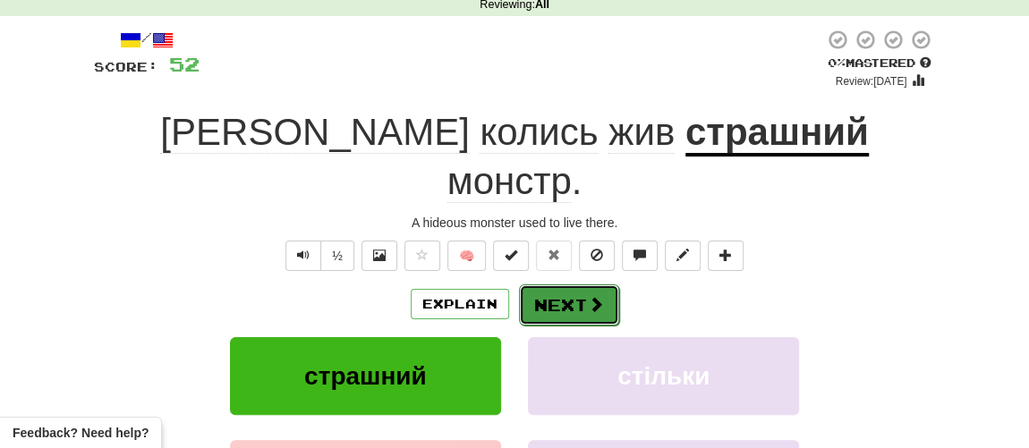
click at [561, 285] on button "Next" at bounding box center [569, 305] width 100 height 41
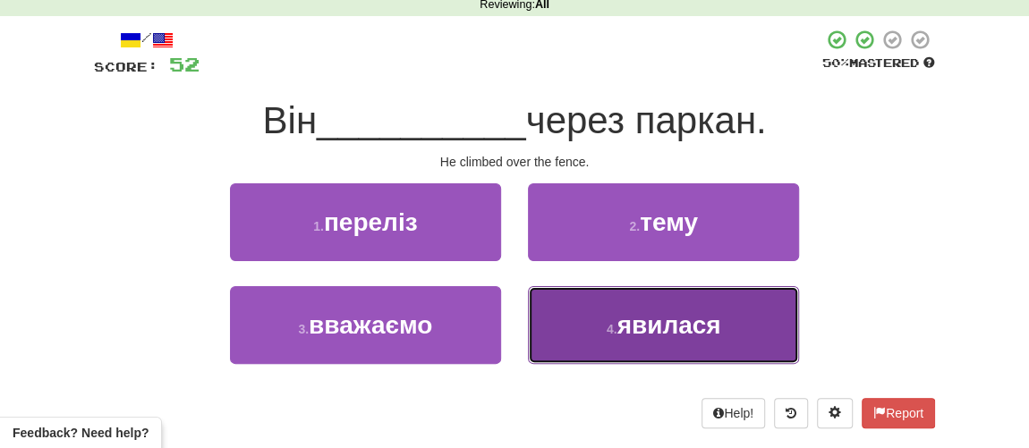
click at [625, 318] on span "явилася" at bounding box center [668, 325] width 104 height 28
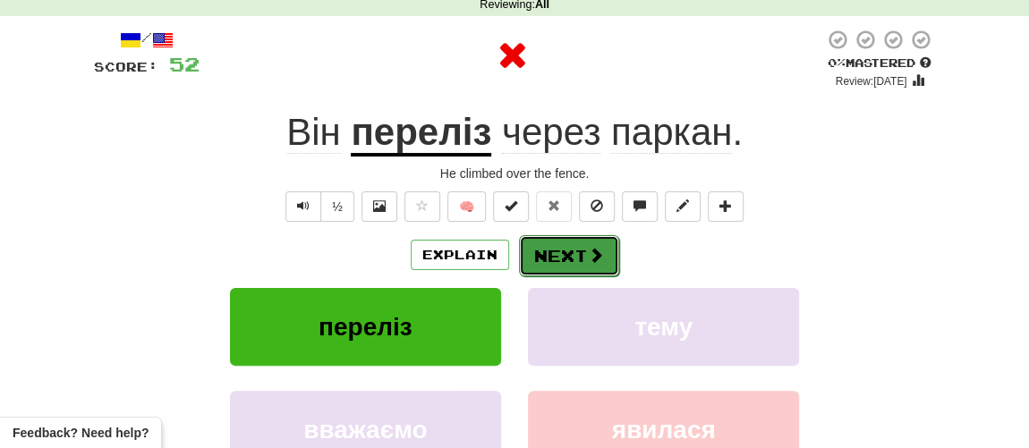
click at [589, 258] on span at bounding box center [596, 255] width 16 height 16
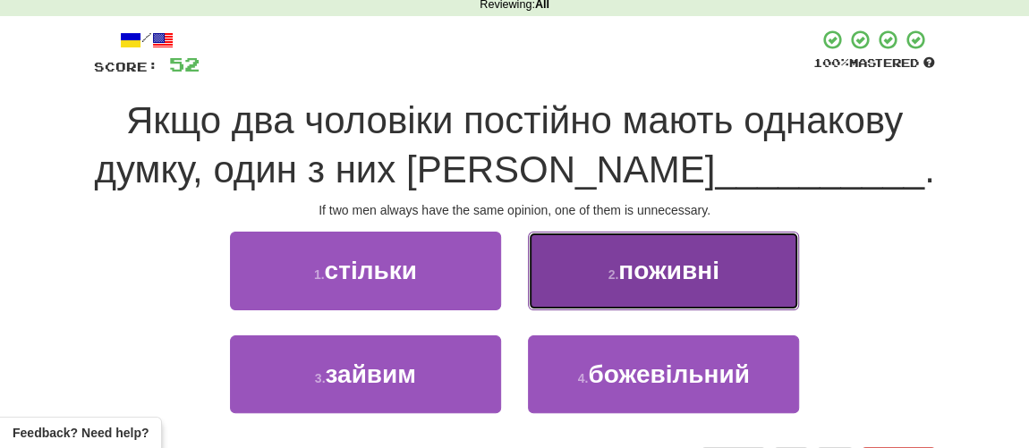
click at [573, 274] on button "2 . поживні" at bounding box center [663, 271] width 271 height 78
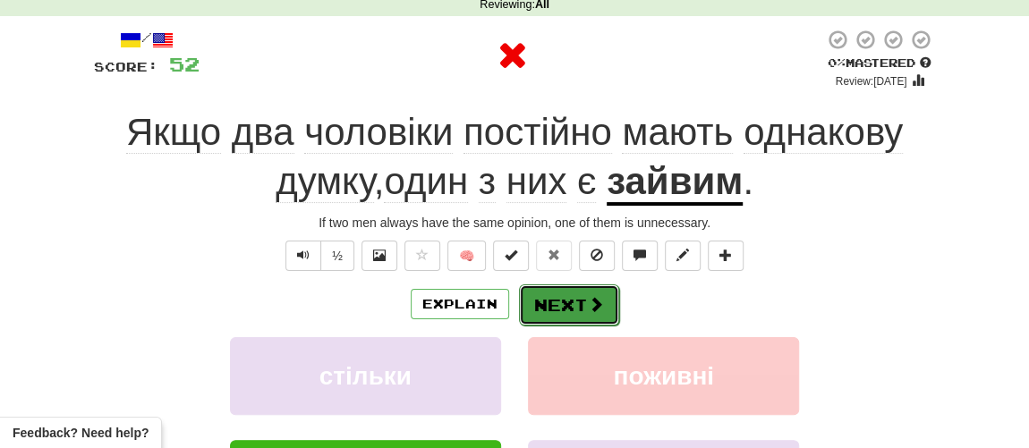
click at [548, 293] on button "Next" at bounding box center [569, 305] width 100 height 41
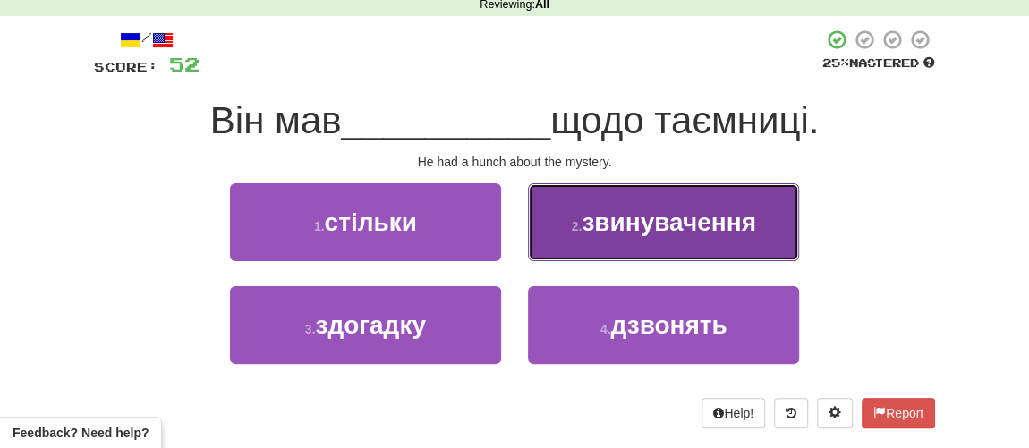
click at [659, 232] on span "звинувачення" at bounding box center [669, 222] width 174 height 28
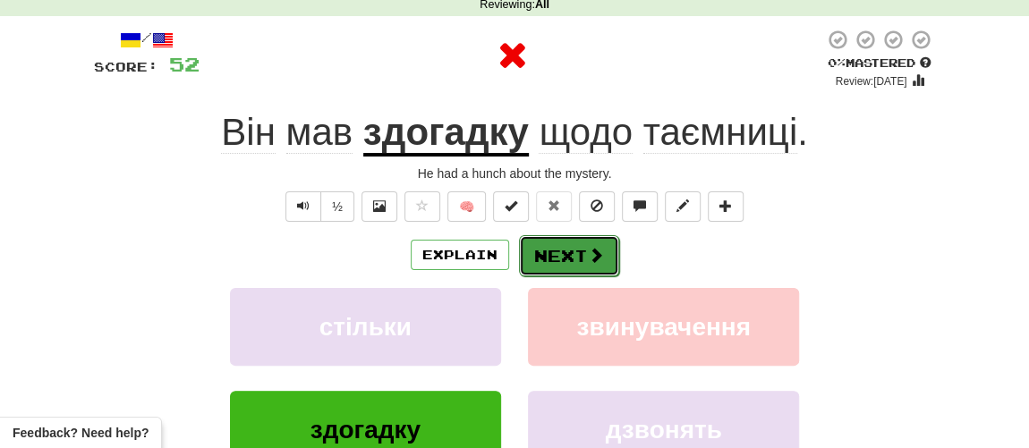
click at [585, 266] on button "Next" at bounding box center [569, 255] width 100 height 41
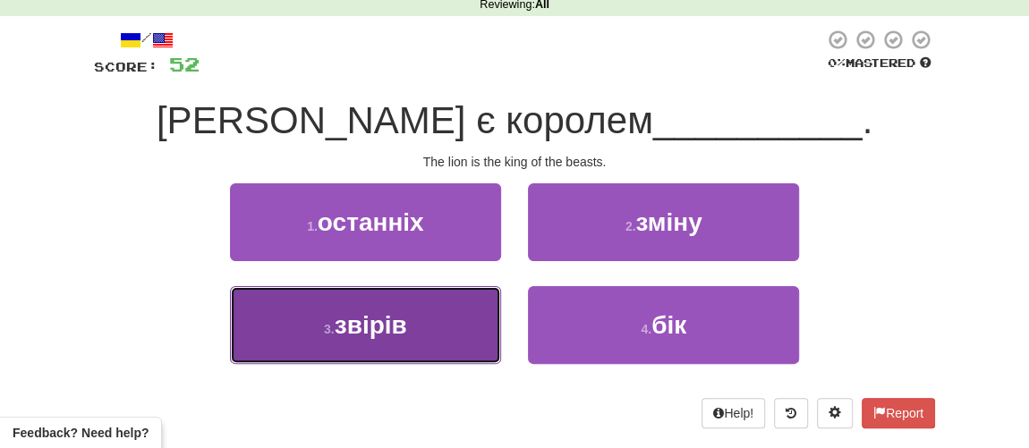
click at [400, 332] on span "звірів" at bounding box center [371, 325] width 72 height 28
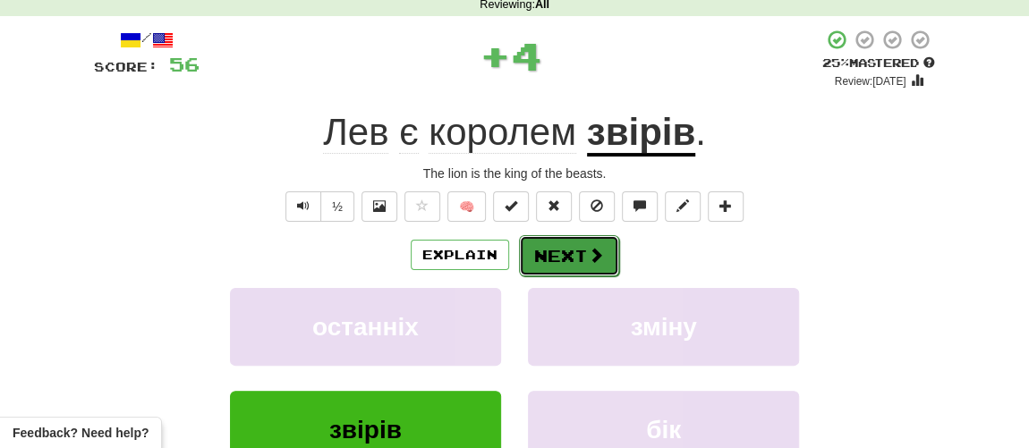
click at [575, 259] on button "Next" at bounding box center [569, 255] width 100 height 41
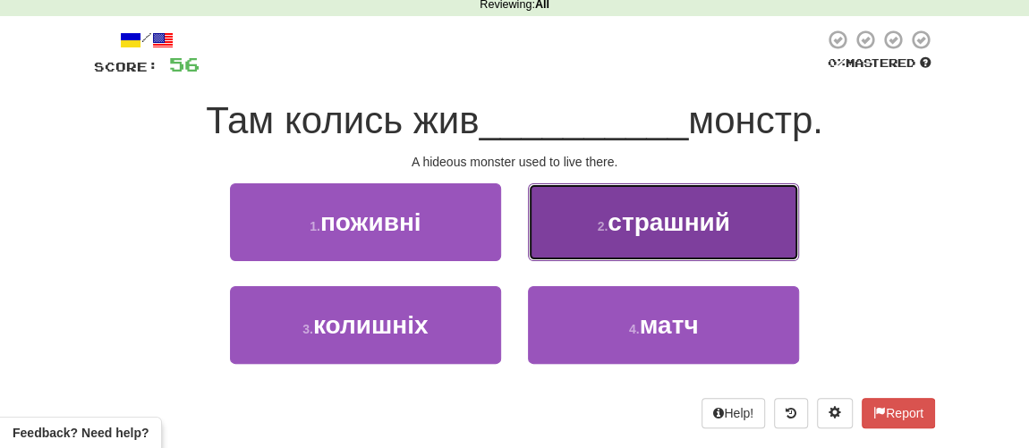
click at [641, 232] on span "страшний" at bounding box center [668, 222] width 123 height 28
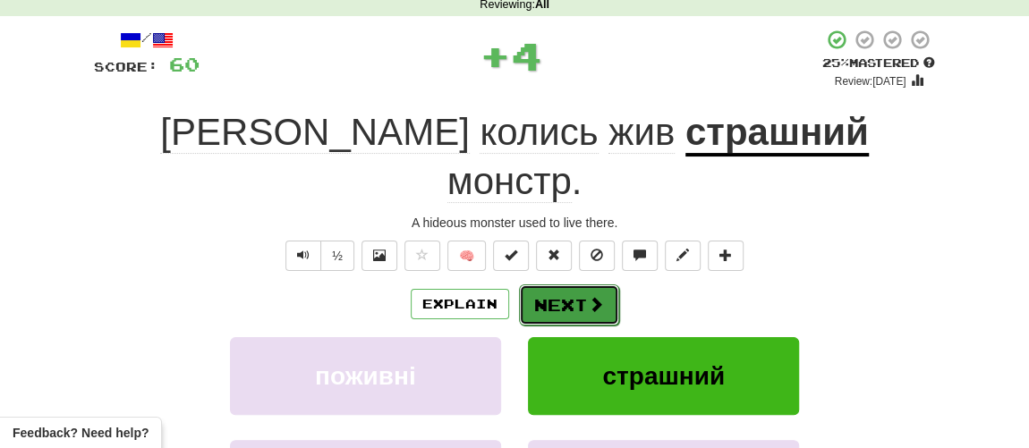
click at [589, 296] on span at bounding box center [596, 304] width 16 height 16
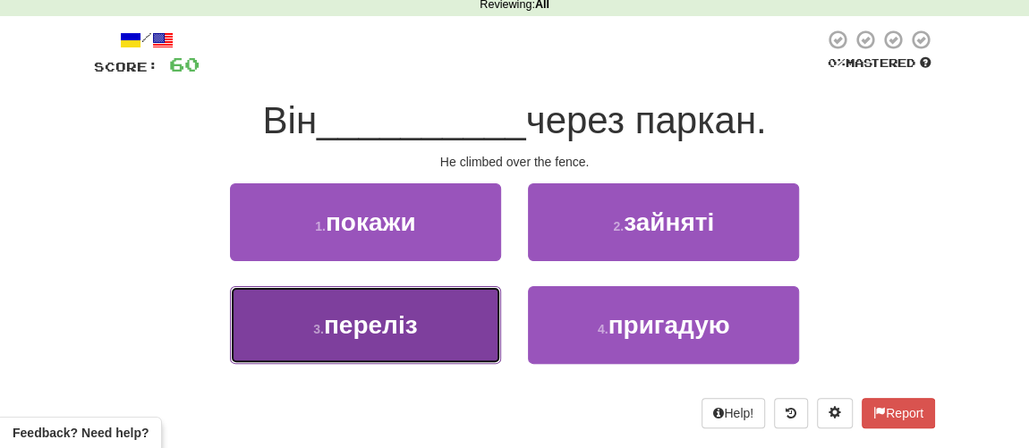
click at [386, 331] on span "переліз" at bounding box center [371, 325] width 94 height 28
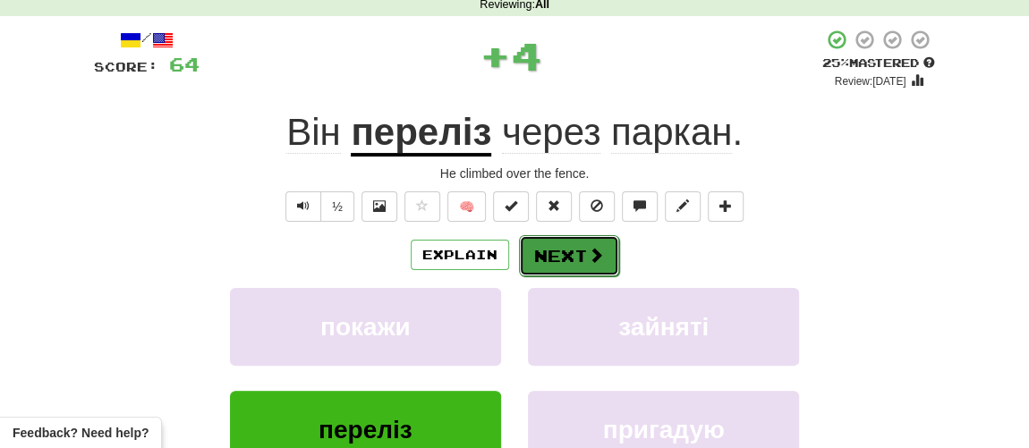
click at [590, 254] on span at bounding box center [596, 255] width 16 height 16
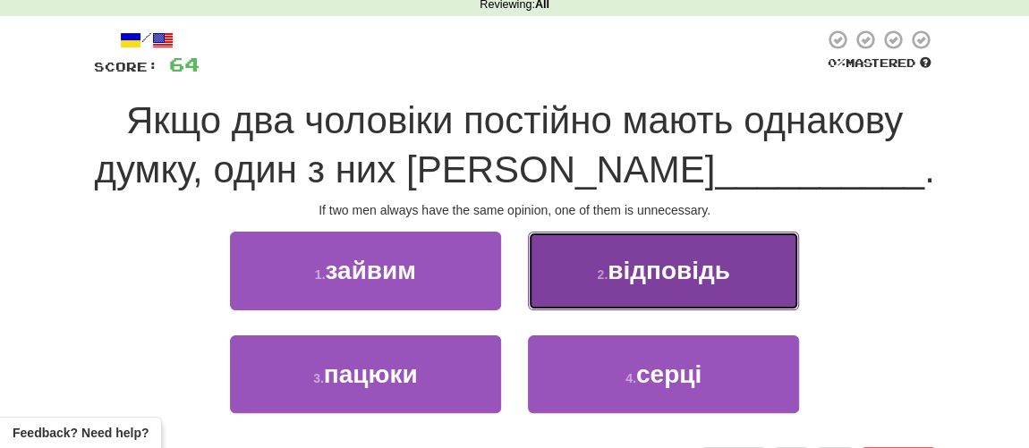
click at [607, 273] on small "2 ." at bounding box center [602, 275] width 11 height 14
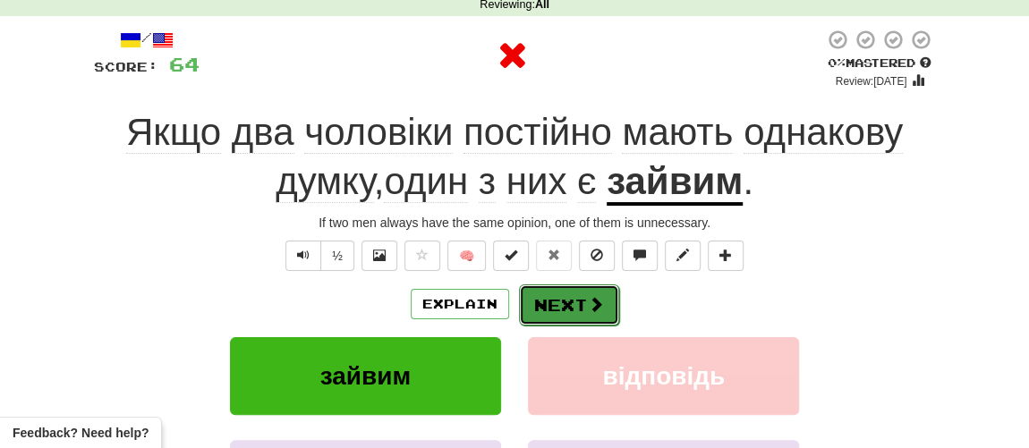
click at [568, 290] on button "Next" at bounding box center [569, 305] width 100 height 41
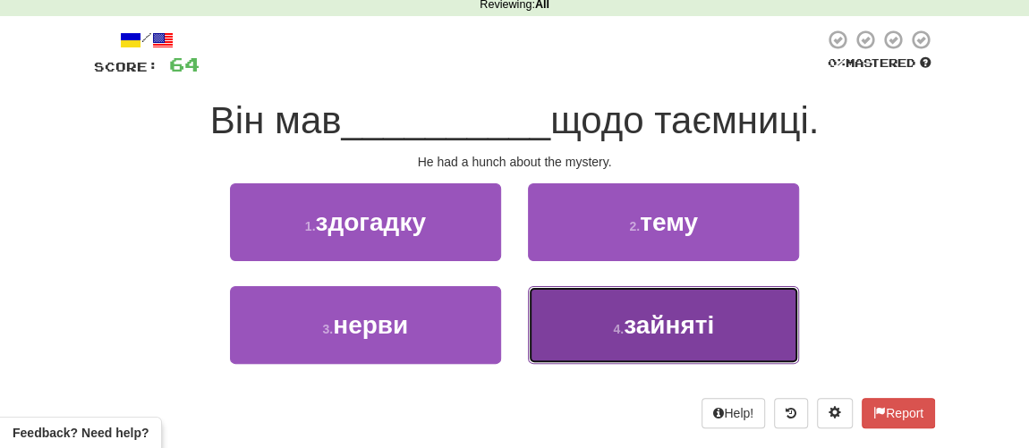
click at [627, 319] on span "зайняті" at bounding box center [669, 325] width 90 height 28
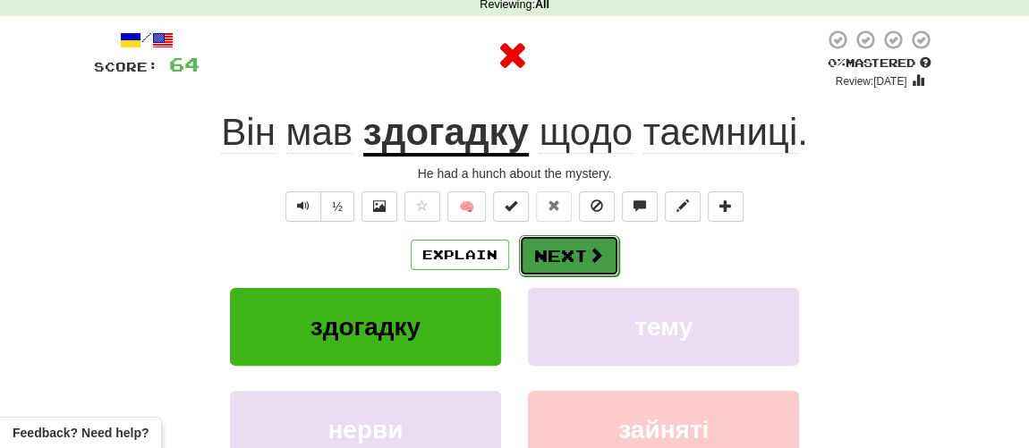
click at [582, 241] on button "Next" at bounding box center [569, 255] width 100 height 41
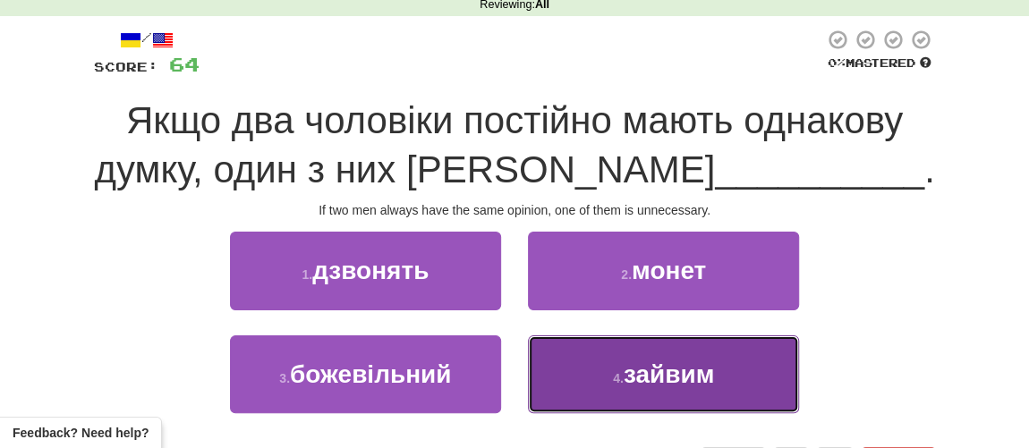
click at [638, 369] on span "зайвим" at bounding box center [669, 375] width 90 height 28
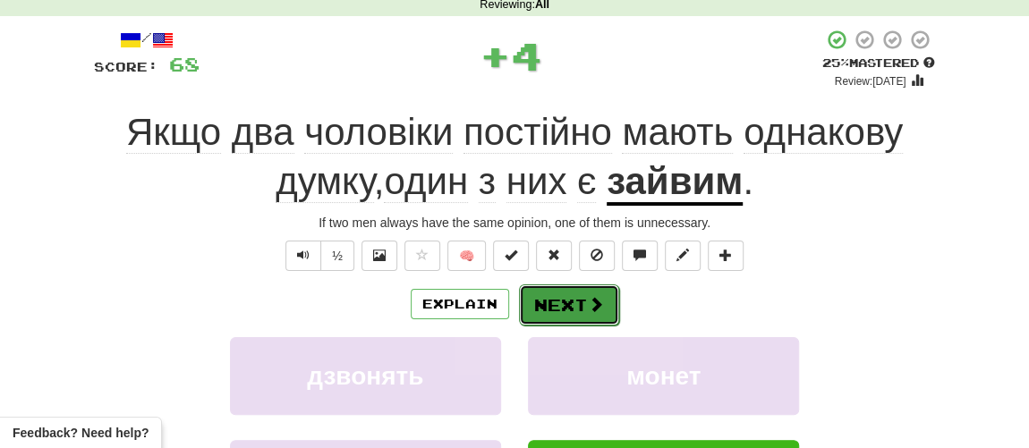
click at [588, 303] on span at bounding box center [596, 304] width 16 height 16
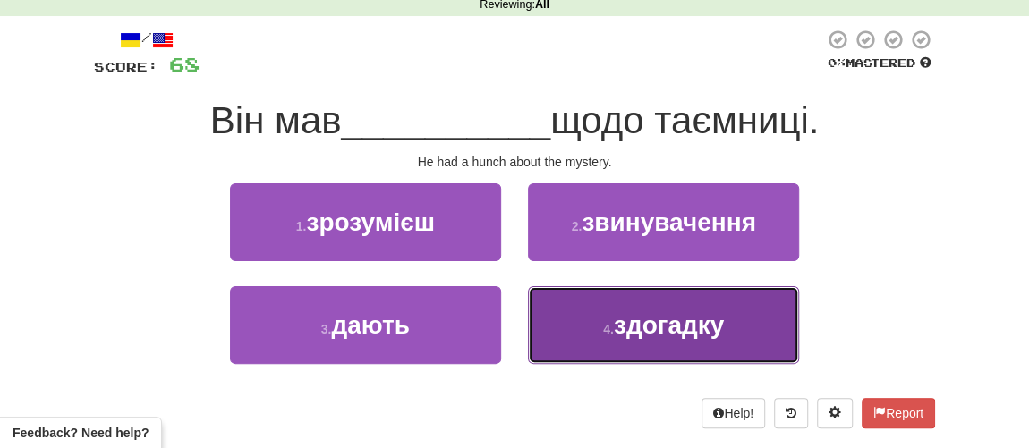
click at [630, 324] on span "здогадку" at bounding box center [669, 325] width 110 height 28
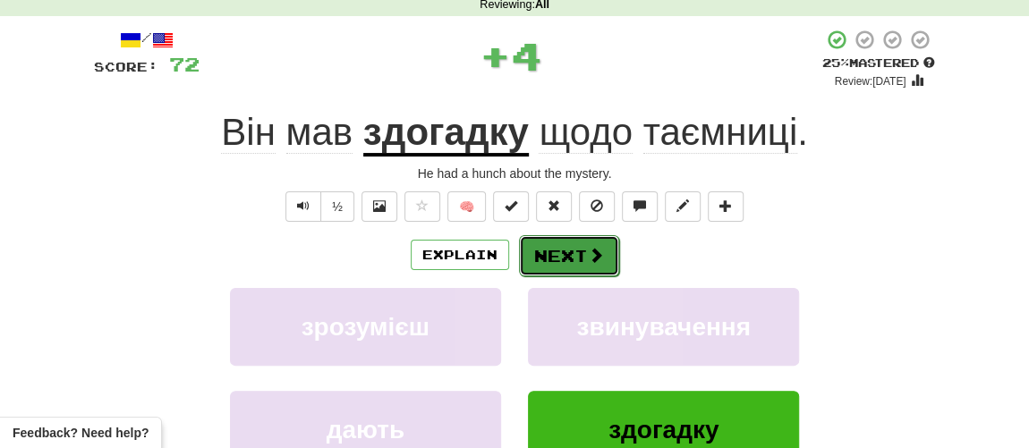
click at [575, 254] on button "Next" at bounding box center [569, 255] width 100 height 41
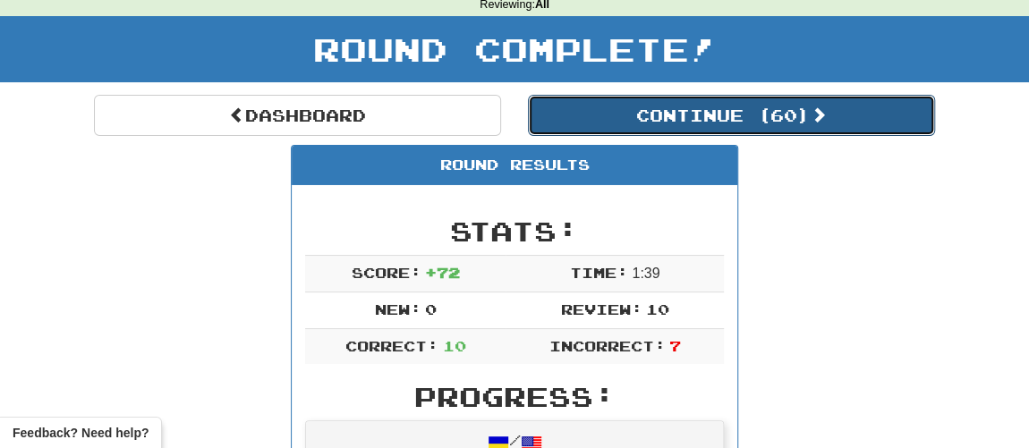
click at [714, 112] on button "Continue ( 60 )" at bounding box center [731, 115] width 407 height 41
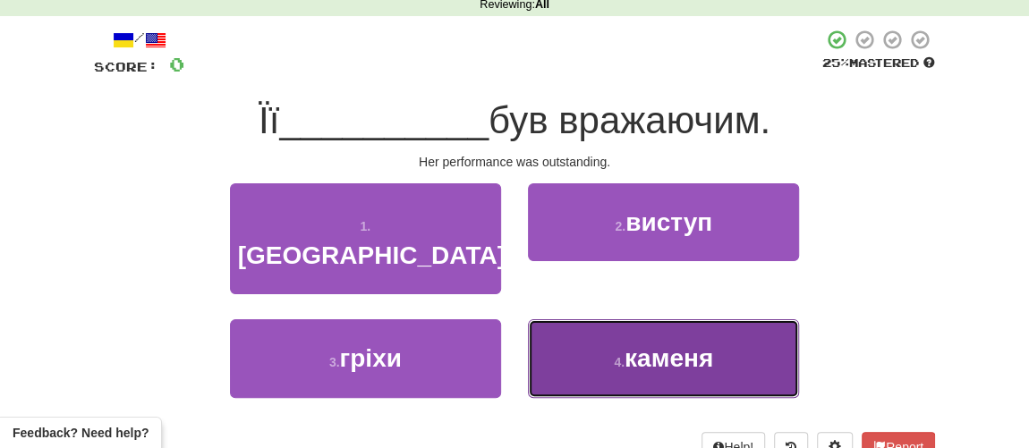
click at [614, 355] on small "4 ." at bounding box center [619, 362] width 11 height 14
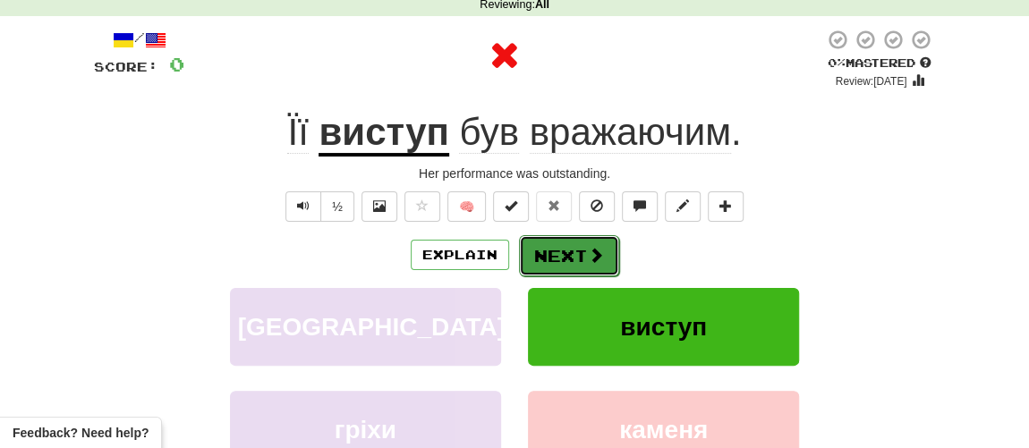
click at [559, 258] on button "Next" at bounding box center [569, 255] width 100 height 41
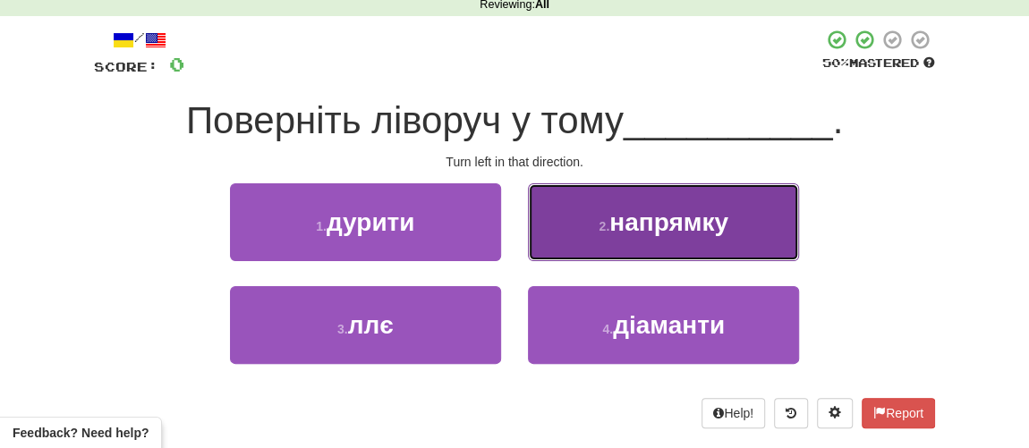
click at [603, 246] on button "2 . напрямку" at bounding box center [663, 222] width 271 height 78
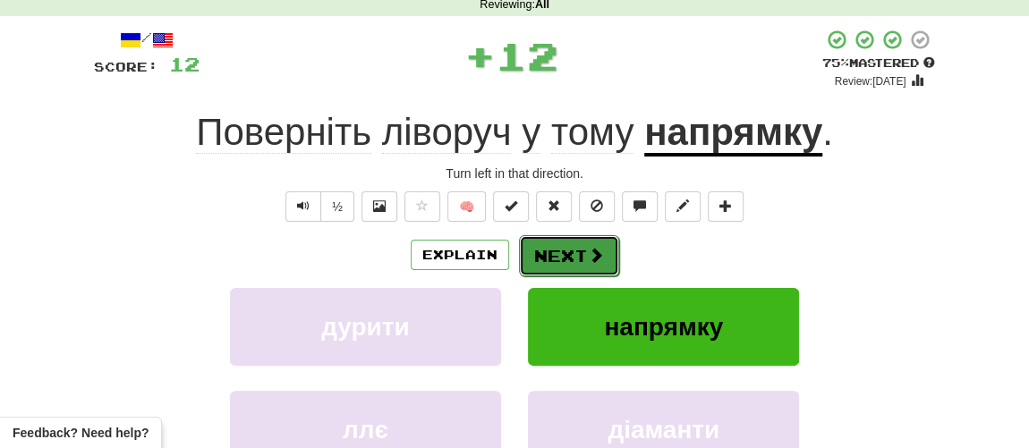
click at [573, 257] on button "Next" at bounding box center [569, 255] width 100 height 41
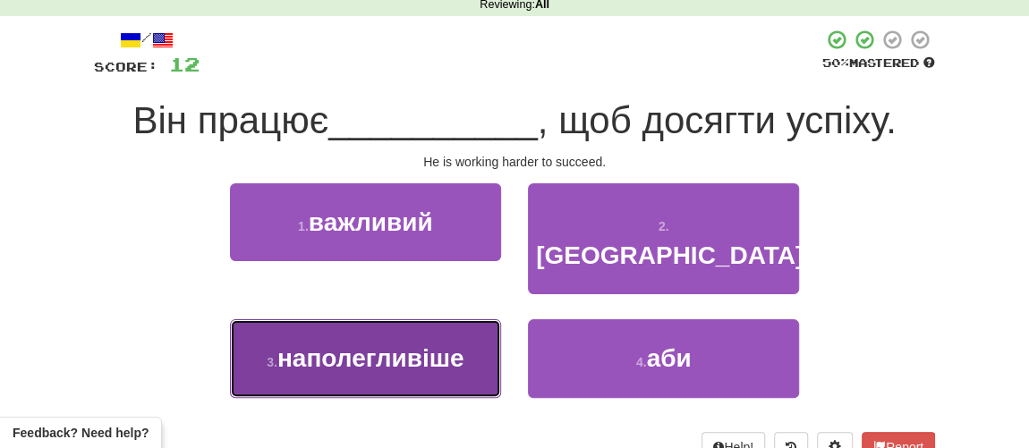
click at [378, 344] on span "наполегливіше" at bounding box center [370, 358] width 187 height 28
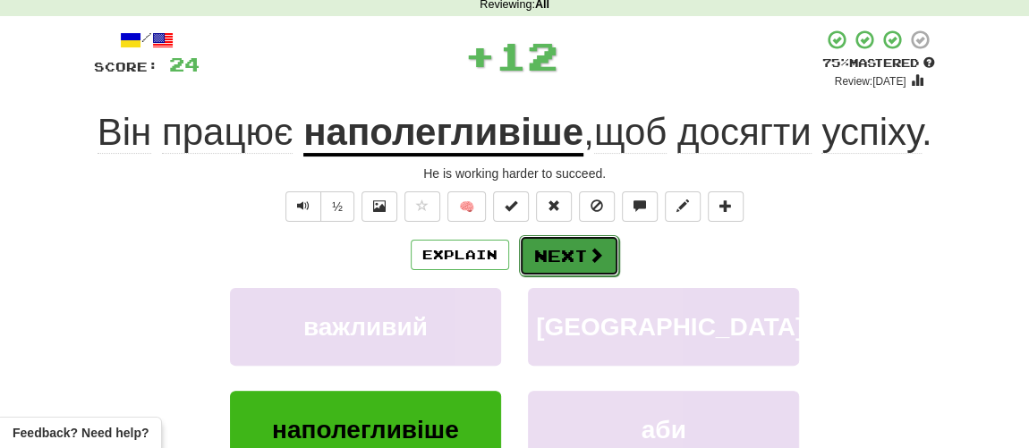
click at [568, 276] on button "Next" at bounding box center [569, 255] width 100 height 41
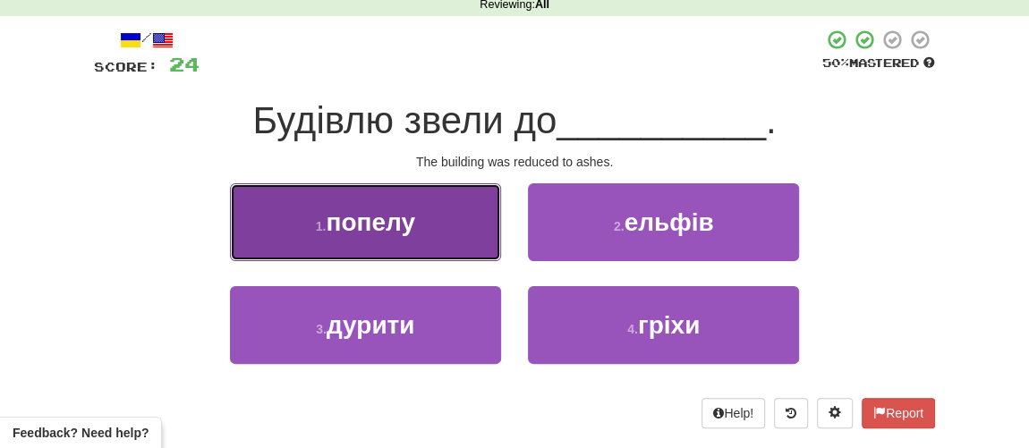
click at [404, 218] on span "попелу" at bounding box center [370, 222] width 89 height 28
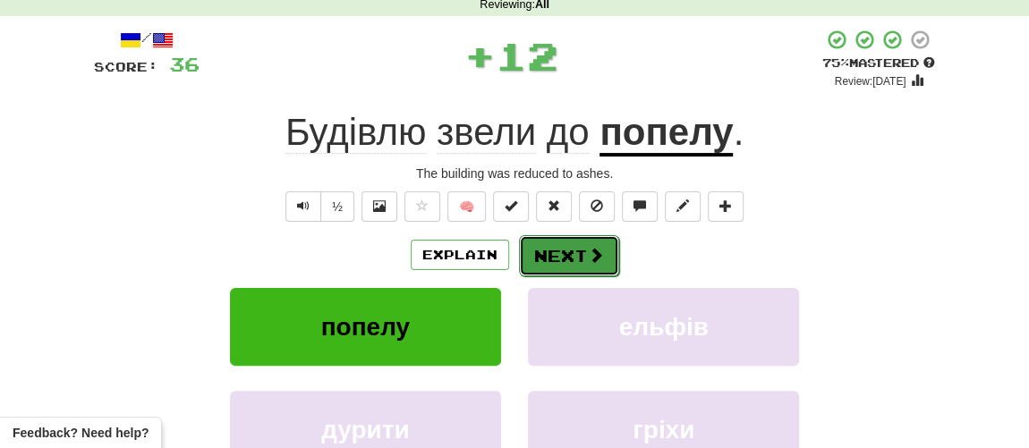
click at [564, 256] on button "Next" at bounding box center [569, 255] width 100 height 41
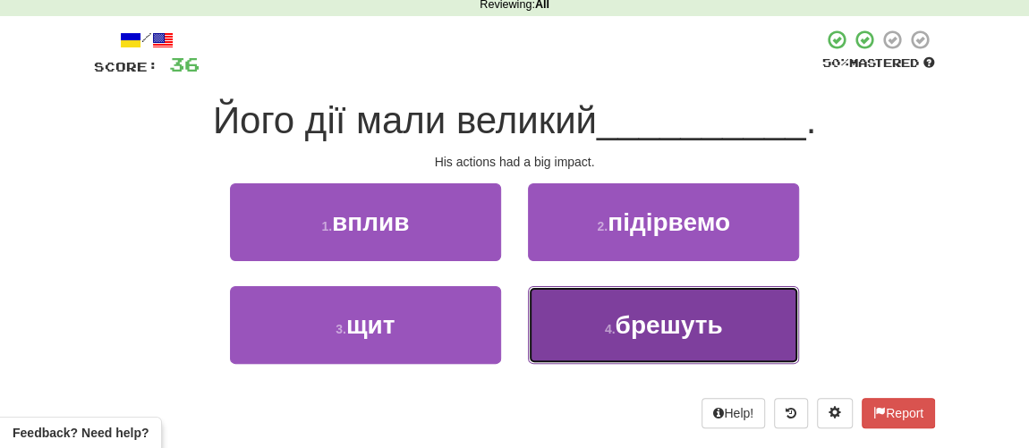
click at [622, 337] on button "4 . брешуть" at bounding box center [663, 325] width 271 height 78
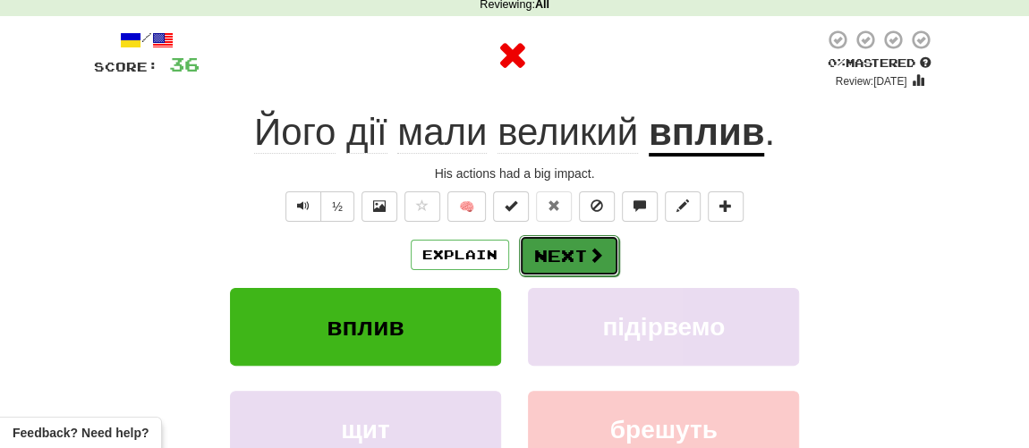
click at [581, 256] on button "Next" at bounding box center [569, 255] width 100 height 41
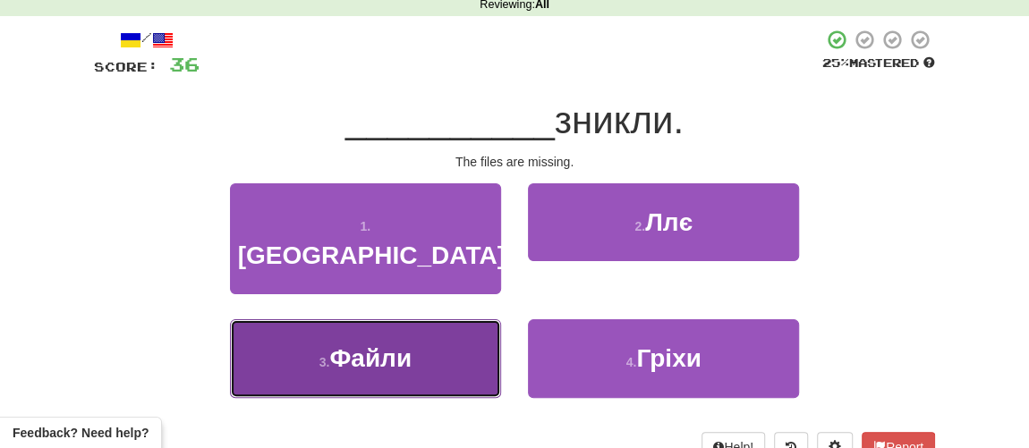
click at [403, 344] on span "Файли" at bounding box center [370, 358] width 82 height 28
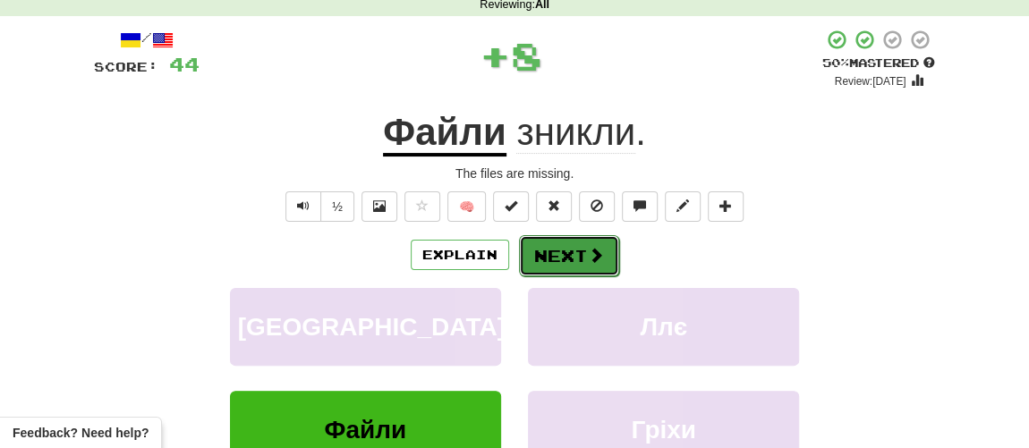
click at [558, 259] on button "Next" at bounding box center [569, 255] width 100 height 41
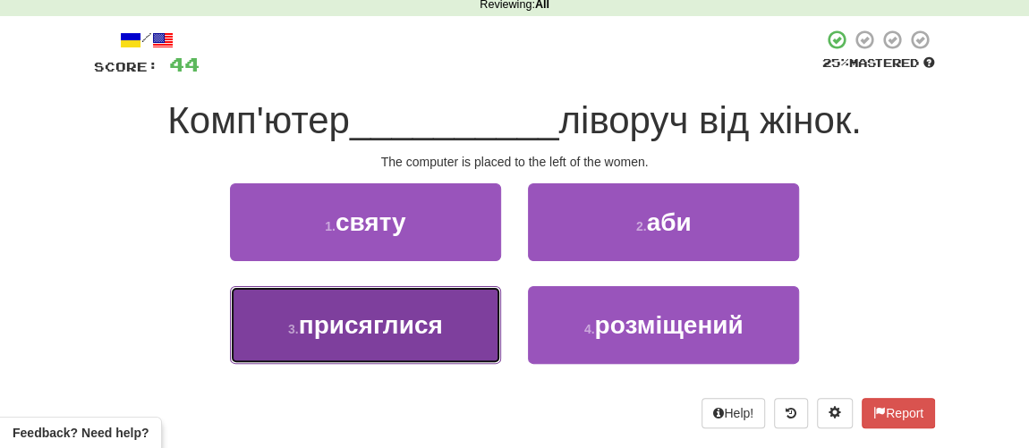
click at [403, 325] on span "присяглися" at bounding box center [371, 325] width 144 height 28
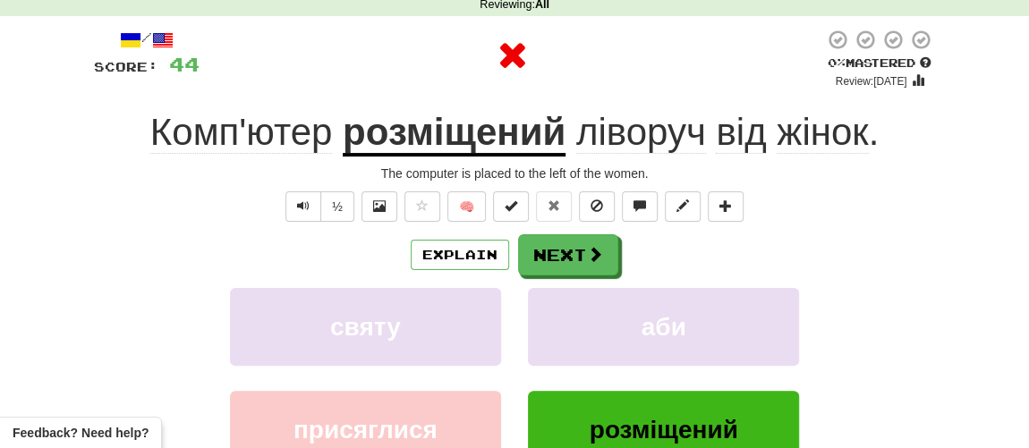
click at [607, 276] on div "Explain Next святу аби присяглися розміщений Learn more: святу аби присяглися р…" at bounding box center [514, 377] width 841 height 287
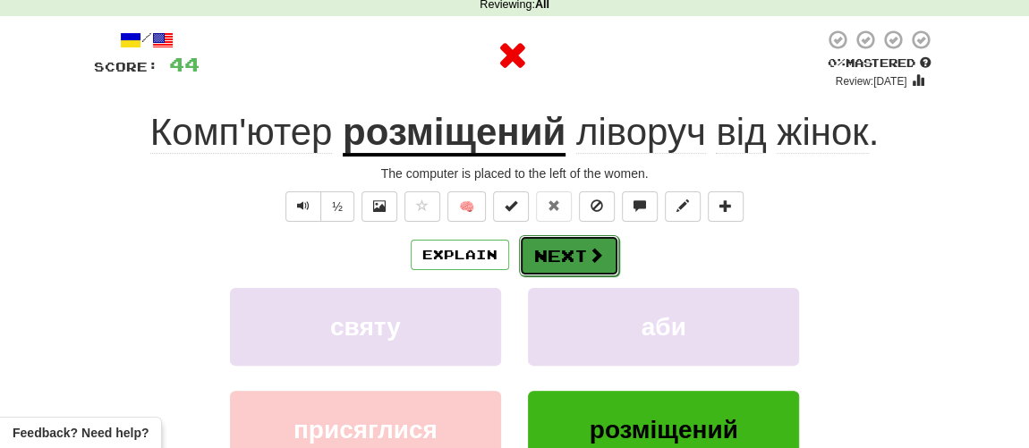
click at [584, 268] on button "Next" at bounding box center [569, 255] width 100 height 41
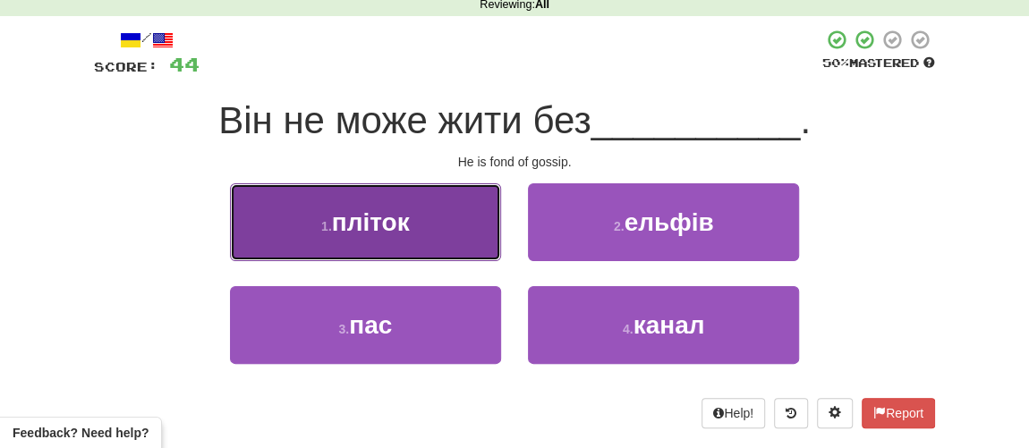
click at [435, 232] on button "1 . пліток" at bounding box center [365, 222] width 271 height 78
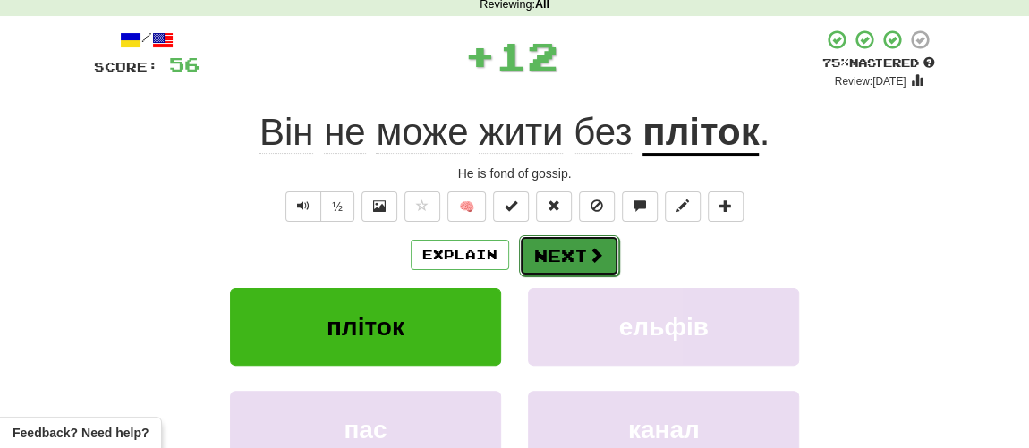
click at [555, 259] on button "Next" at bounding box center [569, 255] width 100 height 41
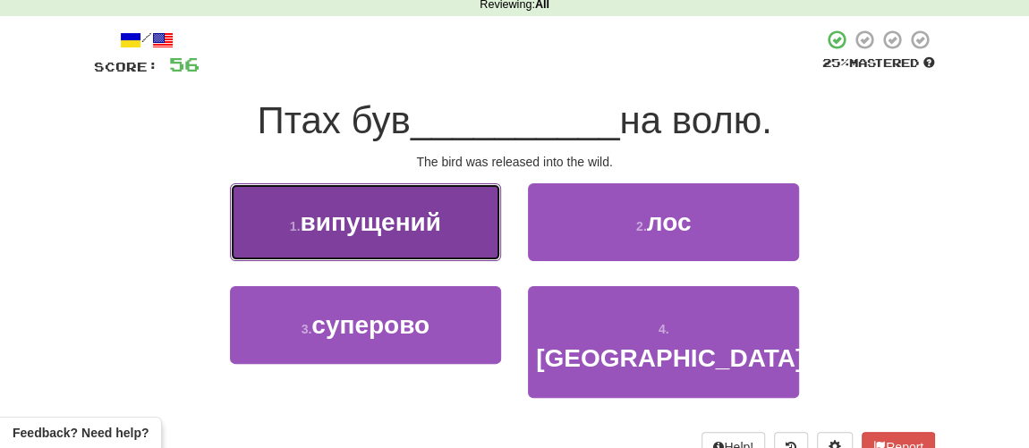
click at [412, 226] on span "випущений" at bounding box center [370, 222] width 140 height 28
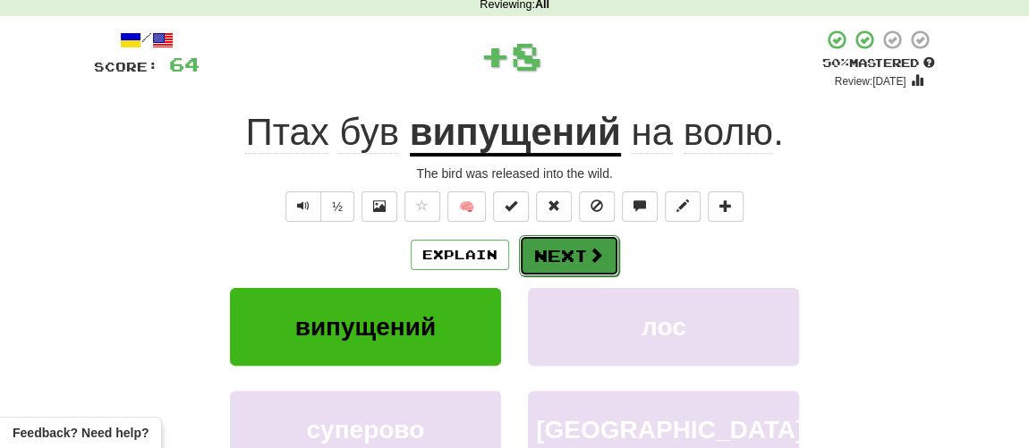
click at [568, 258] on button "Next" at bounding box center [569, 255] width 100 height 41
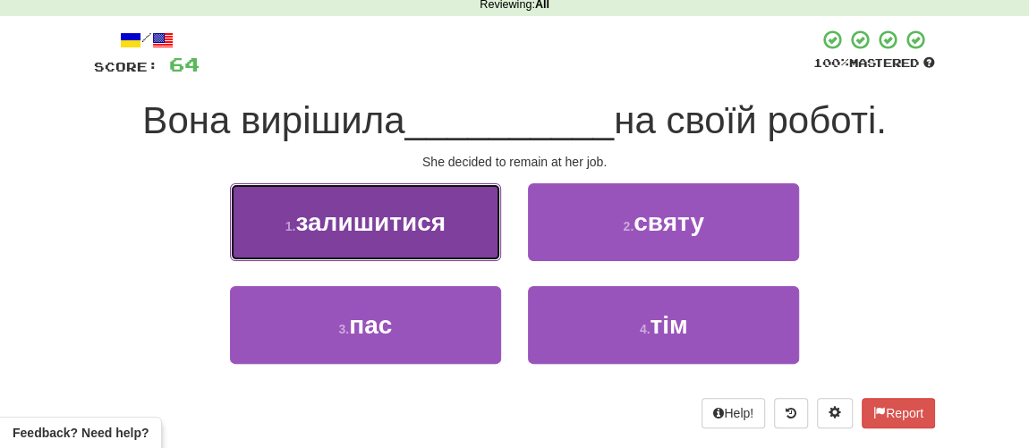
click at [439, 243] on button "1 . залишитися" at bounding box center [365, 222] width 271 height 78
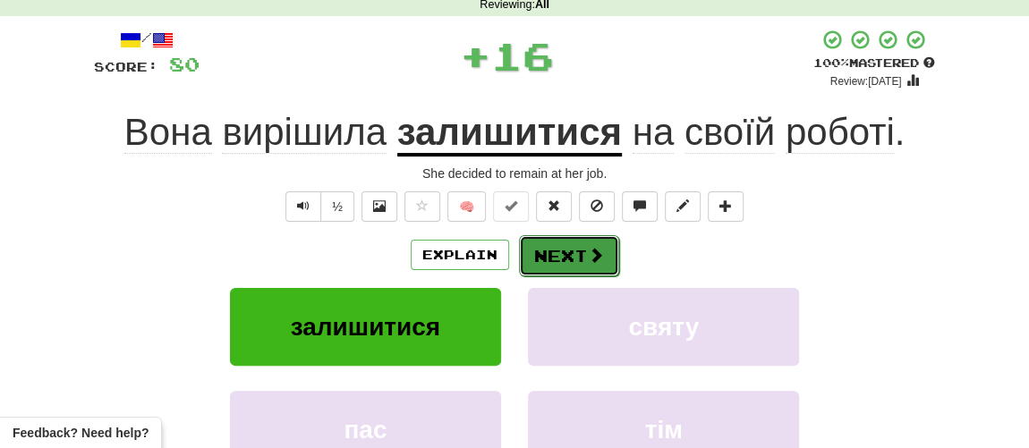
click at [554, 259] on button "Next" at bounding box center [569, 255] width 100 height 41
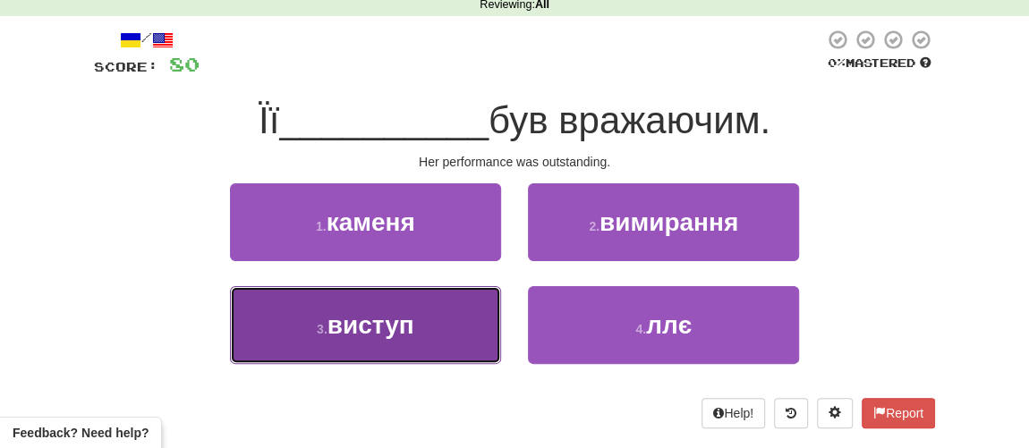
click at [378, 322] on span "виступ" at bounding box center [370, 325] width 87 height 28
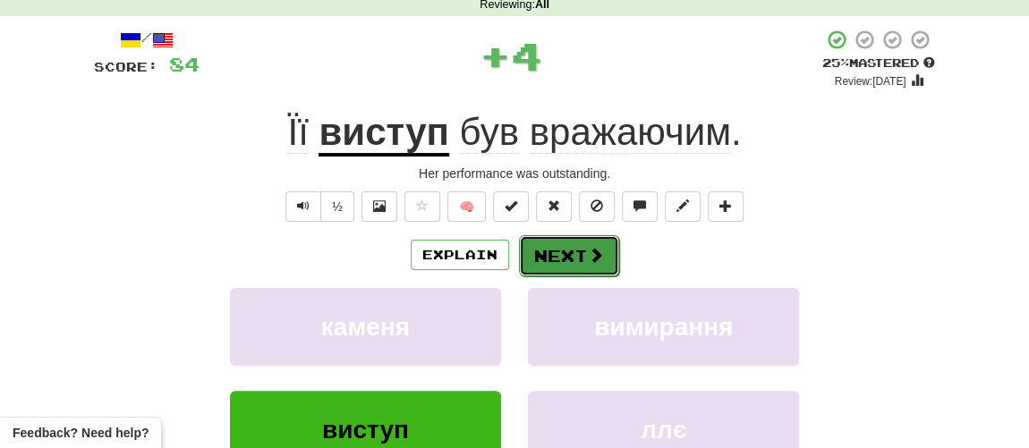
click at [582, 255] on button "Next" at bounding box center [569, 255] width 100 height 41
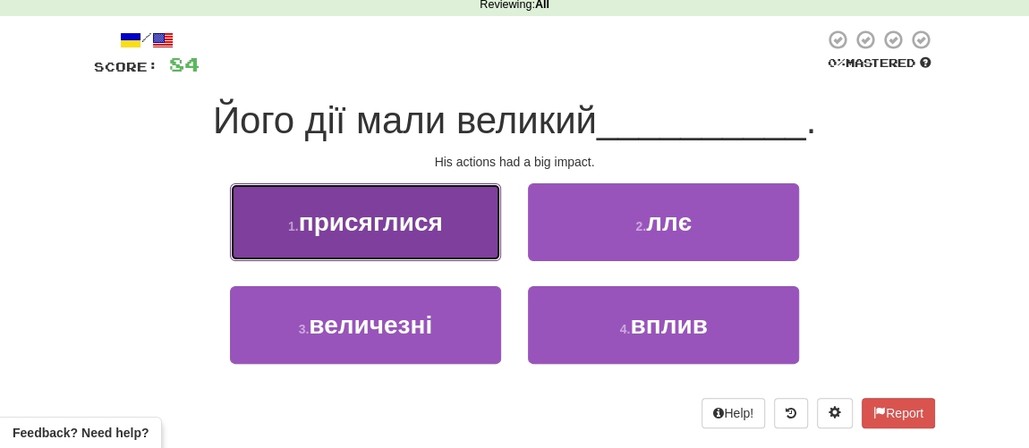
click at [420, 227] on span "присяглися" at bounding box center [371, 222] width 144 height 28
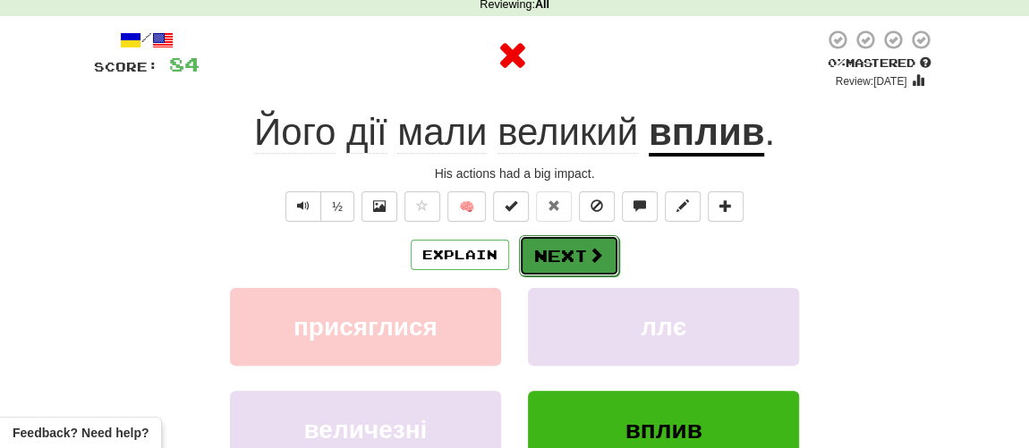
click at [542, 259] on button "Next" at bounding box center [569, 255] width 100 height 41
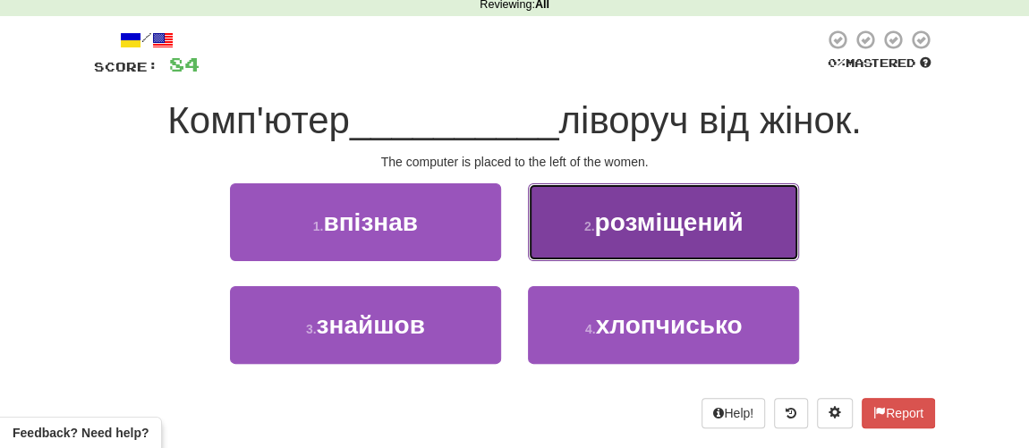
click at [652, 238] on button "2 . розміщений" at bounding box center [663, 222] width 271 height 78
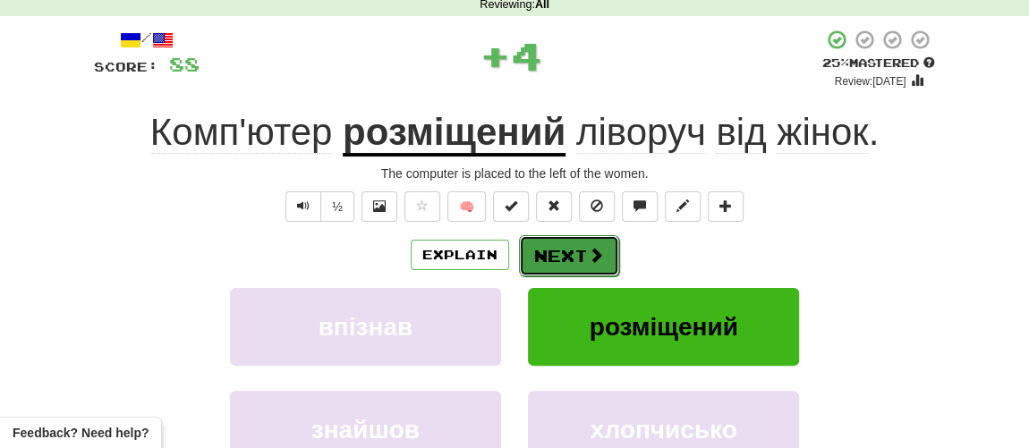
click at [574, 257] on button "Next" at bounding box center [569, 255] width 100 height 41
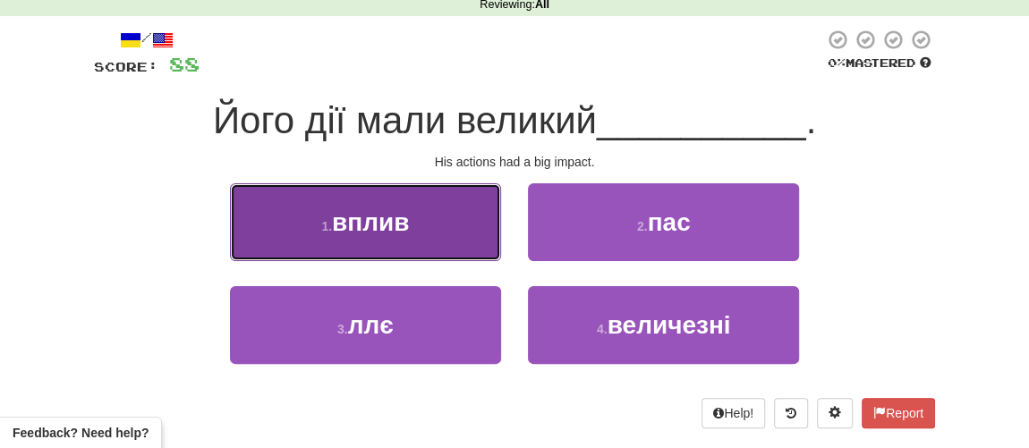
click at [354, 225] on span "вплив" at bounding box center [370, 222] width 77 height 28
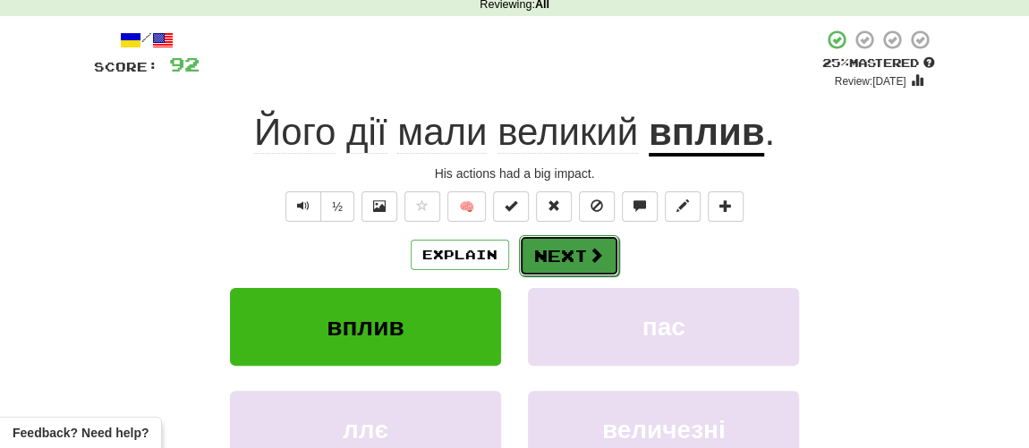
click at [563, 258] on button "Next" at bounding box center [569, 255] width 100 height 41
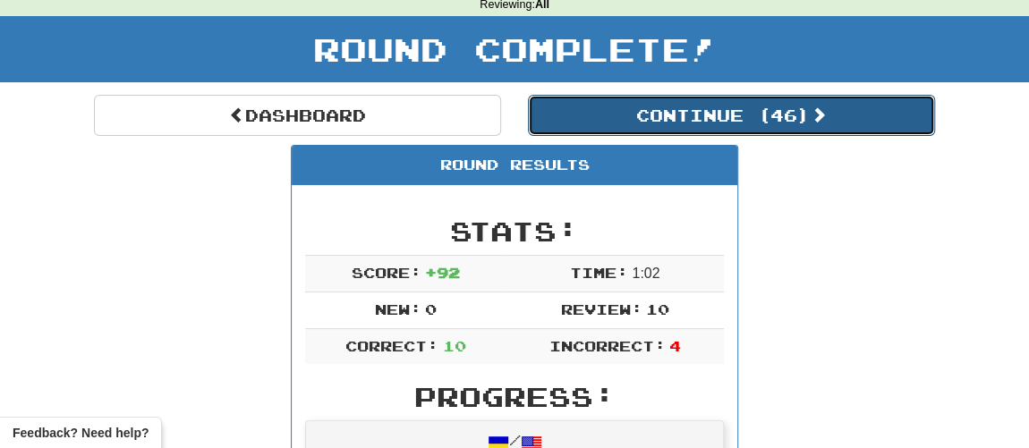
click at [629, 119] on button "Continue ( 46 )" at bounding box center [731, 115] width 407 height 41
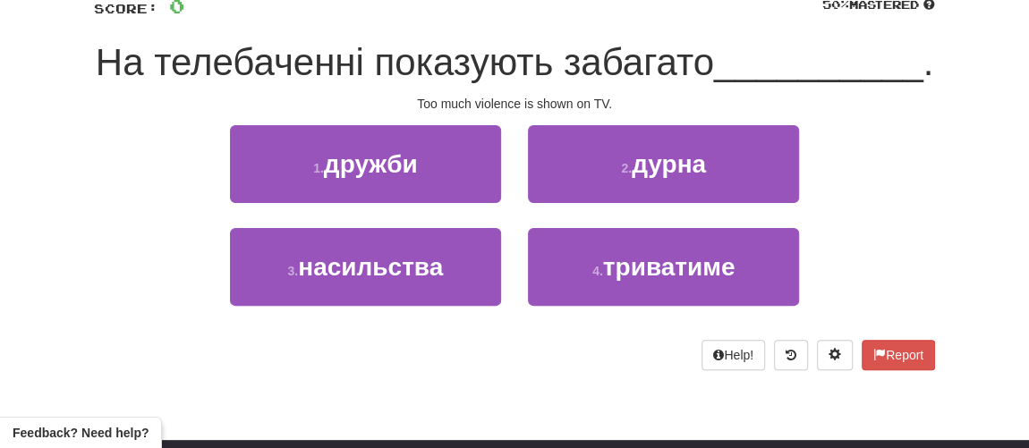
scroll to position [162, 0]
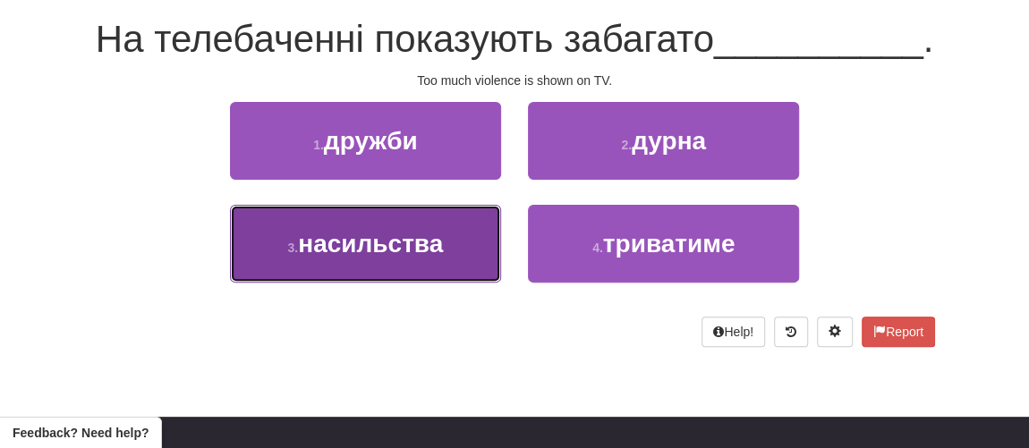
click at [455, 283] on button "3 . насильства" at bounding box center [365, 244] width 271 height 78
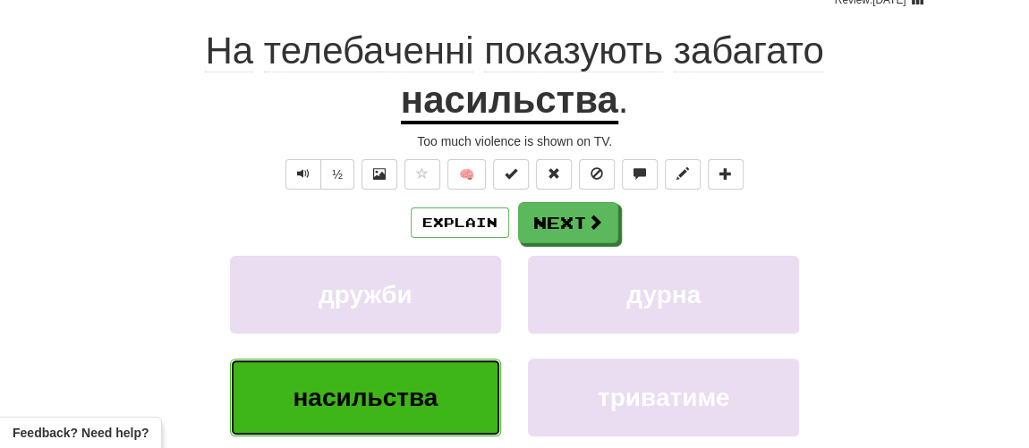
scroll to position [174, 0]
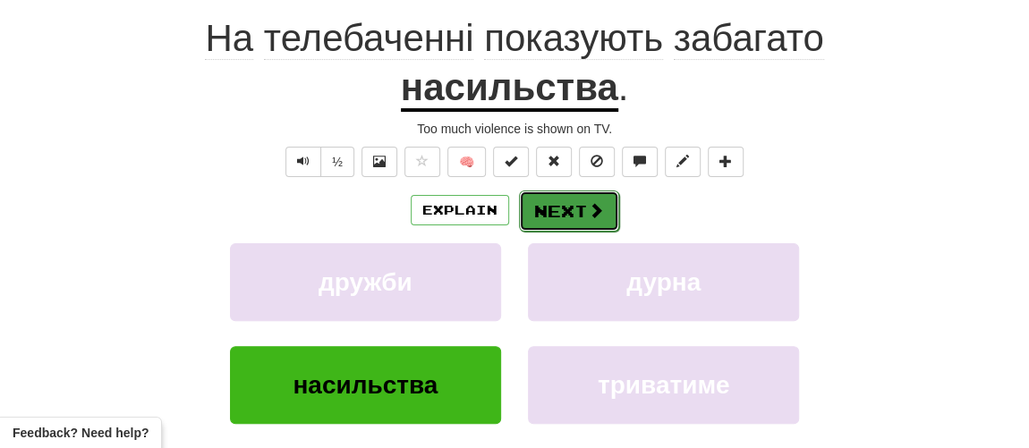
click at [564, 217] on button "Next" at bounding box center [569, 211] width 100 height 41
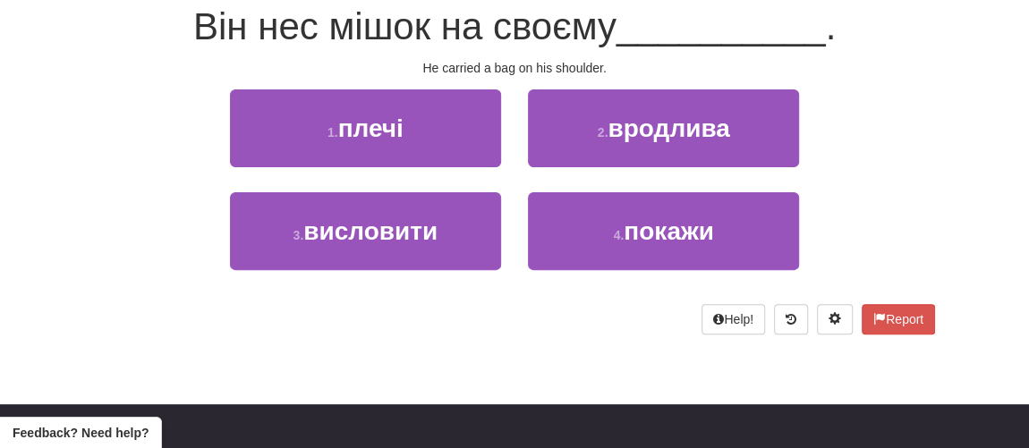
scroll to position [162, 0]
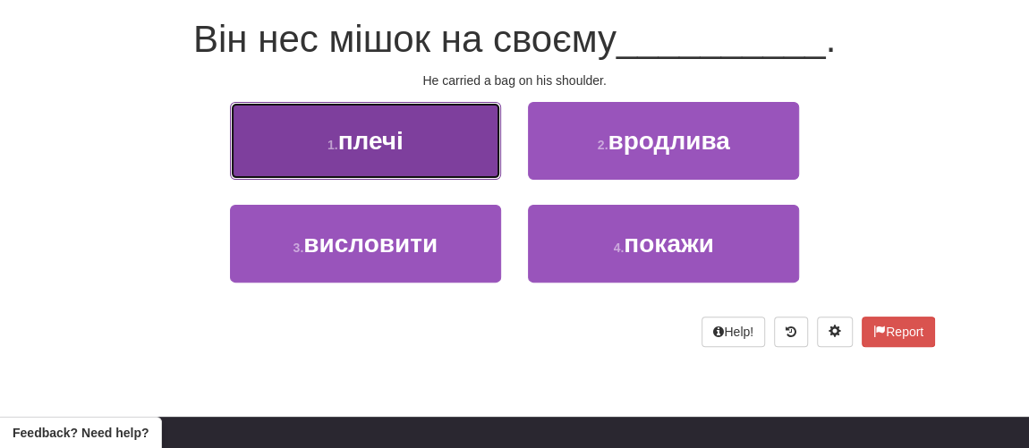
click at [384, 149] on span "плечі" at bounding box center [370, 141] width 65 height 28
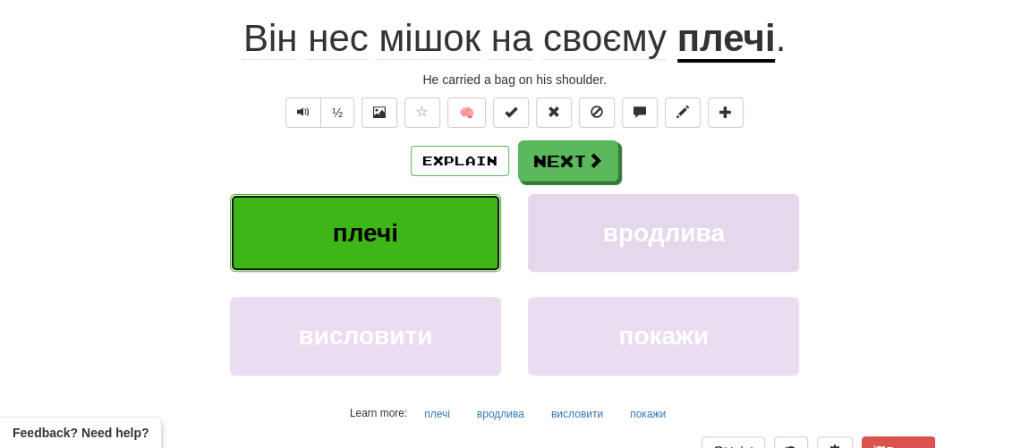
scroll to position [93, 0]
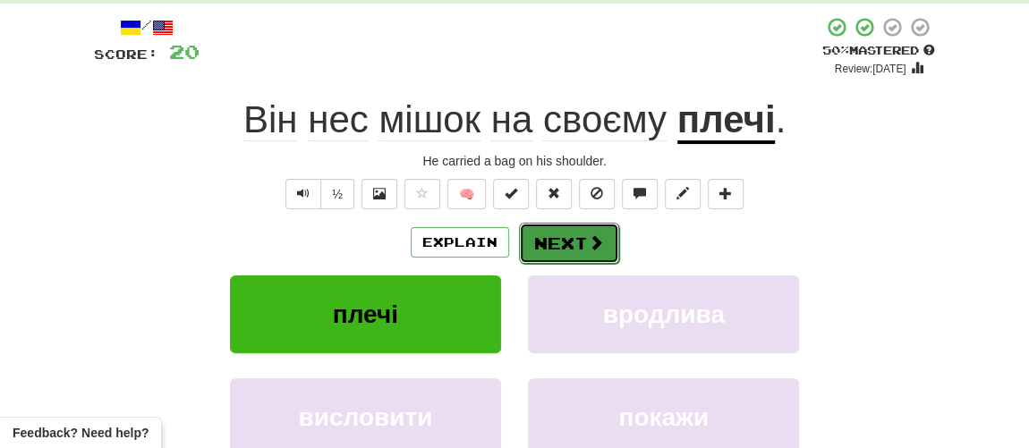
click at [559, 243] on button "Next" at bounding box center [569, 243] width 100 height 41
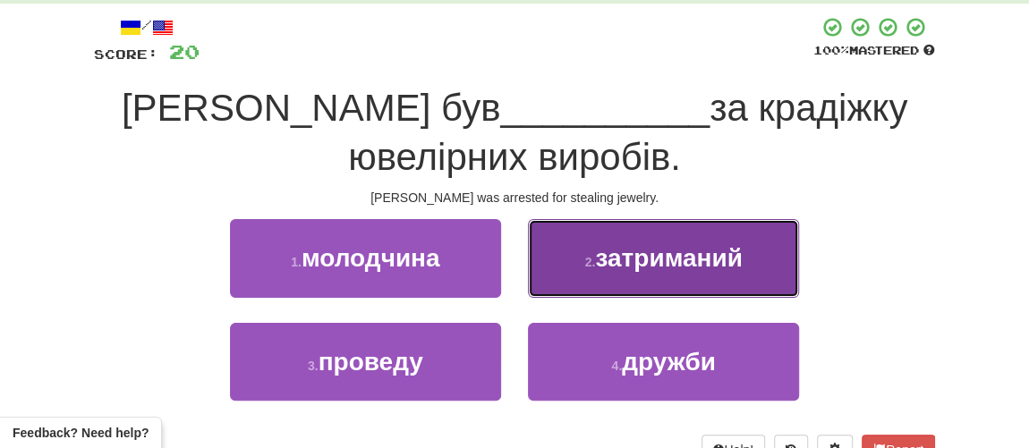
click at [647, 273] on button "2 . затриманий" at bounding box center [663, 258] width 271 height 78
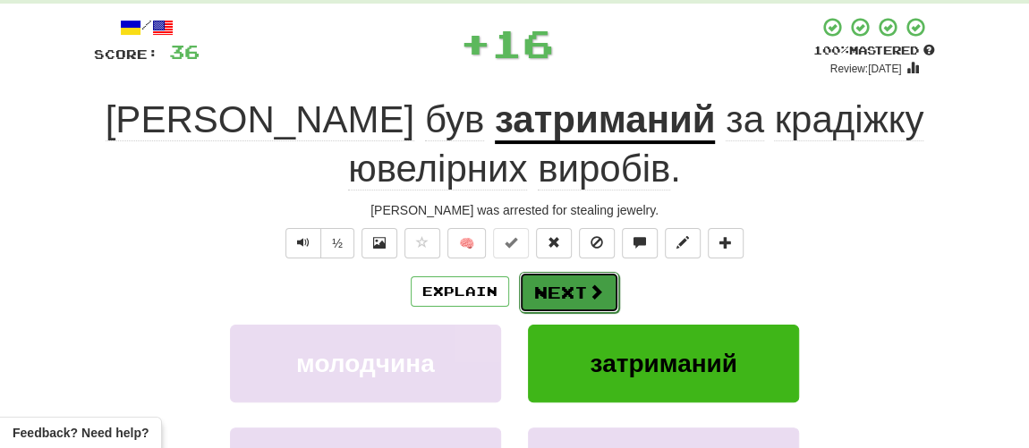
click at [568, 299] on button "Next" at bounding box center [569, 292] width 100 height 41
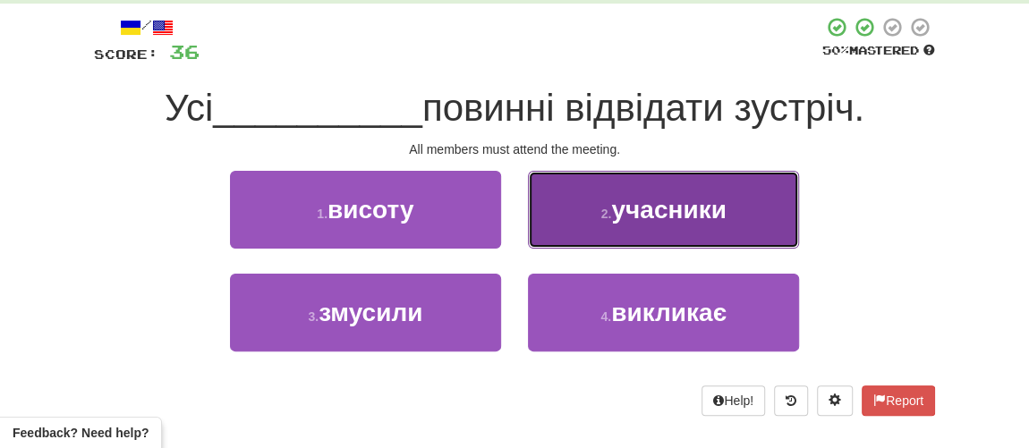
click at [665, 220] on span "учасники" at bounding box center [668, 210] width 115 height 28
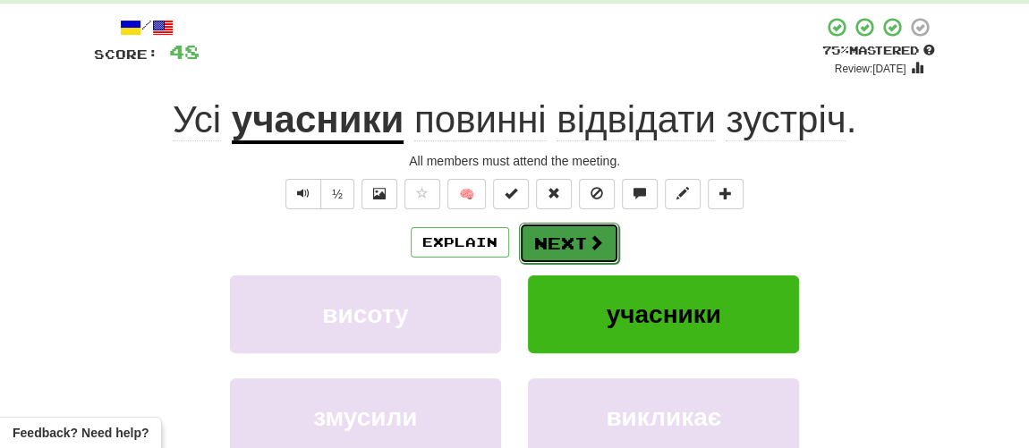
click at [556, 243] on button "Next" at bounding box center [569, 243] width 100 height 41
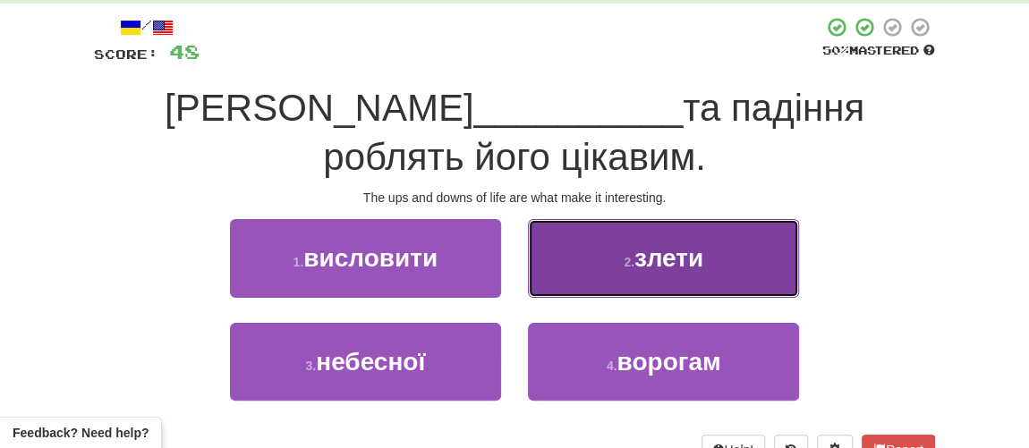
click at [640, 256] on span "злети" at bounding box center [668, 258] width 69 height 28
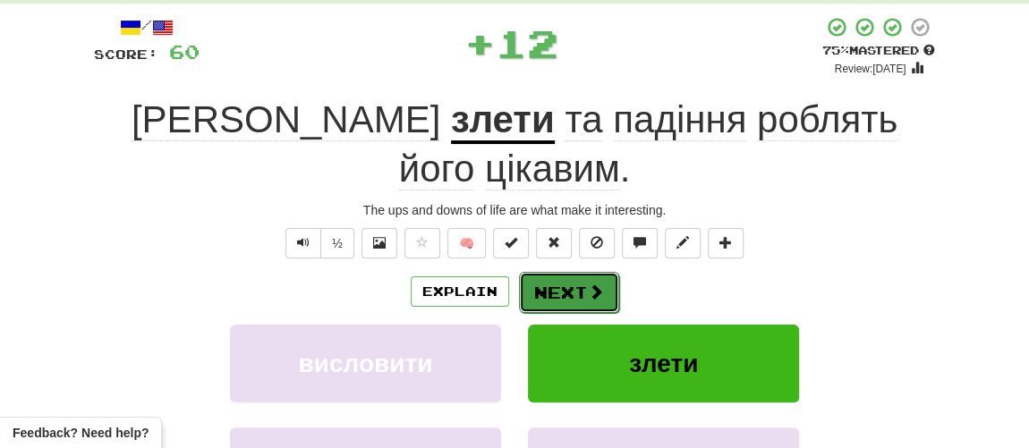
click at [557, 272] on button "Next" at bounding box center [569, 292] width 100 height 41
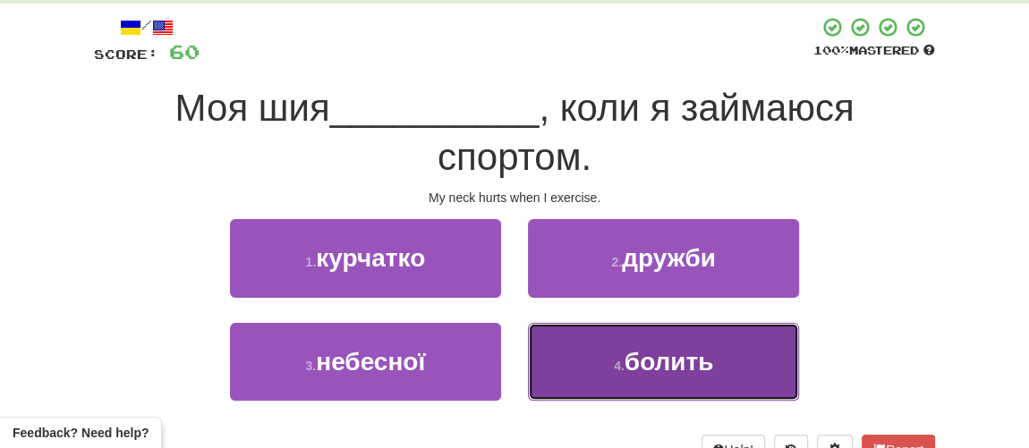
click at [623, 353] on button "4 . болить" at bounding box center [663, 362] width 271 height 78
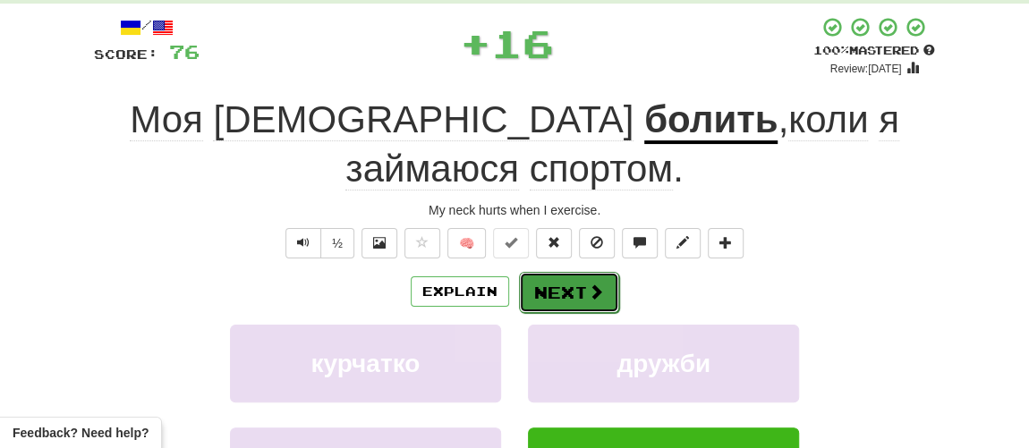
click at [569, 272] on button "Next" at bounding box center [569, 292] width 100 height 41
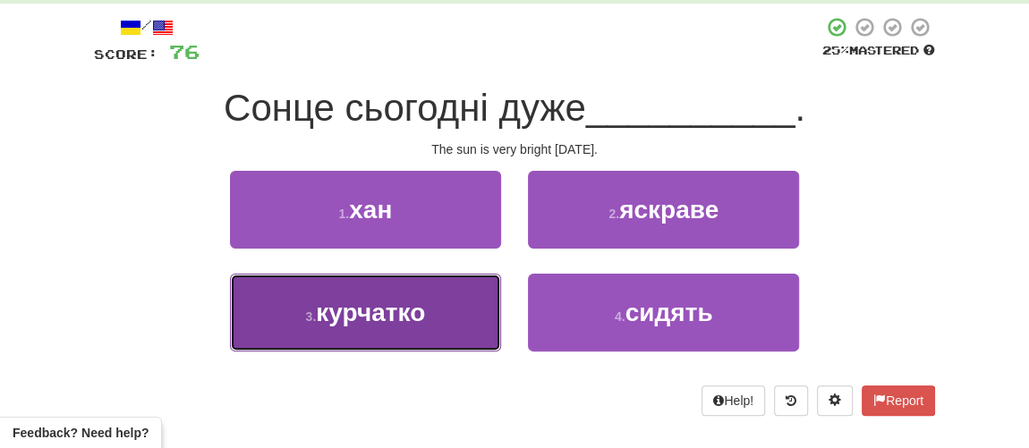
click at [409, 322] on span "курчатко" at bounding box center [370, 313] width 109 height 28
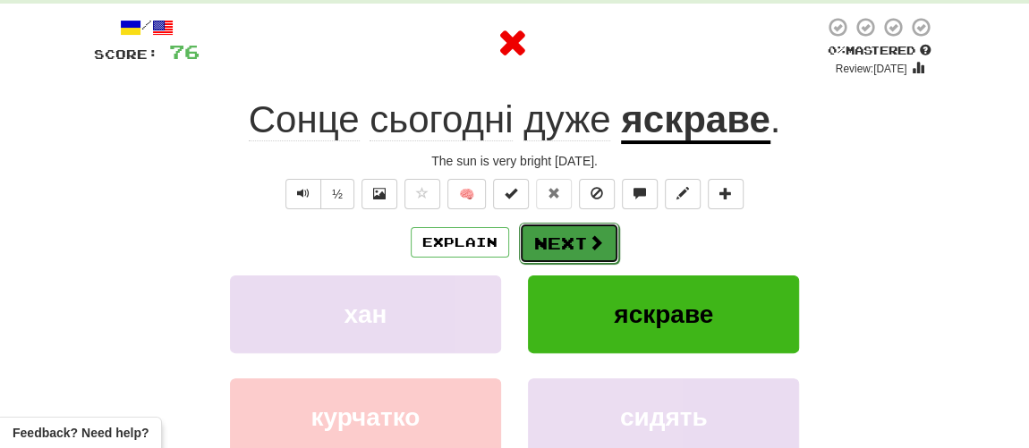
click at [569, 242] on button "Next" at bounding box center [569, 243] width 100 height 41
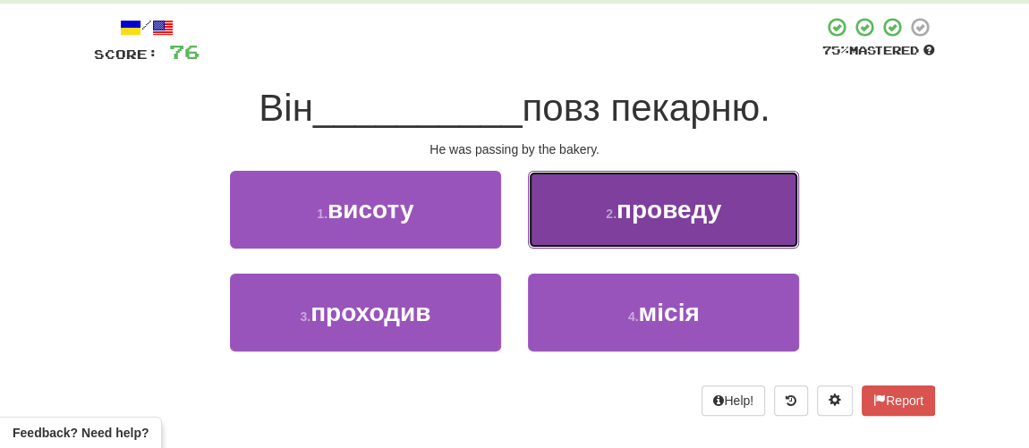
click at [655, 219] on span "проведу" at bounding box center [668, 210] width 105 height 28
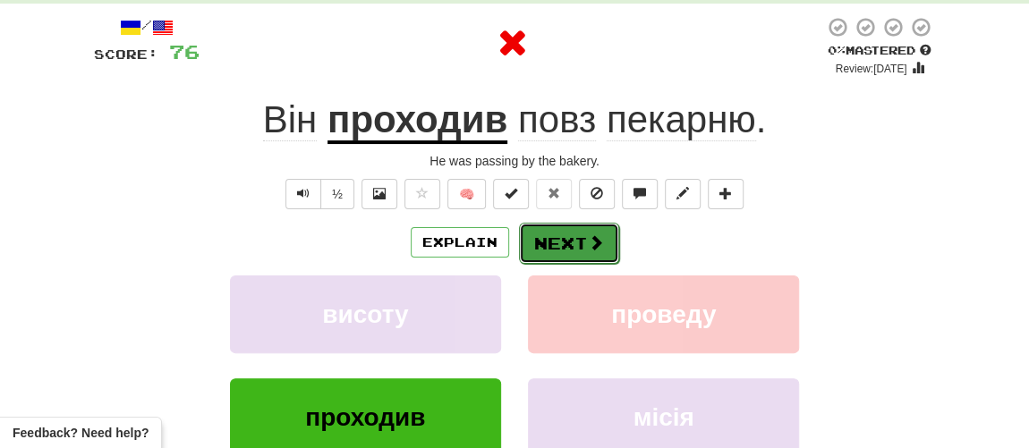
click at [560, 242] on button "Next" at bounding box center [569, 243] width 100 height 41
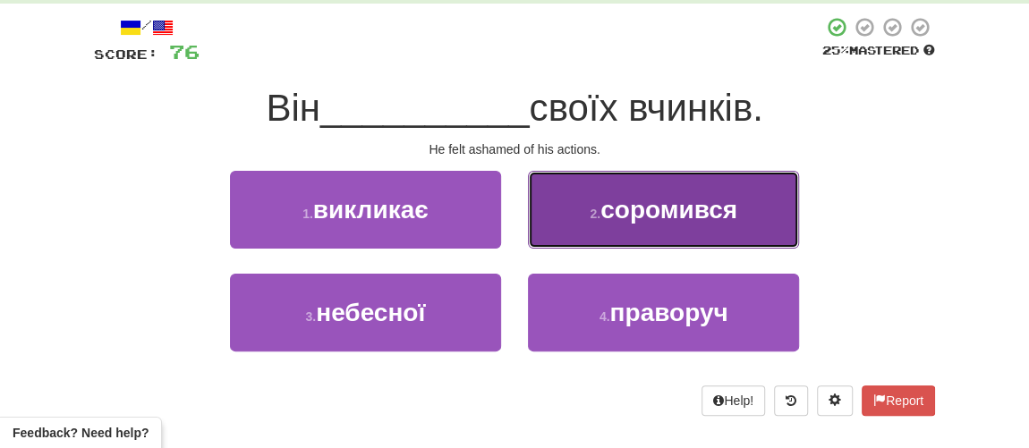
click at [635, 219] on span "соромився" at bounding box center [668, 210] width 137 height 28
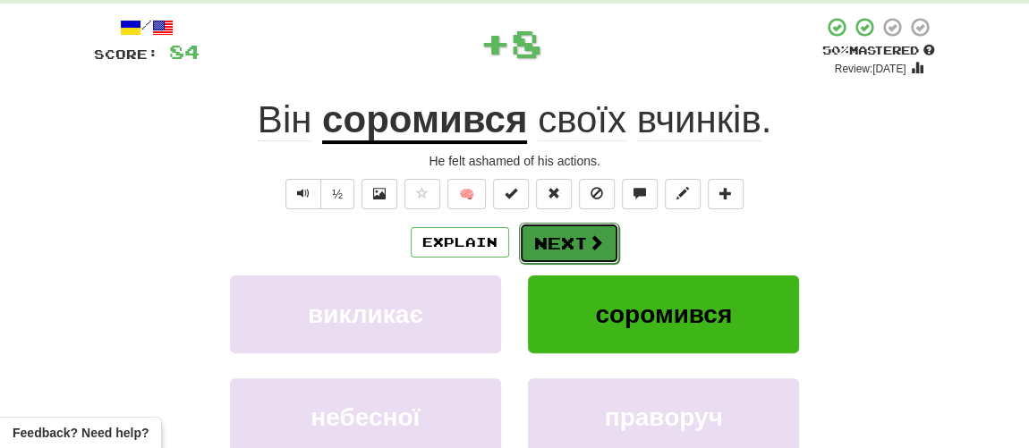
click at [582, 238] on button "Next" at bounding box center [569, 243] width 100 height 41
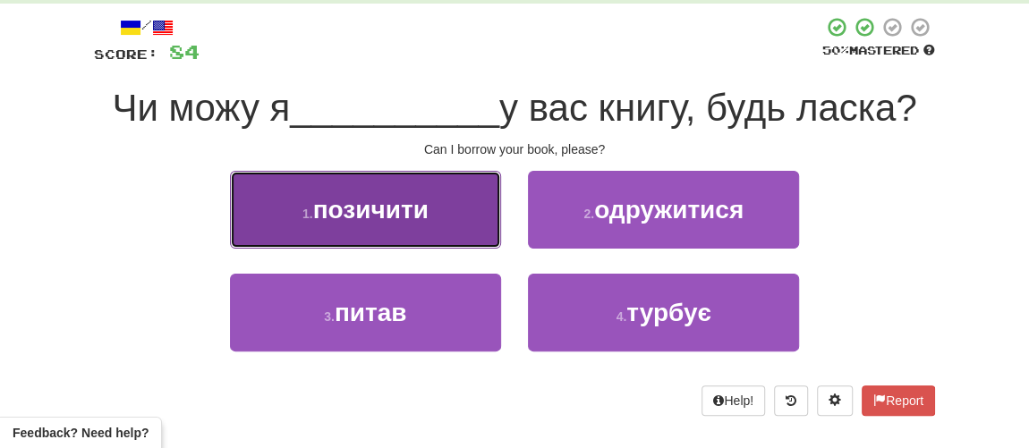
click at [397, 200] on span "позичити" at bounding box center [370, 210] width 115 height 28
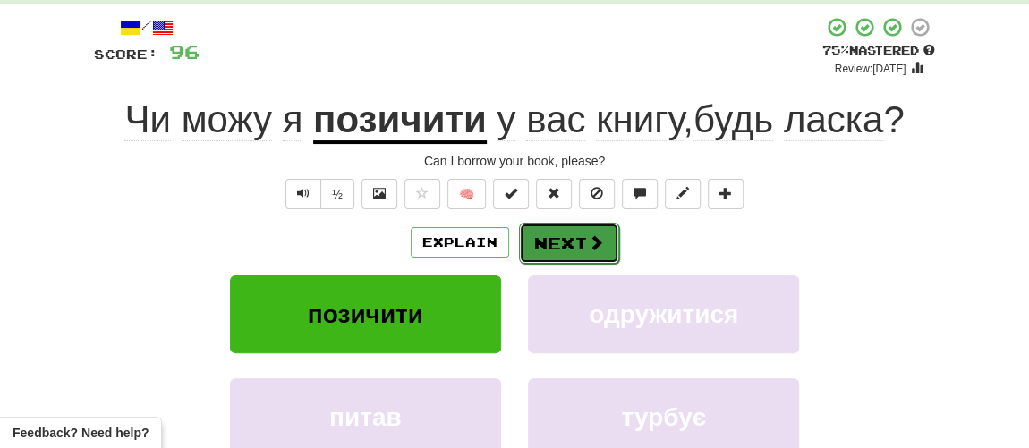
click at [556, 245] on button "Next" at bounding box center [569, 243] width 100 height 41
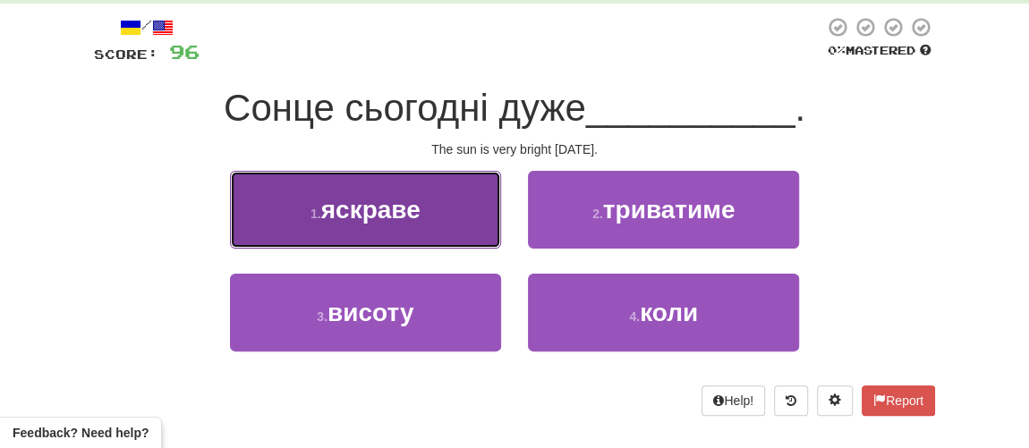
click at [414, 219] on span "яскраве" at bounding box center [370, 210] width 99 height 28
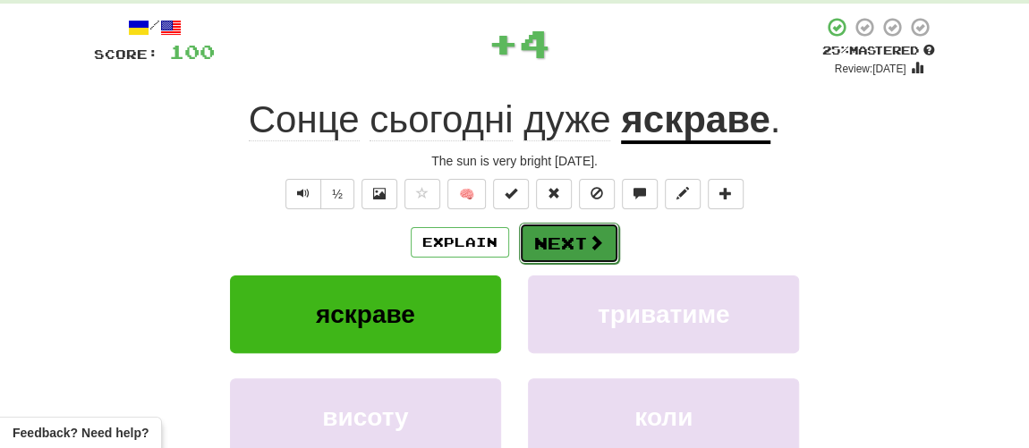
click at [571, 240] on button "Next" at bounding box center [569, 243] width 100 height 41
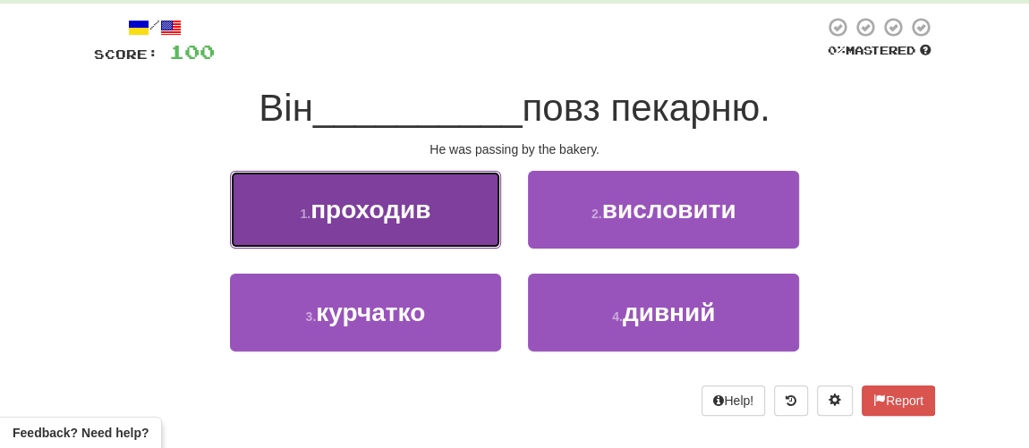
click at [408, 217] on span "проходив" at bounding box center [370, 210] width 120 height 28
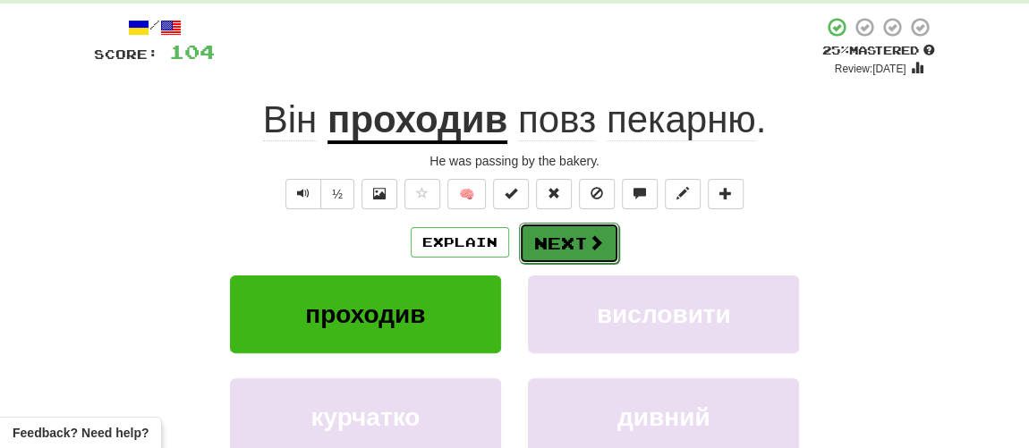
click at [568, 238] on button "Next" at bounding box center [569, 243] width 100 height 41
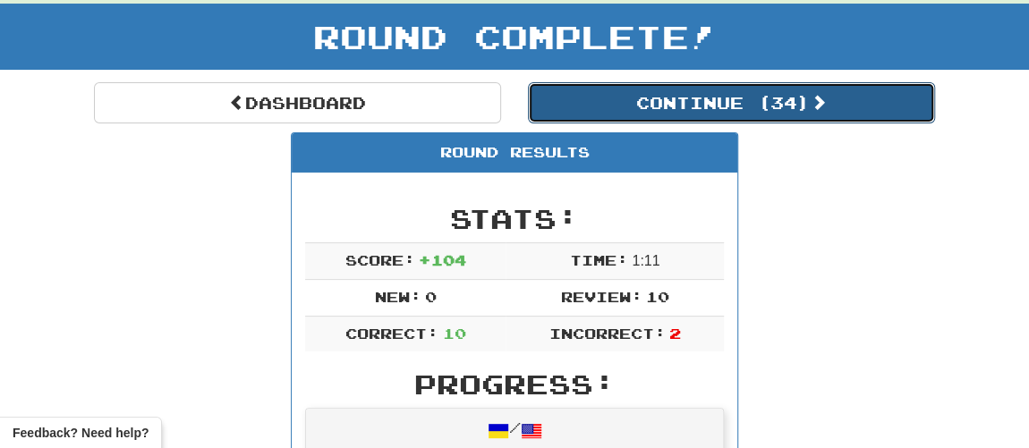
click at [719, 107] on button "Continue ( 34 )" at bounding box center [731, 102] width 407 height 41
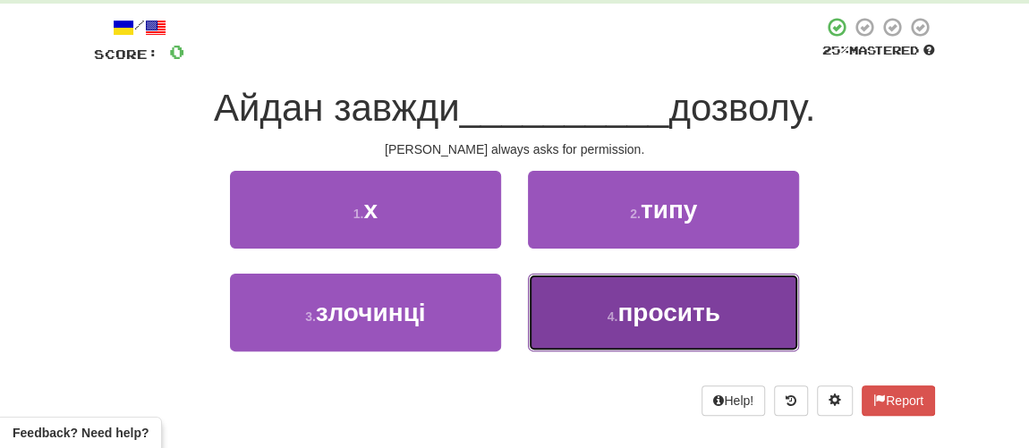
click at [590, 307] on button "4 . просить" at bounding box center [663, 313] width 271 height 78
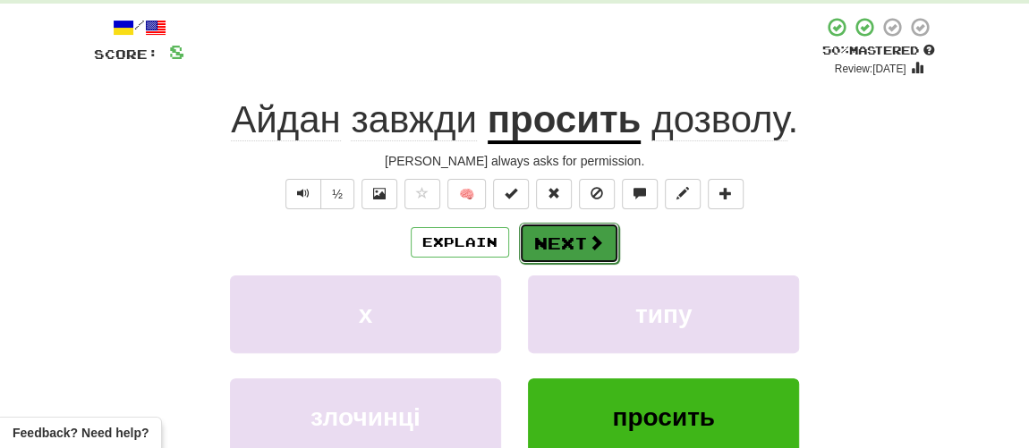
click at [551, 239] on button "Next" at bounding box center [569, 243] width 100 height 41
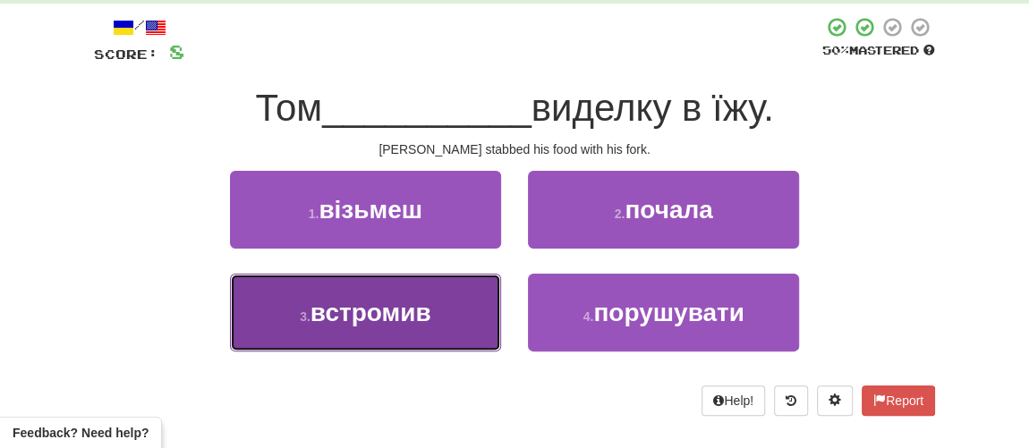
click at [396, 320] on span "встромив" at bounding box center [370, 313] width 121 height 28
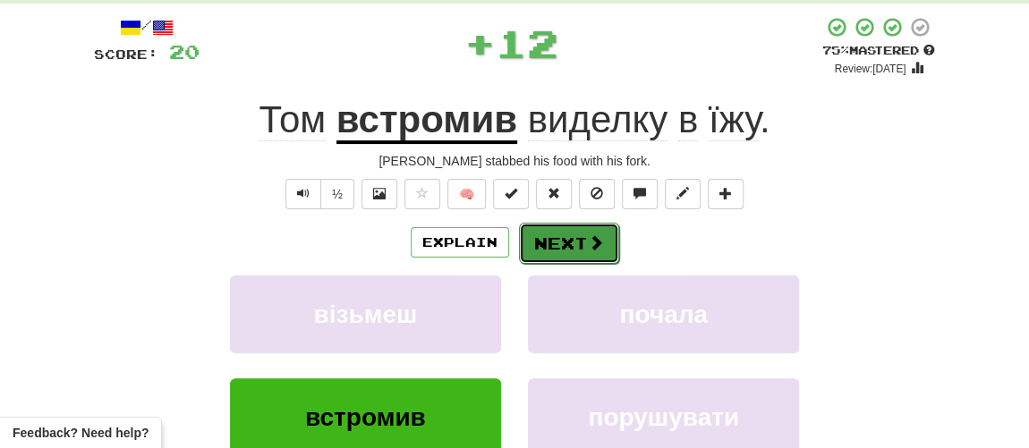
click at [569, 253] on button "Next" at bounding box center [569, 243] width 100 height 41
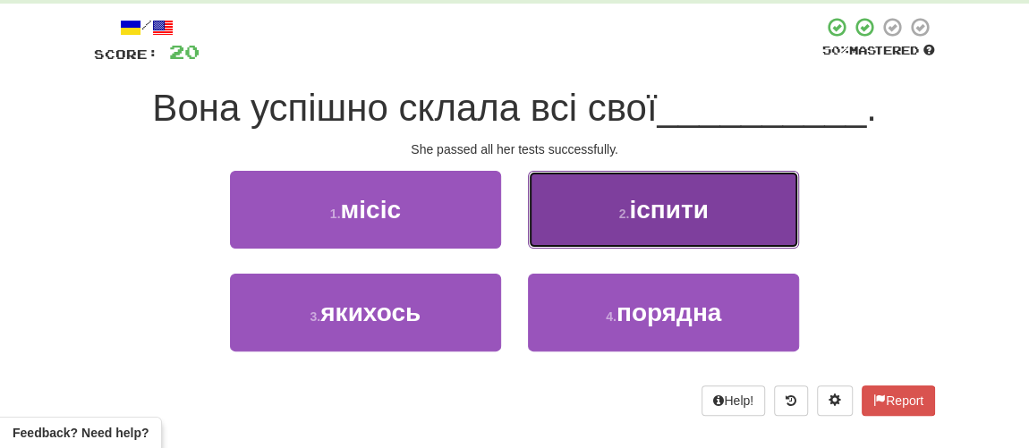
click at [658, 224] on button "2 . іспити" at bounding box center [663, 210] width 271 height 78
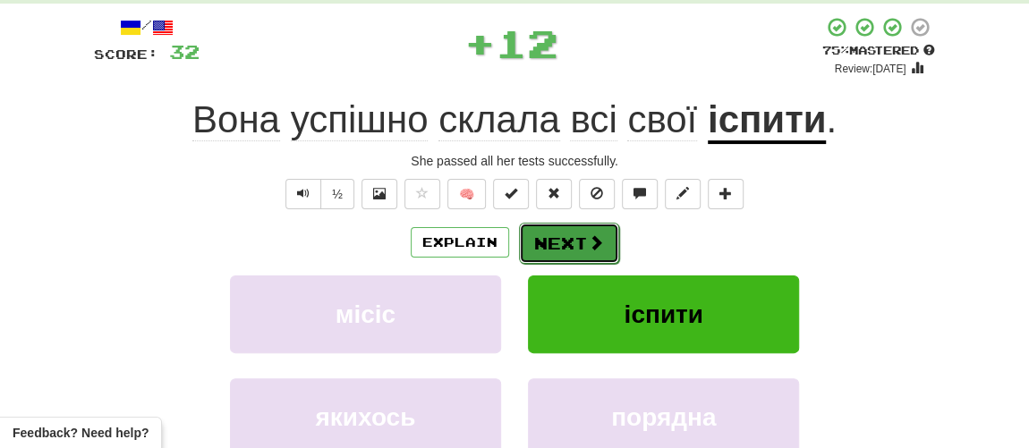
click at [596, 236] on span at bounding box center [596, 242] width 16 height 16
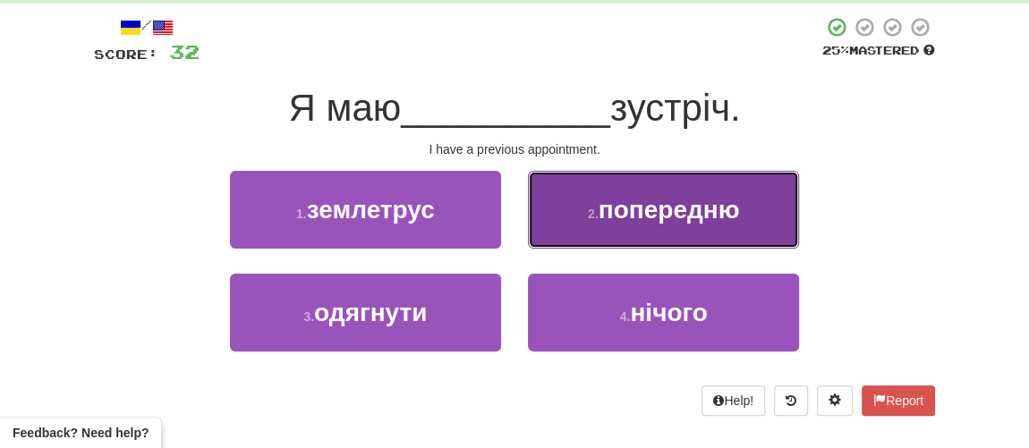
click at [648, 222] on span "попередню" at bounding box center [669, 210] width 141 height 28
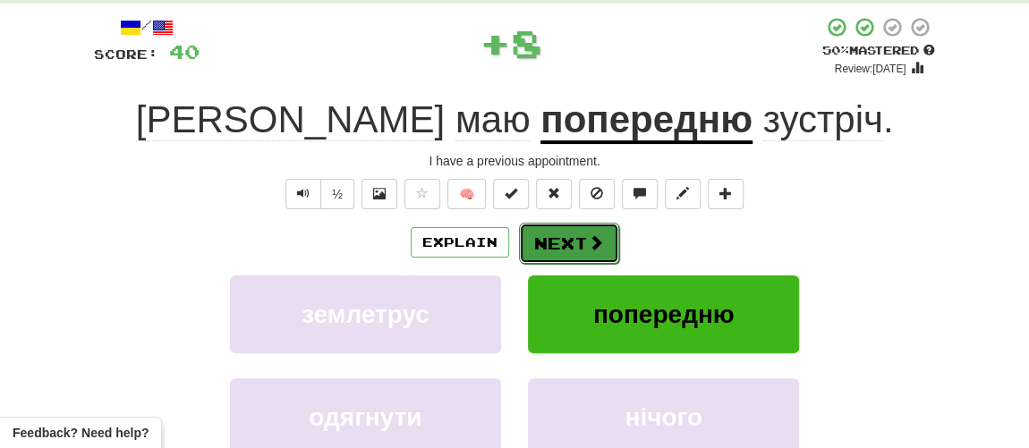
click at [580, 246] on button "Next" at bounding box center [569, 243] width 100 height 41
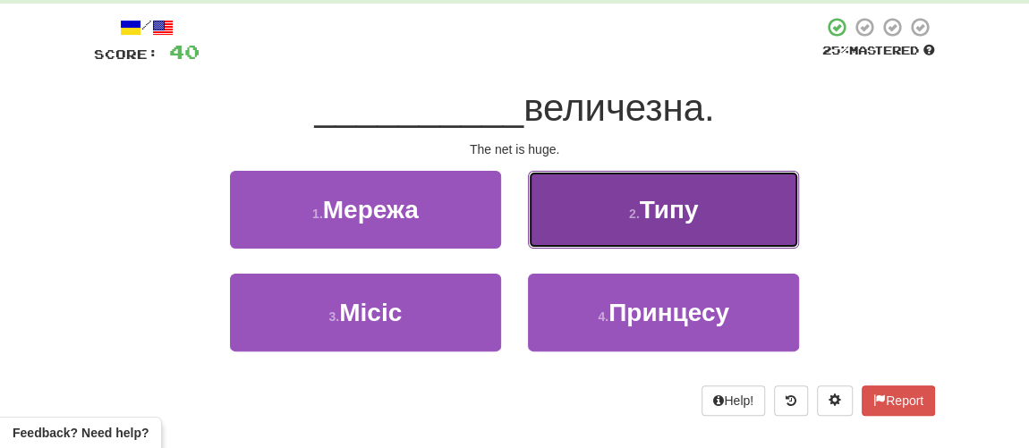
click at [660, 214] on span "Типу" at bounding box center [669, 210] width 59 height 28
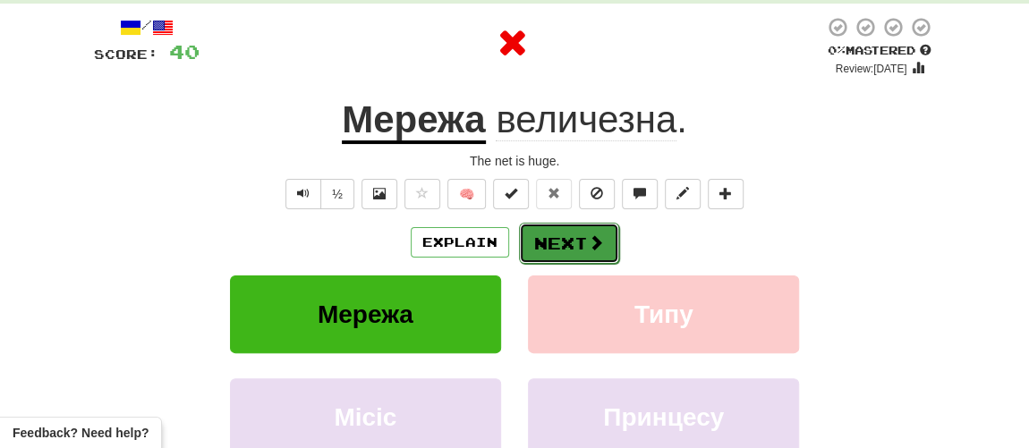
click at [588, 238] on span at bounding box center [596, 242] width 16 height 16
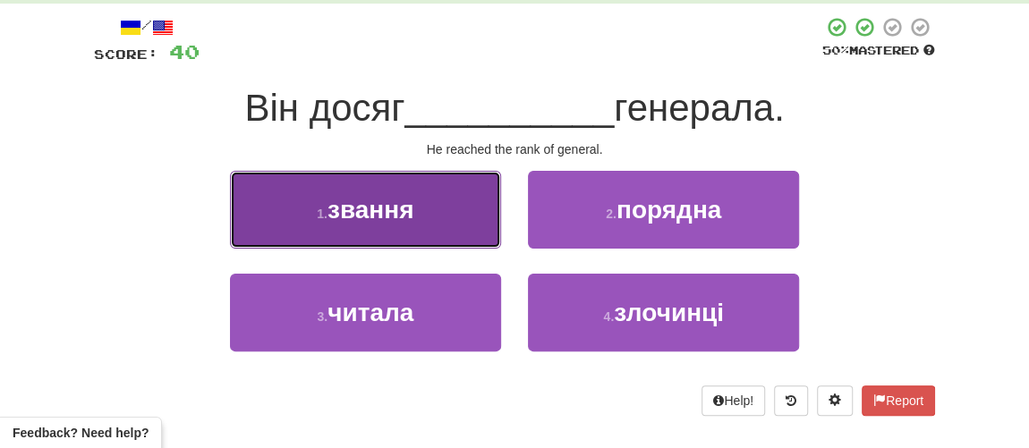
click at [433, 220] on button "1 . звання" at bounding box center [365, 210] width 271 height 78
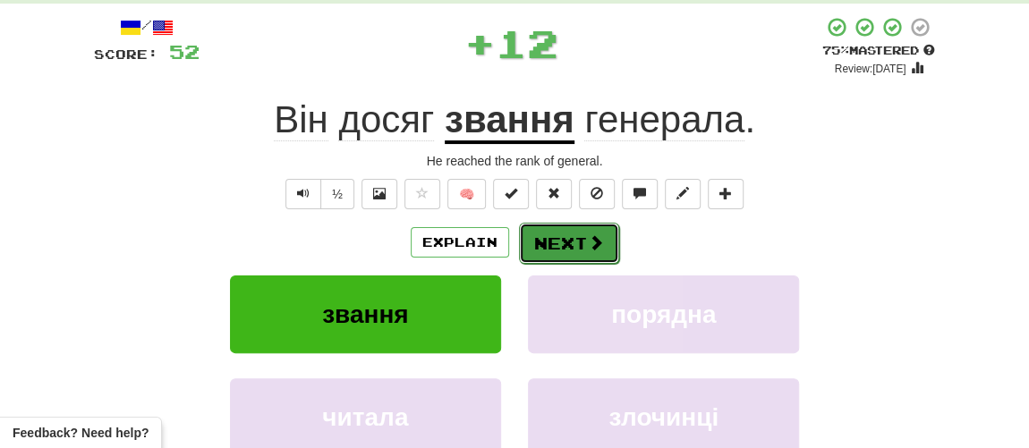
click at [543, 225] on button "Next" at bounding box center [569, 243] width 100 height 41
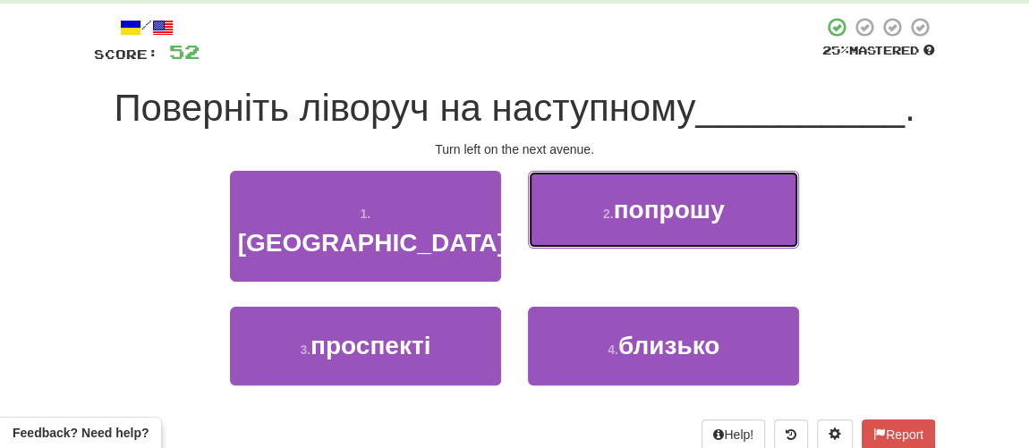
click at [611, 218] on small "2 ." at bounding box center [608, 214] width 11 height 14
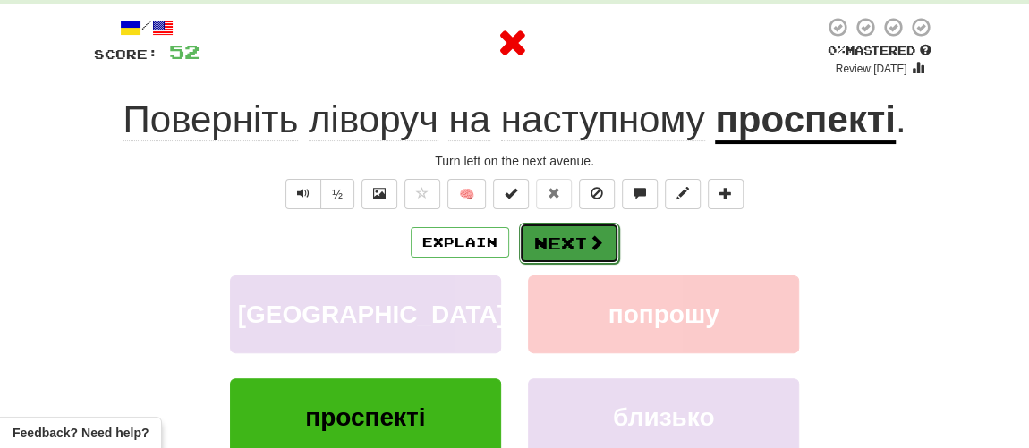
click at [567, 237] on button "Next" at bounding box center [569, 243] width 100 height 41
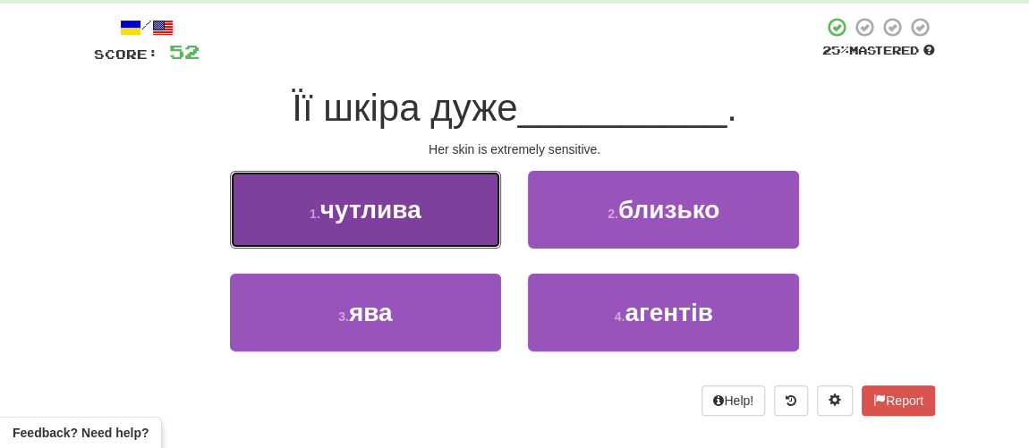
click at [368, 211] on span "чутлива" at bounding box center [370, 210] width 101 height 28
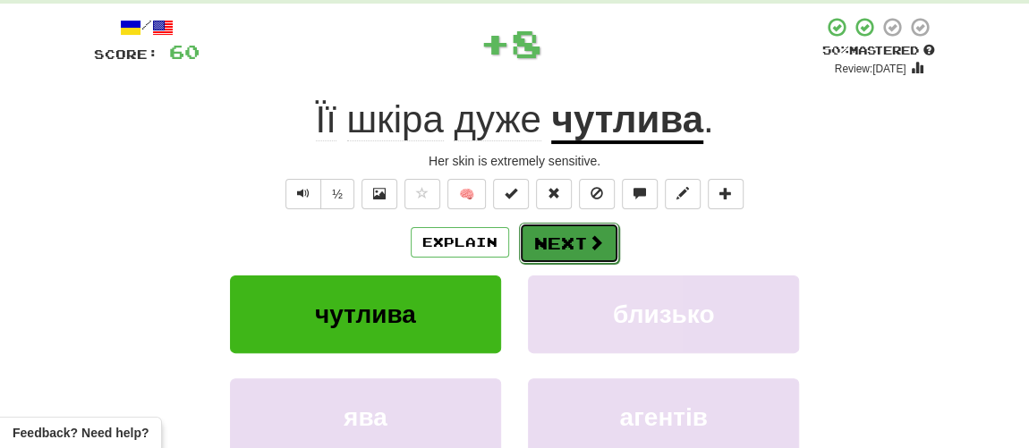
click at [573, 252] on button "Next" at bounding box center [569, 243] width 100 height 41
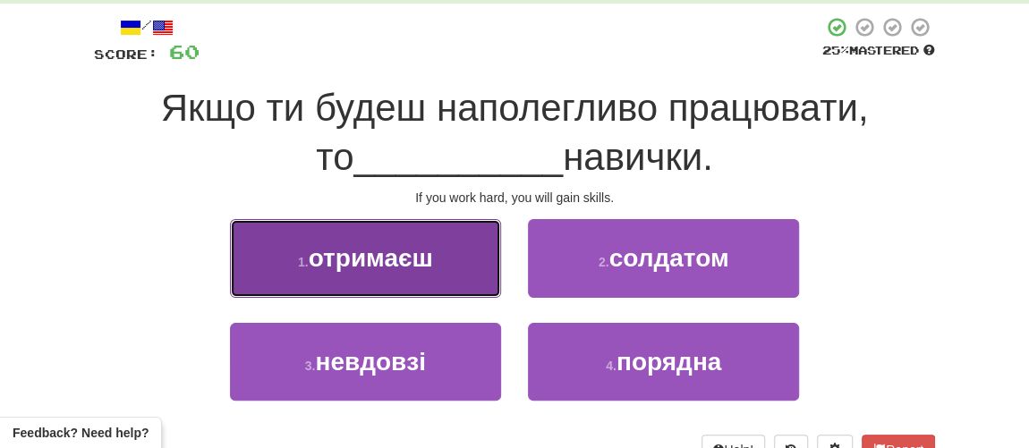
click at [405, 270] on span "отримаєш" at bounding box center [371, 258] width 124 height 28
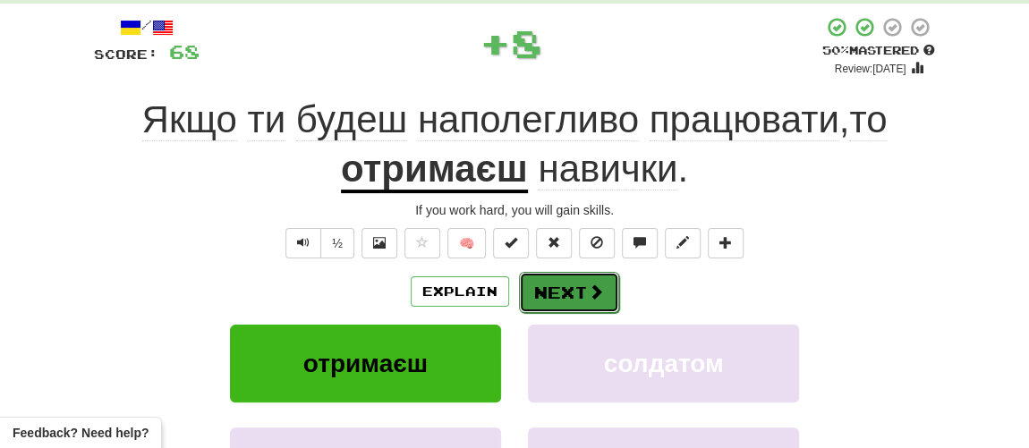
click at [559, 300] on button "Next" at bounding box center [569, 292] width 100 height 41
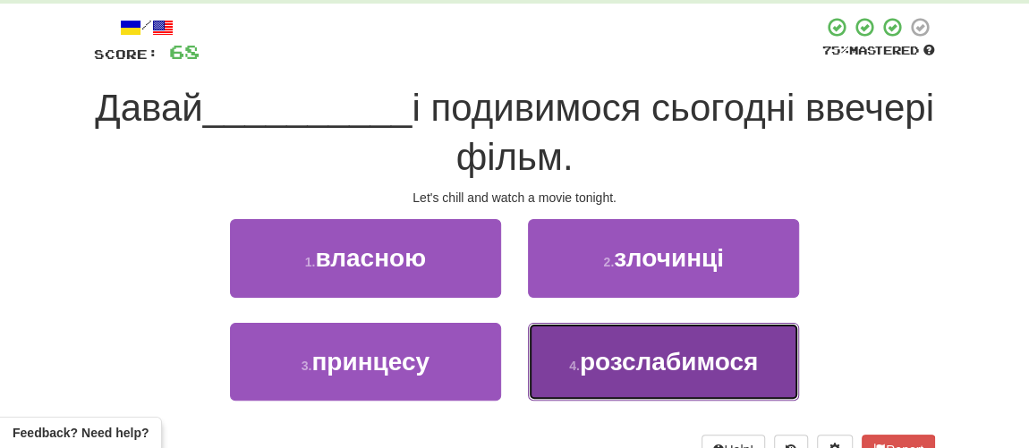
click at [614, 370] on span "розслабимося" at bounding box center [669, 362] width 179 height 28
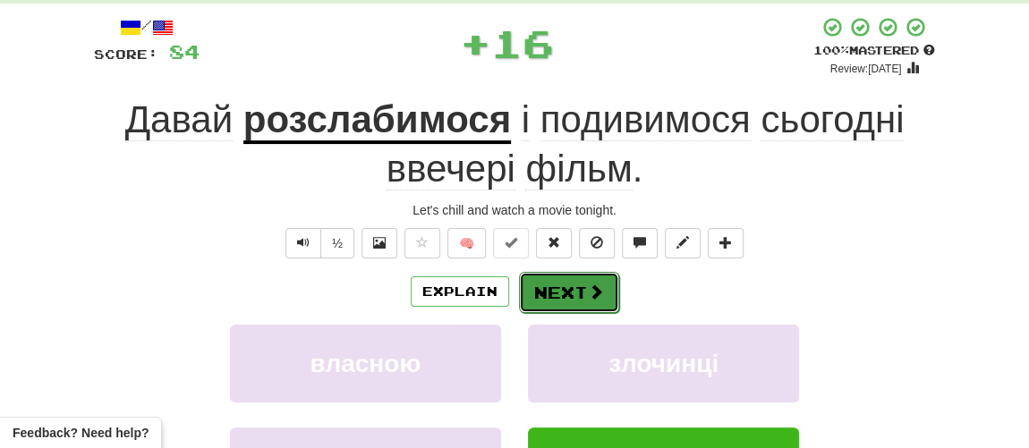
click at [571, 288] on button "Next" at bounding box center [569, 292] width 100 height 41
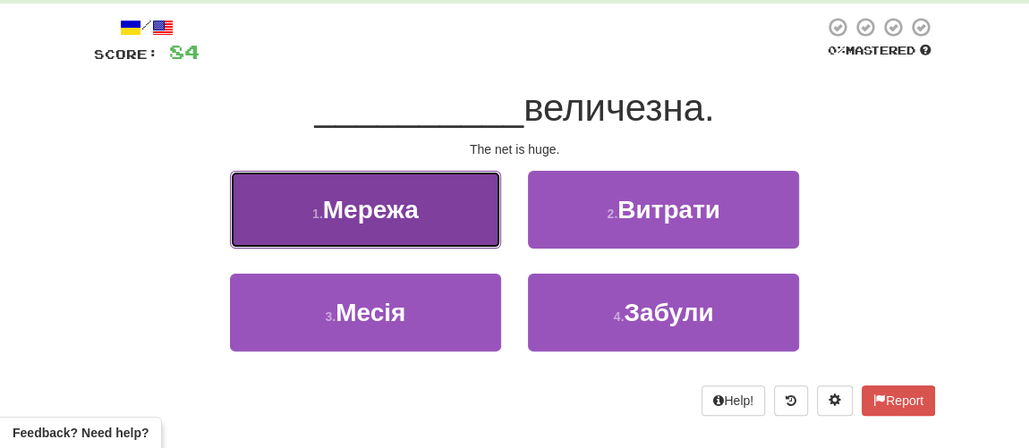
click at [382, 216] on span "Мережа" at bounding box center [371, 210] width 96 height 28
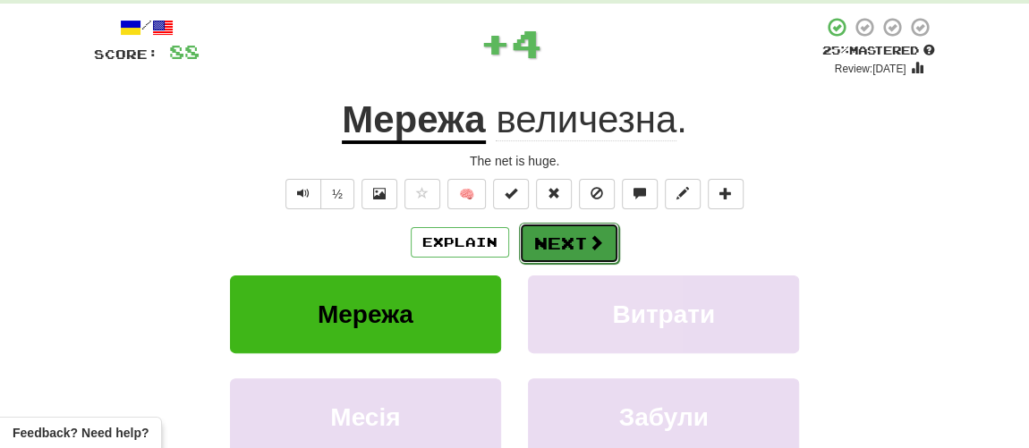
click at [568, 242] on button "Next" at bounding box center [569, 243] width 100 height 41
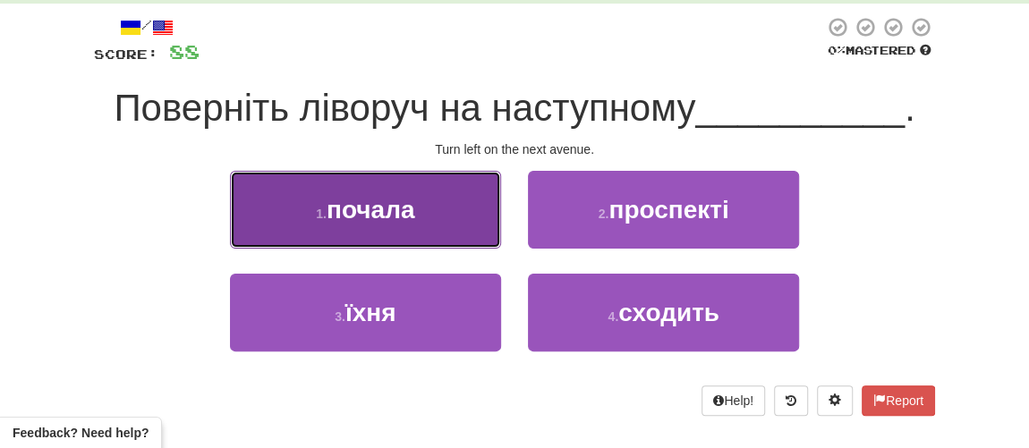
click at [400, 217] on span "почала" at bounding box center [371, 210] width 89 height 28
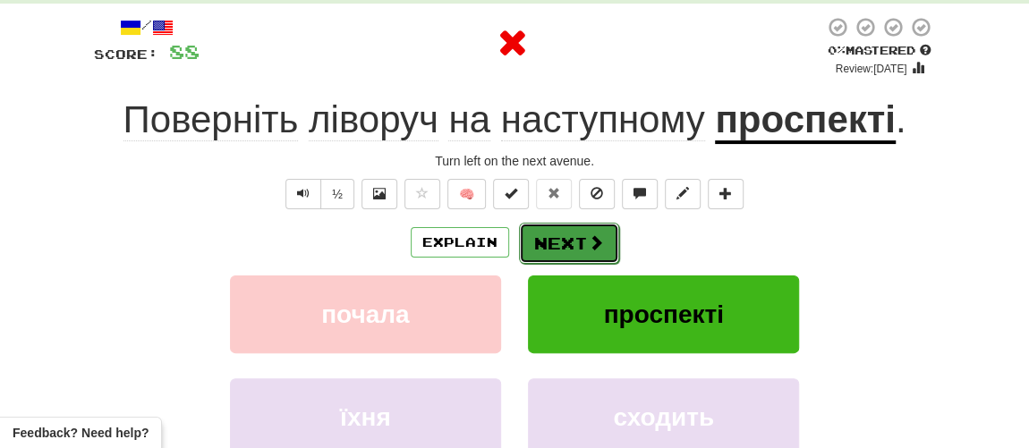
click at [538, 255] on button "Next" at bounding box center [569, 243] width 100 height 41
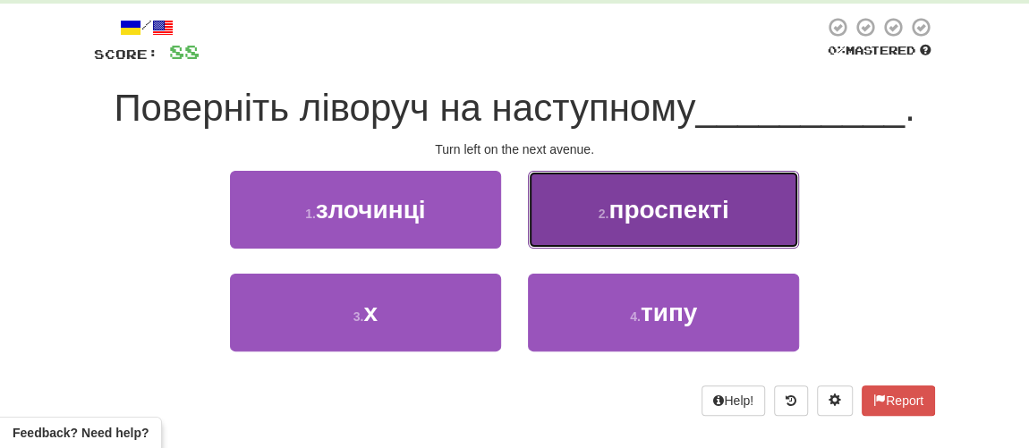
click at [676, 225] on button "2 . проспекті" at bounding box center [663, 210] width 271 height 78
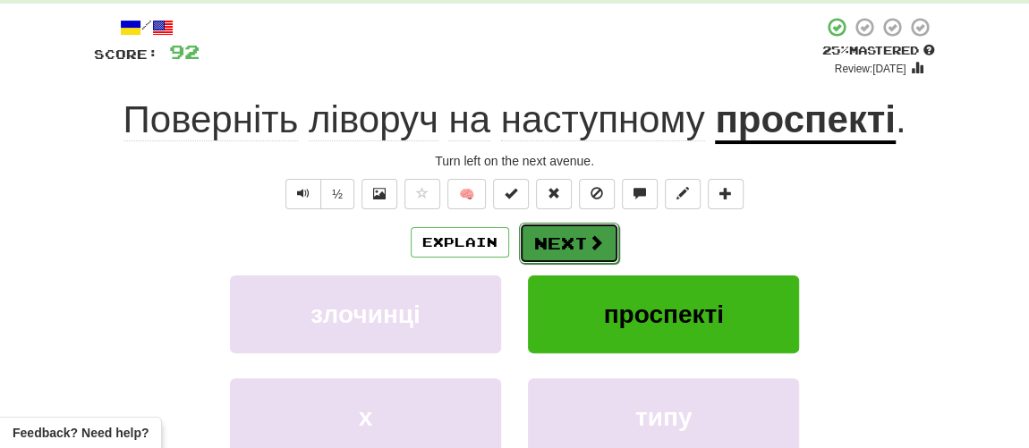
click at [588, 242] on span at bounding box center [596, 242] width 16 height 16
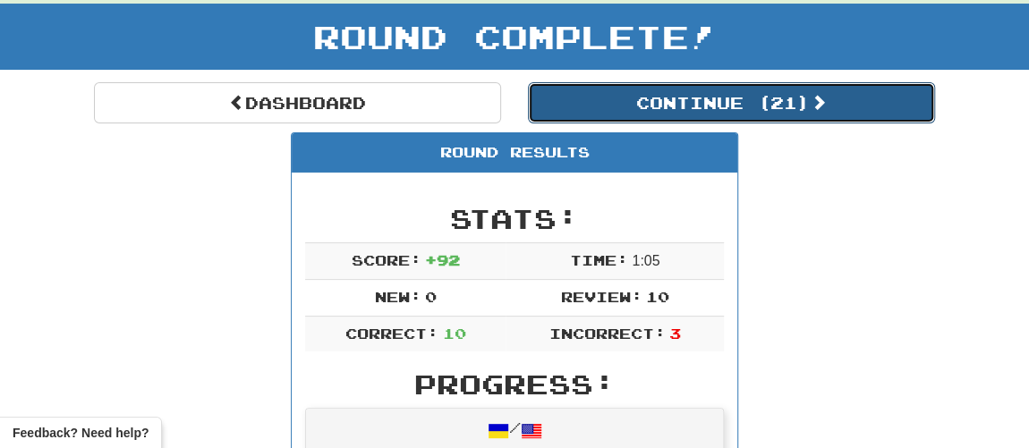
click at [678, 106] on button "Continue ( 21 )" at bounding box center [731, 102] width 407 height 41
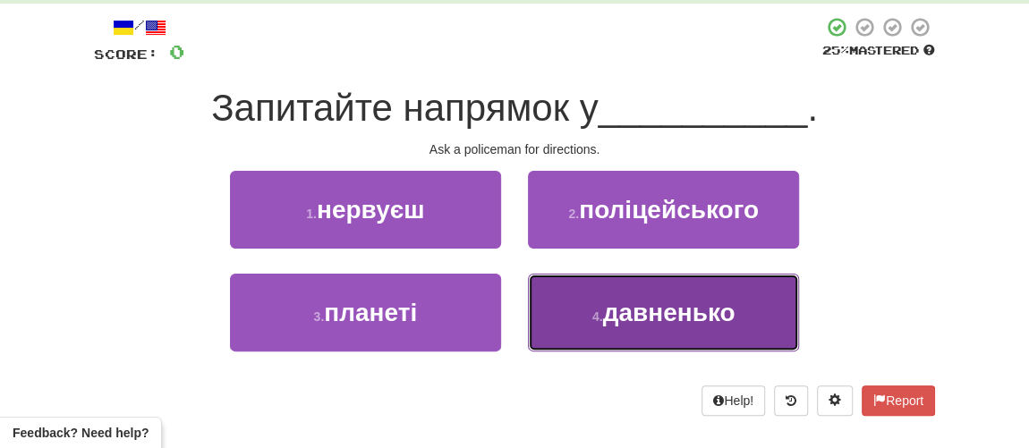
click at [615, 320] on span "давненько" at bounding box center [669, 313] width 132 height 28
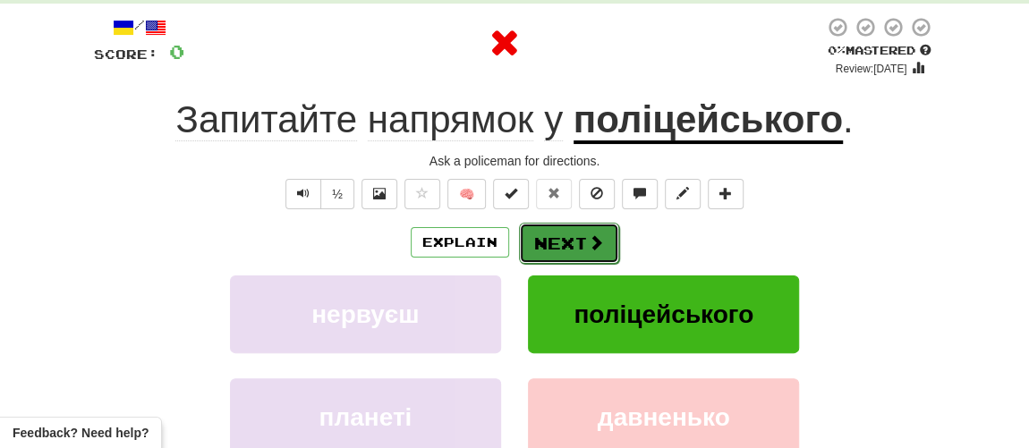
click at [589, 242] on span at bounding box center [596, 242] width 16 height 16
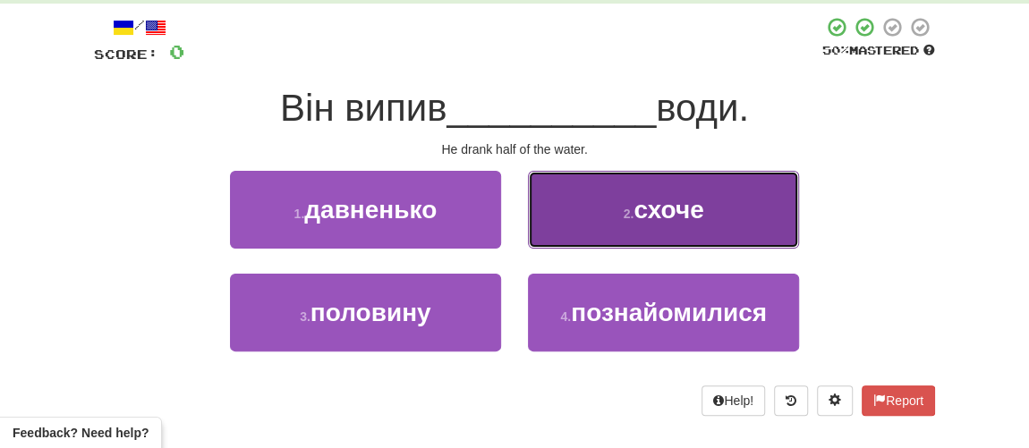
click at [642, 234] on button "2 . схоче" at bounding box center [663, 210] width 271 height 78
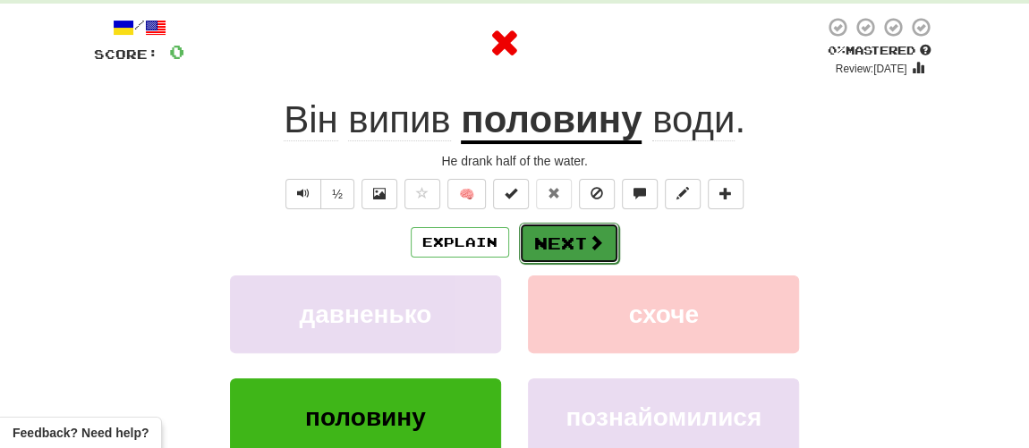
click at [548, 242] on button "Next" at bounding box center [569, 243] width 100 height 41
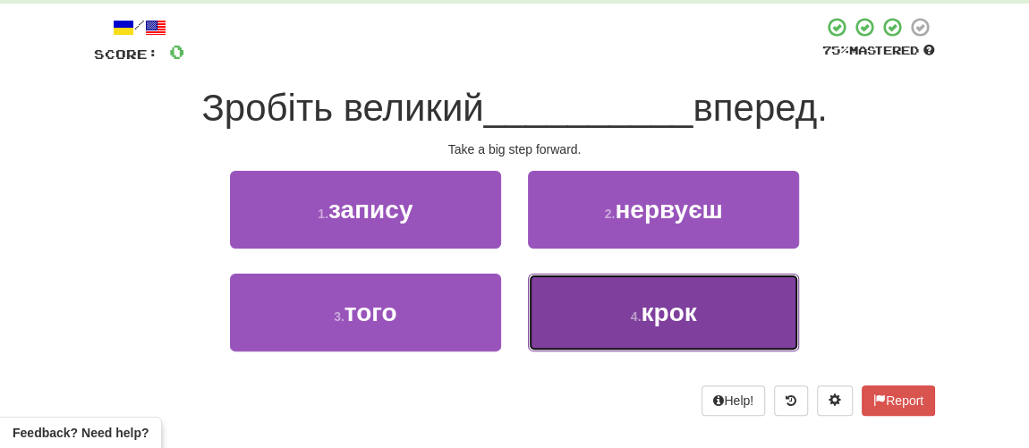
click at [637, 318] on small "4 ." at bounding box center [636, 317] width 11 height 14
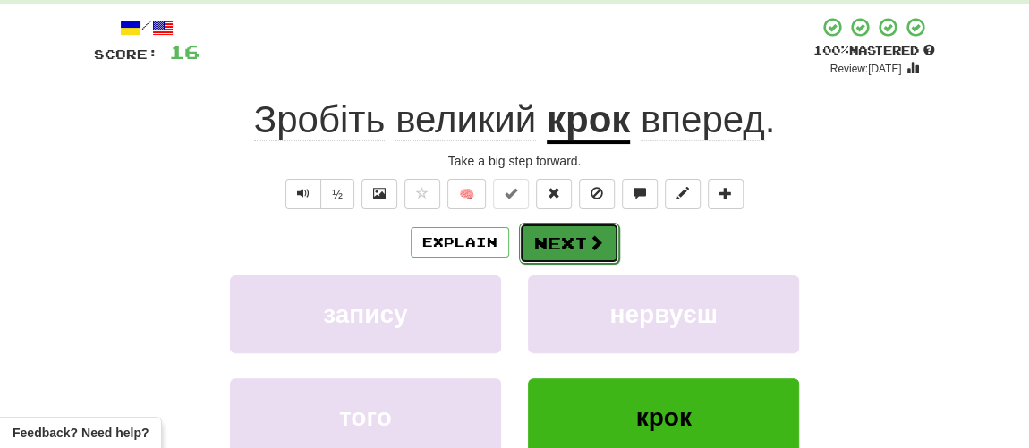
click at [565, 237] on button "Next" at bounding box center [569, 243] width 100 height 41
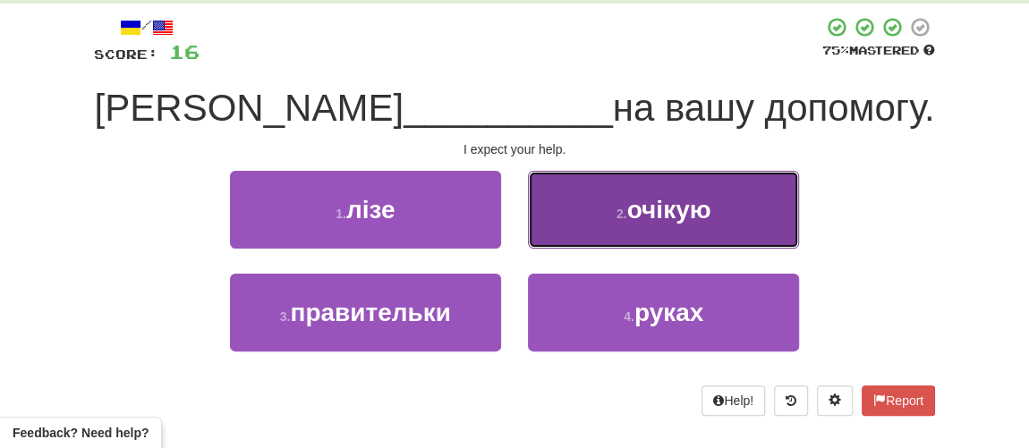
click at [621, 227] on button "2 . очікую" at bounding box center [663, 210] width 271 height 78
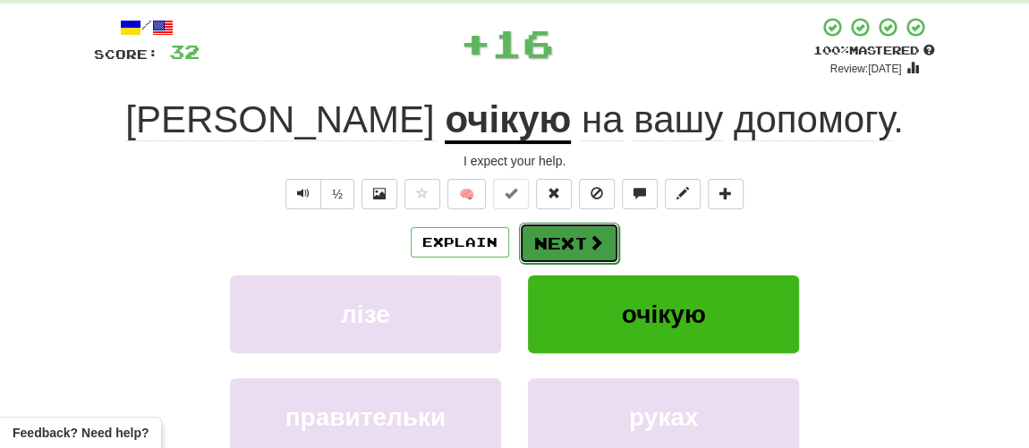
click at [568, 238] on button "Next" at bounding box center [569, 243] width 100 height 41
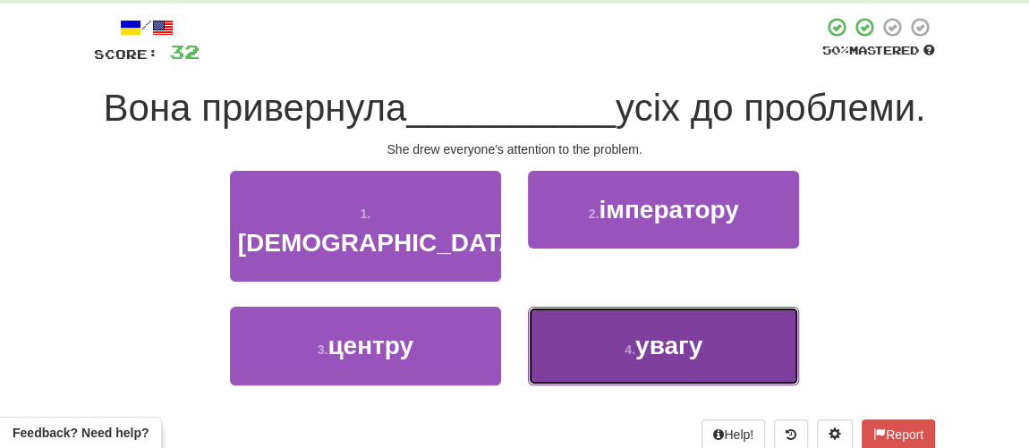
click at [644, 360] on span "увагу" at bounding box center [668, 346] width 67 height 28
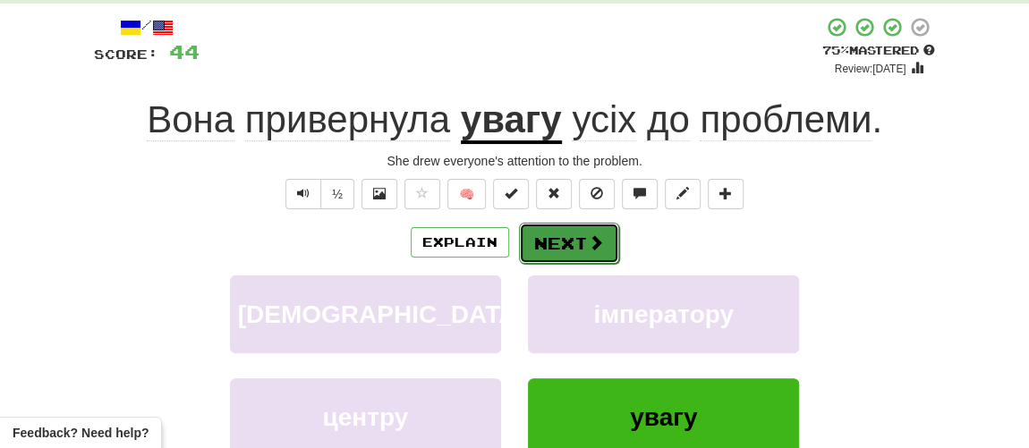
click at [584, 244] on button "Next" at bounding box center [569, 243] width 100 height 41
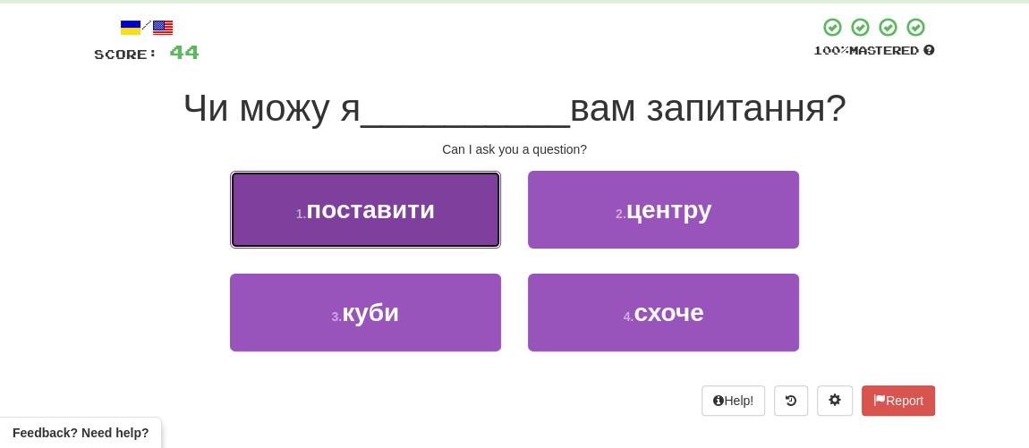
click at [370, 205] on span "поставити" at bounding box center [370, 210] width 129 height 28
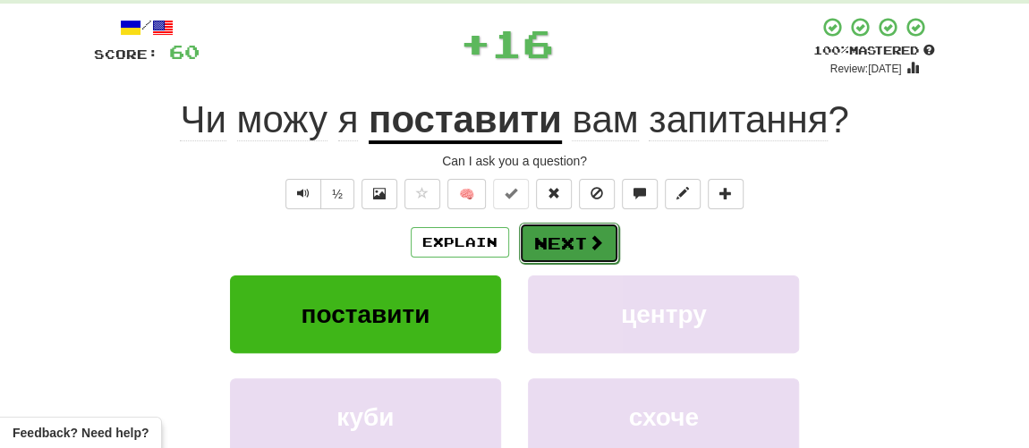
click at [584, 229] on button "Next" at bounding box center [569, 243] width 100 height 41
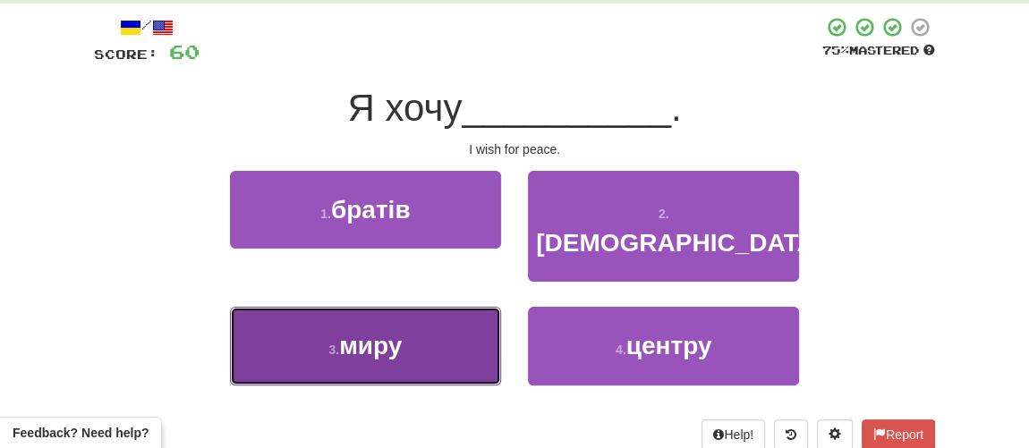
click at [378, 332] on span "миру" at bounding box center [370, 346] width 63 height 28
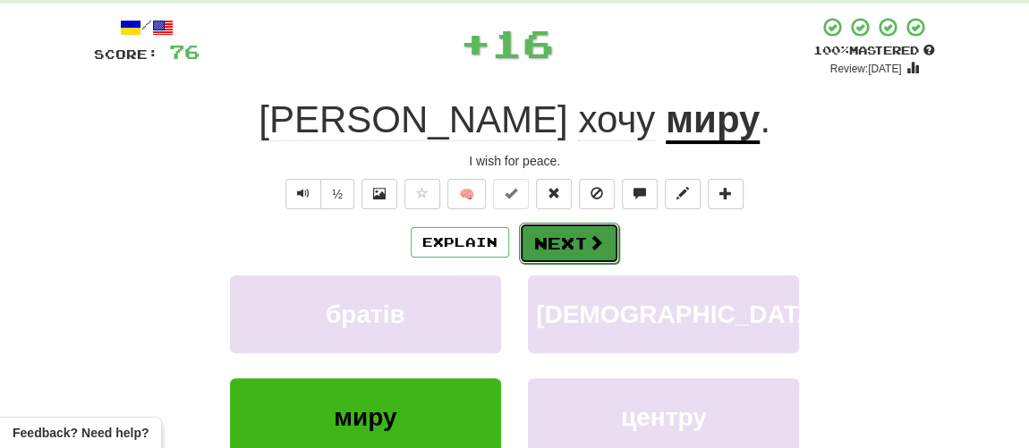
click at [572, 247] on button "Next" at bounding box center [569, 243] width 100 height 41
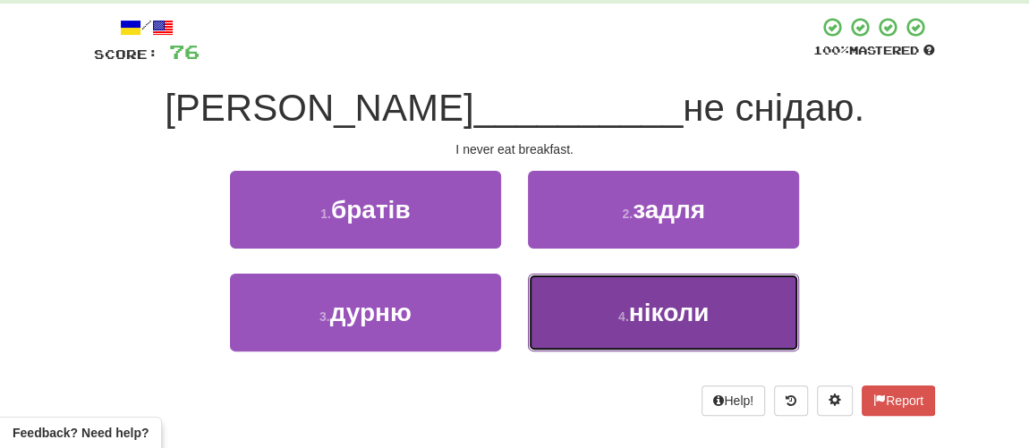
click at [643, 314] on span "ніколи" at bounding box center [669, 313] width 81 height 28
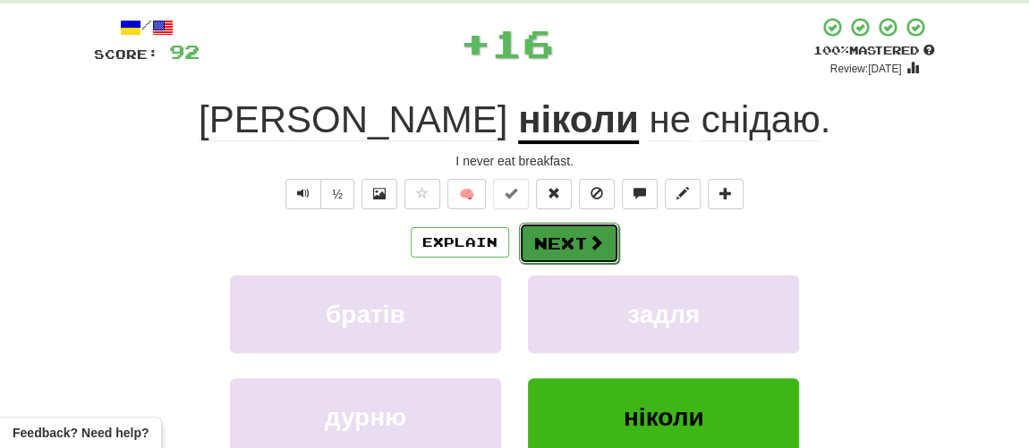
click at [570, 237] on button "Next" at bounding box center [569, 243] width 100 height 41
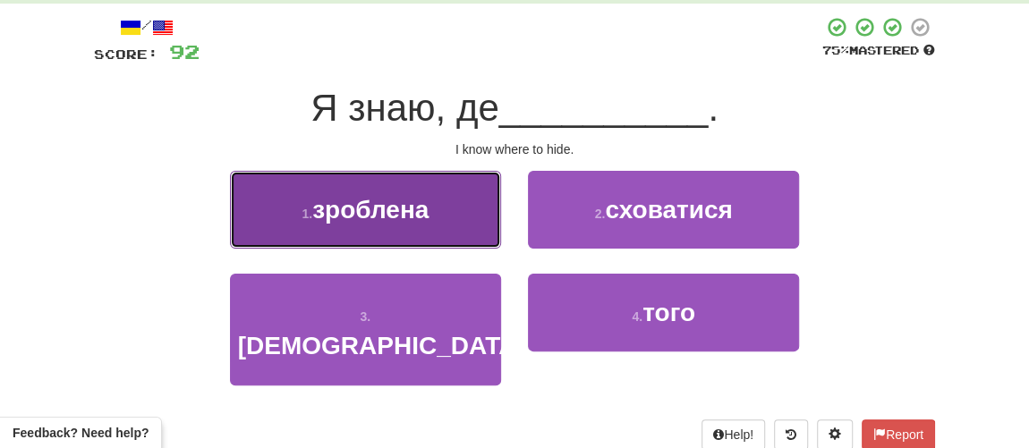
click at [386, 215] on span "зроблена" at bounding box center [370, 210] width 116 height 28
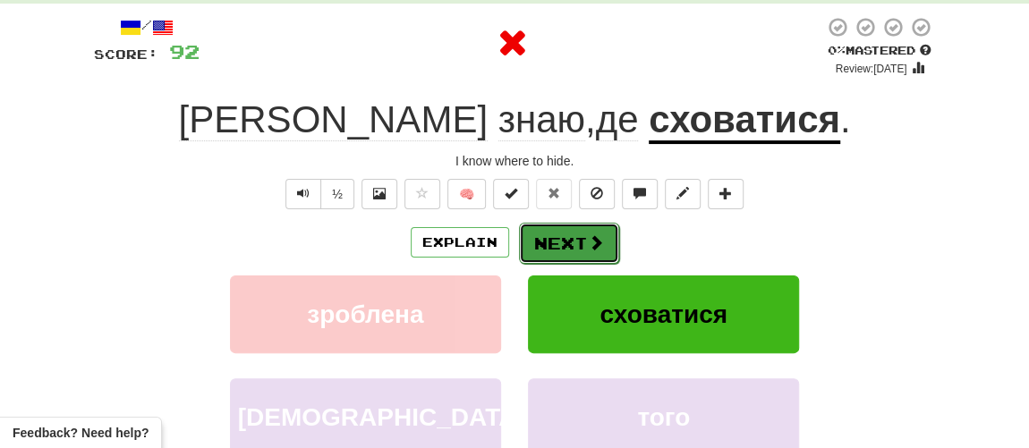
click at [560, 240] on button "Next" at bounding box center [569, 243] width 100 height 41
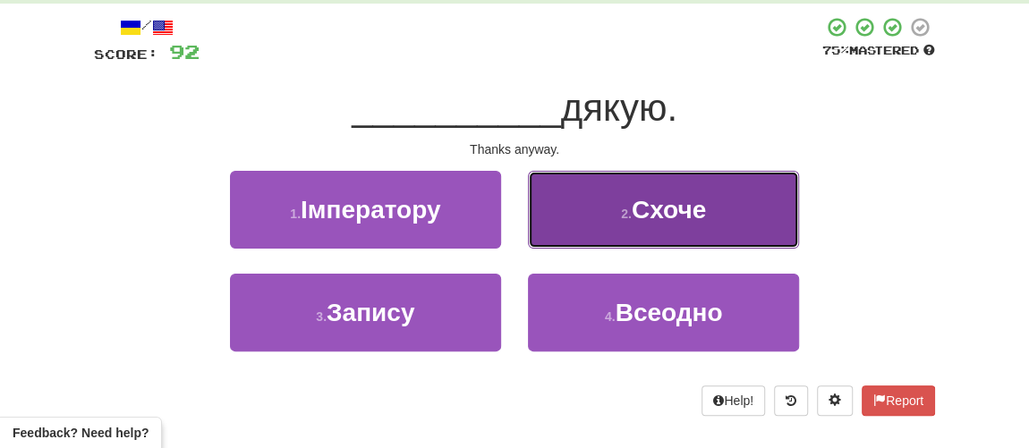
click at [676, 214] on span "Схоче" at bounding box center [669, 210] width 74 height 28
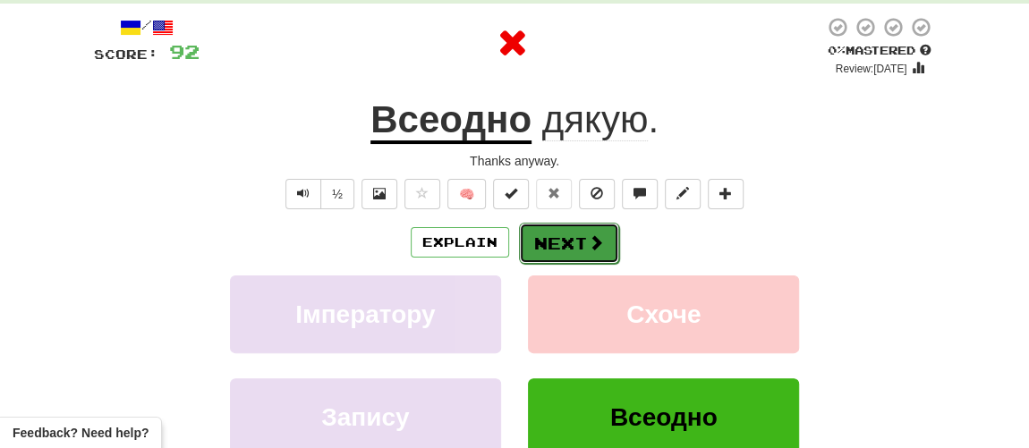
click at [576, 232] on button "Next" at bounding box center [569, 243] width 100 height 41
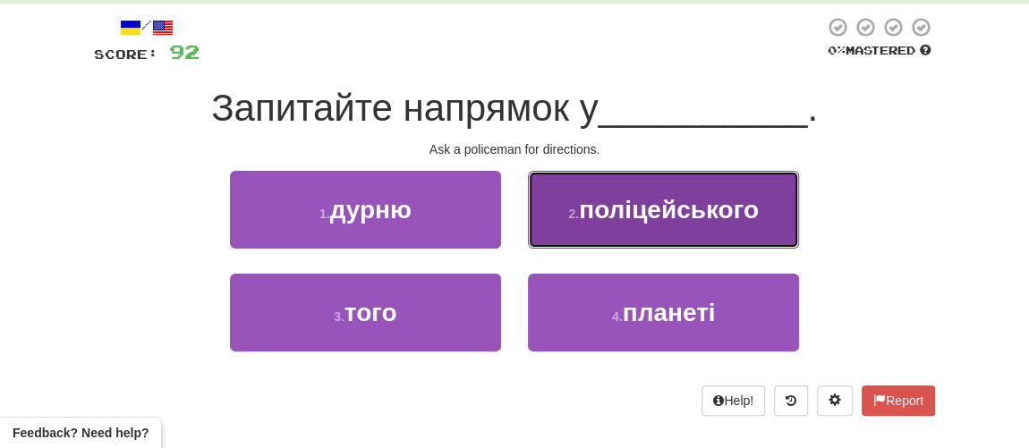
click at [650, 224] on button "2 . поліцейського" at bounding box center [663, 210] width 271 height 78
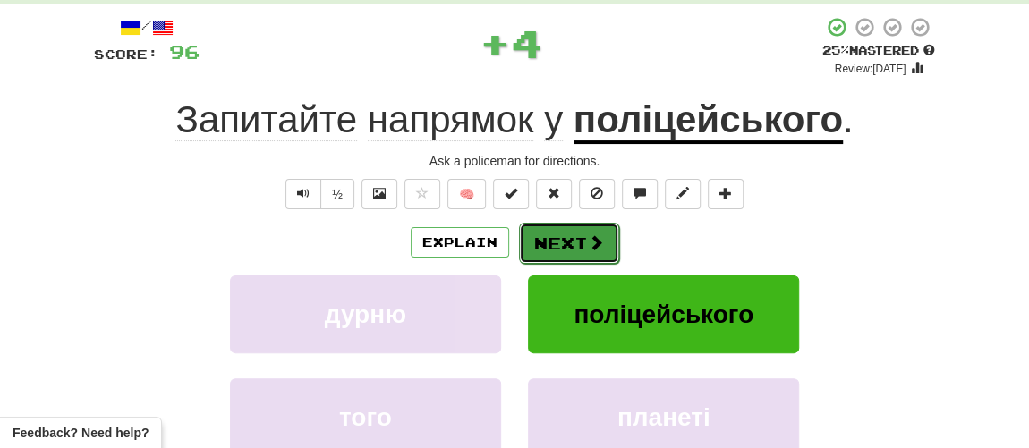
click at [594, 240] on span at bounding box center [596, 242] width 16 height 16
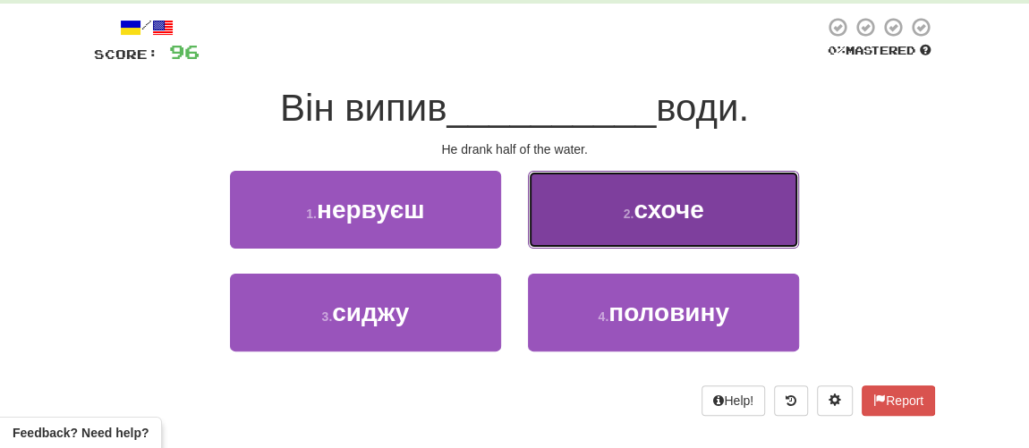
click at [673, 222] on span "схоче" at bounding box center [668, 210] width 70 height 28
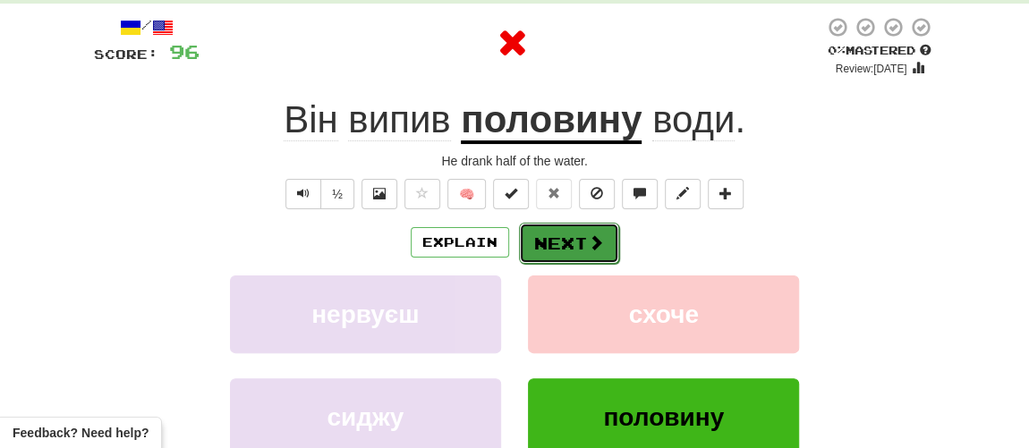
click at [599, 239] on span at bounding box center [596, 242] width 16 height 16
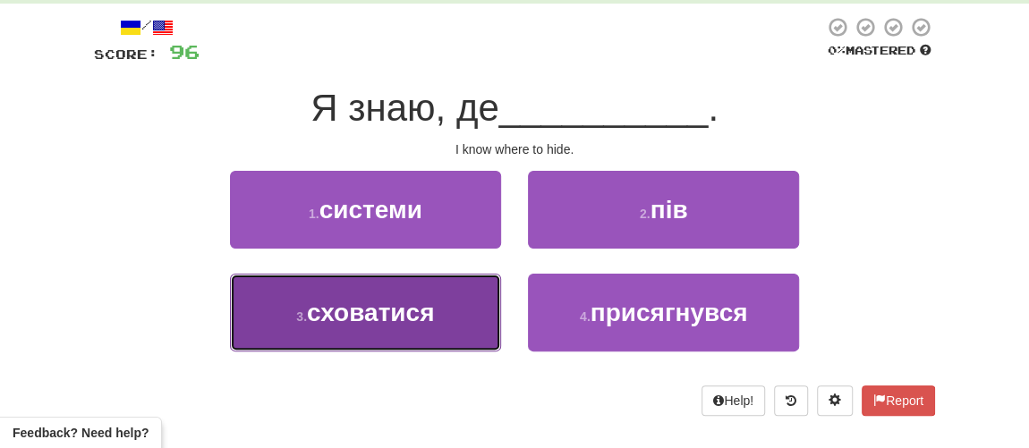
click at [379, 307] on span "сховатися" at bounding box center [370, 313] width 127 height 28
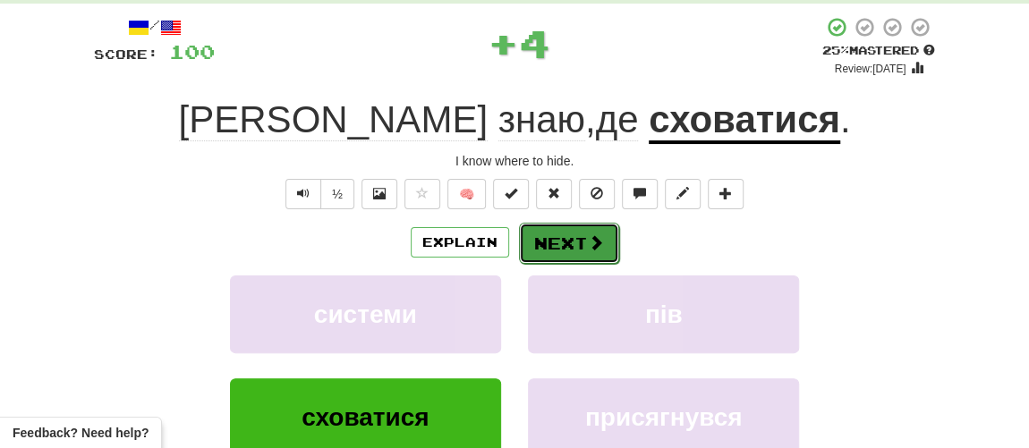
click at [560, 240] on button "Next" at bounding box center [569, 243] width 100 height 41
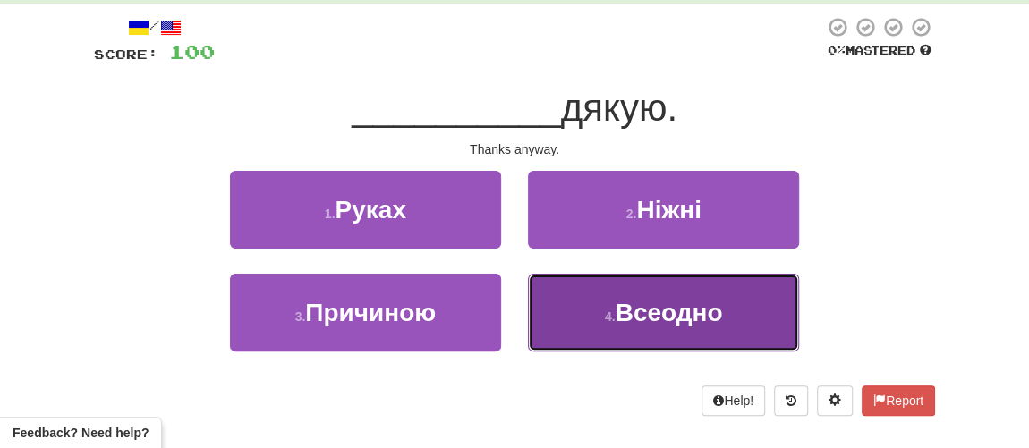
click at [633, 314] on span "Всеодно" at bounding box center [669, 313] width 107 height 28
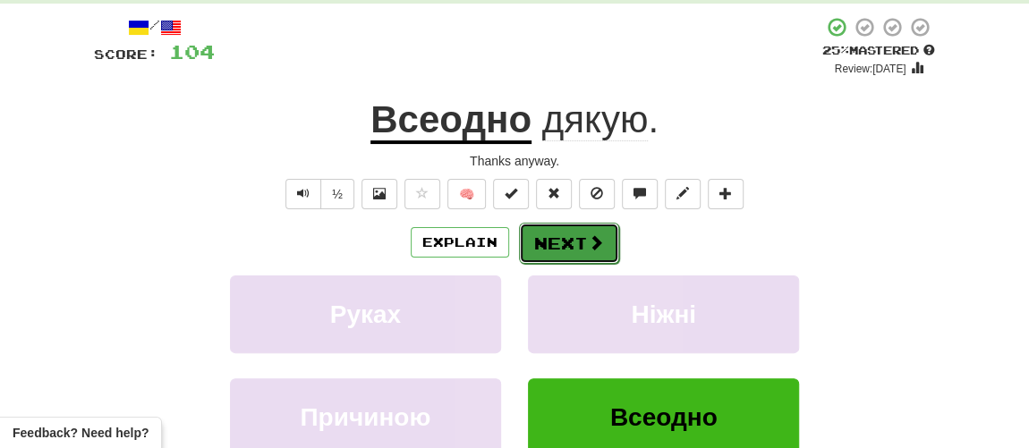
click at [566, 232] on button "Next" at bounding box center [569, 243] width 100 height 41
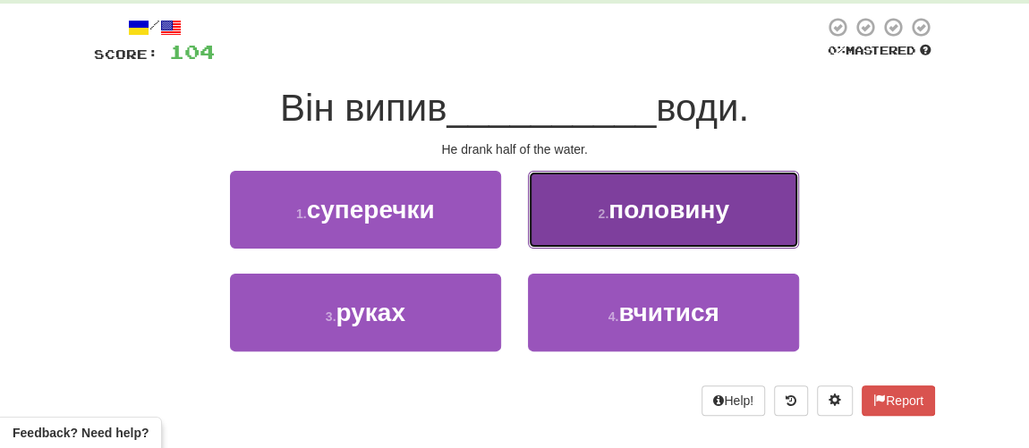
click at [625, 209] on span "половину" at bounding box center [668, 210] width 121 height 28
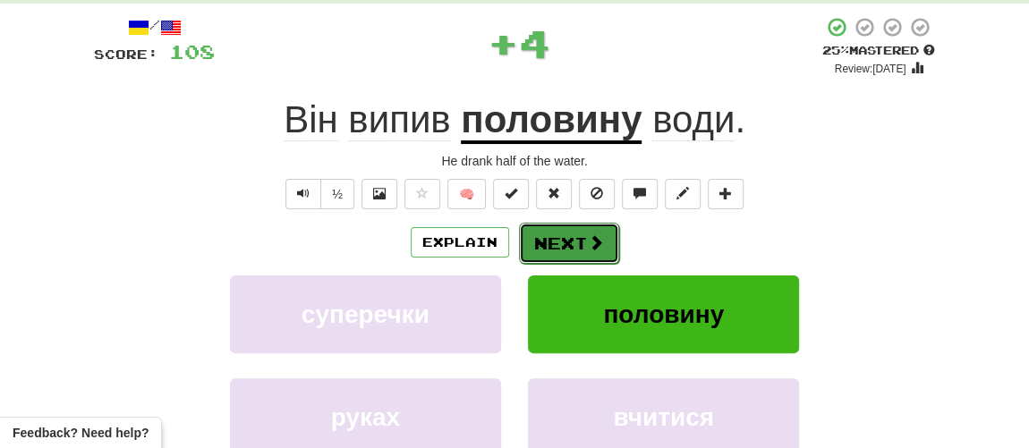
click at [588, 239] on span at bounding box center [596, 242] width 16 height 16
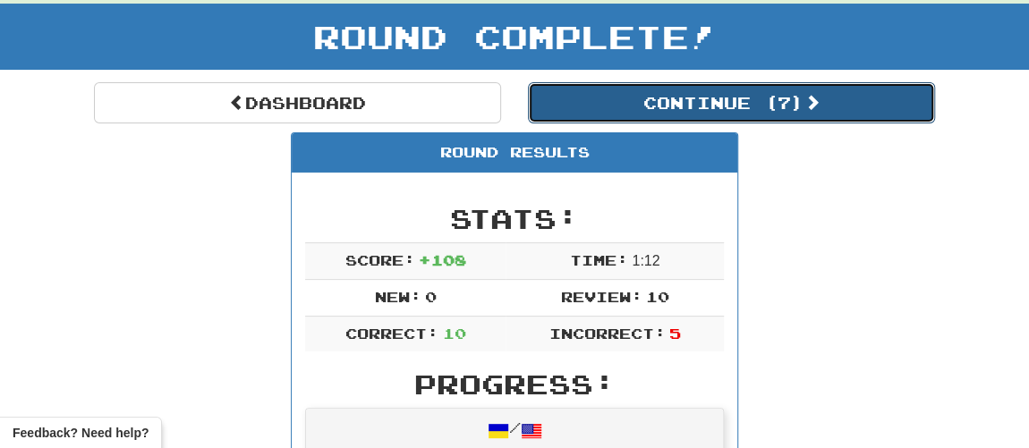
click at [651, 106] on button "Continue ( 7 )" at bounding box center [731, 102] width 407 height 41
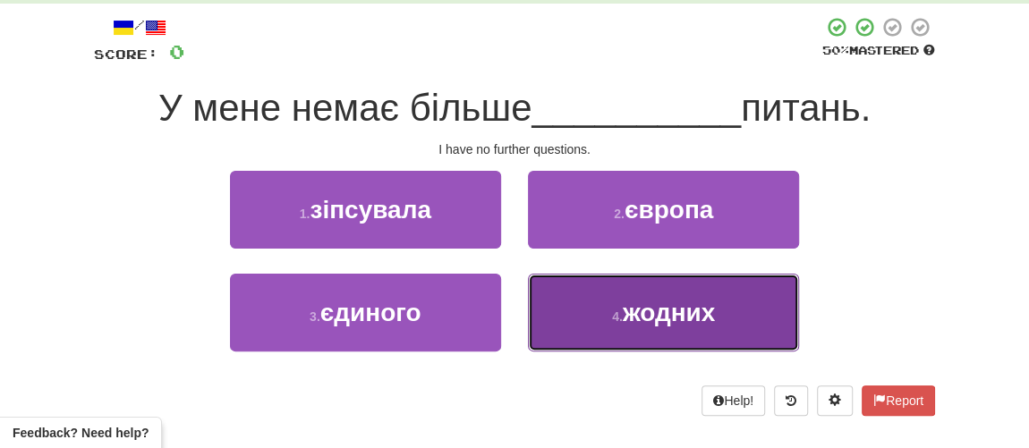
click at [685, 327] on button "4 . жодних" at bounding box center [663, 313] width 271 height 78
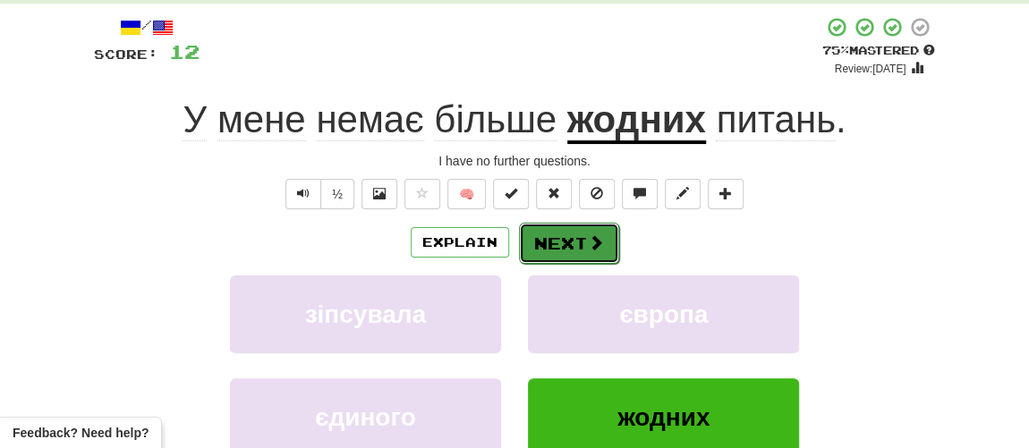
click at [573, 244] on button "Next" at bounding box center [569, 243] width 100 height 41
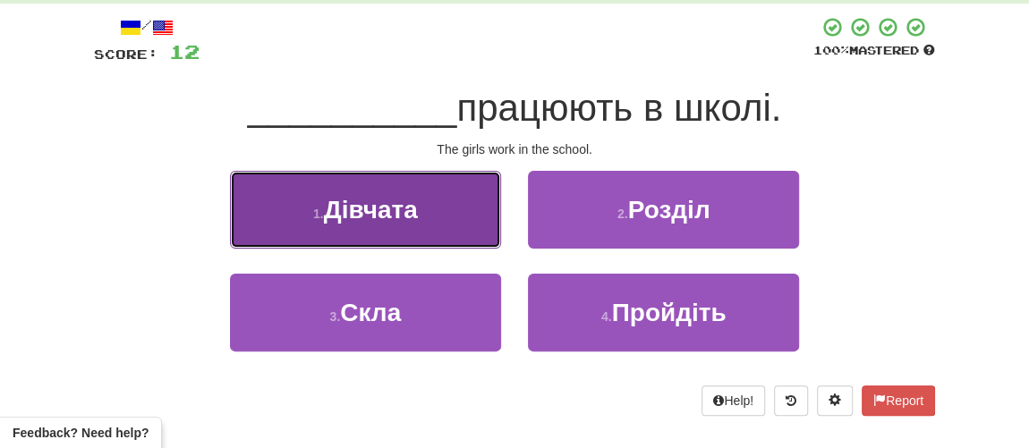
click at [454, 220] on button "1 . Дівчата" at bounding box center [365, 210] width 271 height 78
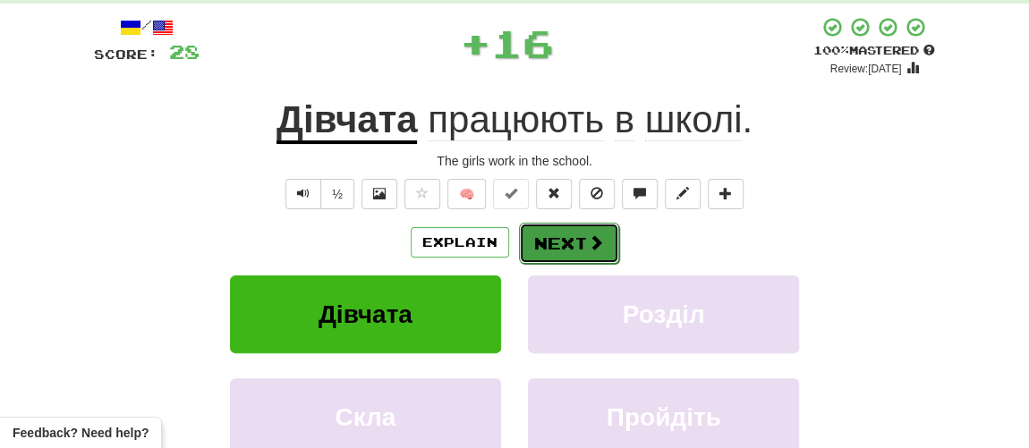
click at [566, 245] on button "Next" at bounding box center [569, 243] width 100 height 41
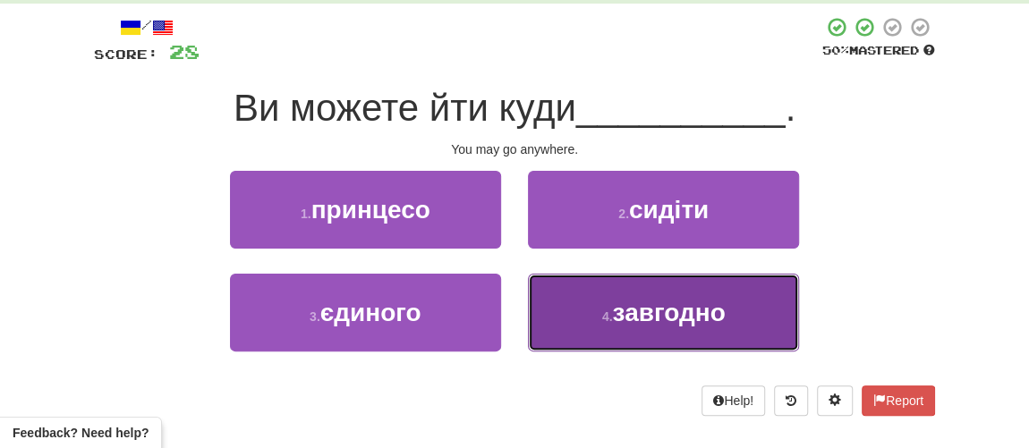
click at [615, 312] on span "завгодно" at bounding box center [668, 313] width 113 height 28
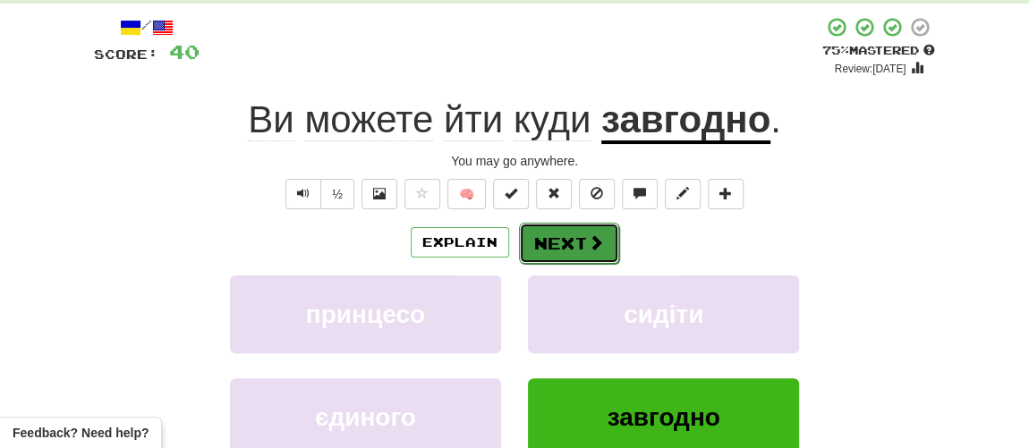
click at [565, 234] on button "Next" at bounding box center [569, 243] width 100 height 41
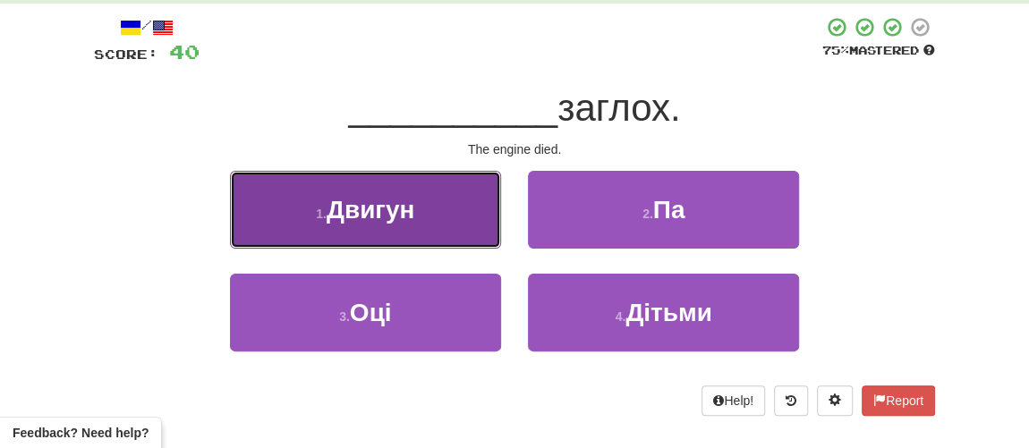
click at [462, 212] on button "1 . Двигун" at bounding box center [365, 210] width 271 height 78
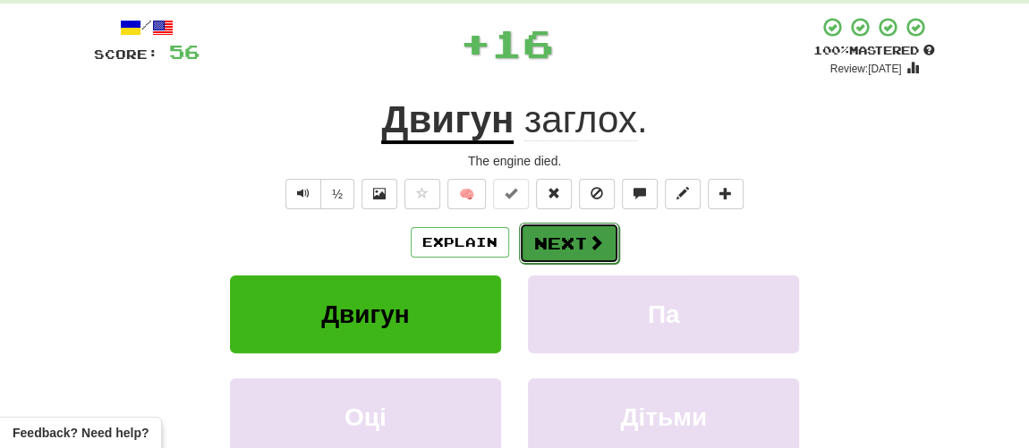
click at [563, 234] on button "Next" at bounding box center [569, 243] width 100 height 41
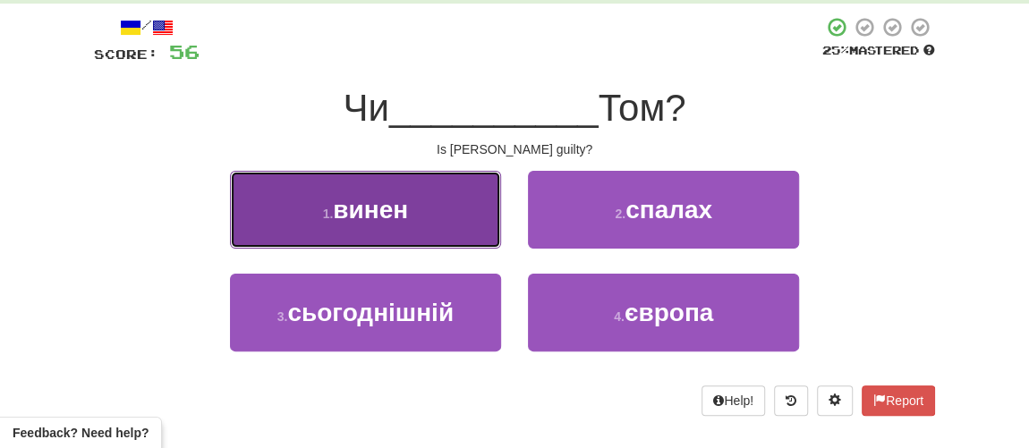
click at [308, 182] on button "1 . винен" at bounding box center [365, 210] width 271 height 78
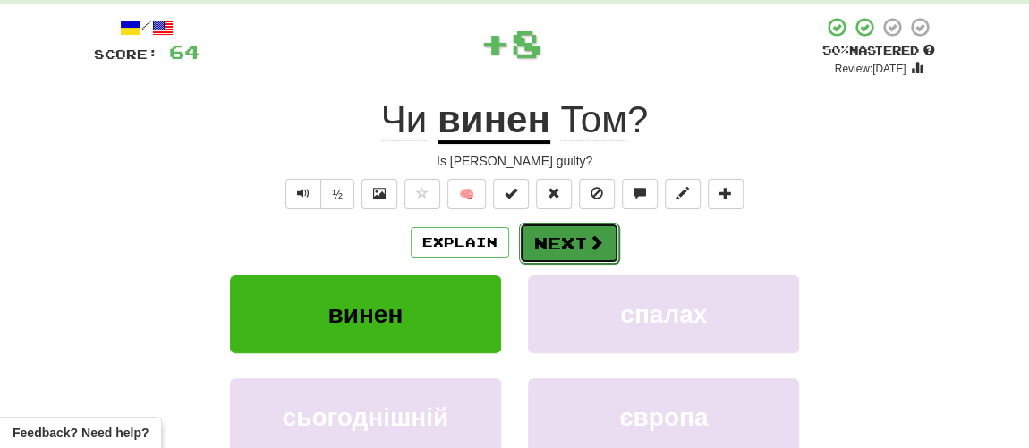
click at [556, 231] on button "Next" at bounding box center [569, 243] width 100 height 41
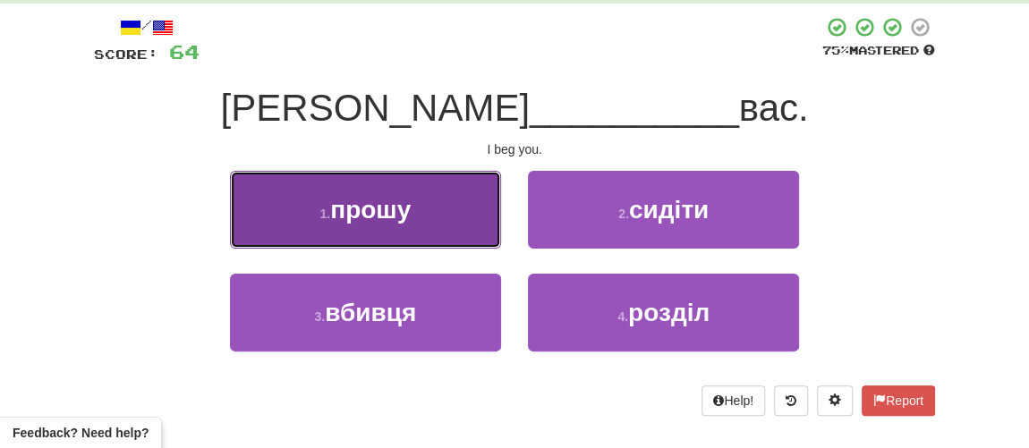
click at [407, 217] on span "прошу" at bounding box center [370, 210] width 81 height 28
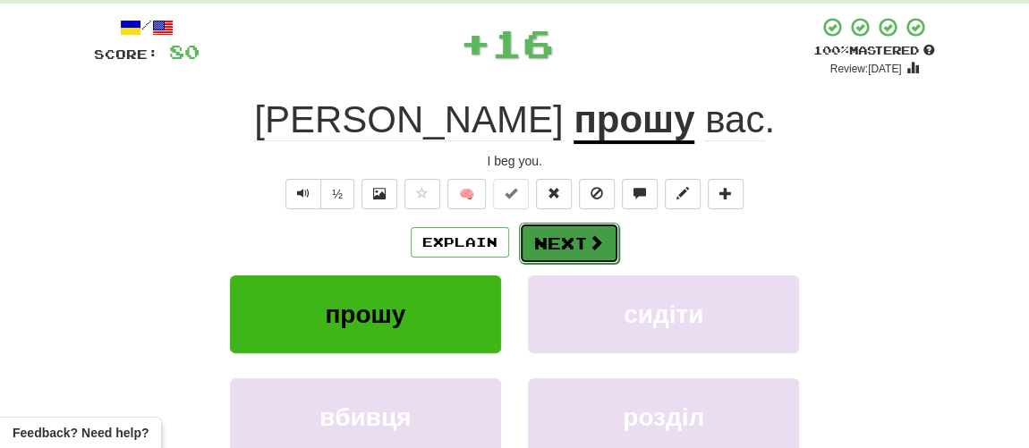
click at [561, 247] on button "Next" at bounding box center [569, 243] width 100 height 41
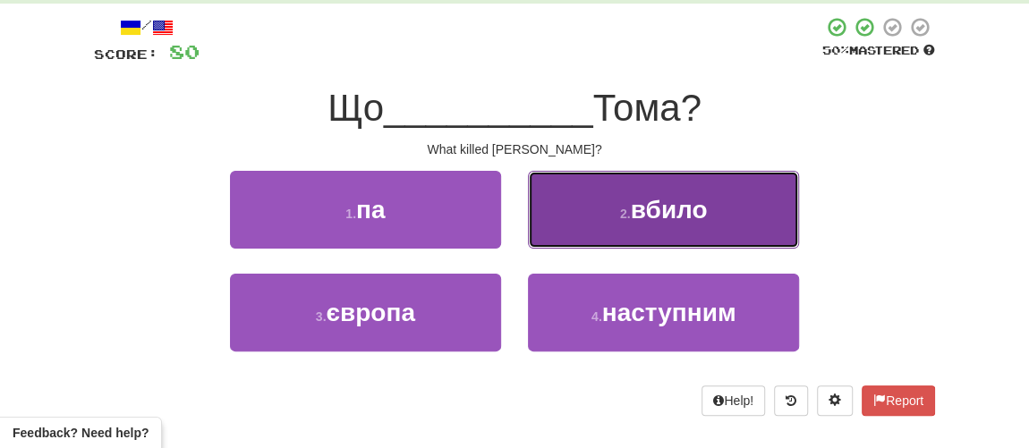
click at [600, 221] on button "2 . вбило" at bounding box center [663, 210] width 271 height 78
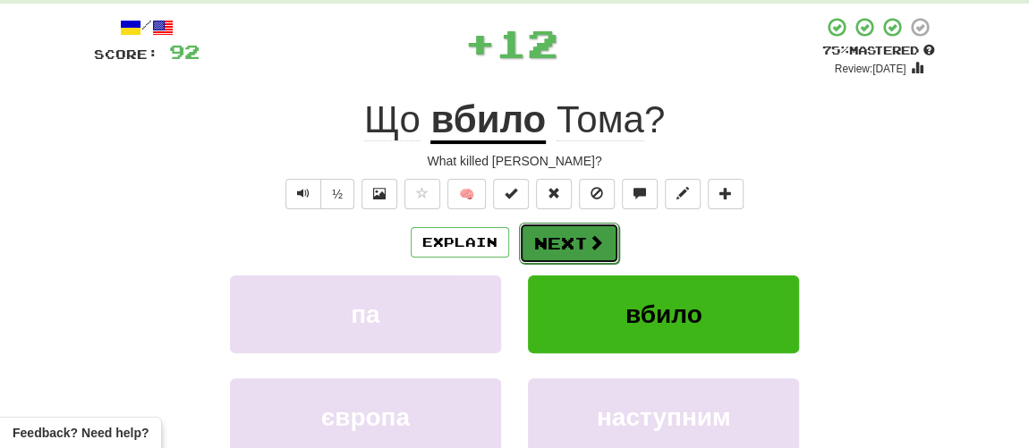
click at [565, 232] on button "Next" at bounding box center [569, 243] width 100 height 41
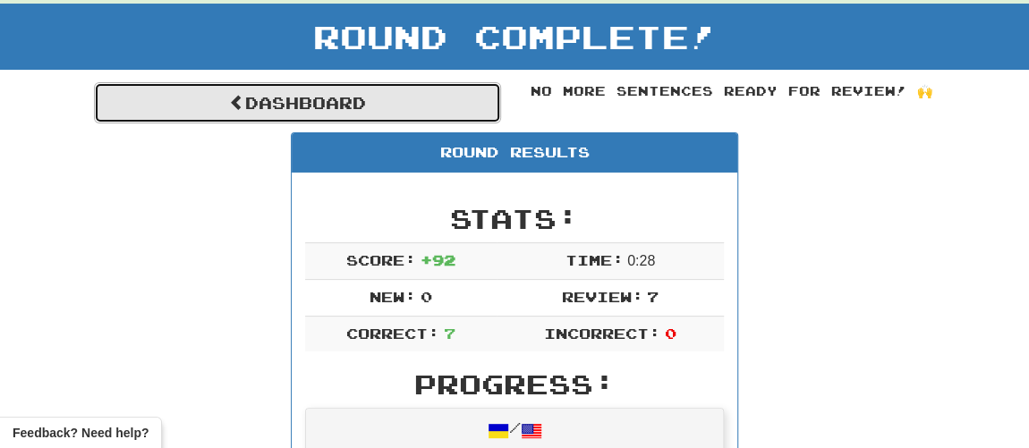
click at [320, 106] on link "Dashboard" at bounding box center [297, 102] width 407 height 41
